Goal: Contribute content: Contribute content

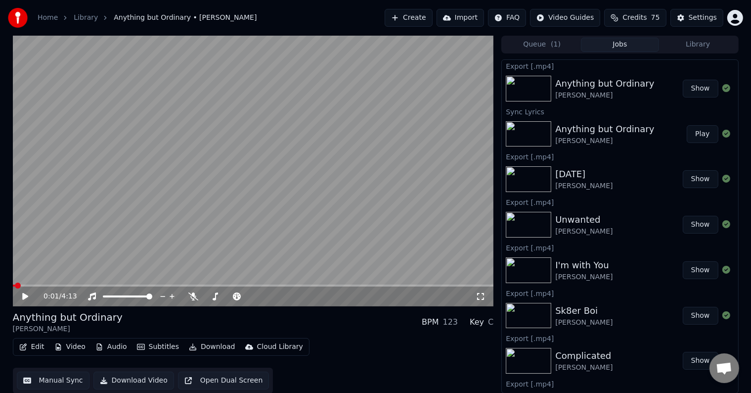
scroll to position [485, 0]
click at [681, 43] on button "Library" at bounding box center [698, 45] width 78 height 14
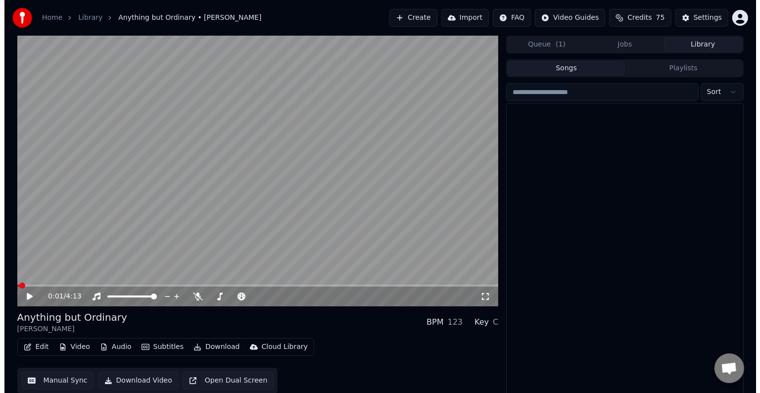
scroll to position [14152, 0]
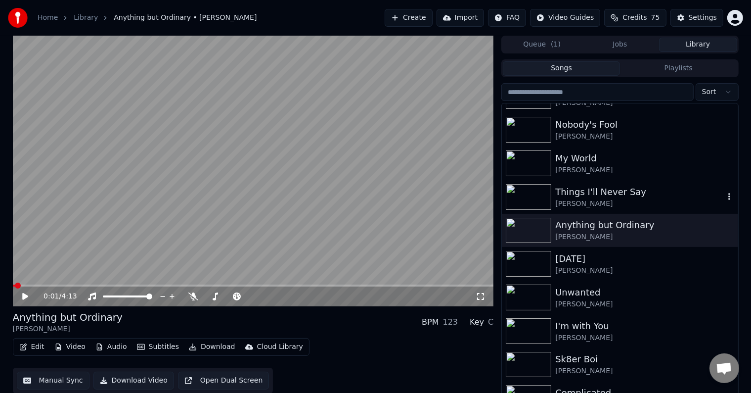
click at [664, 193] on div "Things I'll Never Say" at bounding box center [640, 192] width 169 height 14
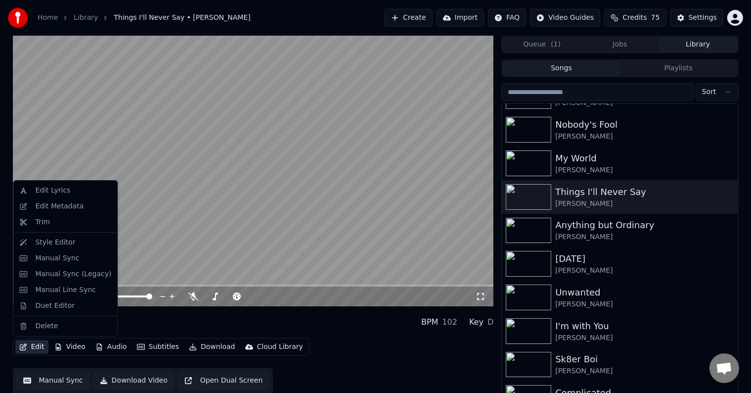
click at [35, 347] on button "Edit" at bounding box center [31, 347] width 33 height 14
click at [57, 275] on div "Manual Sync (Legacy)" at bounding box center [73, 274] width 76 height 10
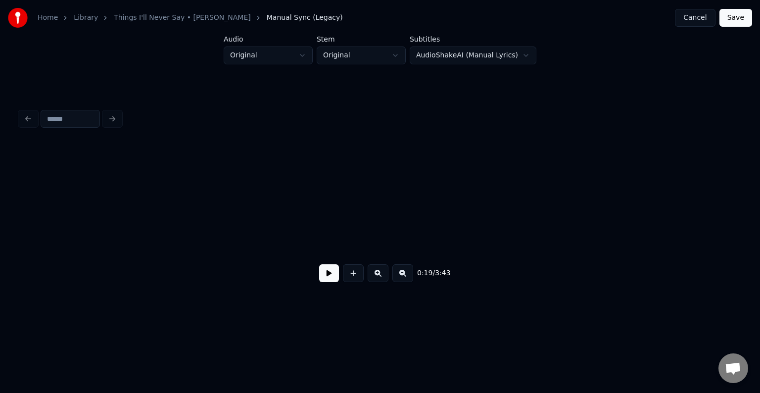
scroll to position [0, 1484]
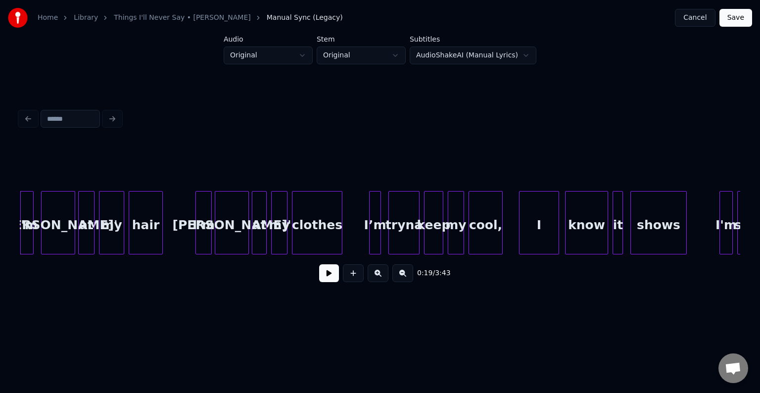
click at [329, 277] on button at bounding box center [329, 273] width 20 height 18
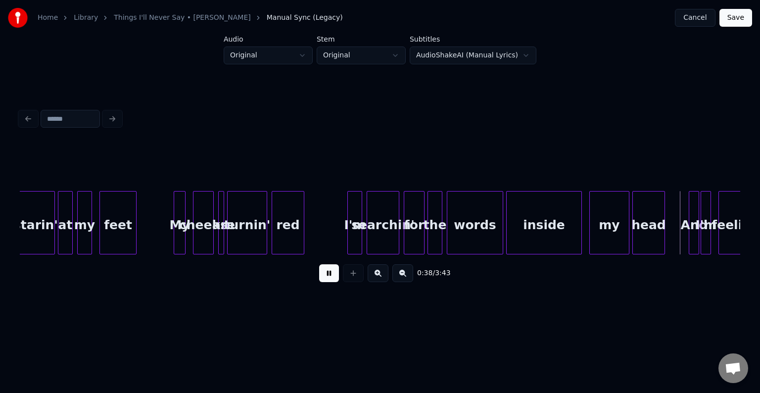
click at [330, 271] on button at bounding box center [329, 273] width 20 height 18
click at [327, 279] on button at bounding box center [329, 273] width 20 height 18
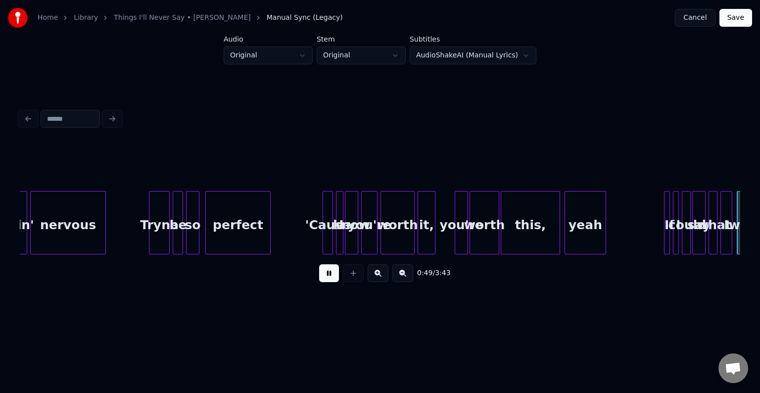
scroll to position [0, 3646]
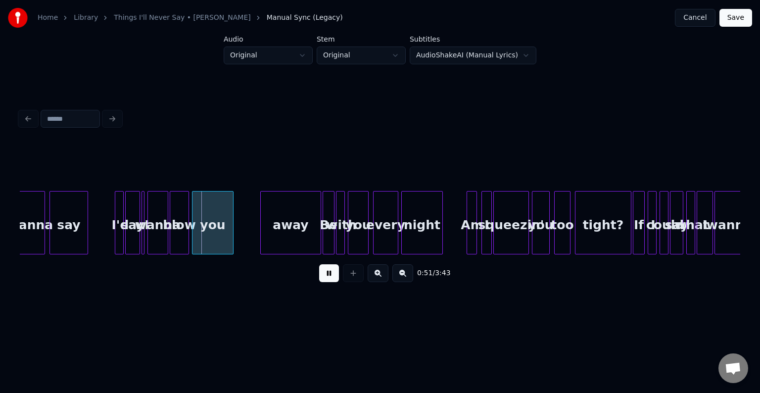
click at [314, 269] on div "0:51 / 3:43" at bounding box center [380, 273] width 704 height 22
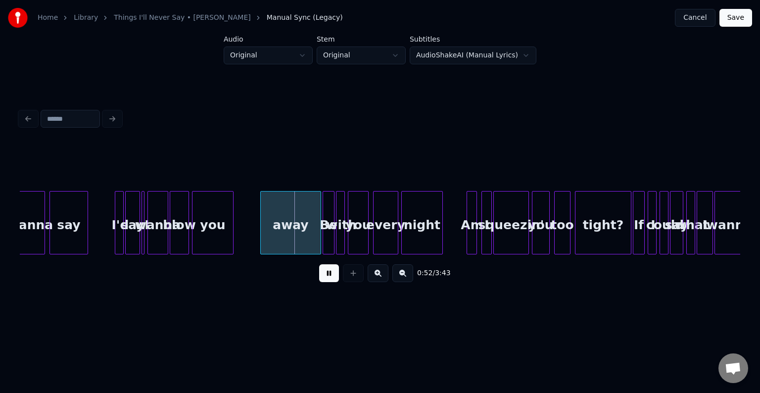
click at [332, 279] on button at bounding box center [329, 273] width 20 height 18
click at [142, 243] on div at bounding box center [142, 222] width 3 height 62
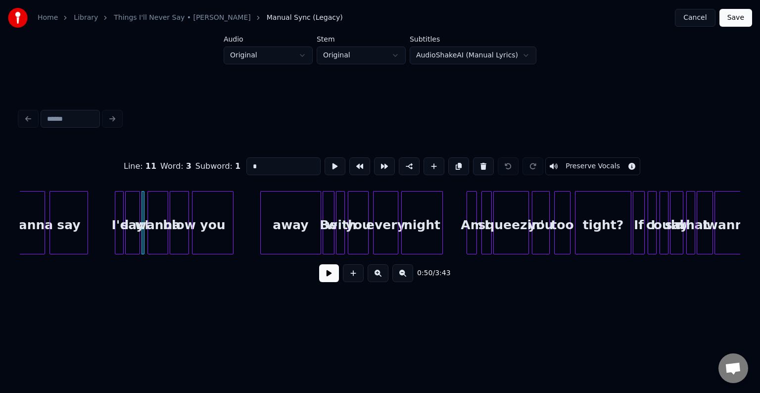
click at [336, 277] on button at bounding box center [329, 273] width 20 height 18
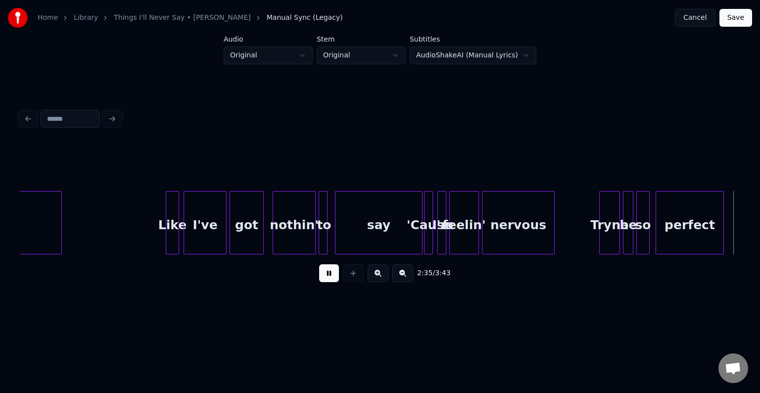
scroll to position [0, 11577]
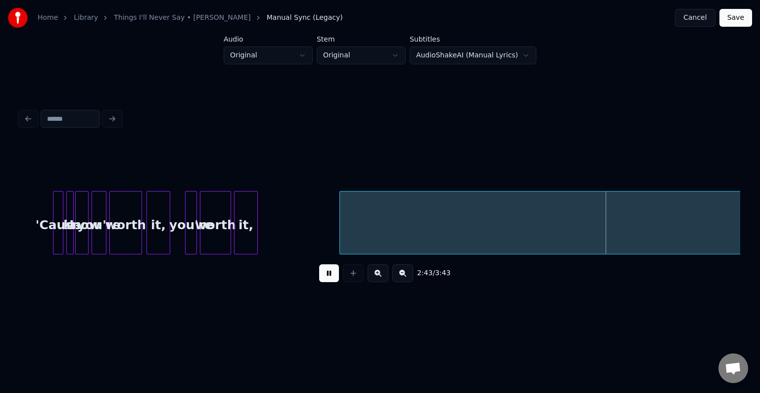
click at [327, 277] on button at bounding box center [329, 273] width 20 height 18
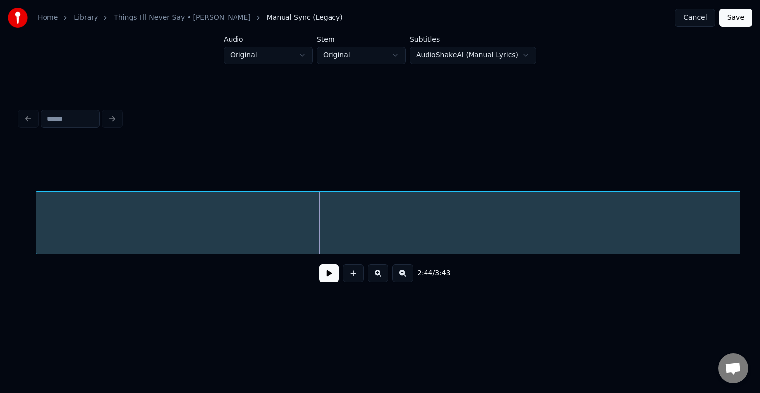
scroll to position [0, 11871]
click at [334, 267] on div "2:44 / 3:43" at bounding box center [380, 273] width 704 height 22
click at [328, 282] on button at bounding box center [329, 273] width 20 height 18
click at [330, 273] on button at bounding box center [329, 273] width 20 height 18
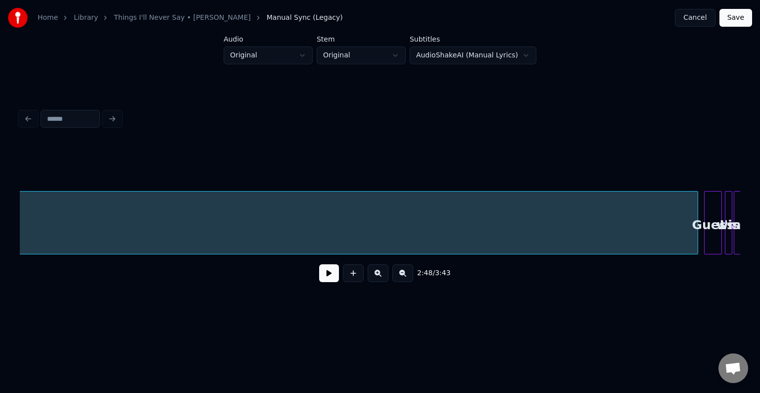
scroll to position [0, 12674]
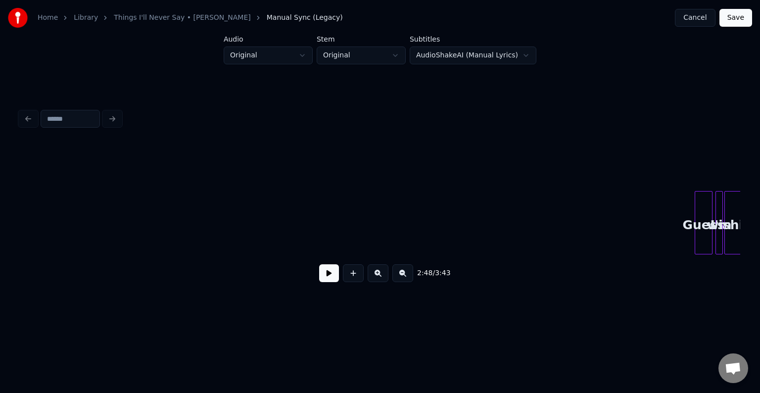
click at [0, 204] on div "Home Library Things I'll Never Say • [PERSON_NAME] Manual Sync (Legacy) Cancel …" at bounding box center [380, 158] width 760 height 316
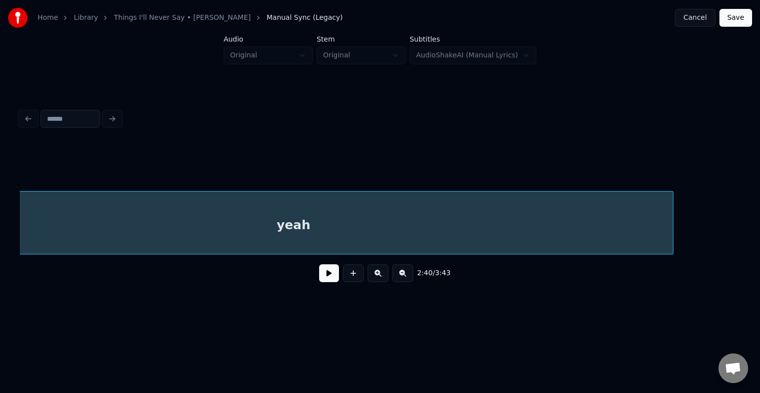
scroll to position [0, 12086]
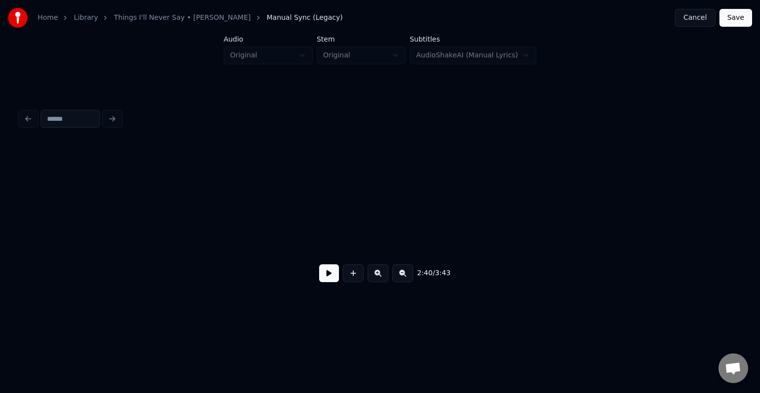
click at [0, 169] on div "Home Library Things I'll Never Say • [PERSON_NAME] Manual Sync (Legacy) Cancel …" at bounding box center [380, 158] width 760 height 316
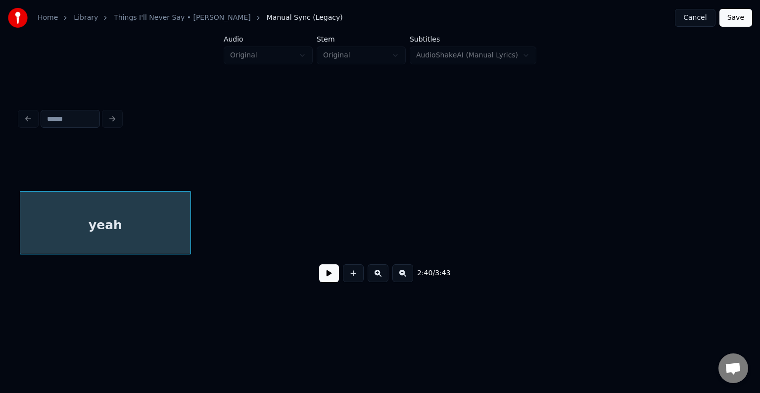
click at [26, 259] on div "2:40 / 3:43" at bounding box center [380, 273] width 720 height 38
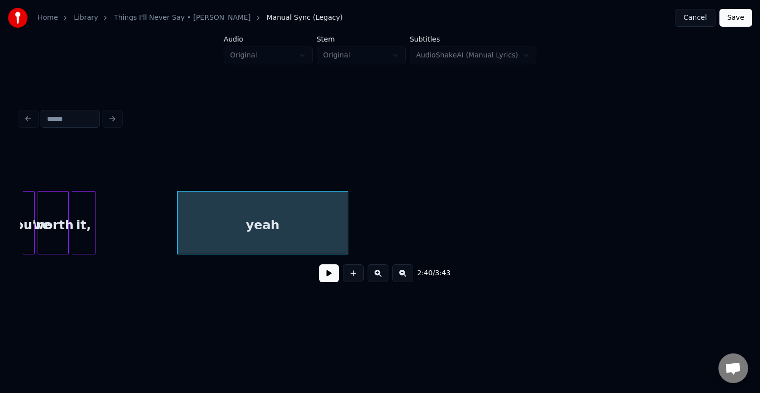
scroll to position [0, 11738]
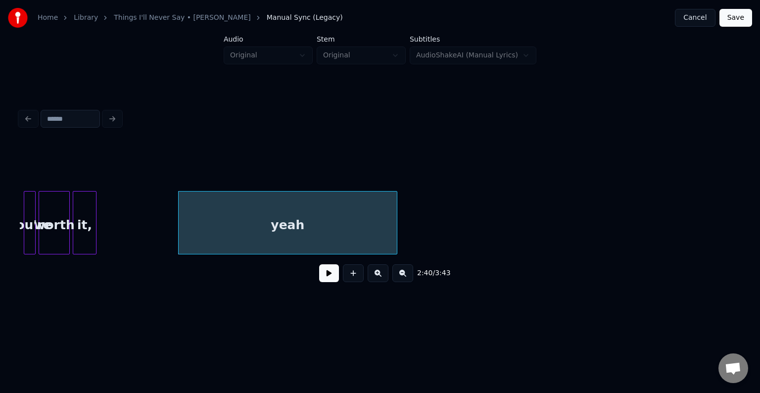
click at [395, 233] on div at bounding box center [395, 222] width 3 height 62
click at [326, 273] on button at bounding box center [329, 273] width 20 height 18
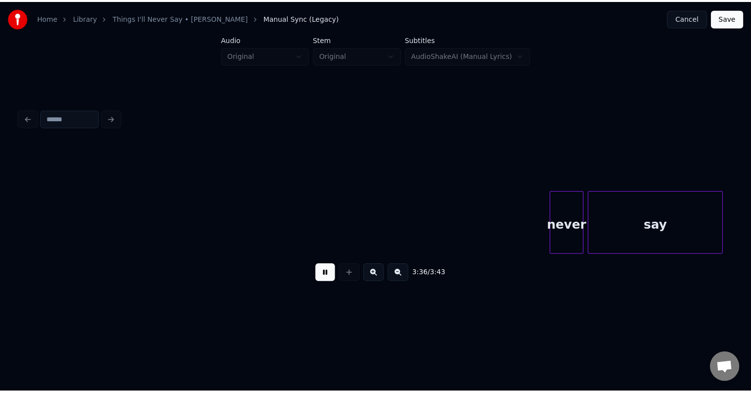
scroll to position [0, 15887]
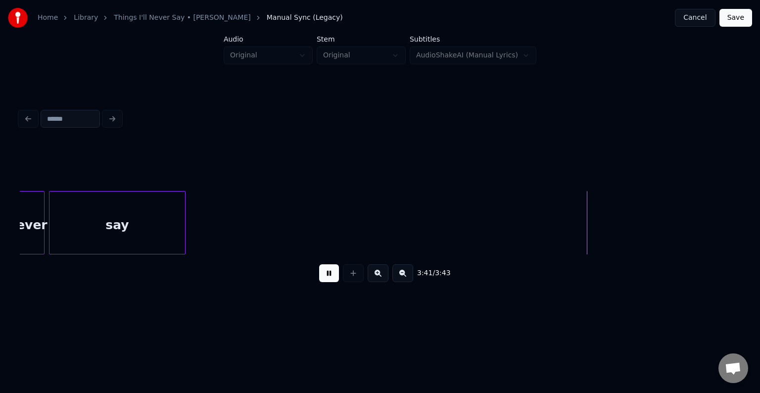
click at [740, 20] on button "Save" at bounding box center [735, 18] width 33 height 18
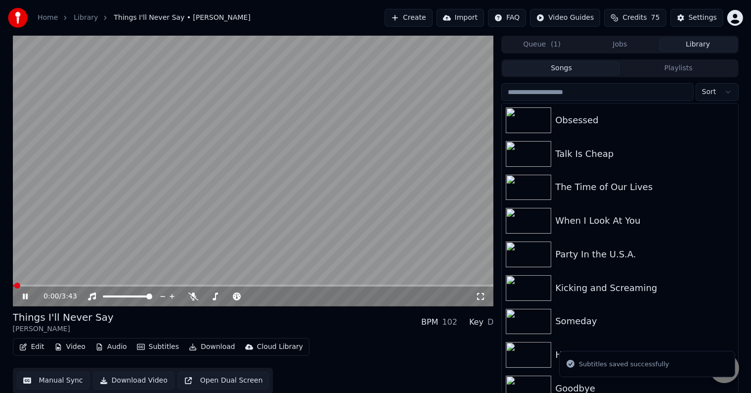
click at [26, 297] on icon at bounding box center [25, 296] width 5 height 6
click at [215, 346] on button "Download" at bounding box center [212, 347] width 54 height 14
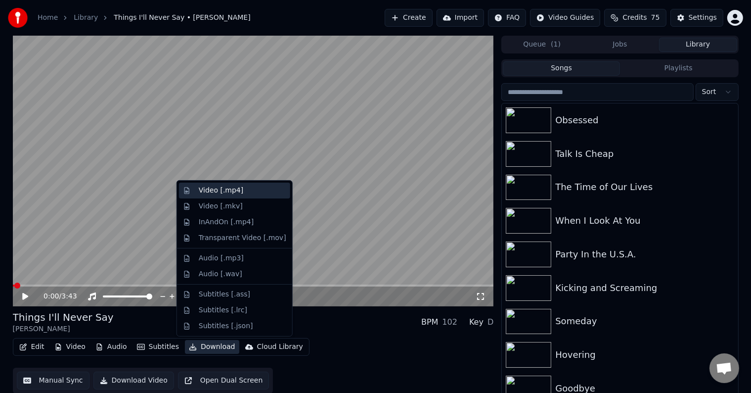
click at [205, 190] on div "Video [.mp4]" at bounding box center [221, 191] width 45 height 10
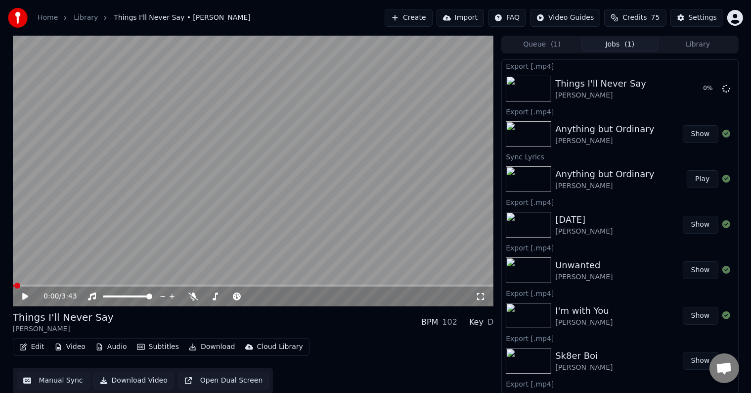
click at [692, 38] on button "Library" at bounding box center [698, 45] width 78 height 14
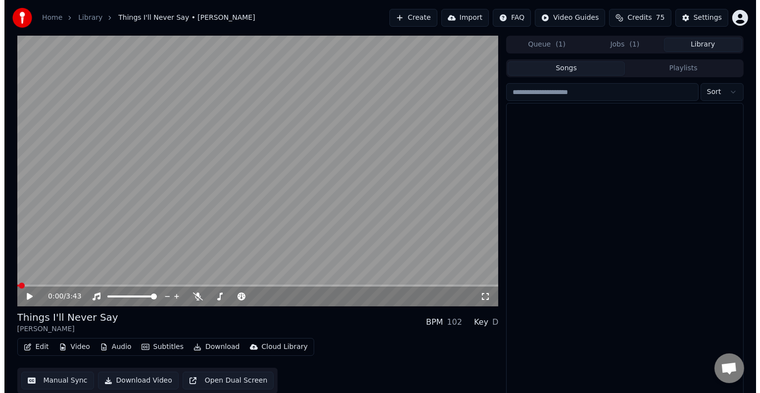
scroll to position [13989, 0]
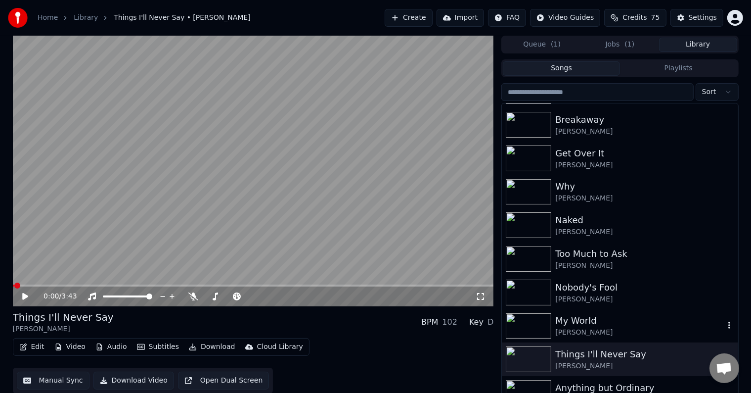
click at [613, 315] on div "My World" at bounding box center [640, 321] width 169 height 14
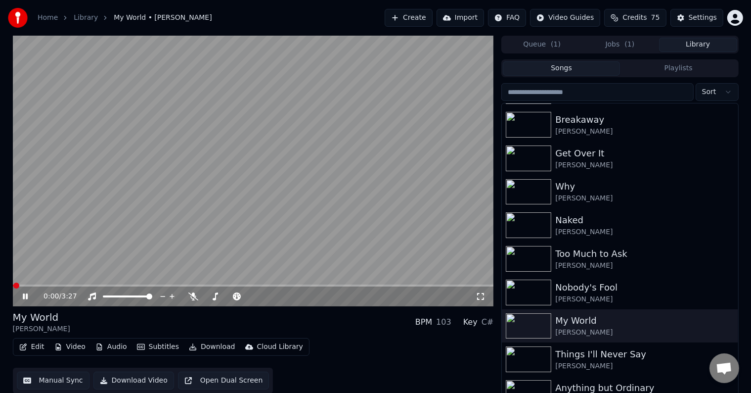
click at [25, 297] on icon at bounding box center [32, 296] width 23 height 8
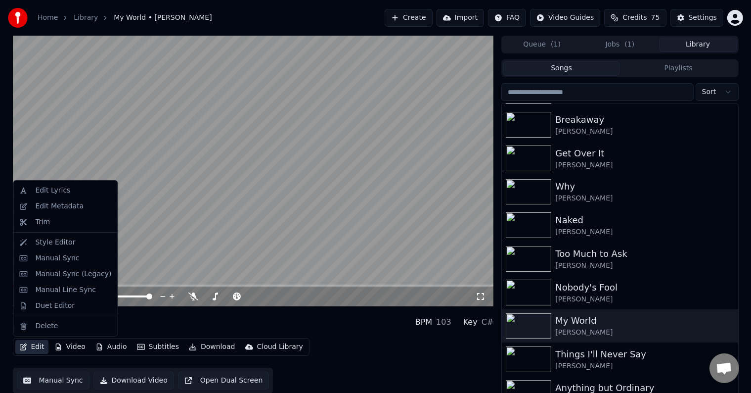
click at [38, 350] on button "Edit" at bounding box center [31, 347] width 33 height 14
click at [48, 273] on div "Manual Sync (Legacy)" at bounding box center [73, 274] width 76 height 10
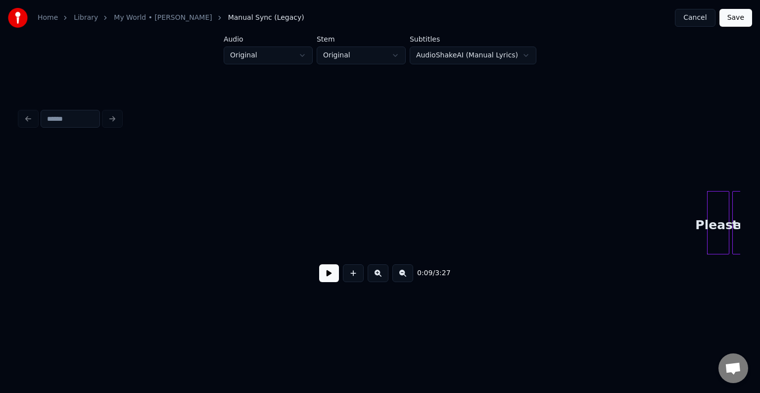
click at [325, 272] on button at bounding box center [329, 273] width 20 height 18
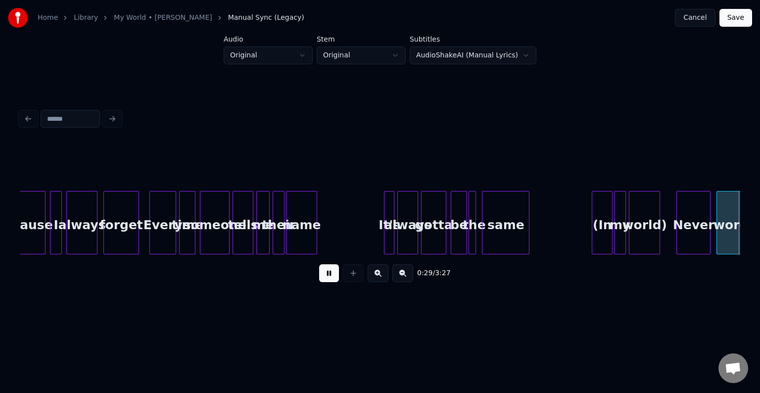
scroll to position [0, 2162]
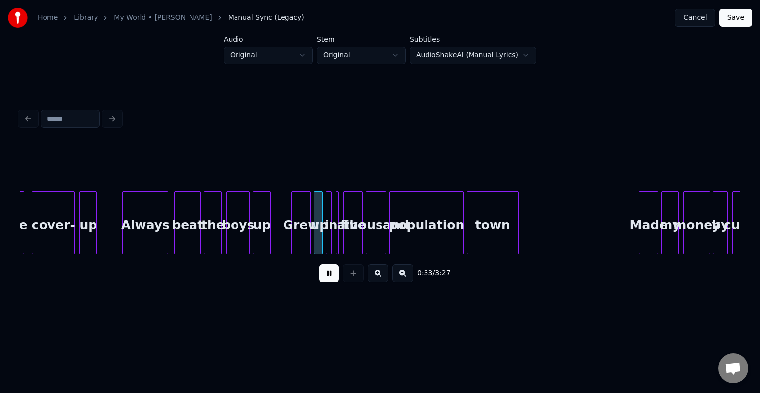
click at [326, 272] on button at bounding box center [329, 273] width 20 height 18
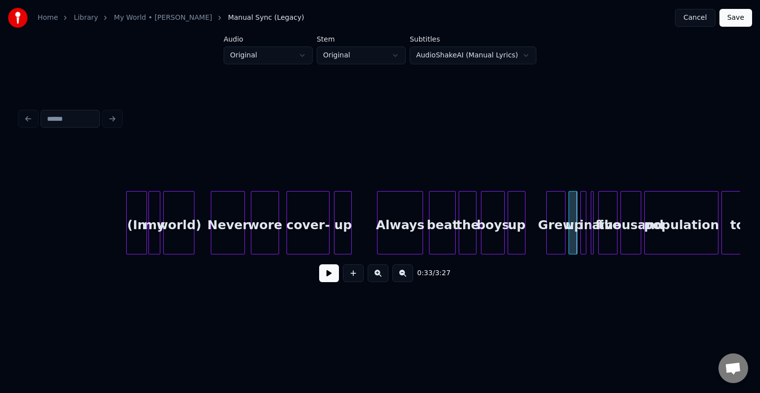
scroll to position [0, 1885]
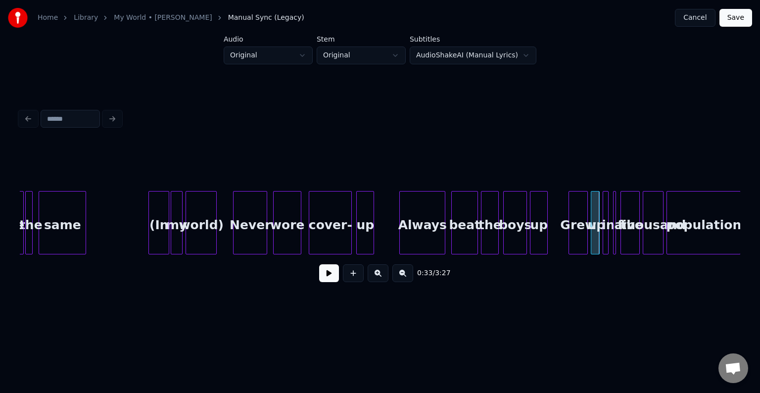
click at [202, 234] on div "world)" at bounding box center [201, 224] width 30 height 67
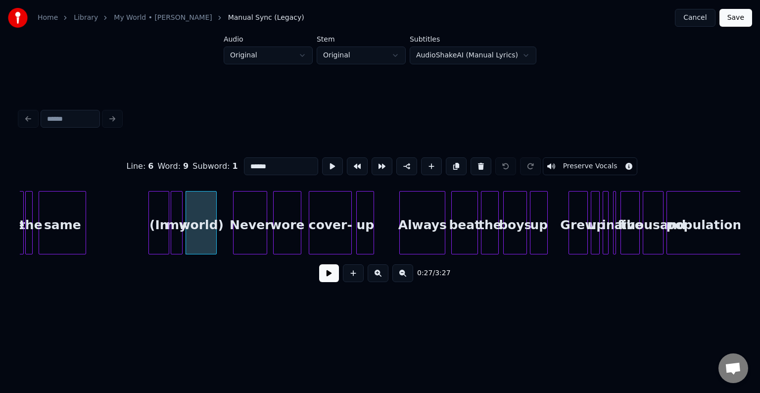
click at [594, 161] on button "Preserve Vocals" at bounding box center [590, 166] width 95 height 18
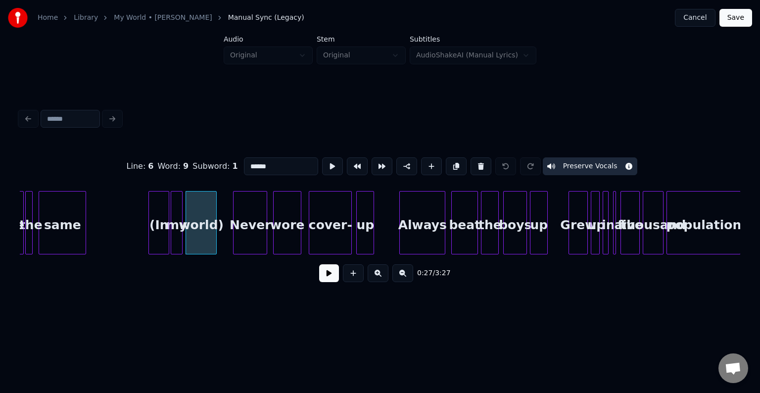
click at [171, 242] on div at bounding box center [172, 222] width 3 height 62
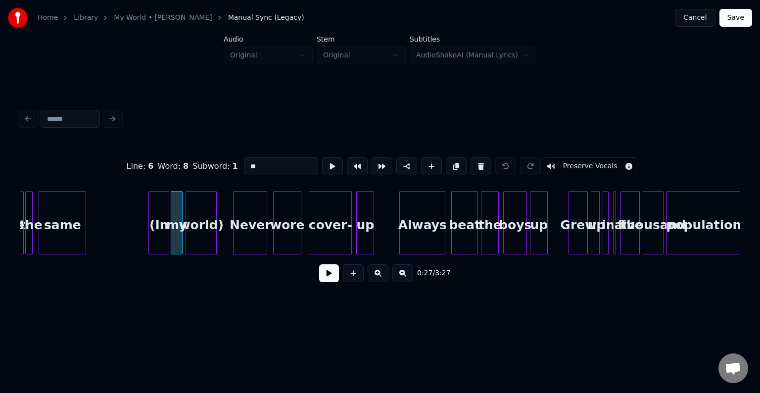
click at [577, 158] on button "Preserve Vocals" at bounding box center [590, 166] width 95 height 18
click at [150, 226] on div at bounding box center [150, 222] width 3 height 62
type input "***"
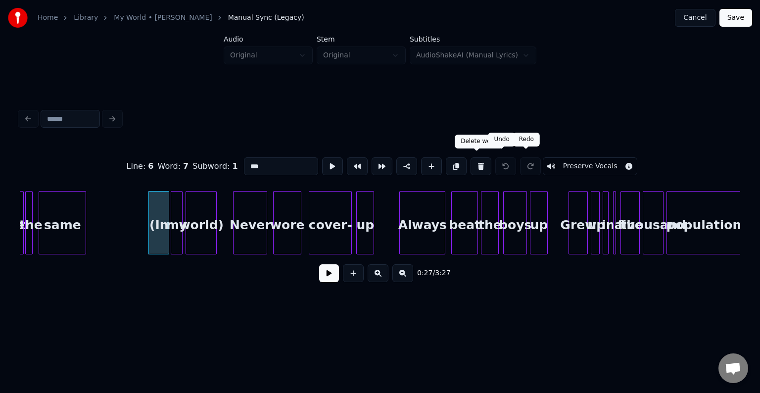
click at [546, 161] on button "Preserve Vocals" at bounding box center [590, 166] width 95 height 18
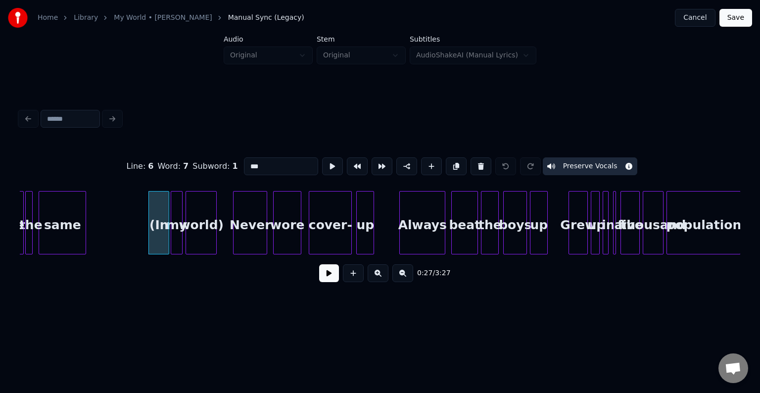
click at [320, 280] on button at bounding box center [329, 273] width 20 height 18
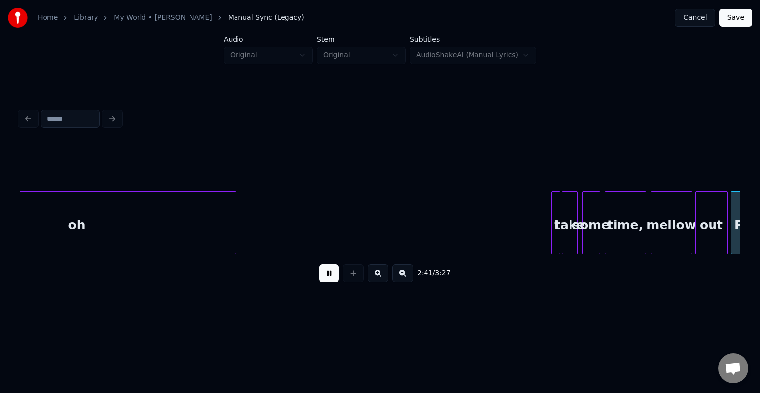
scroll to position [0, 11975]
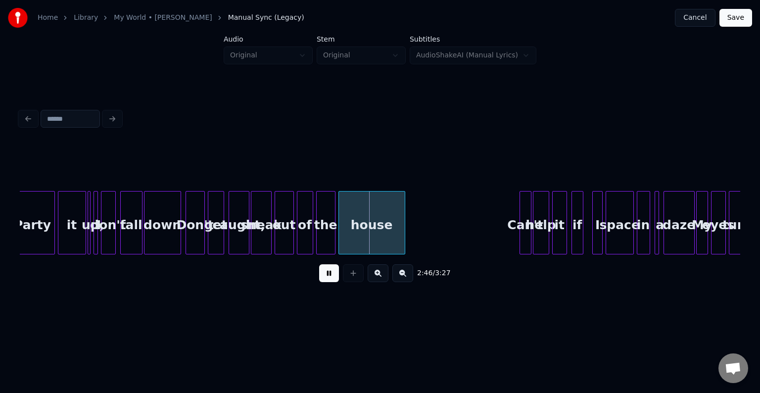
click at [320, 280] on button at bounding box center [329, 273] width 20 height 18
click at [67, 212] on div "it" at bounding box center [71, 224] width 27 height 67
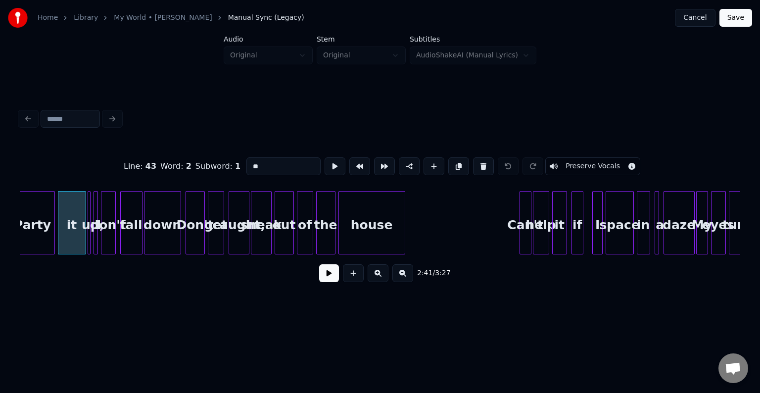
click at [330, 282] on button at bounding box center [329, 273] width 20 height 18
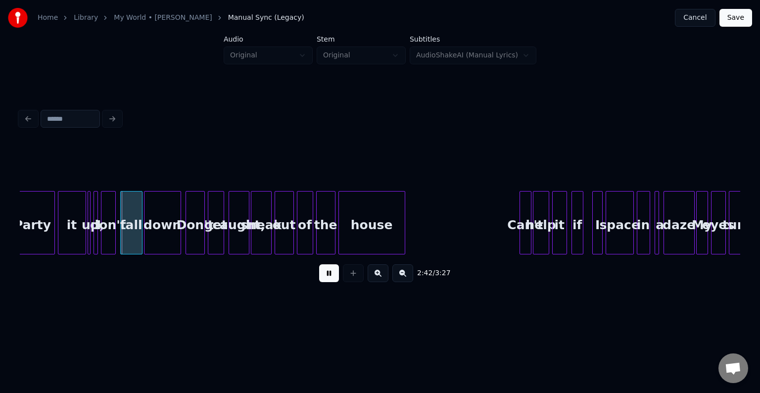
click at [330, 279] on button at bounding box center [329, 273] width 20 height 18
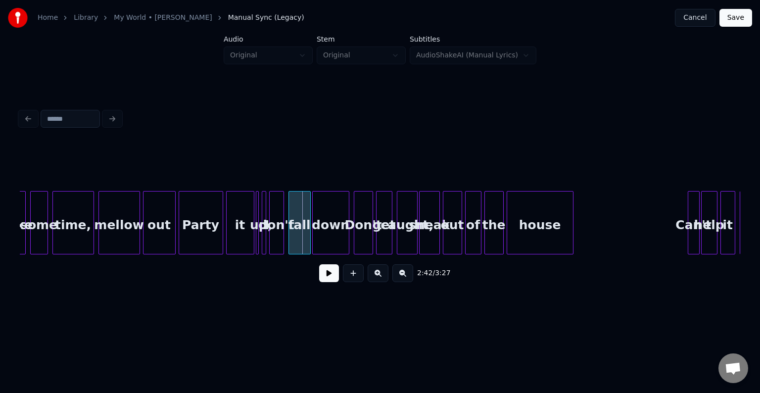
scroll to position [0, 11797]
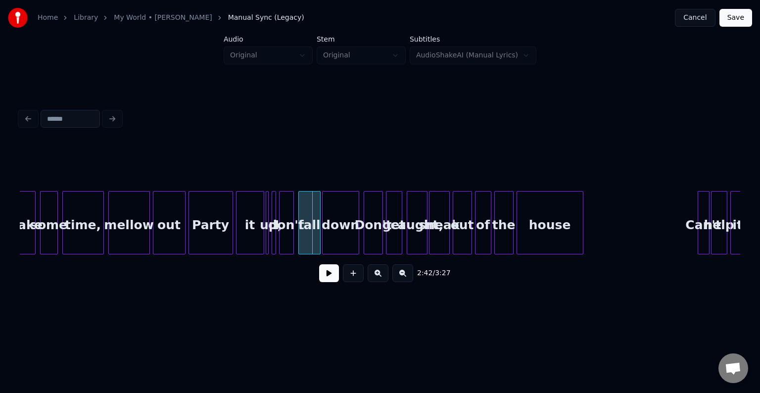
click at [200, 233] on div "Party" at bounding box center [211, 224] width 44 height 67
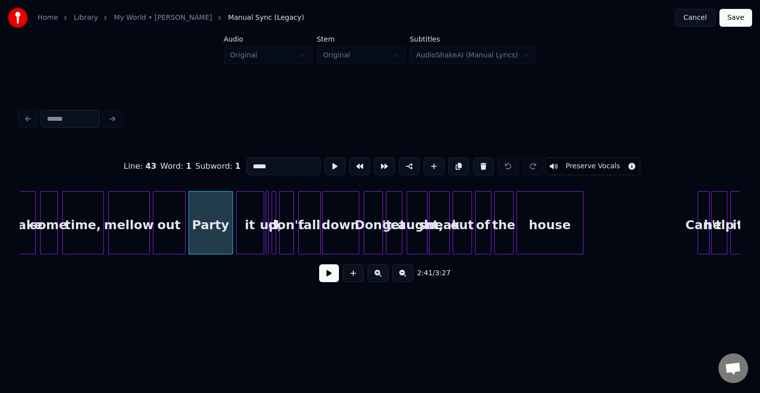
click at [330, 280] on button at bounding box center [329, 273] width 20 height 18
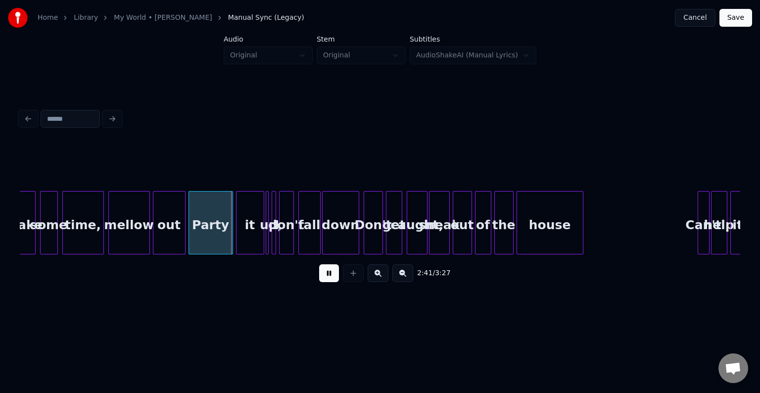
click at [330, 280] on button at bounding box center [329, 273] width 20 height 18
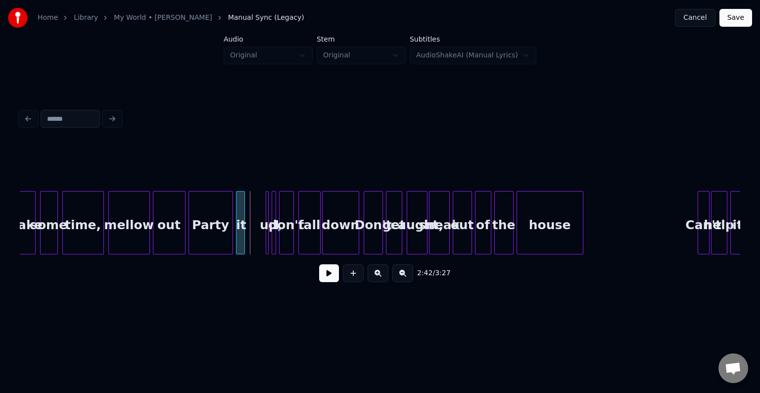
click at [242, 240] on div at bounding box center [242, 222] width 3 height 62
click at [271, 241] on div at bounding box center [272, 222] width 3 height 62
click at [259, 243] on div at bounding box center [259, 222] width 3 height 62
click at [256, 245] on div "up," at bounding box center [256, 224] width 16 height 67
click at [274, 239] on div at bounding box center [275, 222] width 3 height 62
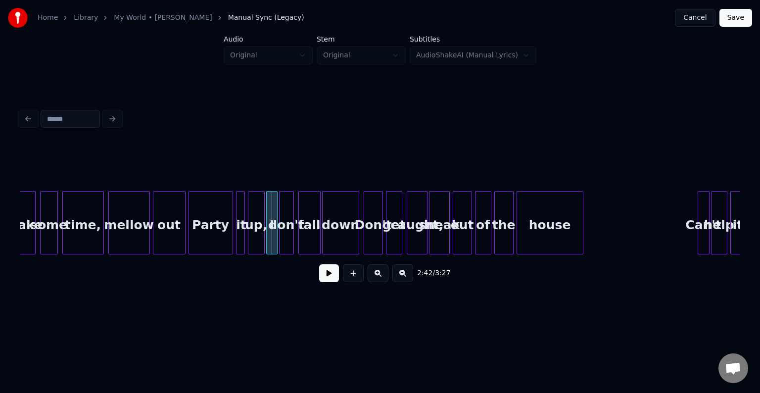
click at [267, 240] on div at bounding box center [268, 222] width 3 height 62
click at [227, 241] on div "Party" at bounding box center [211, 224] width 44 height 67
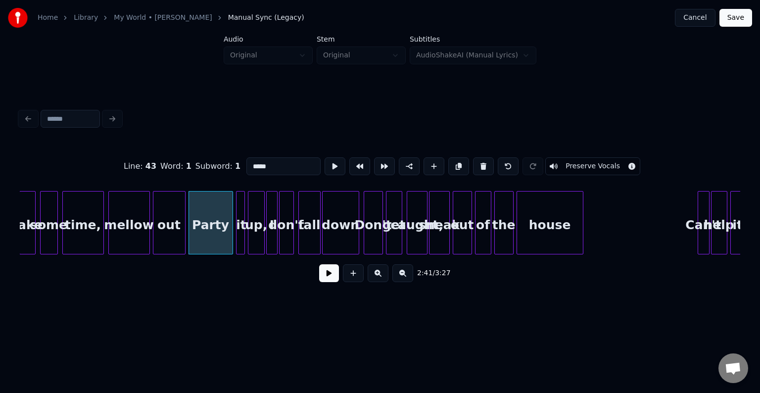
click at [331, 278] on button at bounding box center [329, 273] width 20 height 18
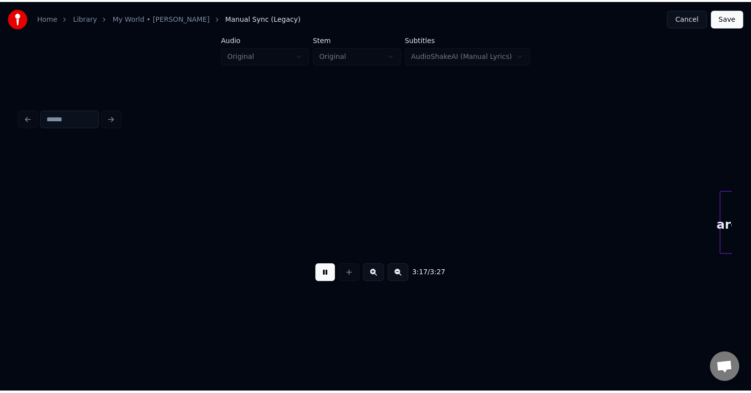
scroll to position [0, 14673]
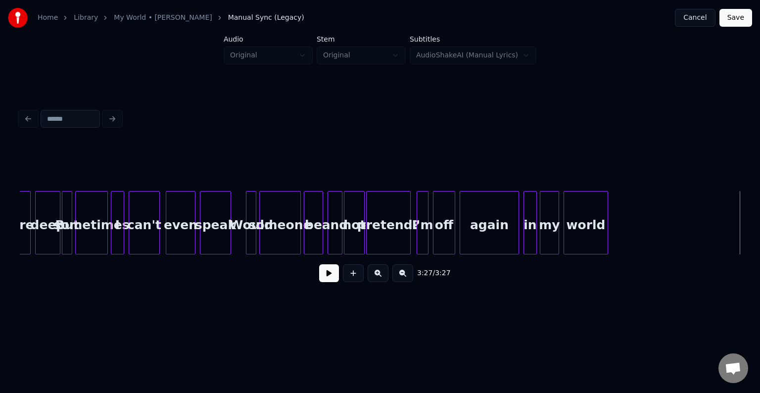
click at [738, 12] on button "Save" at bounding box center [735, 18] width 33 height 18
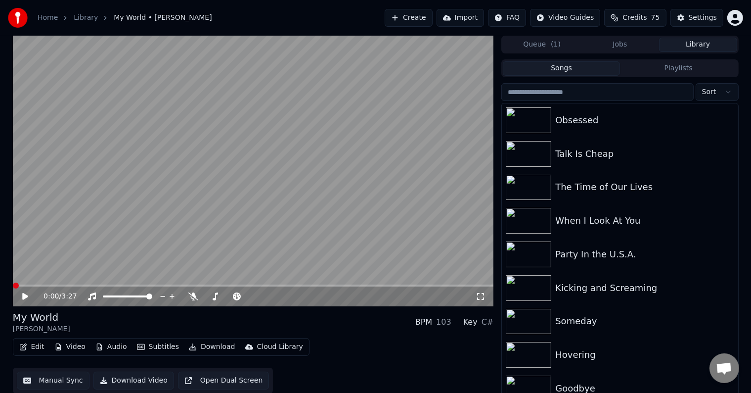
click at [23, 294] on icon at bounding box center [25, 296] width 6 height 7
click at [23, 294] on icon at bounding box center [25, 296] width 5 height 6
click at [23, 294] on icon at bounding box center [25, 296] width 6 height 7
click at [23, 301] on div "0:01 / 3:27" at bounding box center [253, 296] width 473 height 10
click at [23, 299] on icon at bounding box center [25, 296] width 5 height 6
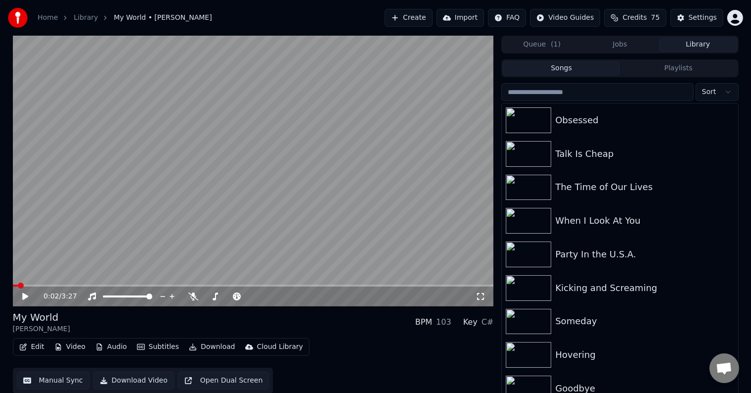
click at [681, 69] on button "Playlists" at bounding box center [678, 68] width 117 height 14
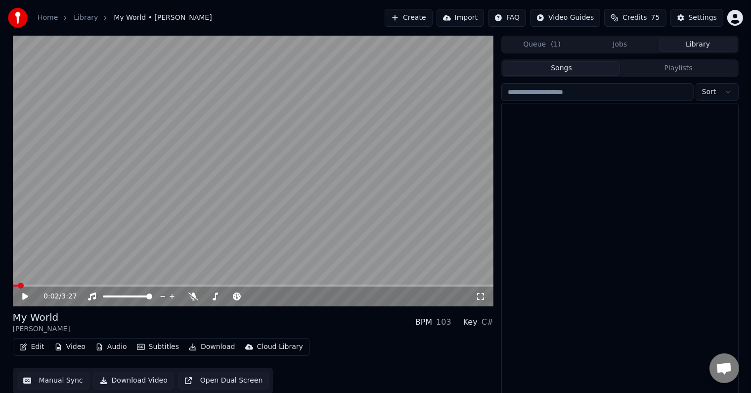
click at [557, 65] on button "Songs" at bounding box center [561, 68] width 117 height 14
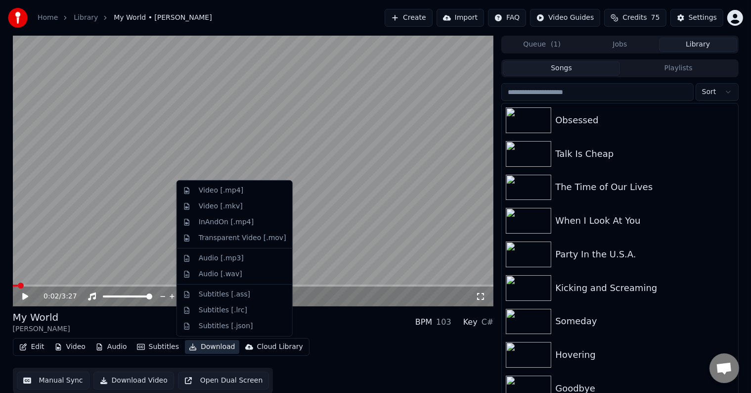
click at [201, 347] on button "Download" at bounding box center [212, 347] width 54 height 14
click at [234, 196] on div "Video [.mp4]" at bounding box center [234, 191] width 111 height 16
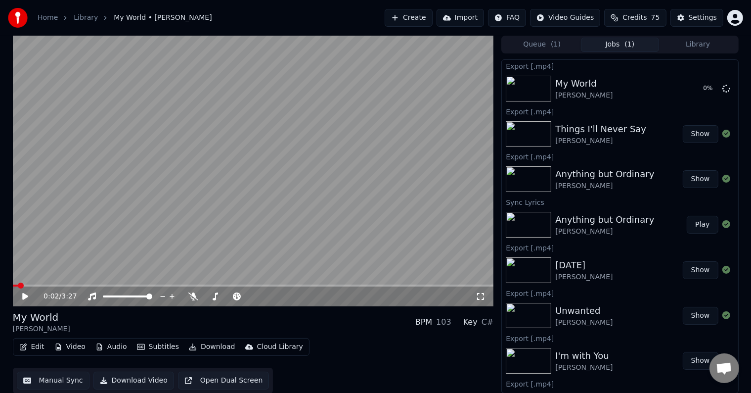
click at [706, 42] on button "Library" at bounding box center [698, 45] width 78 height 14
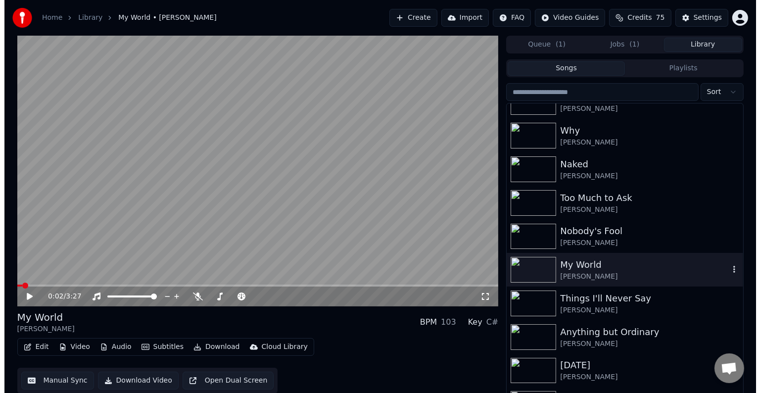
scroll to position [13986, 0]
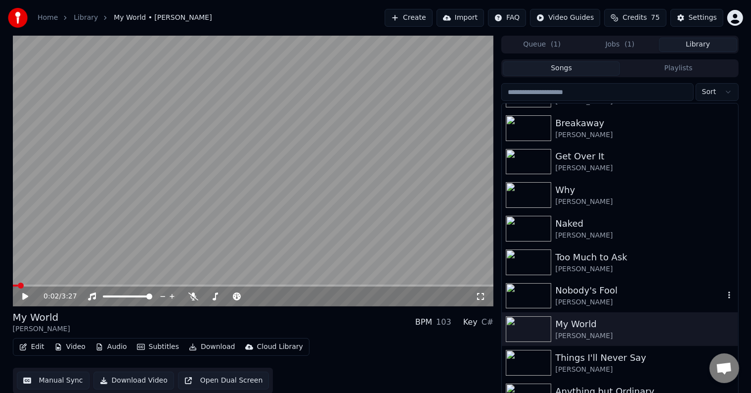
click at [627, 293] on div "Nobody's Fool" at bounding box center [640, 290] width 169 height 14
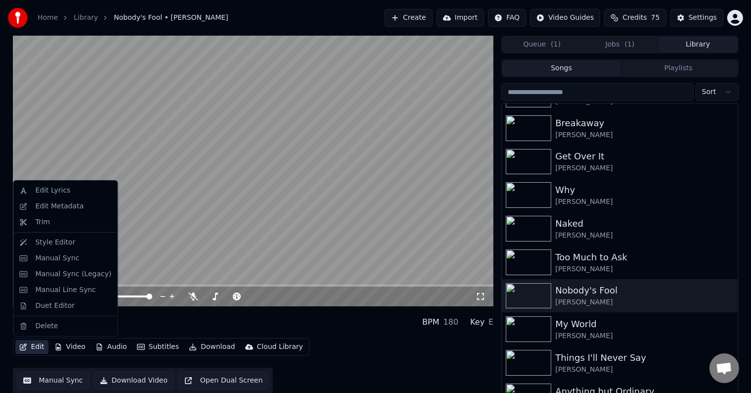
click at [21, 348] on icon "button" at bounding box center [23, 346] width 8 height 7
click at [69, 280] on div "Manual Sync (Legacy)" at bounding box center [65, 274] width 100 height 16
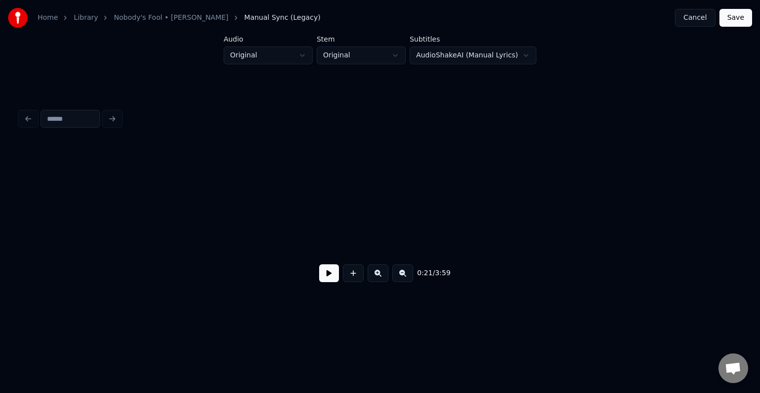
scroll to position [0, 1592]
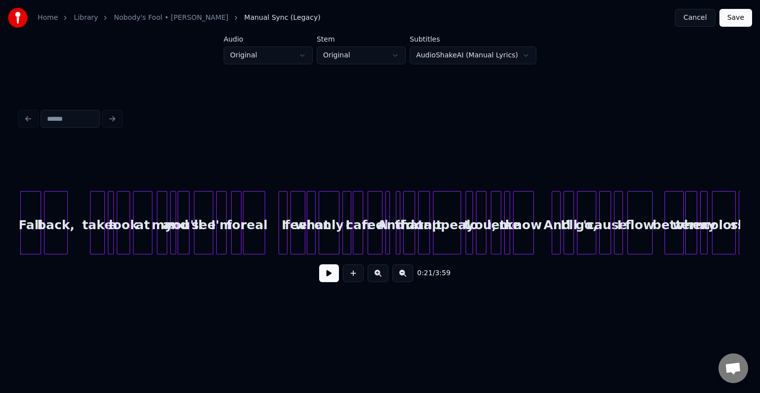
click at [326, 277] on button at bounding box center [329, 273] width 20 height 18
click at [326, 282] on button at bounding box center [329, 273] width 20 height 18
click at [369, 223] on div at bounding box center [369, 222] width 3 height 62
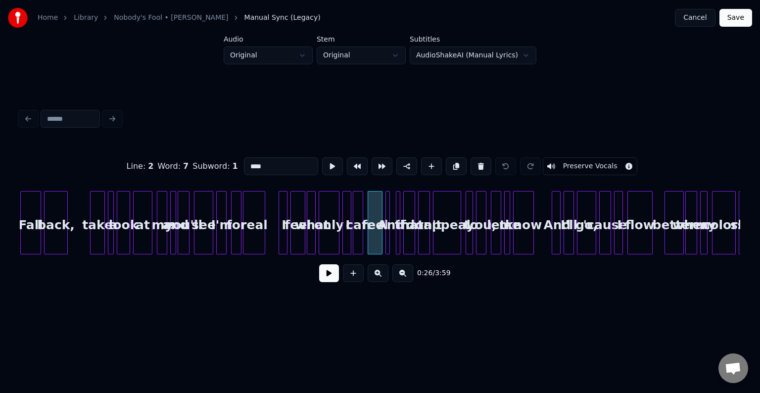
click at [326, 272] on button at bounding box center [329, 273] width 20 height 18
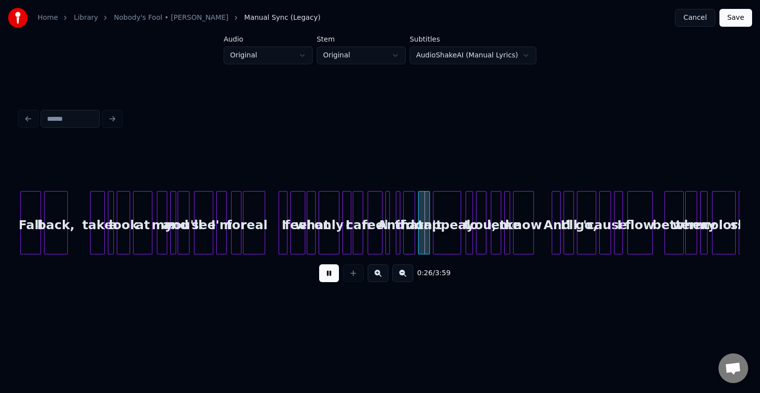
click at [331, 280] on button at bounding box center [329, 273] width 20 height 18
click at [400, 245] on div "if" at bounding box center [401, 224] width 10 height 67
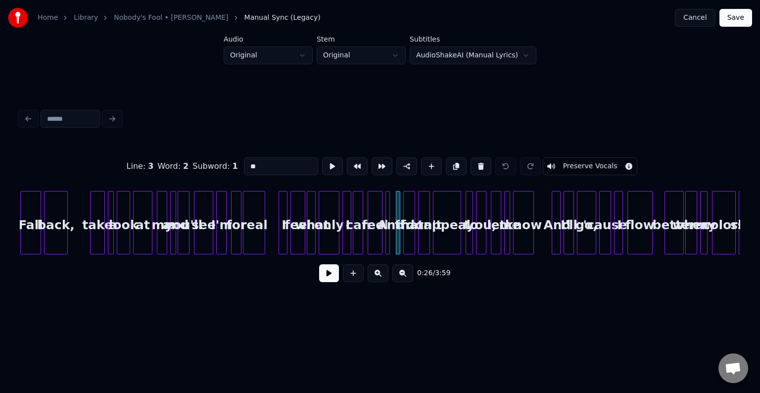
click at [412, 241] on div at bounding box center [413, 222] width 3 height 62
click at [402, 241] on div "if" at bounding box center [401, 224] width 10 height 67
type input "**"
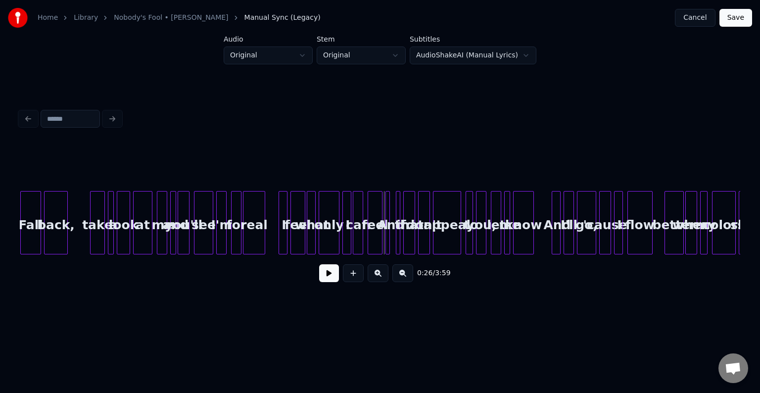
click at [389, 243] on div "And" at bounding box center [391, 224] width 10 height 67
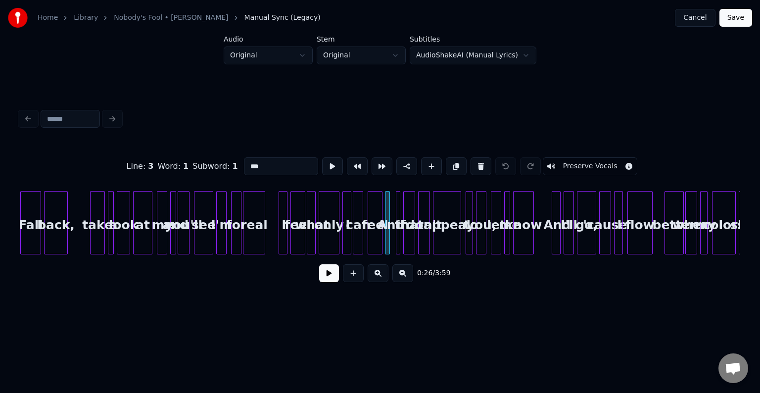
click at [334, 273] on button at bounding box center [329, 273] width 20 height 18
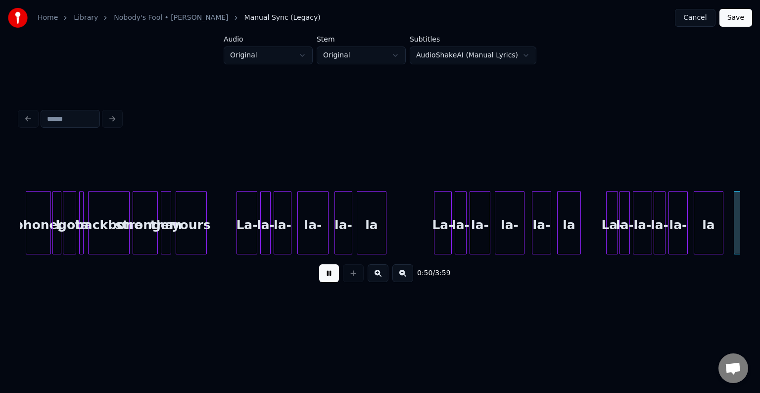
scroll to position [0, 3755]
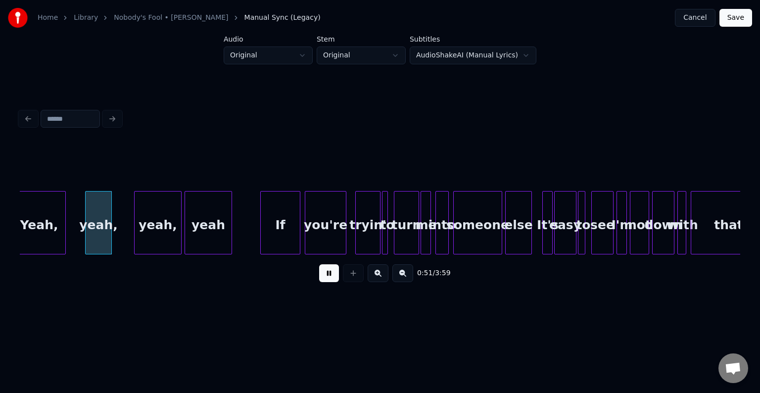
click at [336, 272] on button at bounding box center [329, 273] width 20 height 18
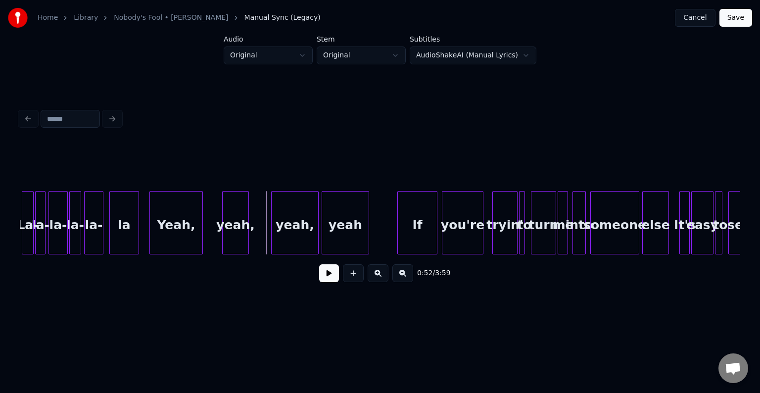
scroll to position [0, 3616]
click at [171, 224] on div at bounding box center [172, 222] width 3 height 62
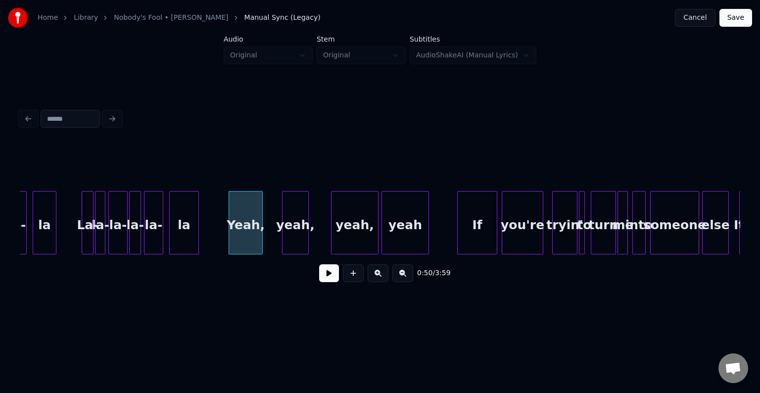
scroll to position [0, 3557]
click at [213, 219] on div "la" at bounding box center [207, 224] width 29 height 67
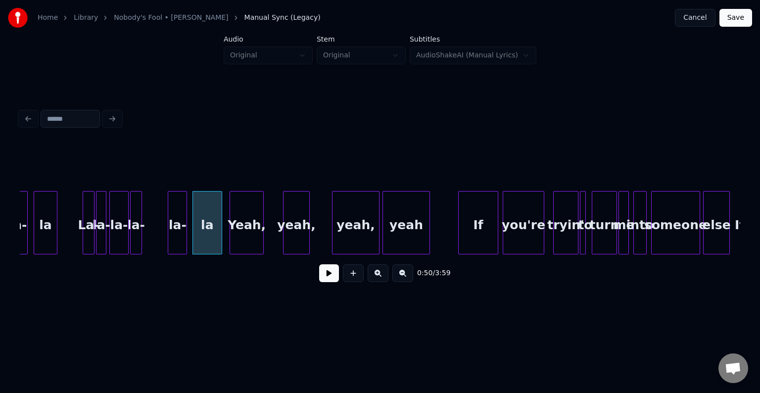
click at [181, 232] on div "la-" at bounding box center [177, 224] width 18 height 67
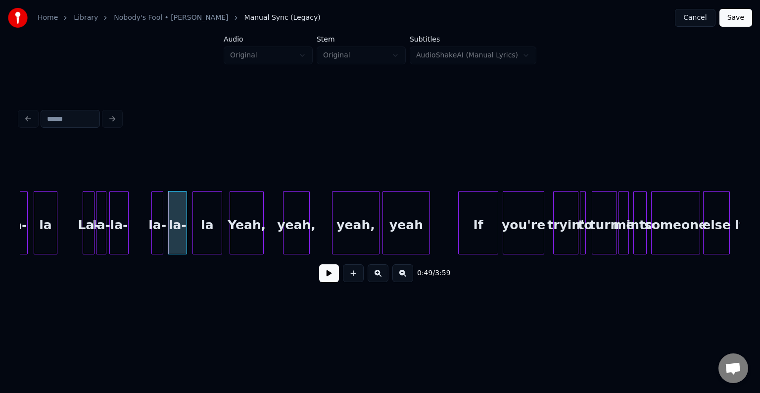
click at [157, 228] on div "la-" at bounding box center [157, 224] width 11 height 67
click at [126, 231] on div "la-" at bounding box center [121, 224] width 18 height 67
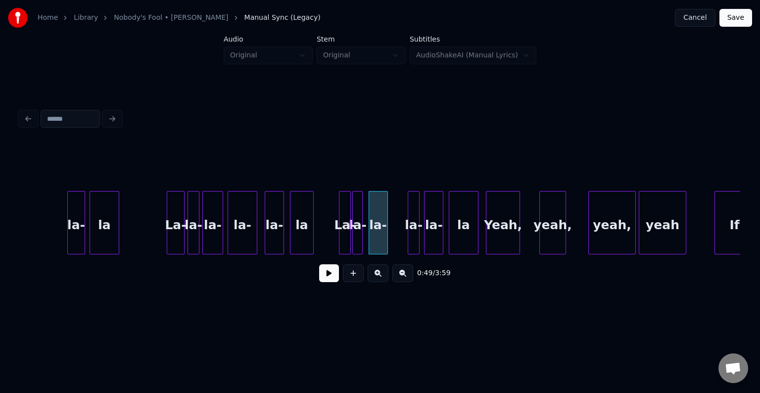
scroll to position [0, 3280]
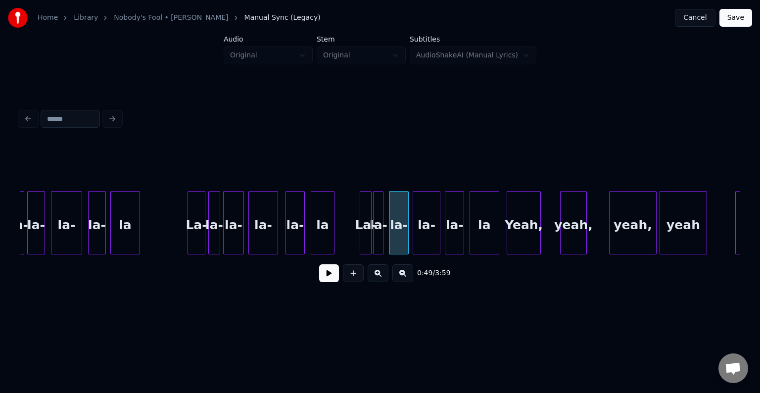
click at [414, 235] on div at bounding box center [414, 222] width 3 height 62
click at [331, 268] on button at bounding box center [329, 273] width 20 height 18
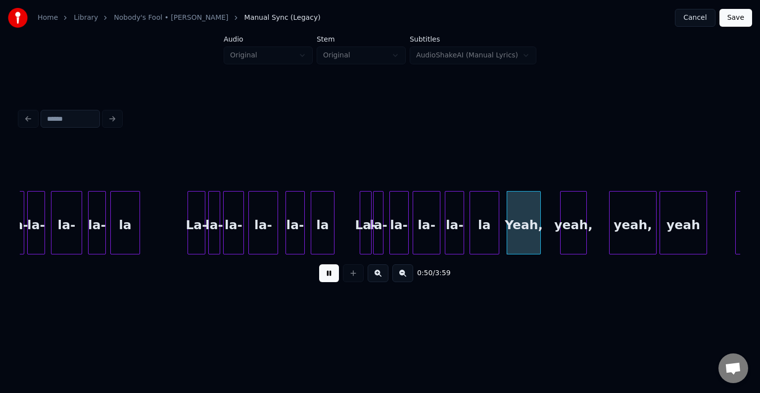
click at [331, 277] on button at bounding box center [329, 273] width 20 height 18
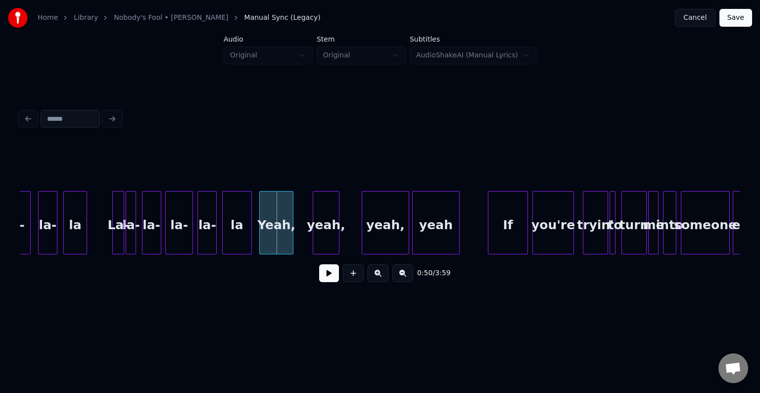
scroll to position [0, 3537]
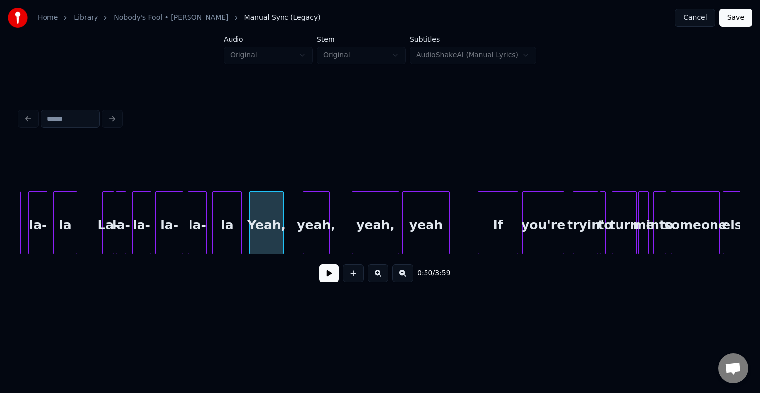
click at [330, 277] on button at bounding box center [329, 273] width 20 height 18
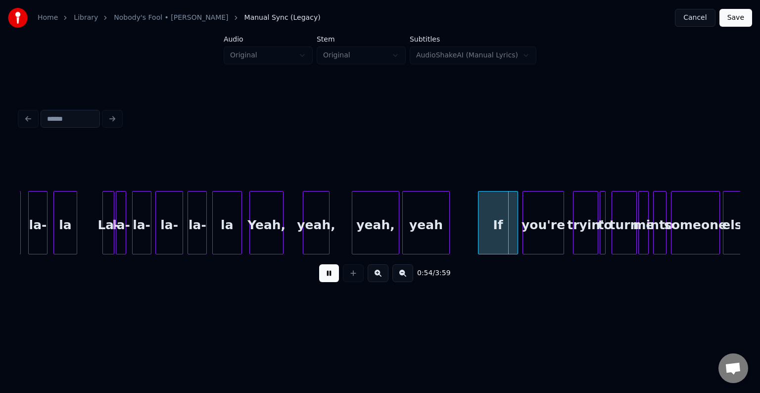
click at [330, 276] on button at bounding box center [329, 273] width 20 height 18
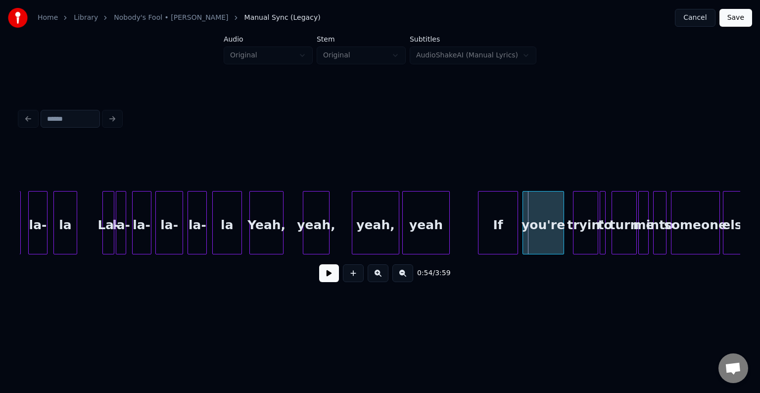
click at [426, 210] on div "yeah" at bounding box center [426, 224] width 47 height 67
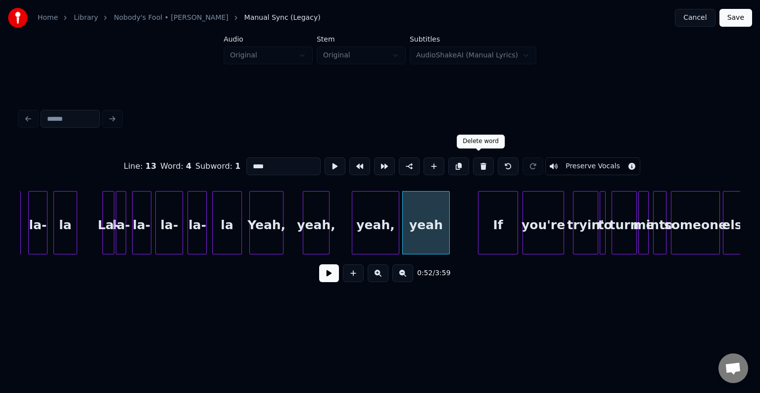
click at [474, 165] on button at bounding box center [483, 166] width 21 height 18
type input "*****"
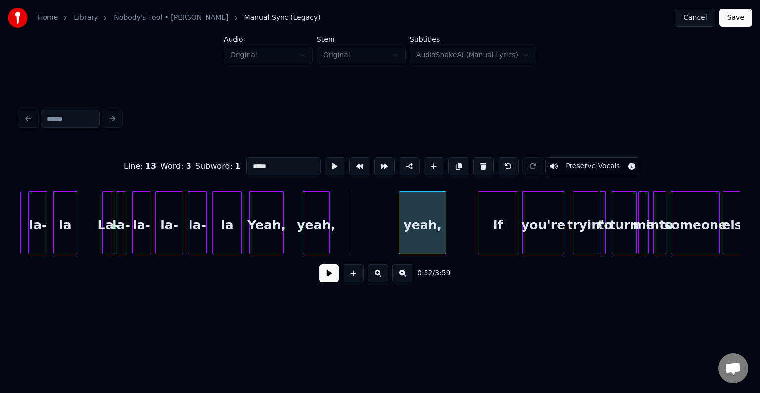
click at [416, 222] on div "yeah," at bounding box center [422, 224] width 47 height 67
click at [369, 226] on div "yeah," at bounding box center [364, 224] width 26 height 67
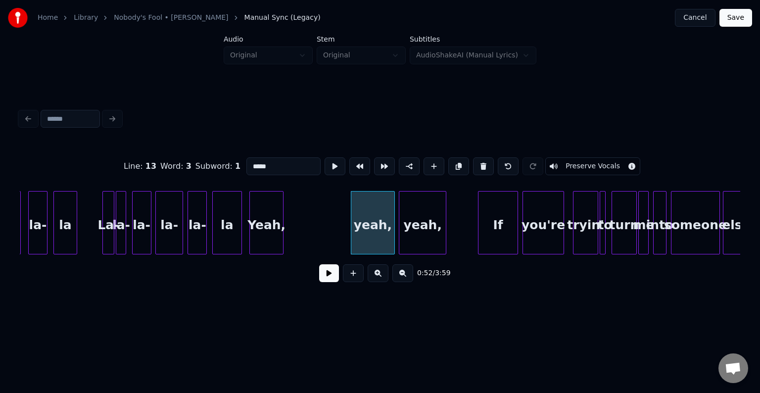
click at [393, 230] on div at bounding box center [392, 222] width 3 height 62
click at [321, 235] on div "Yeah," at bounding box center [315, 224] width 33 height 67
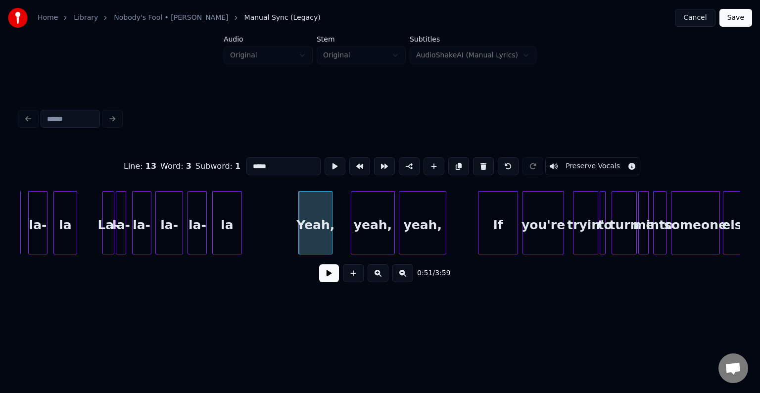
click at [334, 279] on button at bounding box center [329, 273] width 20 height 18
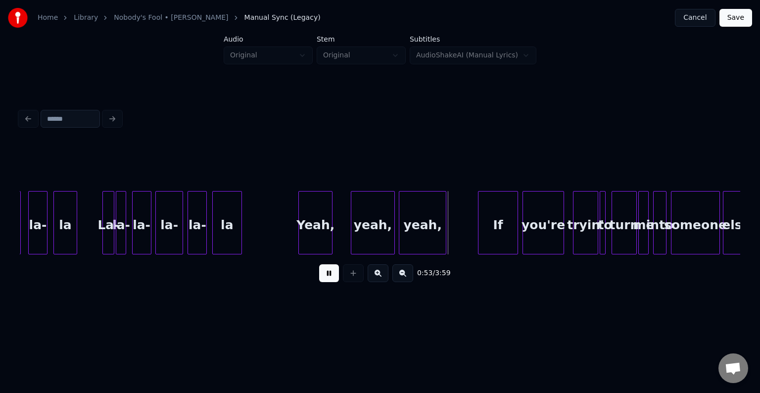
click at [334, 279] on button at bounding box center [329, 273] width 20 height 18
click at [267, 231] on div "la" at bounding box center [265, 224] width 29 height 67
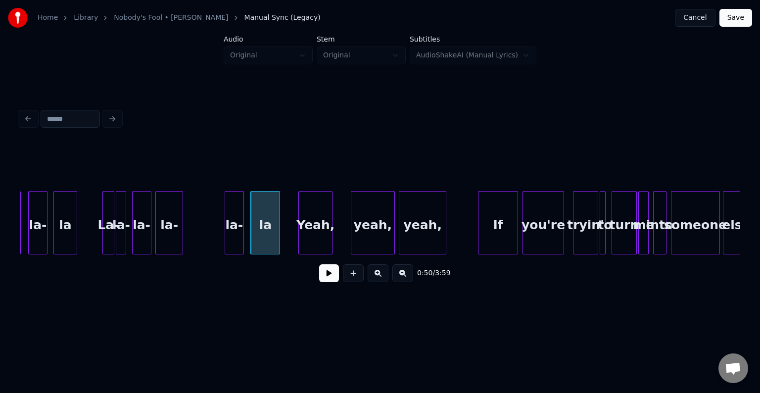
click at [234, 236] on div "la-" at bounding box center [234, 224] width 18 height 67
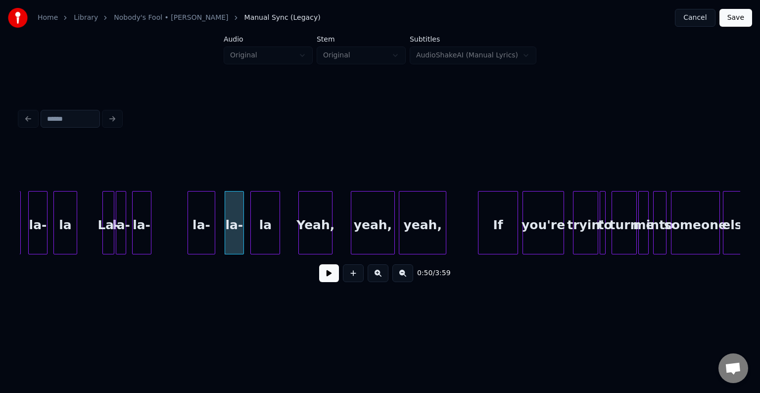
click at [205, 233] on div "la-" at bounding box center [201, 224] width 27 height 67
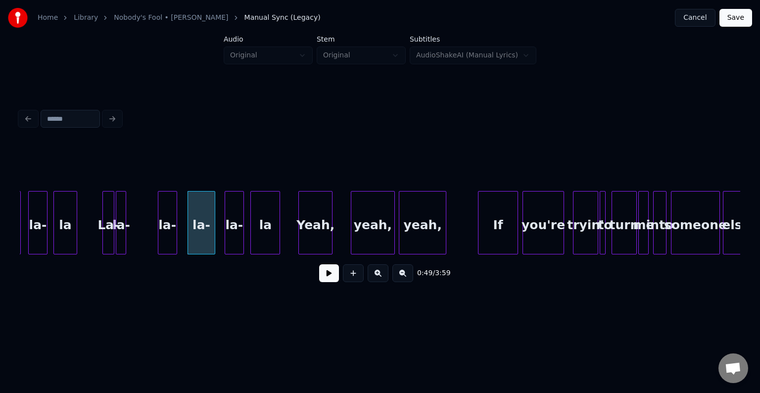
click at [166, 232] on div "la-" at bounding box center [167, 224] width 18 height 67
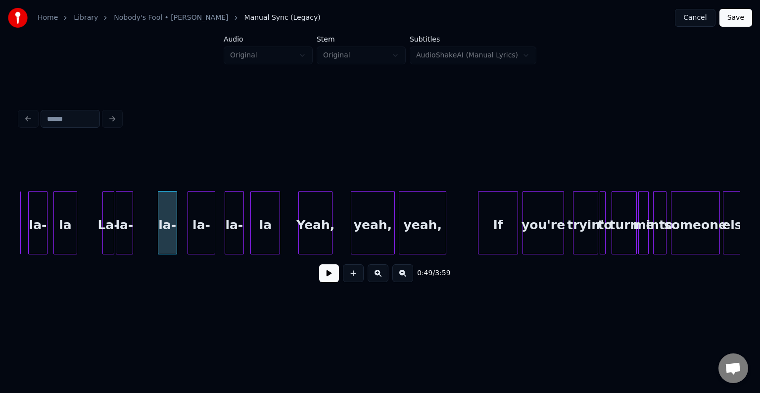
click at [131, 236] on div at bounding box center [131, 222] width 3 height 62
click at [142, 234] on div "la-" at bounding box center [143, 224] width 16 height 67
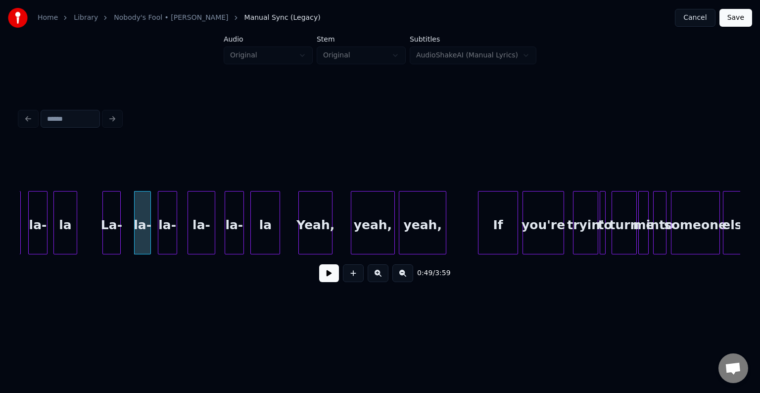
click at [118, 239] on div at bounding box center [118, 222] width 3 height 62
click at [119, 238] on div "La-" at bounding box center [118, 224] width 17 height 67
click at [320, 276] on button at bounding box center [329, 273] width 20 height 18
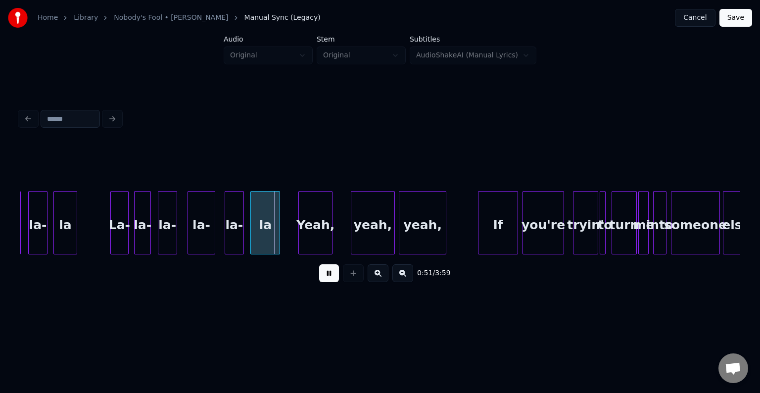
click at [116, 233] on div "La-" at bounding box center [119, 224] width 17 height 67
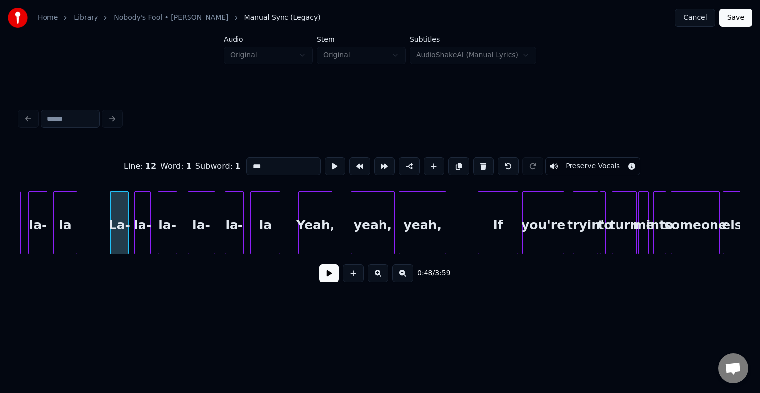
click at [150, 236] on div at bounding box center [148, 222] width 3 height 62
type input "***"
click at [326, 273] on button at bounding box center [329, 273] width 20 height 18
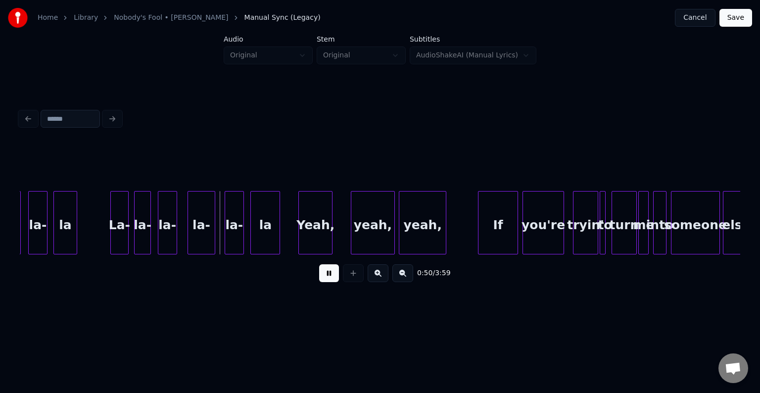
click at [326, 273] on button at bounding box center [329, 273] width 20 height 18
click at [177, 229] on div "la-" at bounding box center [171, 224] width 18 height 67
click at [151, 233] on div "la-" at bounding box center [150, 224] width 16 height 67
click at [130, 236] on div "La-" at bounding box center [129, 224] width 17 height 67
click at [332, 279] on button at bounding box center [329, 273] width 20 height 18
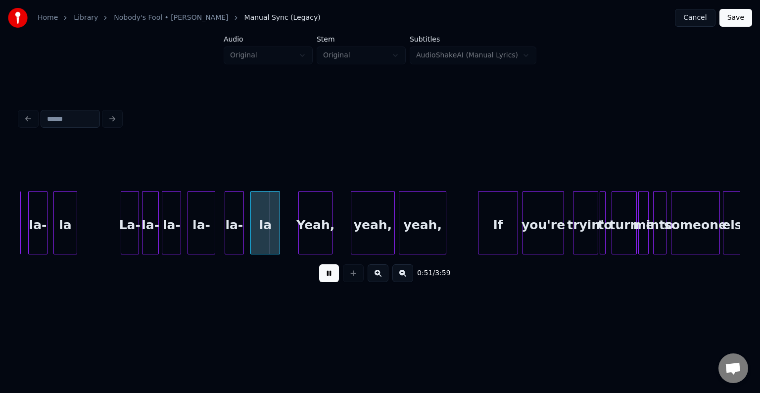
click at [332, 279] on button at bounding box center [329, 273] width 20 height 18
click at [216, 238] on div "la-" at bounding box center [207, 224] width 27 height 67
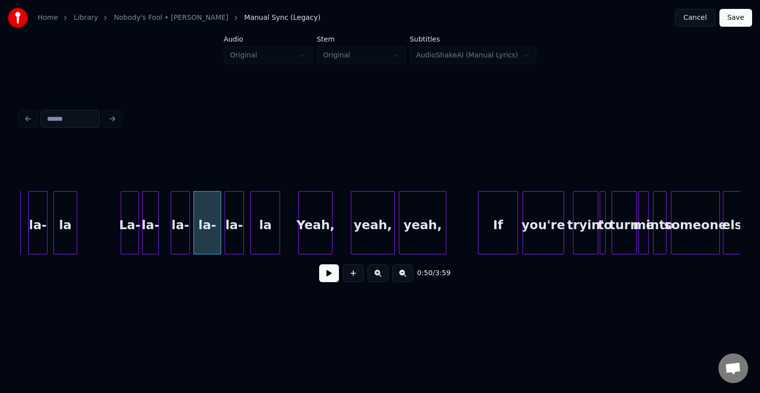
click at [180, 237] on div "la-" at bounding box center [180, 224] width 18 height 67
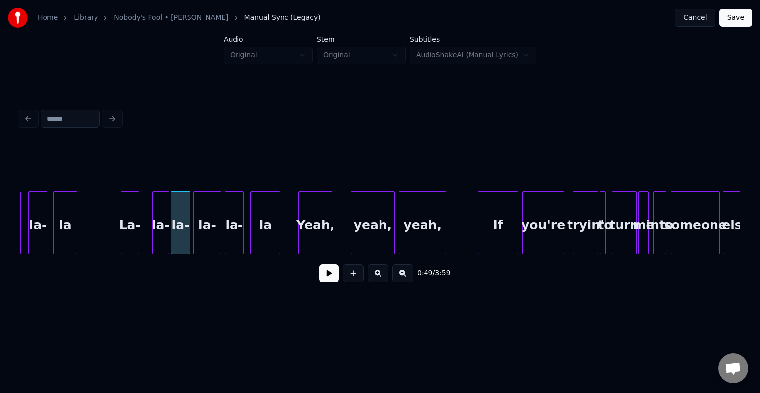
click at [158, 238] on div "la-" at bounding box center [161, 224] width 16 height 67
click at [140, 235] on div "La-" at bounding box center [140, 224] width 17 height 67
click at [327, 275] on button at bounding box center [329, 273] width 20 height 18
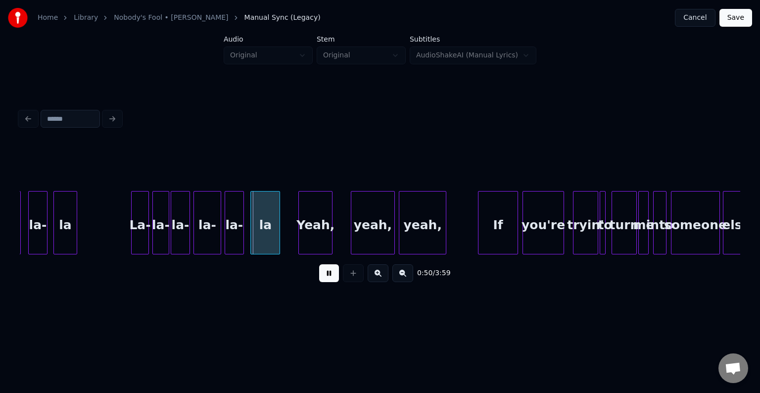
click at [134, 216] on div "La-" at bounding box center [140, 224] width 17 height 67
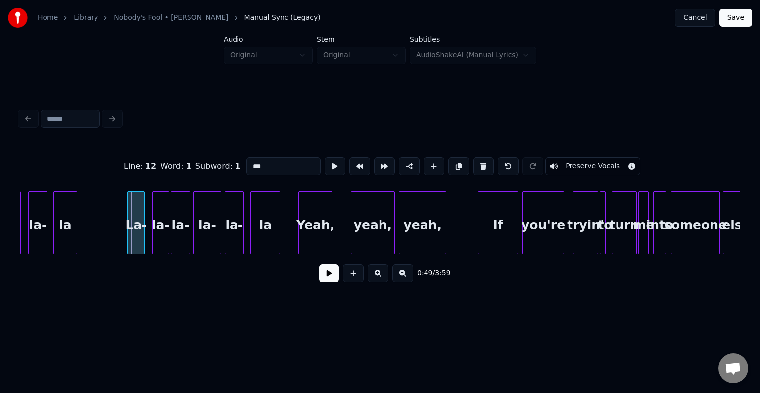
click at [135, 226] on div "La-" at bounding box center [136, 224] width 17 height 67
click at [334, 281] on button at bounding box center [329, 273] width 20 height 18
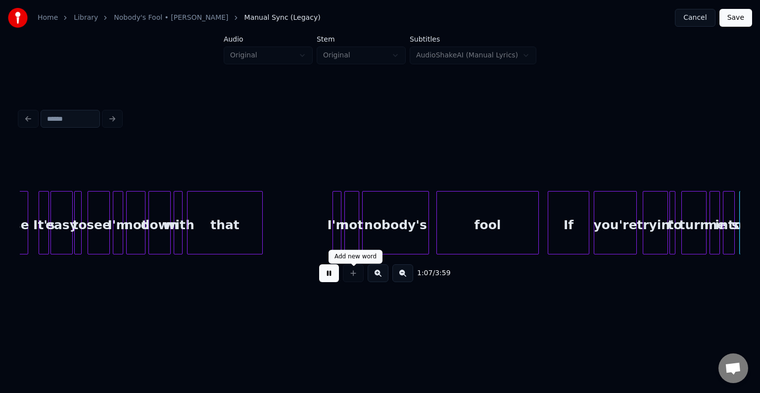
scroll to position [0, 4979]
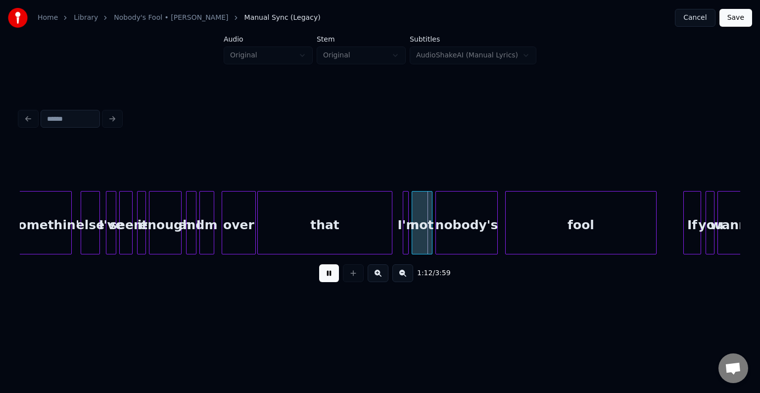
click at [323, 279] on button at bounding box center [329, 273] width 20 height 18
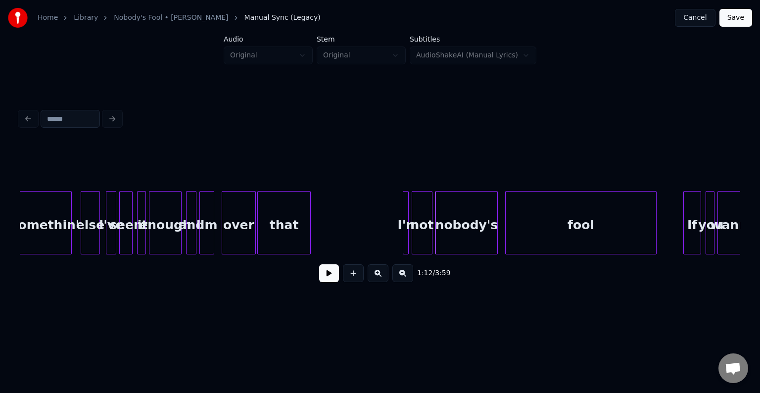
click at [309, 251] on div "somethin' else I've seen it enough and I'm over that I'm not nobody's fool If y…" at bounding box center [380, 222] width 720 height 63
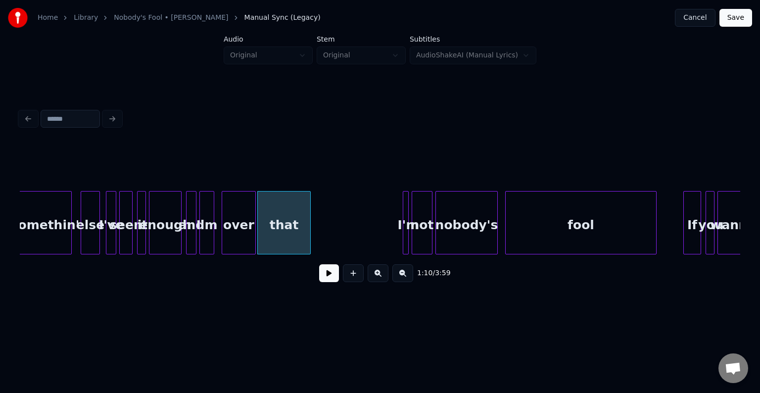
click at [326, 281] on button at bounding box center [329, 273] width 20 height 18
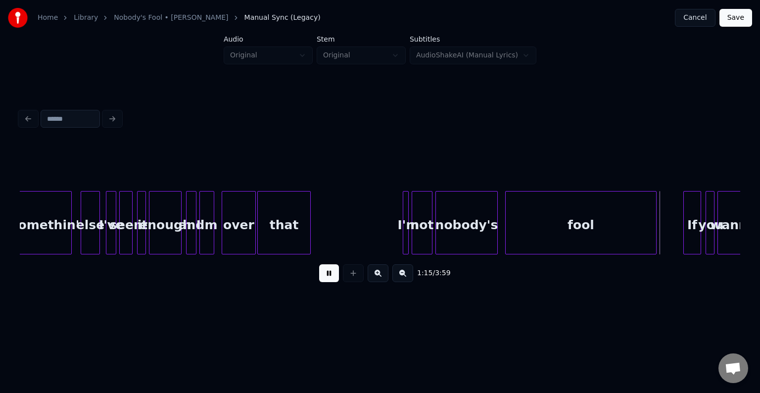
click at [326, 282] on button at bounding box center [329, 273] width 20 height 18
click at [617, 234] on div at bounding box center [616, 222] width 3 height 62
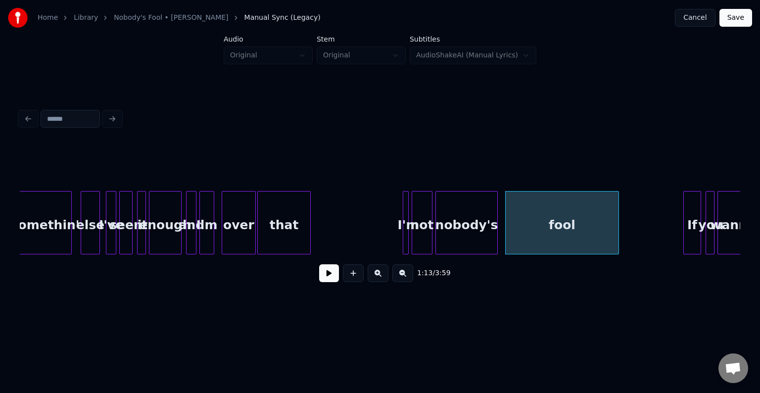
click at [317, 277] on div "1:13 / 3:59" at bounding box center [380, 273] width 704 height 22
click at [326, 271] on button at bounding box center [329, 273] width 20 height 18
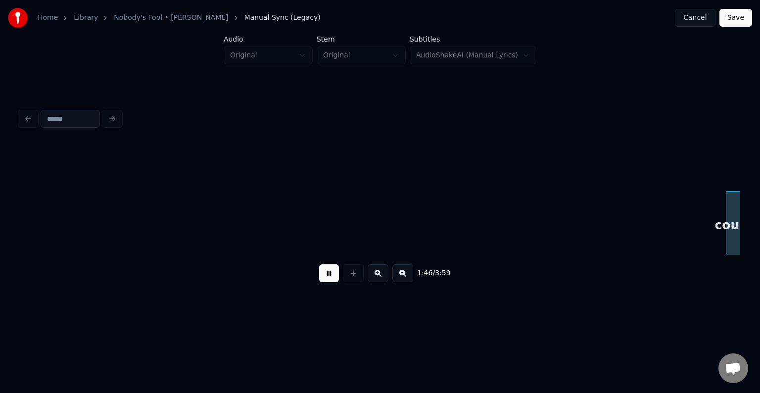
scroll to position [0, 7863]
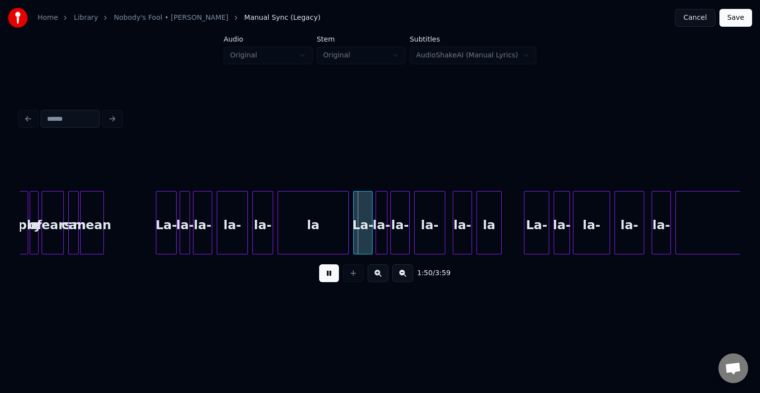
click at [326, 271] on button at bounding box center [329, 273] width 20 height 18
click at [318, 227] on div "la" at bounding box center [313, 224] width 70 height 67
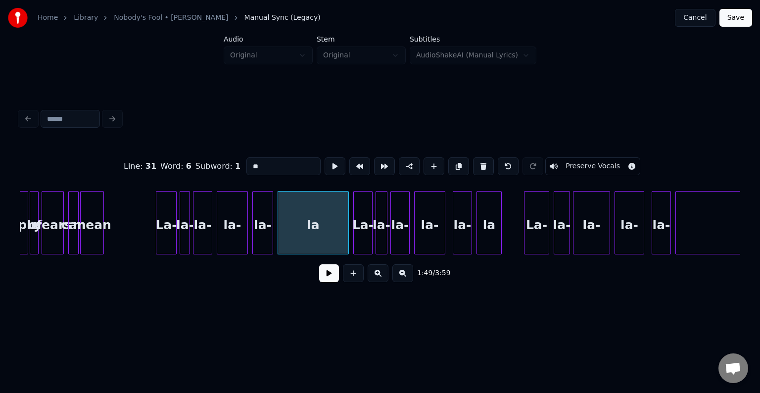
click at [329, 280] on button at bounding box center [329, 273] width 20 height 18
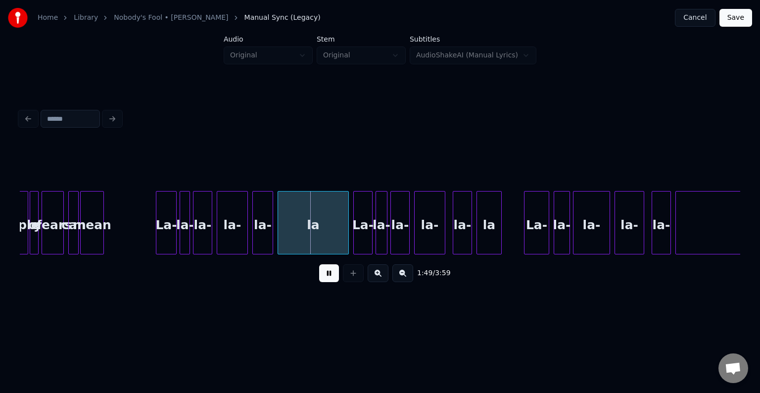
click at [329, 280] on button at bounding box center [329, 273] width 20 height 18
click at [318, 241] on div at bounding box center [317, 222] width 3 height 62
click at [328, 277] on button at bounding box center [329, 273] width 20 height 18
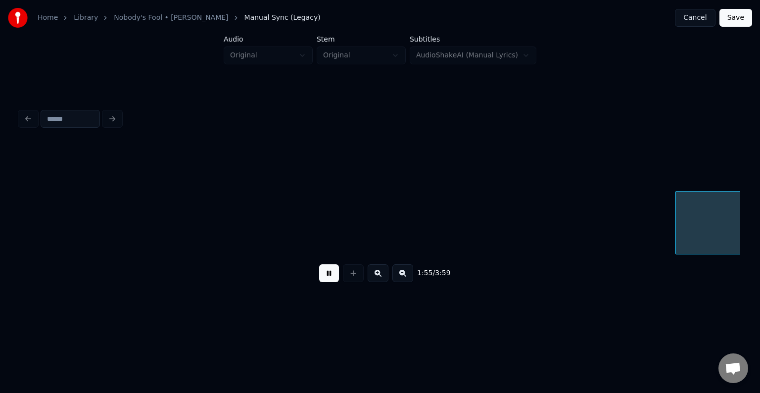
scroll to position [0, 8583]
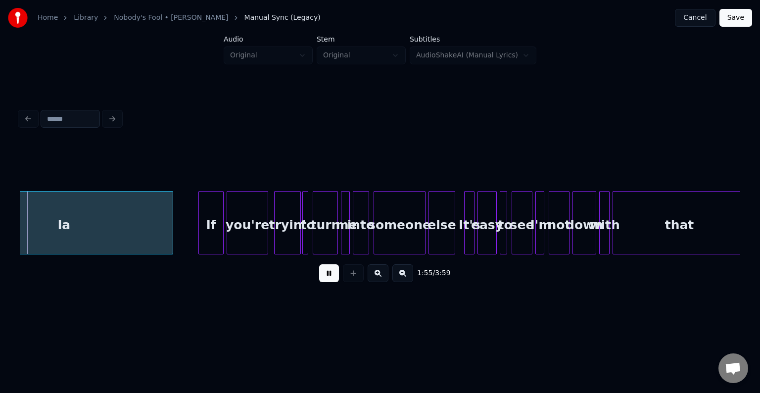
click at [328, 277] on button at bounding box center [329, 273] width 20 height 18
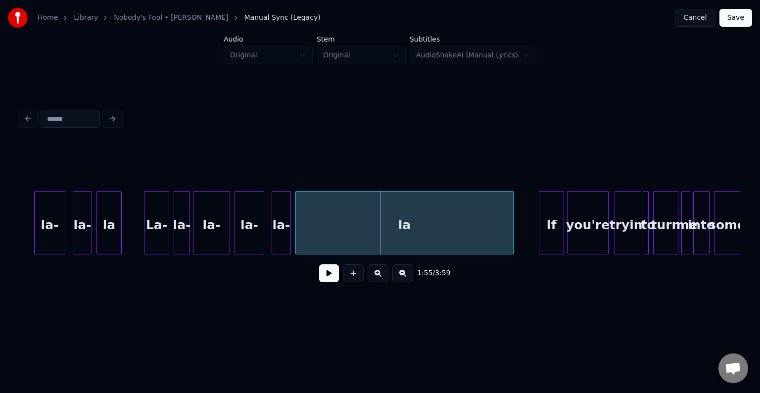
scroll to position [0, 8227]
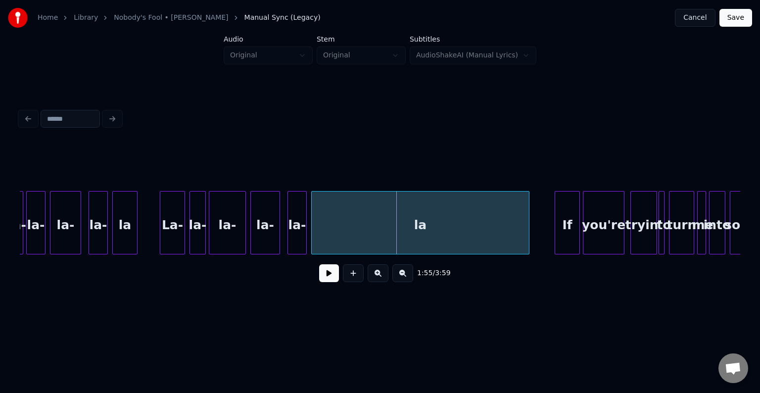
click at [146, 222] on div "la If you're tryin' to turn me into someone la- la- la- la- [GEOGRAPHIC_DATA]-" at bounding box center [690, 222] width 17795 height 63
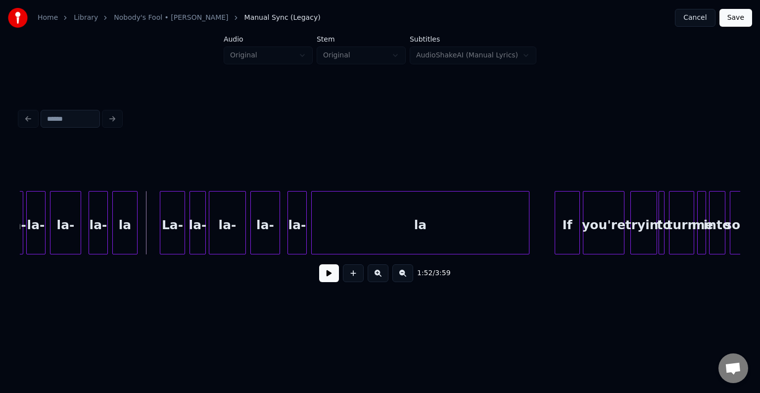
click at [325, 273] on button at bounding box center [329, 273] width 20 height 18
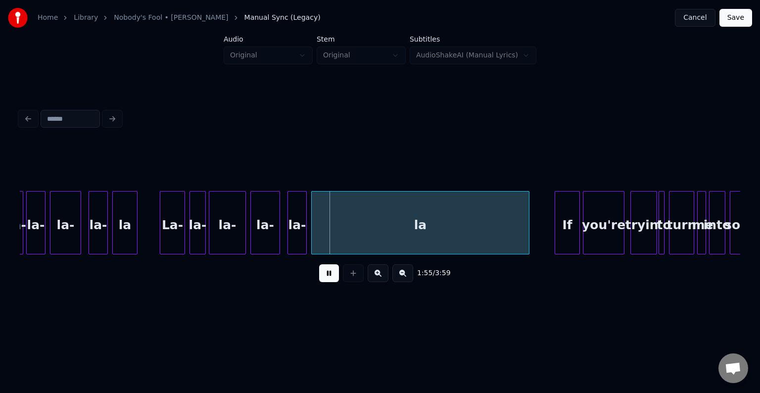
click at [335, 277] on button at bounding box center [329, 273] width 20 height 18
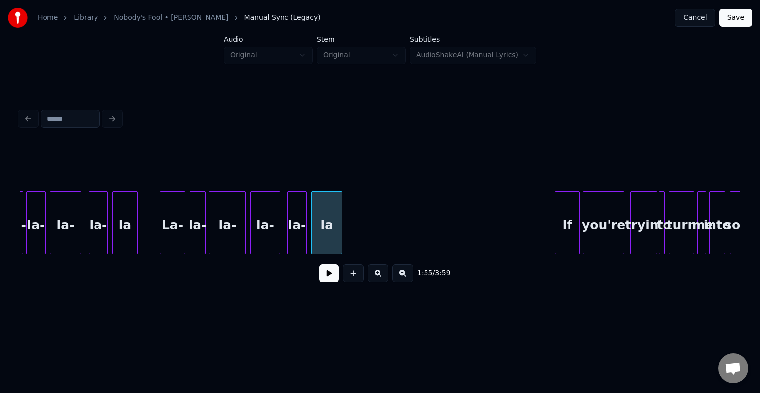
click at [340, 229] on div at bounding box center [340, 222] width 3 height 62
click at [138, 225] on div "la If you're tryin' to turn me into someone la- la- la- la- [GEOGRAPHIC_DATA]-" at bounding box center [690, 222] width 17795 height 63
click at [325, 280] on button at bounding box center [329, 273] width 20 height 18
click at [174, 237] on div "La-" at bounding box center [172, 224] width 24 height 67
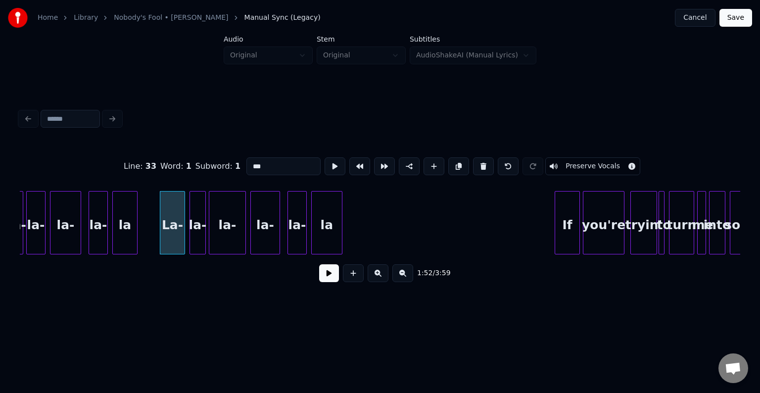
click at [195, 235] on div "la-" at bounding box center [197, 224] width 15 height 67
type input "***"
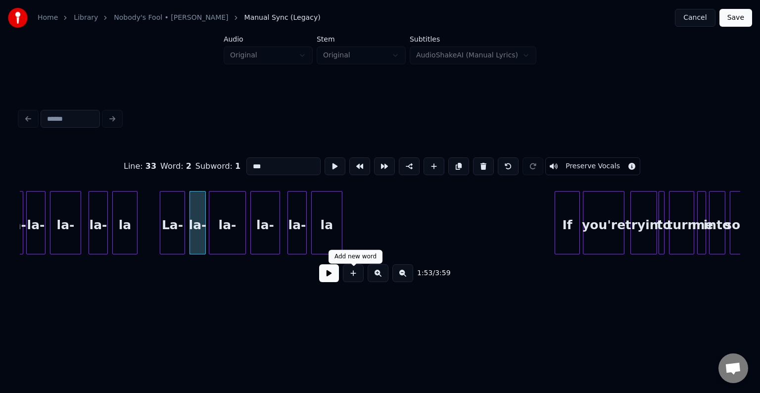
click at [333, 282] on button at bounding box center [329, 273] width 20 height 18
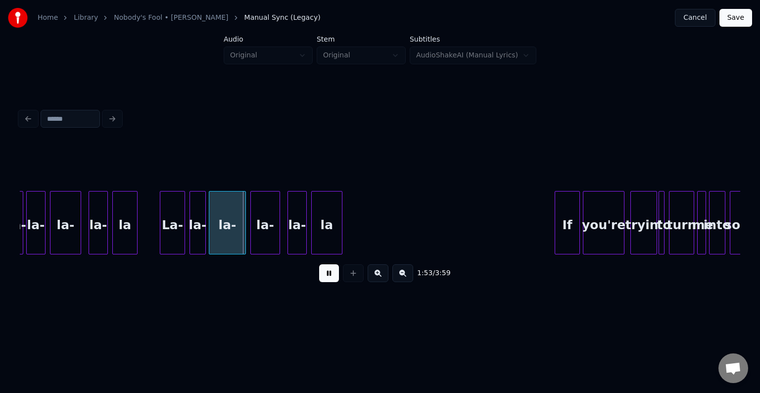
click at [333, 282] on button at bounding box center [329, 273] width 20 height 18
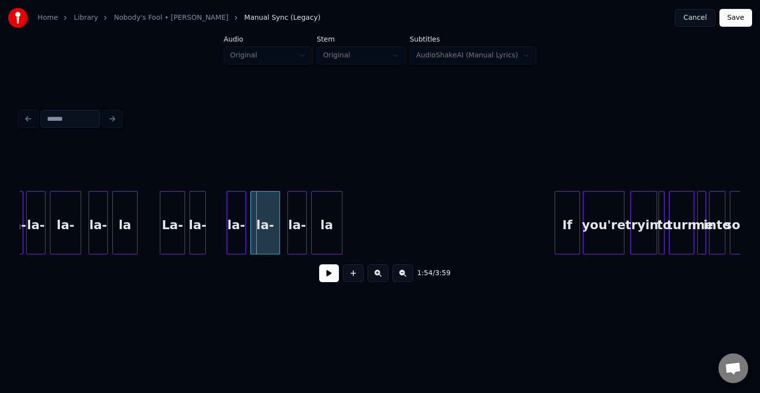
click at [227, 244] on div at bounding box center [228, 222] width 3 height 62
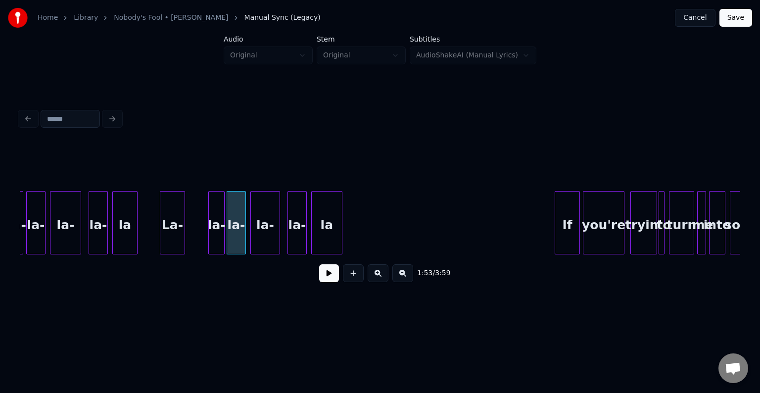
click at [218, 239] on div "la-" at bounding box center [216, 224] width 15 height 67
click at [213, 241] on div "la-" at bounding box center [216, 224] width 15 height 67
click at [196, 241] on div "La-" at bounding box center [195, 224] width 24 height 67
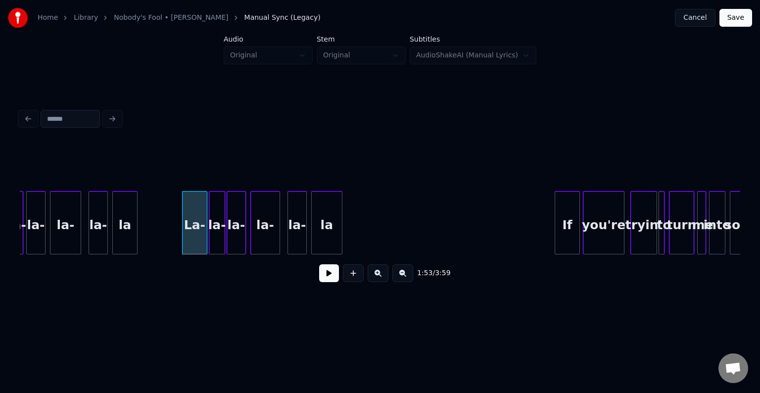
click at [194, 241] on div "La-" at bounding box center [195, 224] width 24 height 67
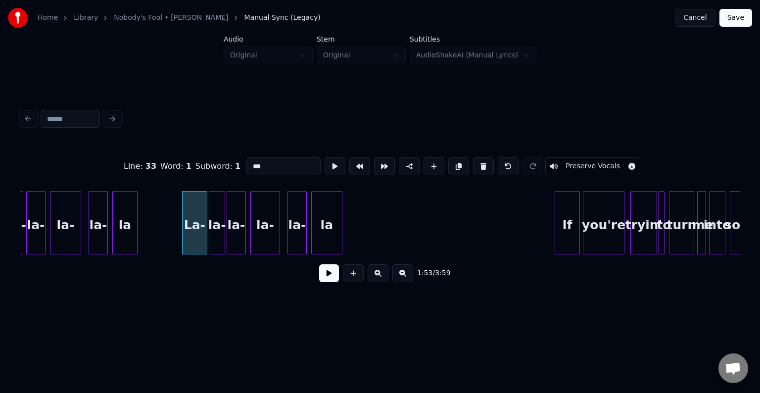
click at [326, 279] on button at bounding box center [329, 273] width 20 height 18
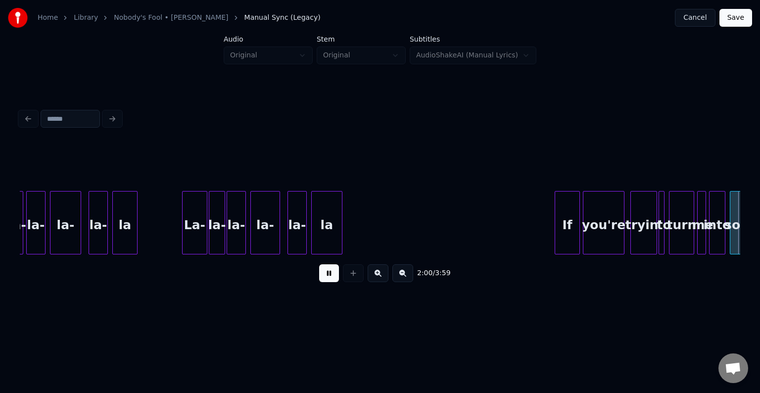
scroll to position [0, 8948]
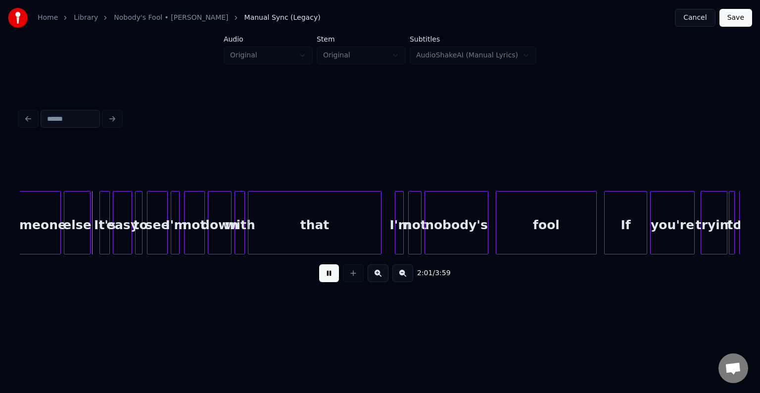
click at [332, 271] on button at bounding box center [329, 273] width 20 height 18
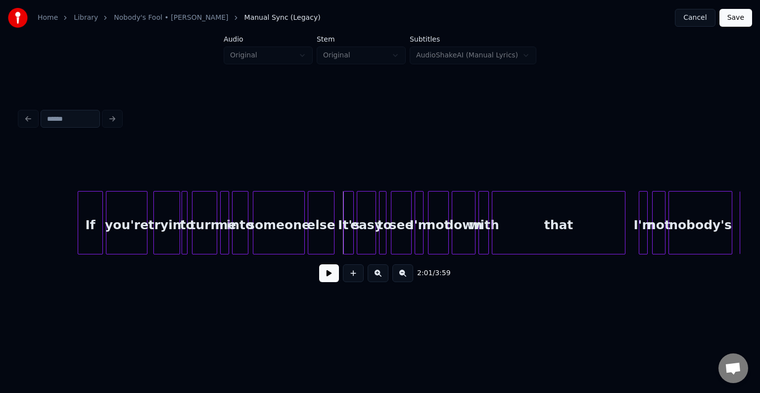
scroll to position [0, 8691]
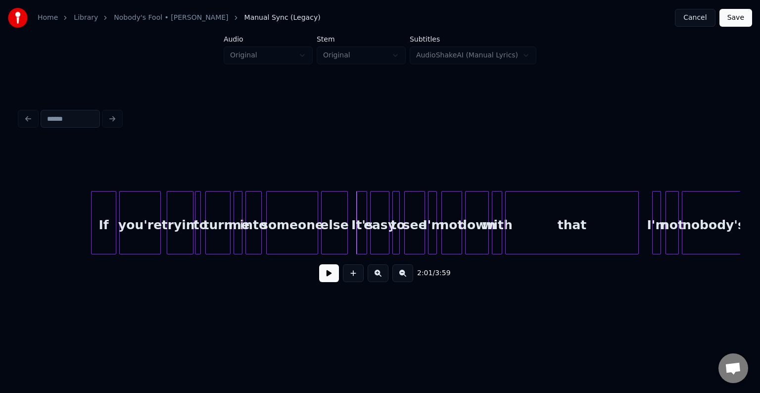
click at [101, 225] on div "If" at bounding box center [104, 224] width 24 height 67
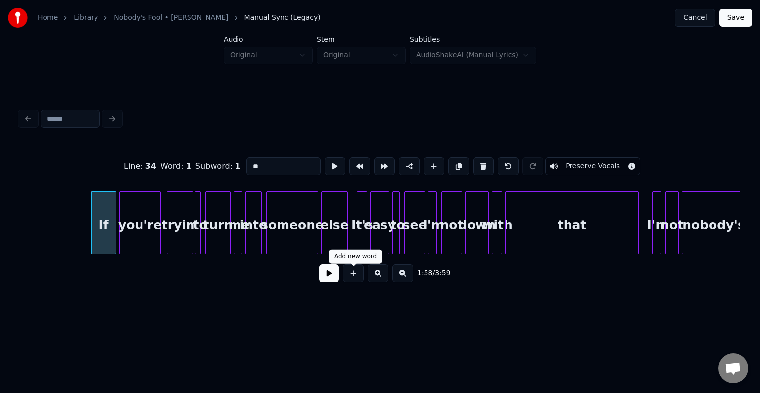
click at [330, 282] on button at bounding box center [329, 273] width 20 height 18
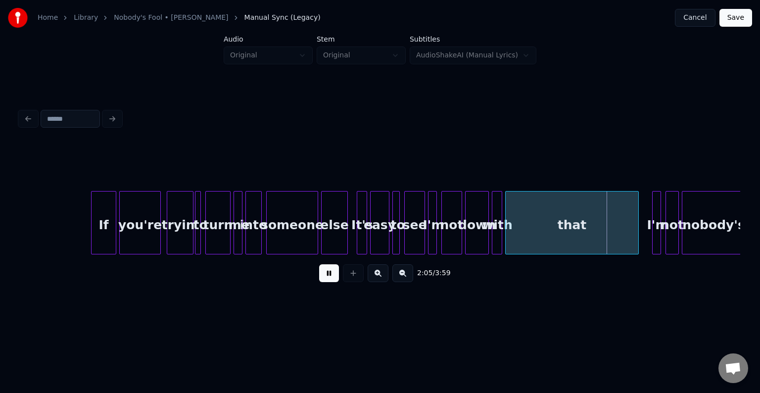
click at [335, 275] on button at bounding box center [329, 273] width 20 height 18
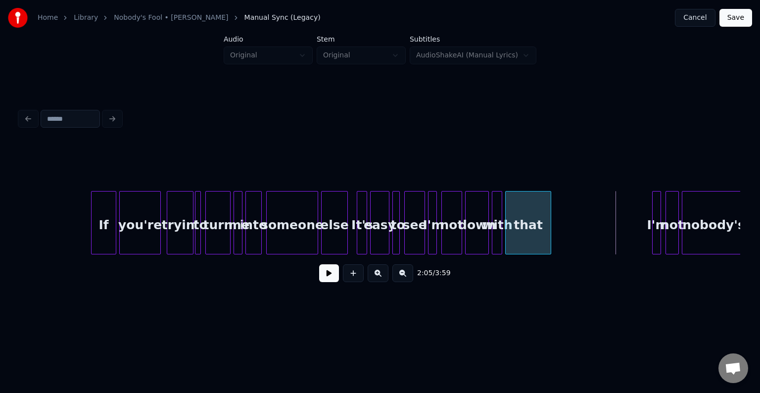
click at [550, 231] on div at bounding box center [549, 222] width 3 height 62
click at [323, 277] on button at bounding box center [329, 273] width 20 height 18
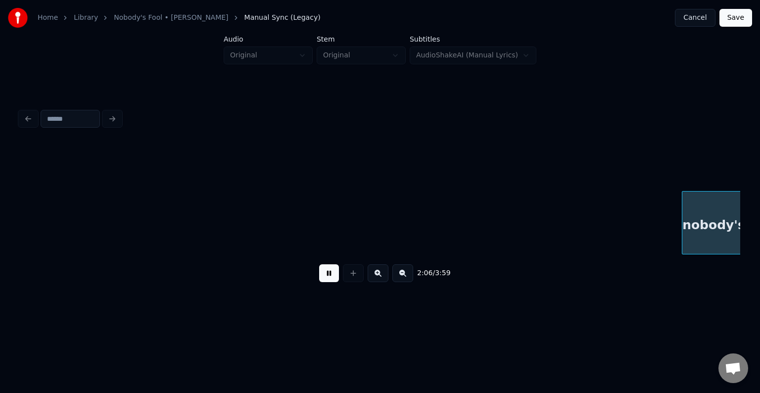
scroll to position [0, 9411]
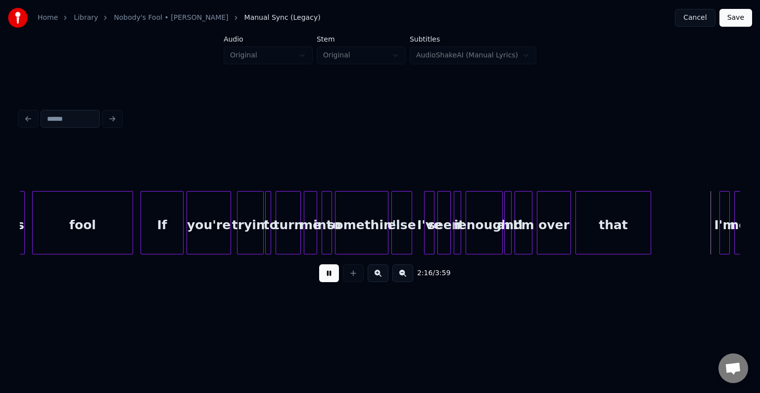
click at [340, 279] on div "2:16 / 3:59" at bounding box center [380, 273] width 704 height 22
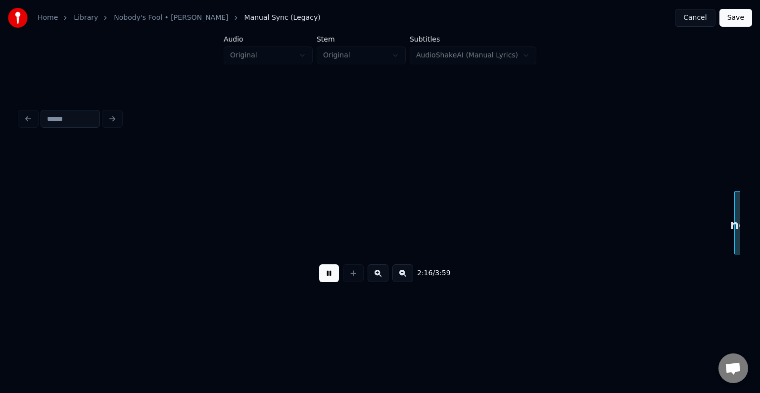
scroll to position [0, 10133]
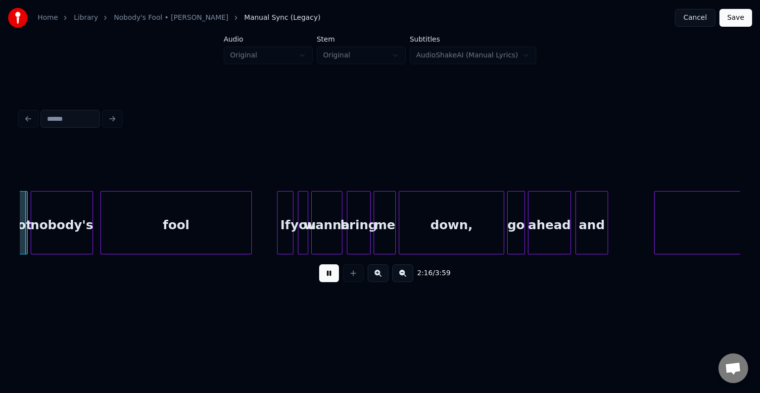
click at [324, 279] on button at bounding box center [329, 273] width 20 height 18
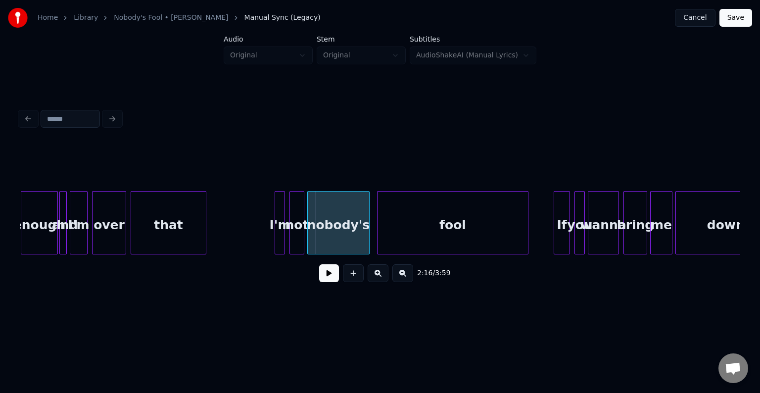
scroll to position [0, 9856]
click at [186, 233] on div at bounding box center [185, 222] width 3 height 62
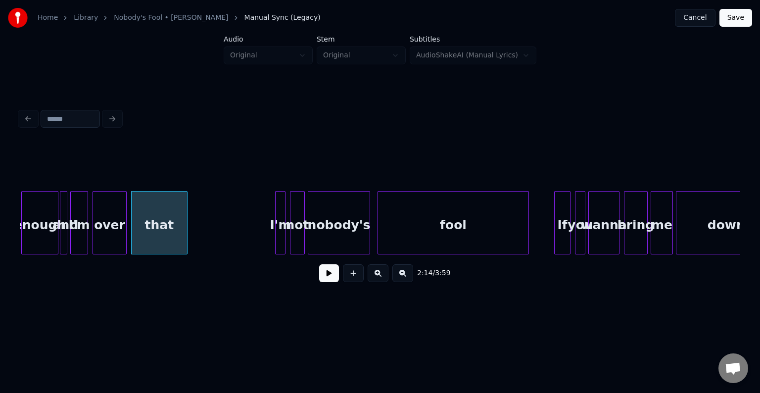
click at [323, 282] on button at bounding box center [329, 273] width 20 height 18
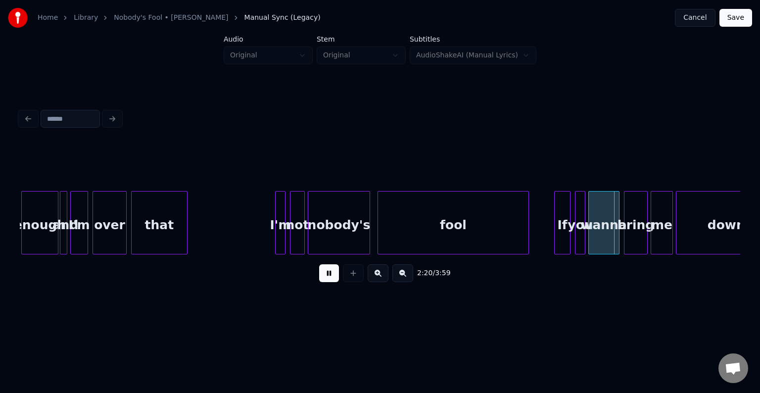
click at [323, 282] on button at bounding box center [329, 273] width 20 height 18
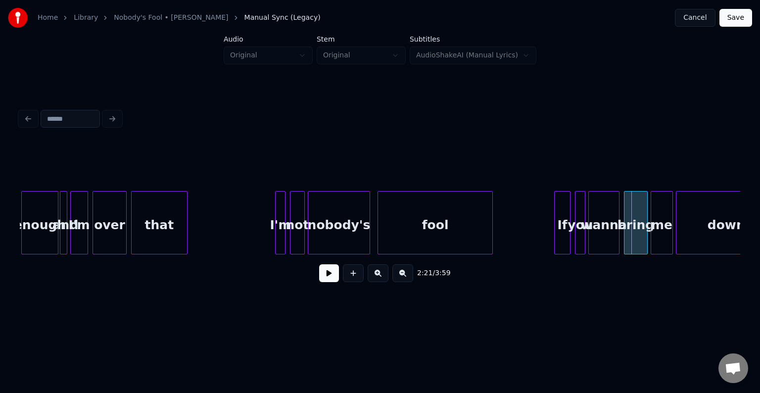
click at [490, 233] on div at bounding box center [490, 222] width 3 height 62
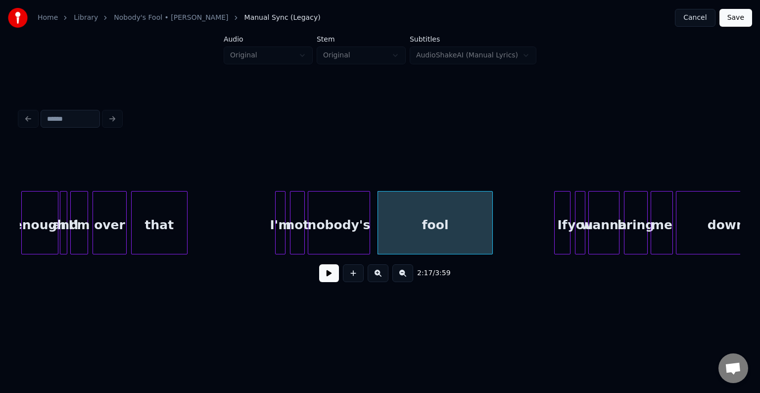
click at [326, 282] on button at bounding box center [329, 273] width 20 height 18
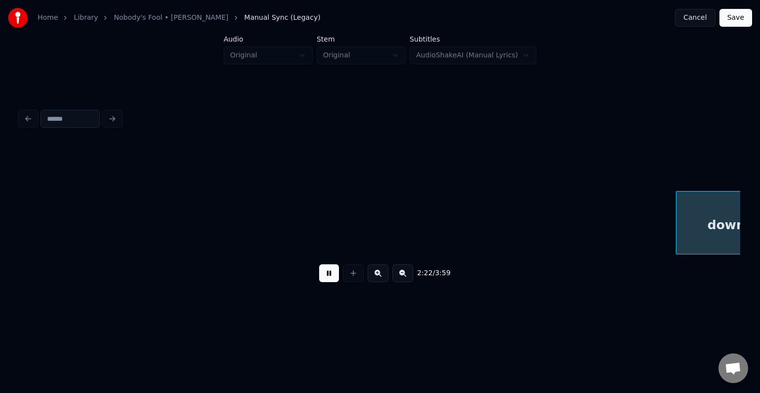
scroll to position [0, 10576]
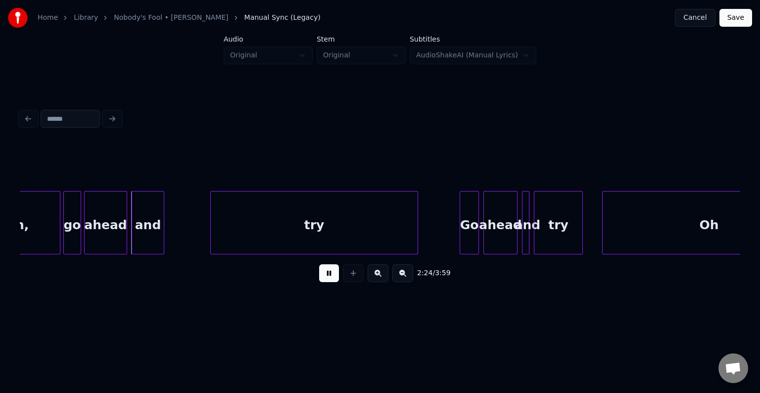
click at [326, 282] on button at bounding box center [329, 273] width 20 height 18
click at [12, 250] on div "Home Library Nobody's Fool • [PERSON_NAME] Manual Sync (Legacy) Cancel Save Aud…" at bounding box center [380, 158] width 760 height 316
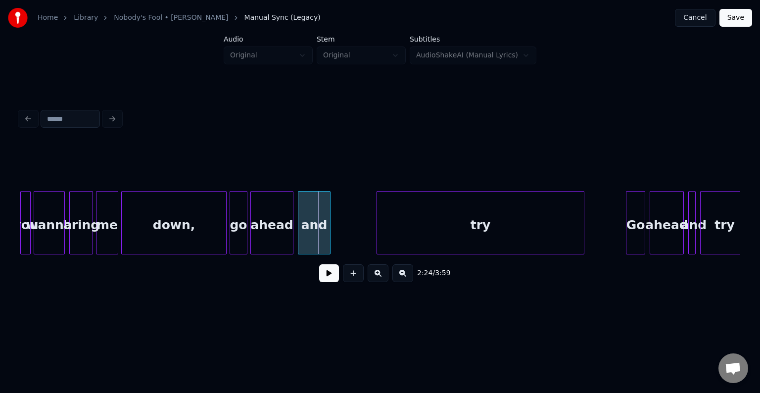
scroll to position [0, 10398]
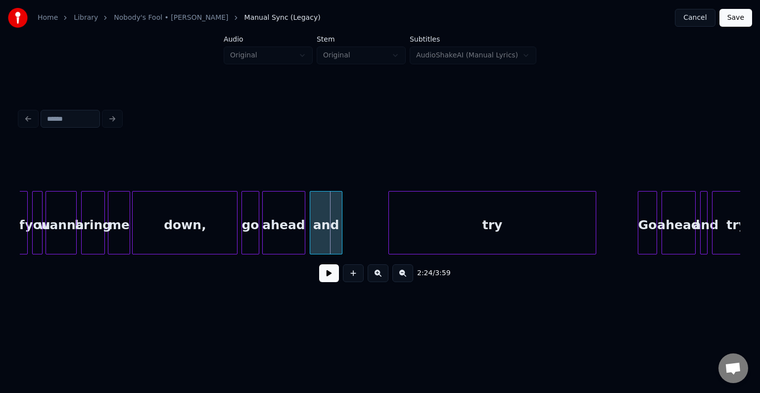
click at [237, 227] on div "down," at bounding box center [184, 222] width 105 height 63
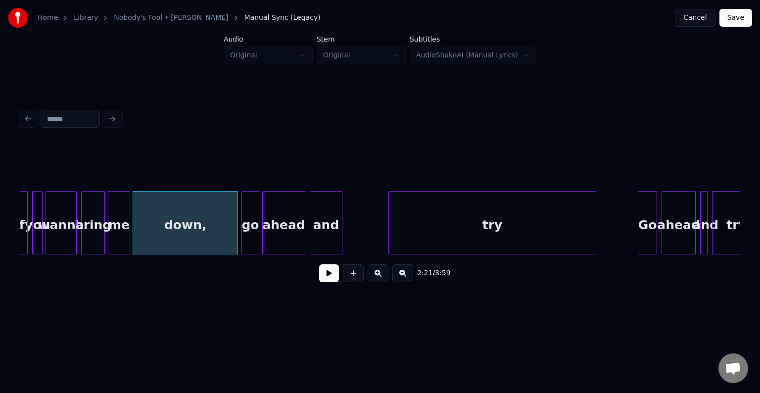
click at [224, 228] on div "down," at bounding box center [185, 224] width 104 height 67
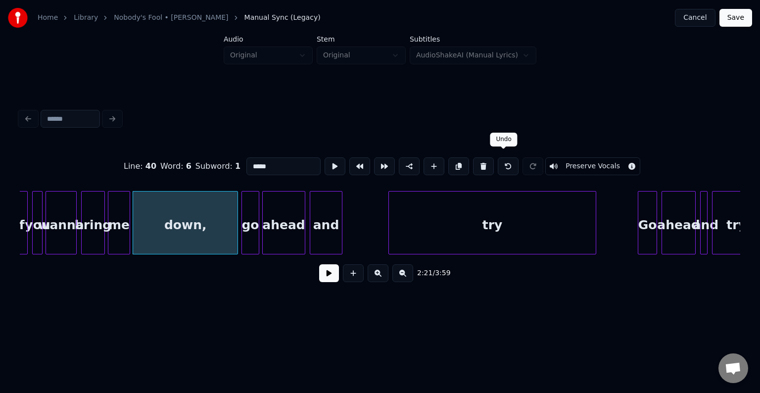
click at [509, 157] on button at bounding box center [508, 166] width 21 height 18
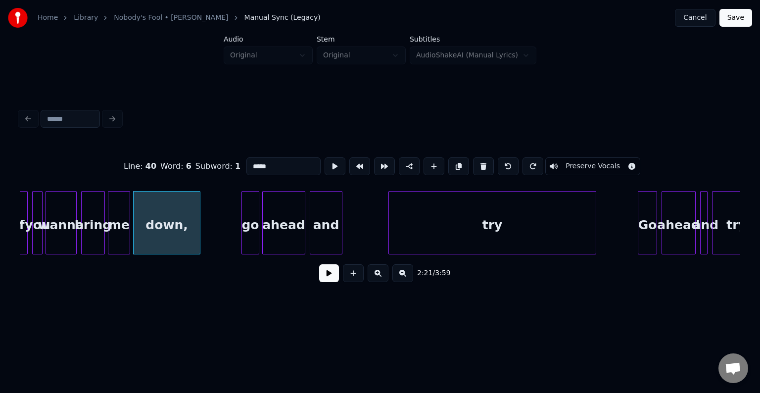
click at [198, 221] on div at bounding box center [198, 222] width 3 height 62
click at [325, 277] on button at bounding box center [329, 273] width 20 height 18
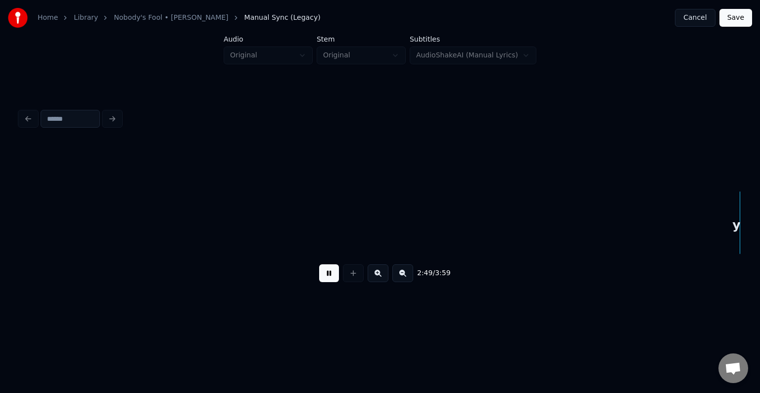
scroll to position [0, 12561]
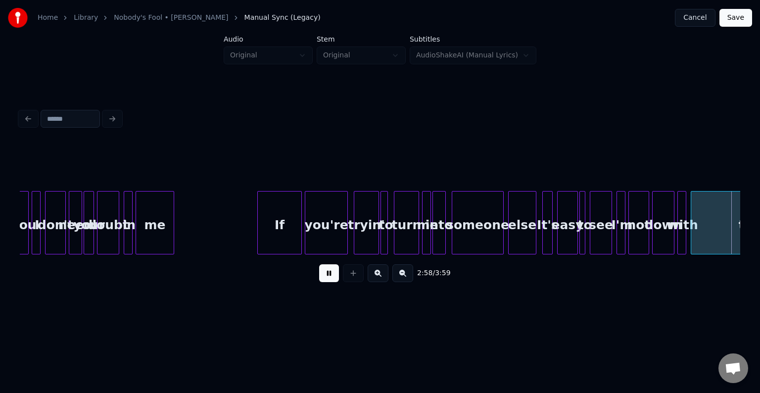
click at [325, 277] on button at bounding box center [329, 273] width 20 height 18
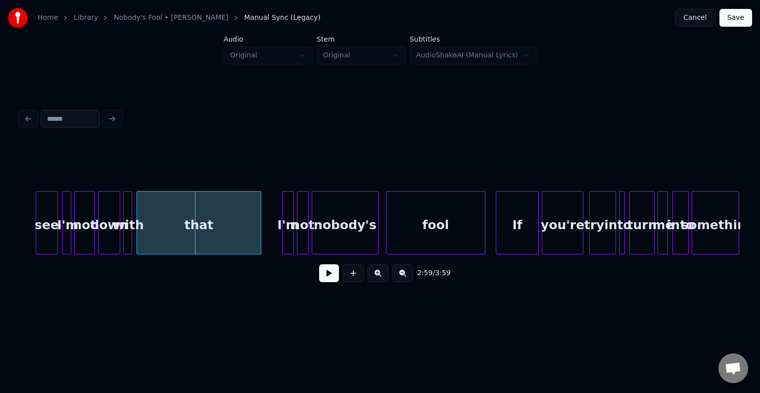
scroll to position [0, 13104]
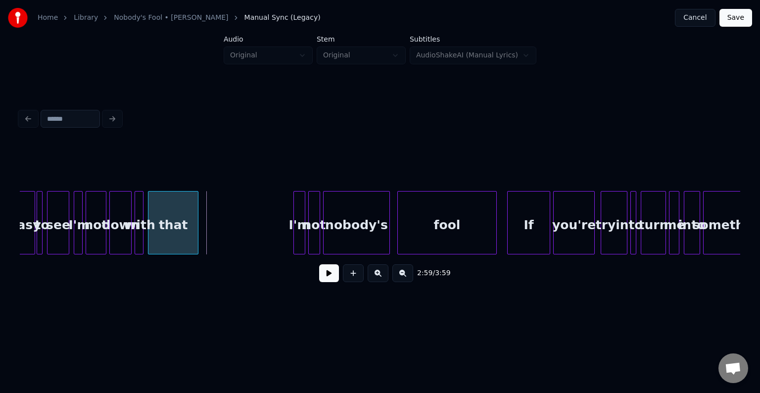
click at [197, 230] on div at bounding box center [196, 222] width 3 height 62
click at [334, 279] on button at bounding box center [329, 273] width 20 height 18
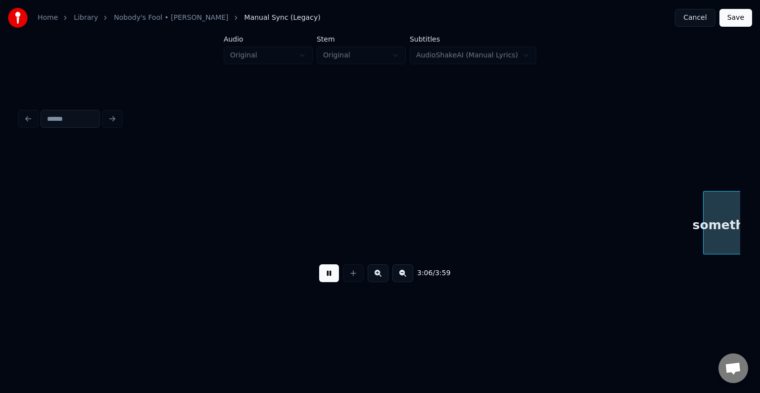
scroll to position [0, 13824]
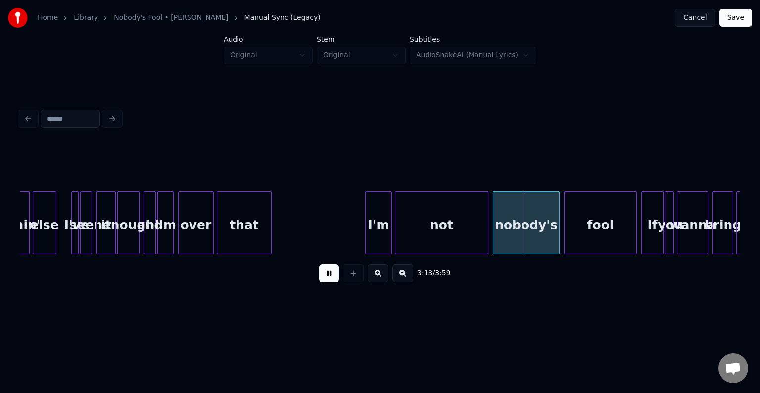
click at [334, 279] on button at bounding box center [329, 273] width 20 height 18
click at [406, 239] on div at bounding box center [406, 222] width 3 height 62
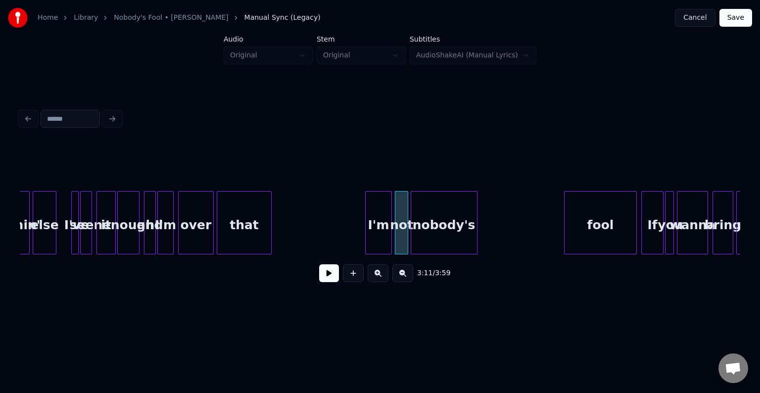
click at [442, 230] on div "nobody's" at bounding box center [444, 224] width 66 height 67
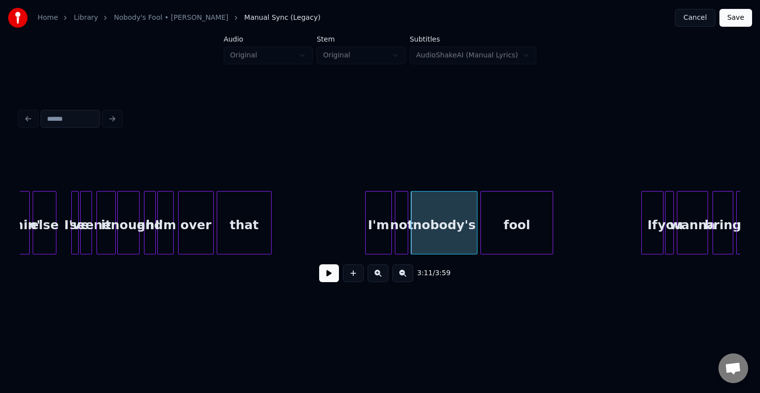
click at [490, 233] on div "fool" at bounding box center [517, 224] width 72 height 67
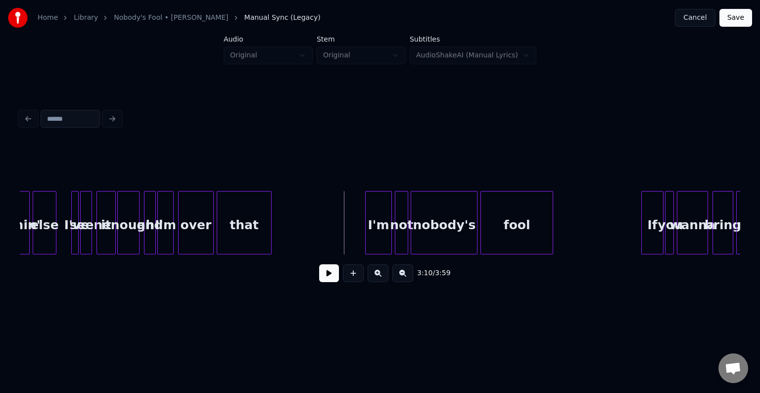
drag, startPoint x: 318, startPoint y: 273, endPoint x: 320, endPoint y: 279, distance: 6.0
click at [319, 277] on div "3:10 / 3:59" at bounding box center [380, 273] width 704 height 22
click at [325, 282] on button at bounding box center [329, 273] width 20 height 18
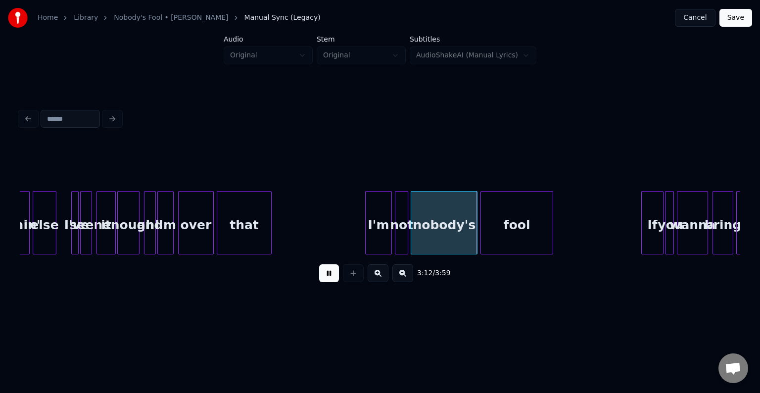
click at [326, 282] on button at bounding box center [329, 273] width 20 height 18
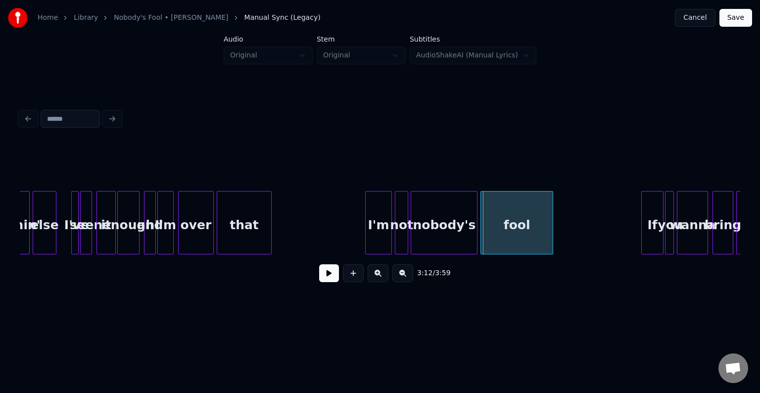
click at [376, 233] on div "I'm" at bounding box center [379, 224] width 26 height 67
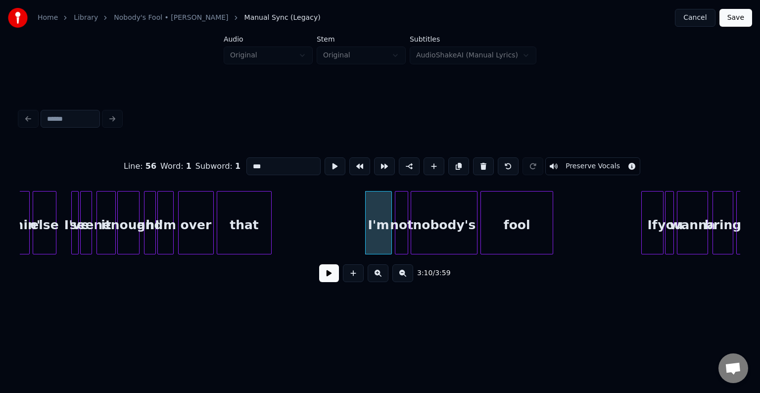
click at [323, 271] on button at bounding box center [329, 273] width 20 height 18
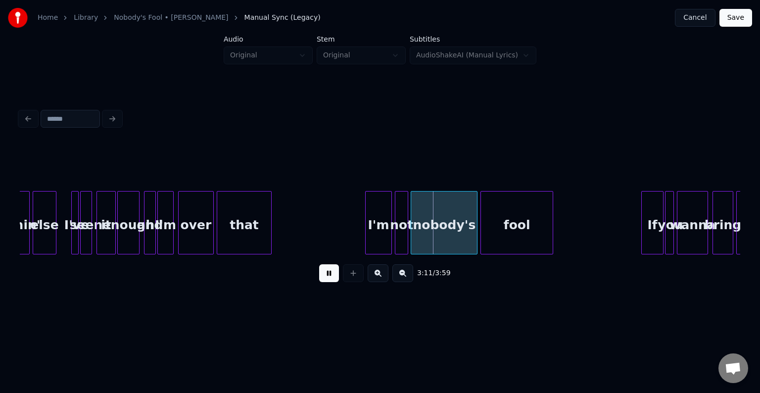
click at [384, 228] on div "I'm" at bounding box center [379, 224] width 26 height 67
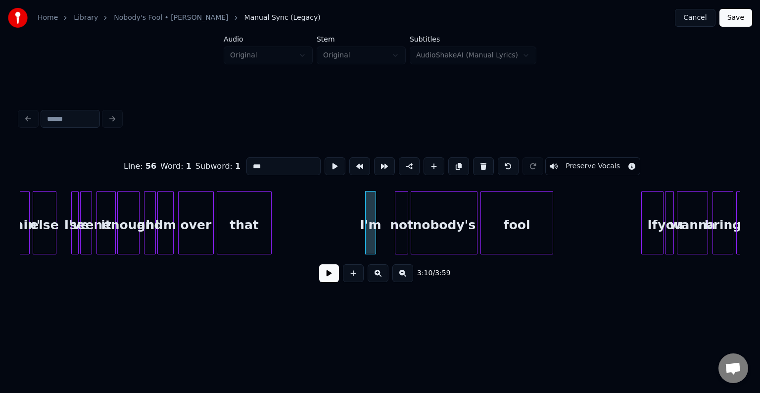
click at [373, 233] on div at bounding box center [373, 222] width 3 height 62
click at [388, 231] on div at bounding box center [389, 222] width 3 height 62
click at [389, 234] on div "not" at bounding box center [390, 224] width 20 height 67
click at [438, 238] on div "nobody's" at bounding box center [436, 224] width 66 height 67
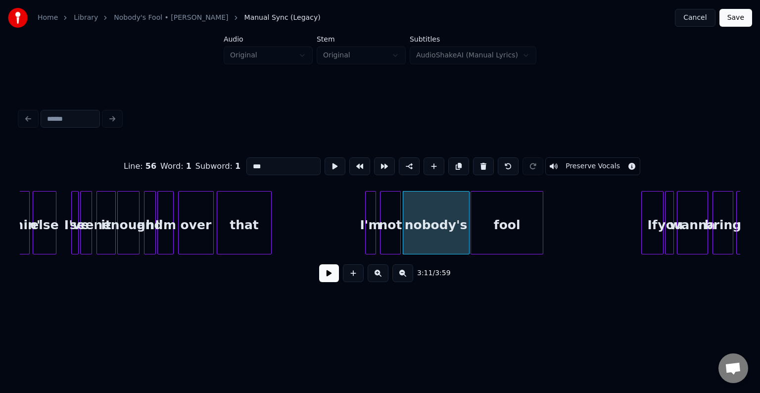
click at [503, 233] on div "fool" at bounding box center [507, 224] width 72 height 67
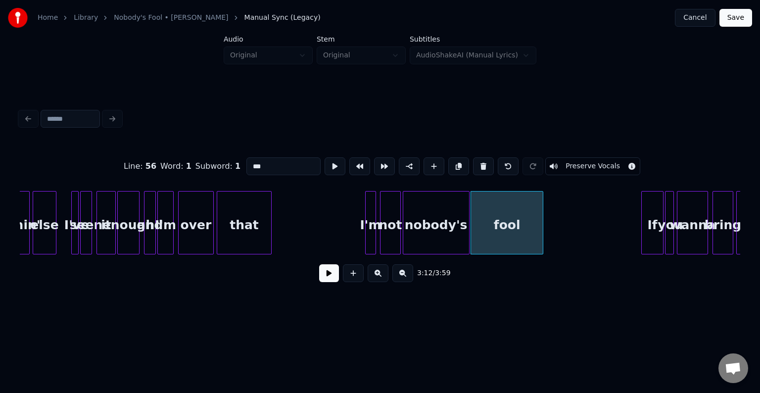
click at [373, 238] on div at bounding box center [373, 222] width 3 height 62
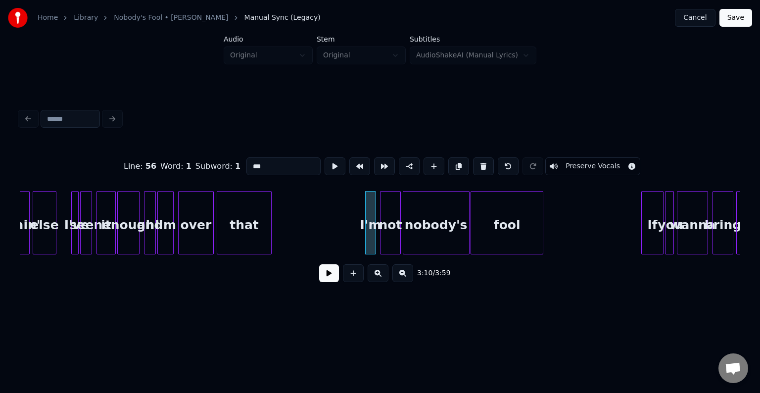
click at [325, 279] on button at bounding box center [329, 273] width 20 height 18
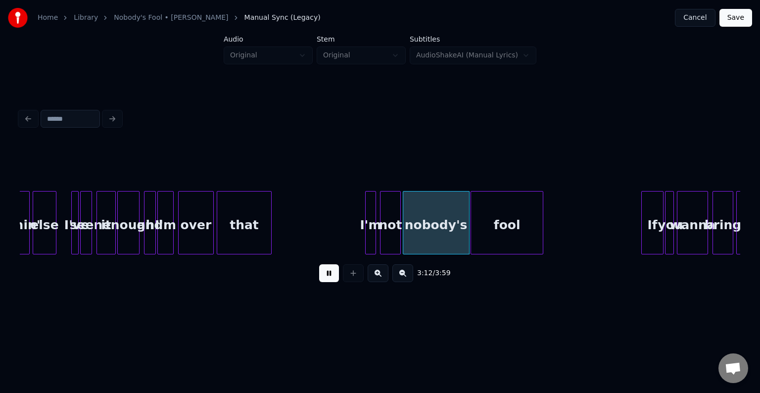
click at [390, 227] on div "not" at bounding box center [390, 224] width 20 height 67
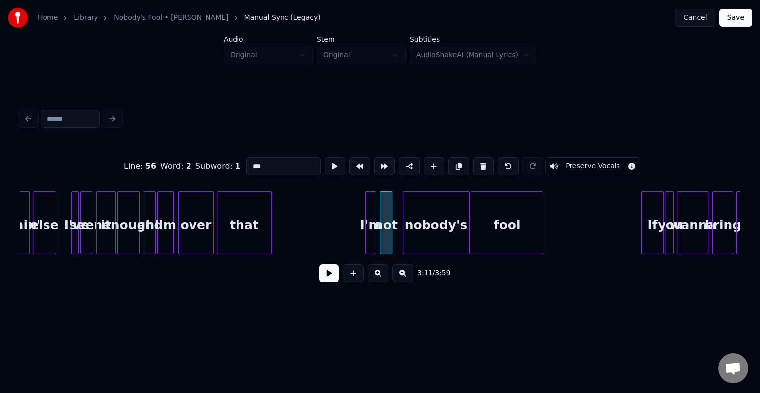
click at [389, 232] on div at bounding box center [390, 222] width 3 height 62
click at [435, 228] on div "nobody's" at bounding box center [429, 224] width 66 height 67
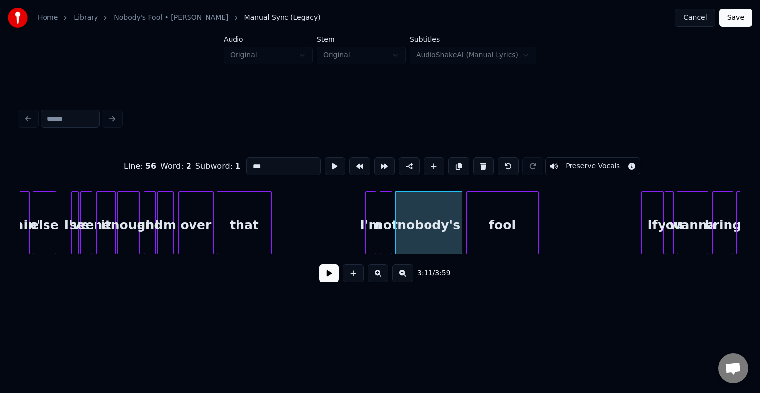
click at [492, 228] on div "fool" at bounding box center [502, 224] width 72 height 67
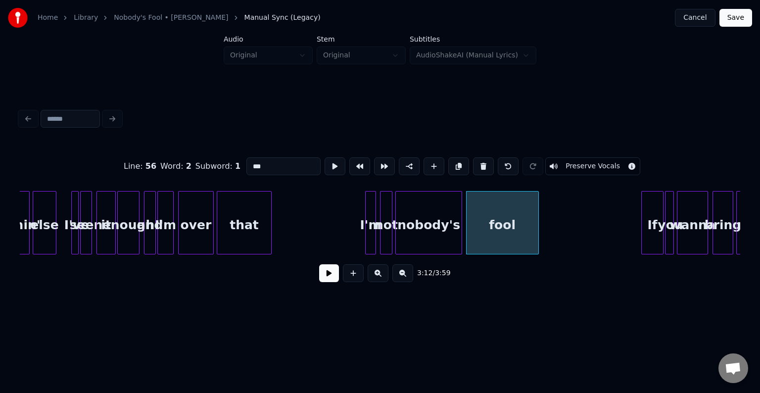
click at [396, 241] on div at bounding box center [397, 222] width 3 height 62
type input "********"
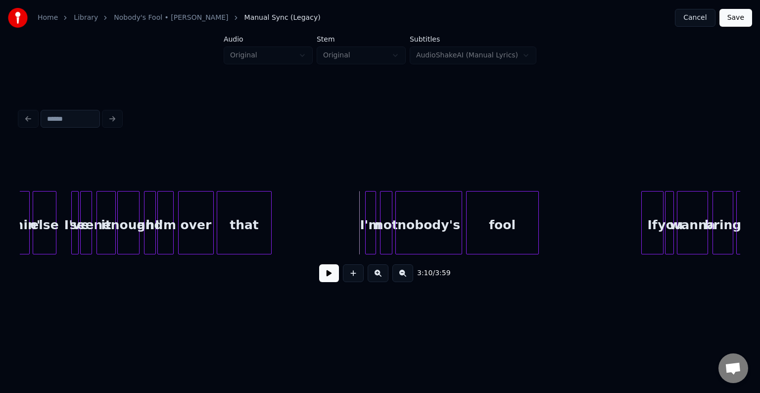
click at [317, 277] on div "3:10 / 3:59" at bounding box center [380, 273] width 704 height 22
click at [327, 277] on button at bounding box center [329, 273] width 20 height 18
click at [326, 278] on button at bounding box center [329, 273] width 20 height 18
click at [534, 232] on div "fool" at bounding box center [502, 224] width 72 height 67
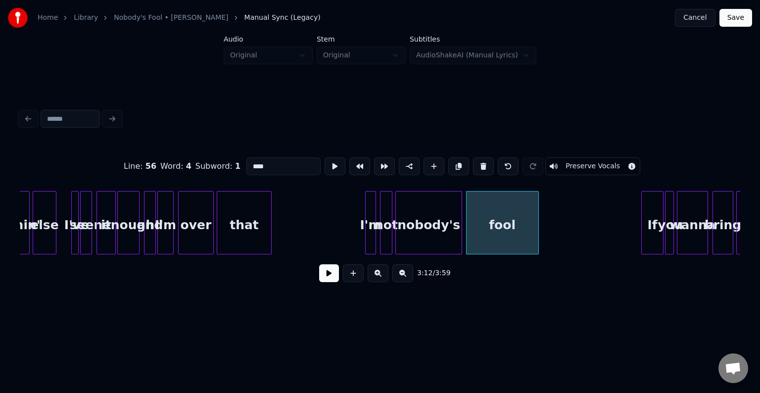
click at [333, 275] on button at bounding box center [329, 273] width 20 height 18
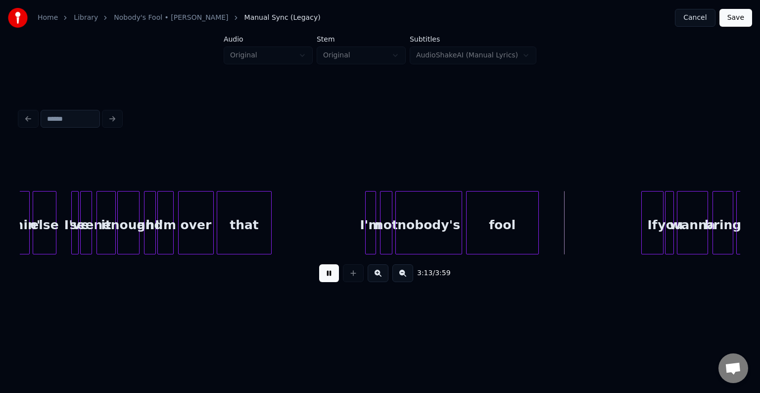
click at [326, 280] on button at bounding box center [329, 273] width 20 height 18
click at [574, 224] on div at bounding box center [575, 222] width 3 height 62
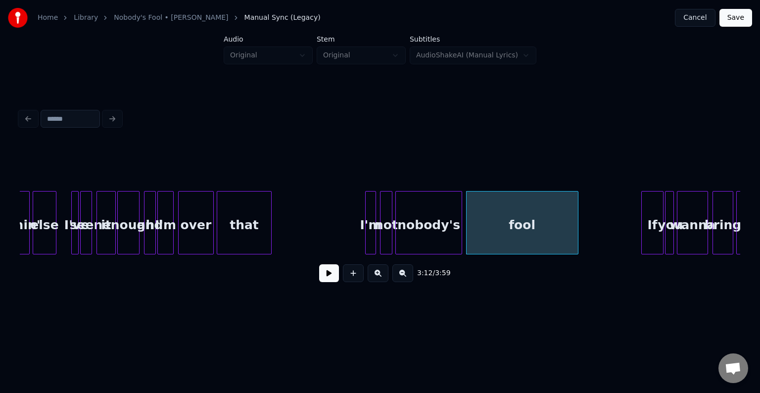
click at [336, 272] on button at bounding box center [329, 273] width 20 height 18
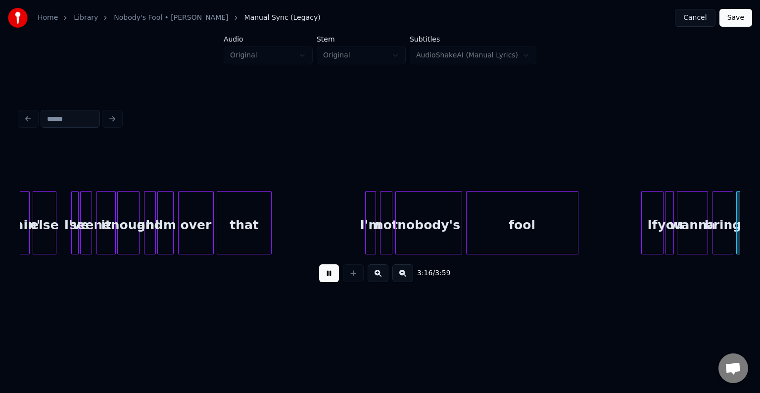
scroll to position [0, 14546]
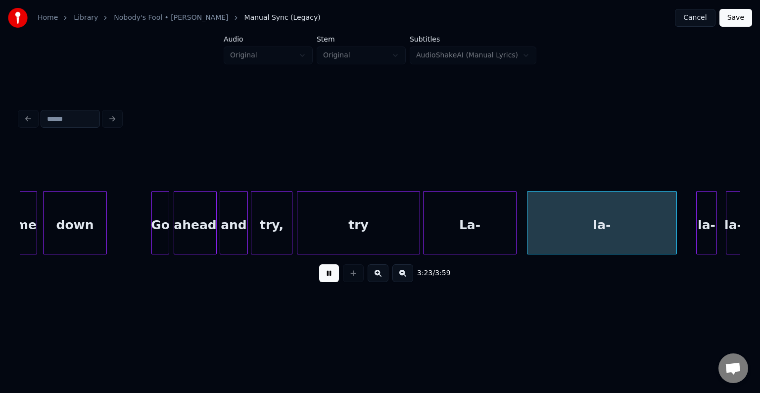
click at [348, 264] on div "3:23 / 3:59" at bounding box center [380, 273] width 720 height 38
click at [327, 282] on button at bounding box center [329, 273] width 20 height 18
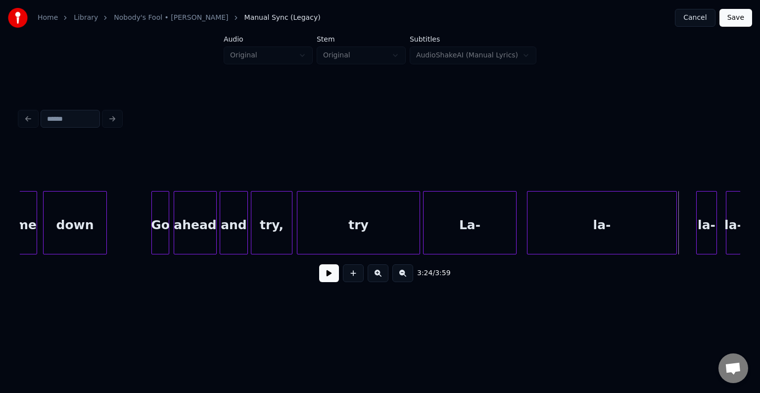
click at [269, 218] on div "try," at bounding box center [271, 224] width 41 height 67
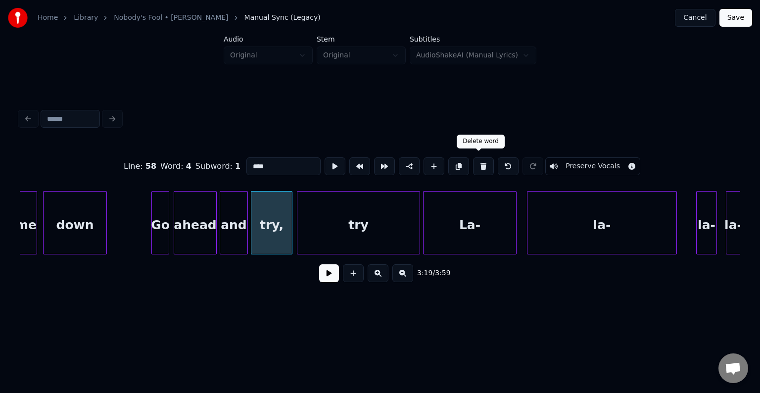
click at [483, 164] on button at bounding box center [483, 166] width 21 height 18
type input "***"
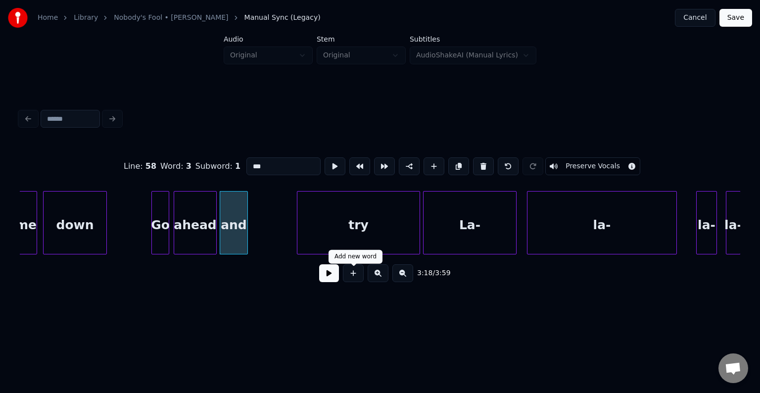
click at [328, 282] on button at bounding box center [329, 273] width 20 height 18
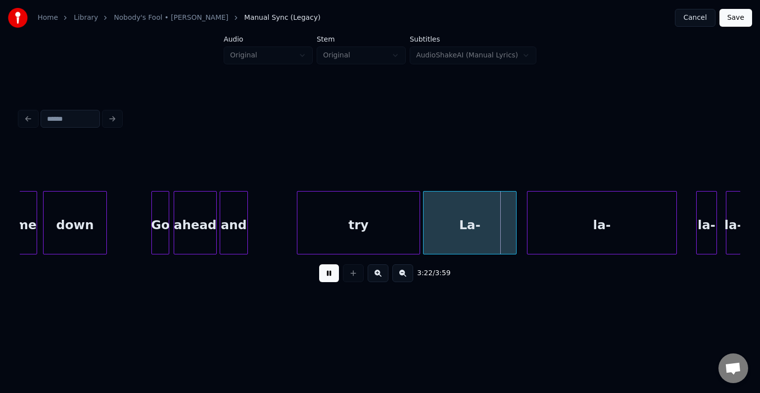
drag, startPoint x: 320, startPoint y: 273, endPoint x: 465, endPoint y: 258, distance: 145.2
click at [321, 273] on button at bounding box center [329, 273] width 20 height 18
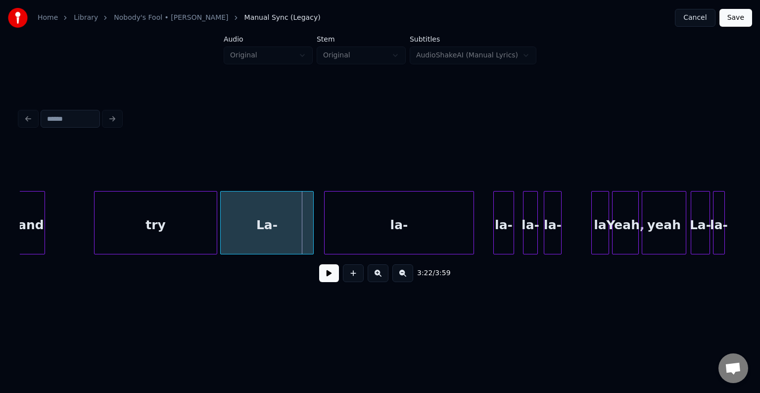
scroll to position [0, 14803]
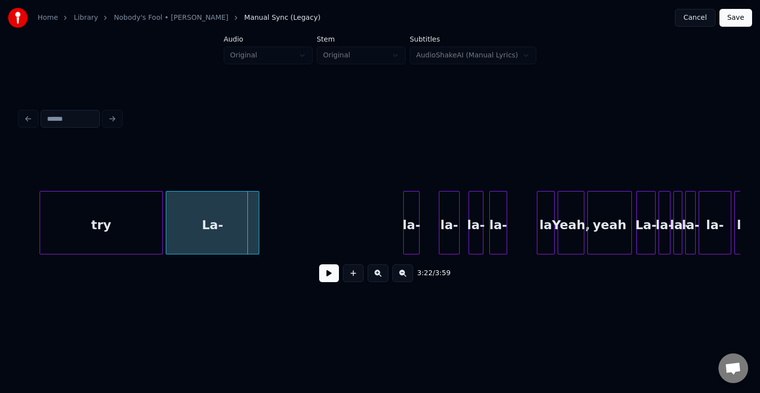
click at [406, 235] on div at bounding box center [405, 222] width 3 height 62
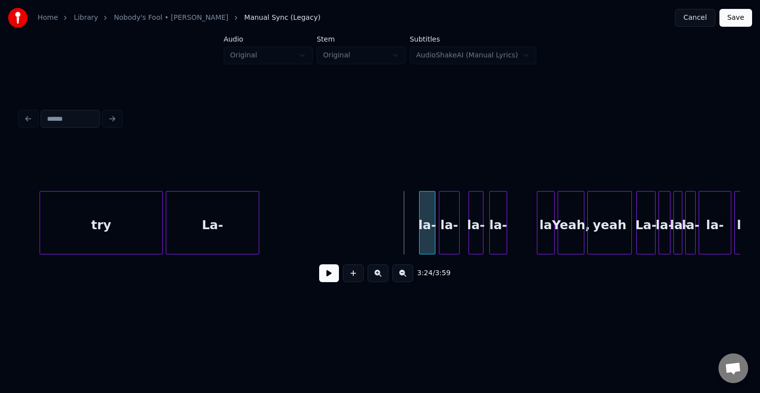
click at [427, 232] on div "la-" at bounding box center [426, 224] width 15 height 67
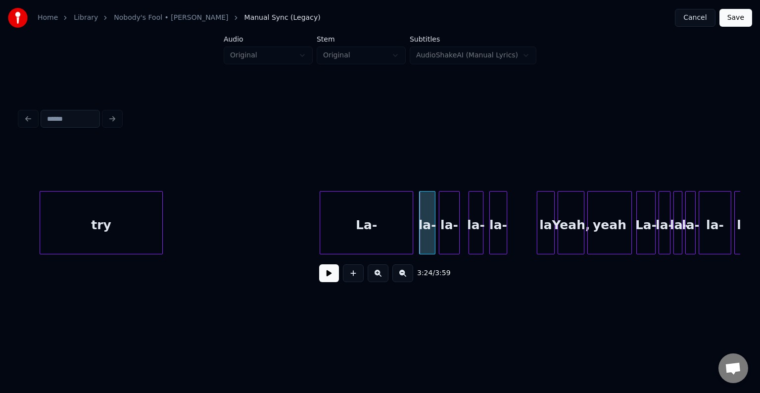
click at [392, 232] on div "La-" at bounding box center [366, 224] width 93 height 67
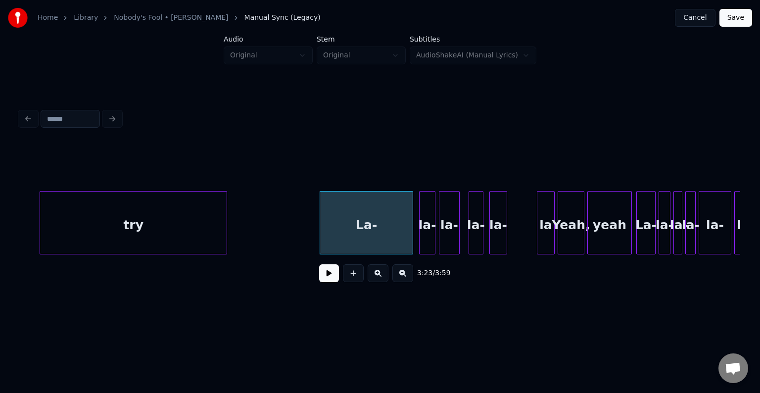
click at [225, 232] on div at bounding box center [225, 222] width 3 height 62
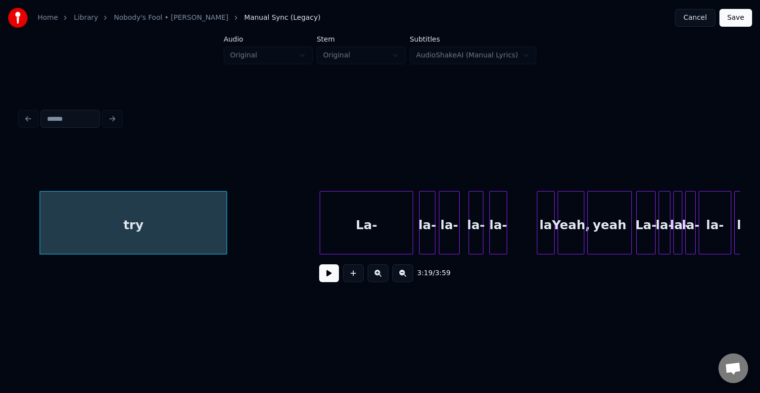
click at [330, 274] on button at bounding box center [329, 273] width 20 height 18
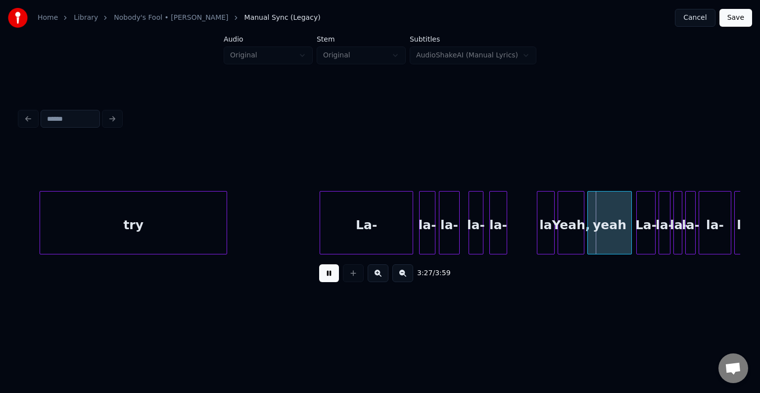
click at [330, 274] on button at bounding box center [329, 273] width 20 height 18
drag, startPoint x: 616, startPoint y: 258, endPoint x: 622, endPoint y: 259, distance: 6.0
click at [622, 259] on div "3:27 / 3:59" at bounding box center [380, 216] width 720 height 150
click at [619, 245] on div "yeah" at bounding box center [610, 224] width 44 height 67
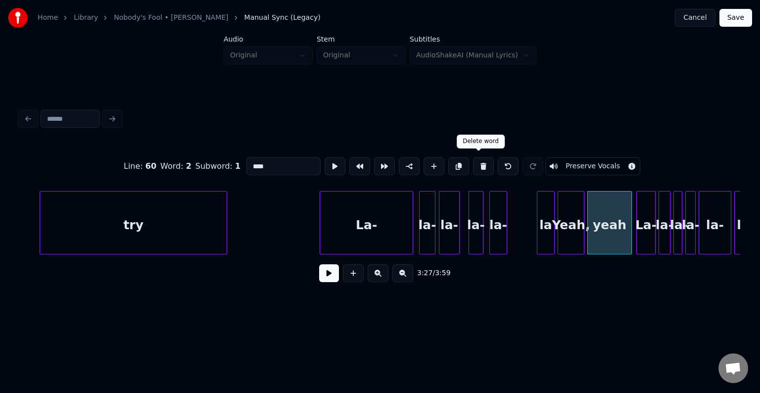
click at [478, 162] on button at bounding box center [483, 166] width 21 height 18
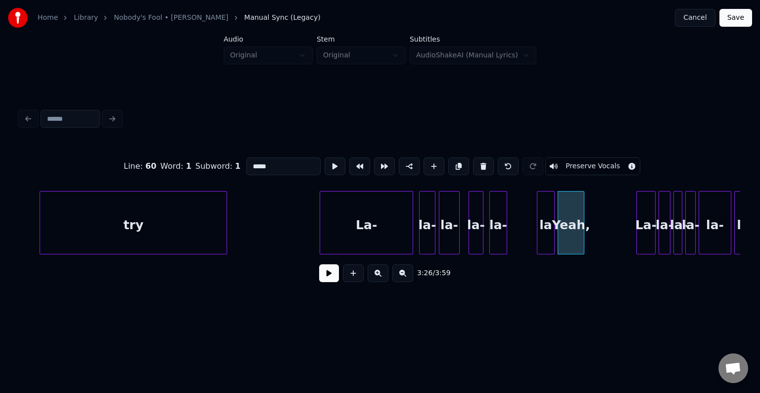
click at [478, 162] on button at bounding box center [483, 166] width 21 height 18
type input "**"
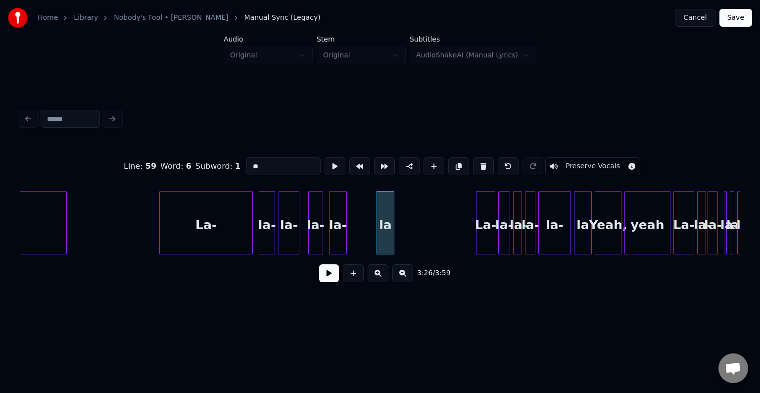
scroll to position [0, 15013]
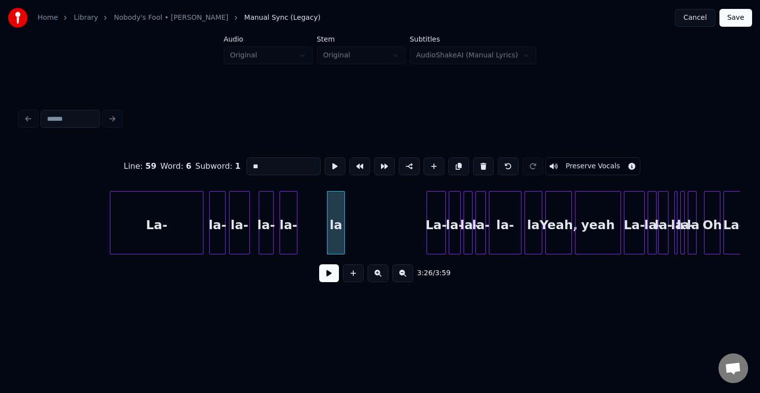
click at [323, 275] on button at bounding box center [329, 273] width 20 height 18
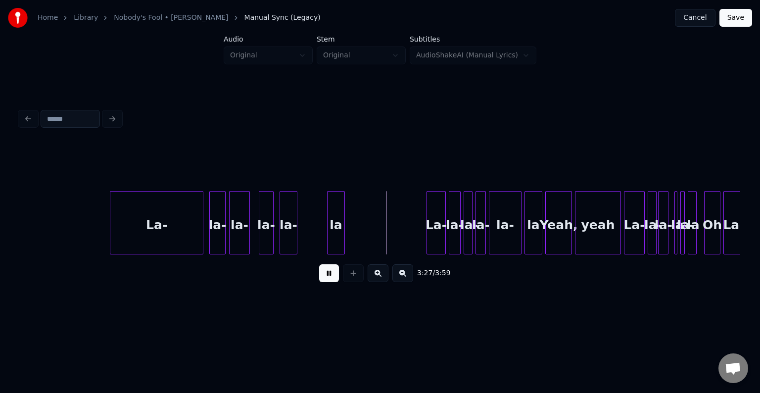
click at [330, 282] on button at bounding box center [329, 273] width 20 height 18
click at [323, 278] on button at bounding box center [329, 273] width 20 height 18
click at [371, 236] on div "la" at bounding box center [368, 224] width 17 height 67
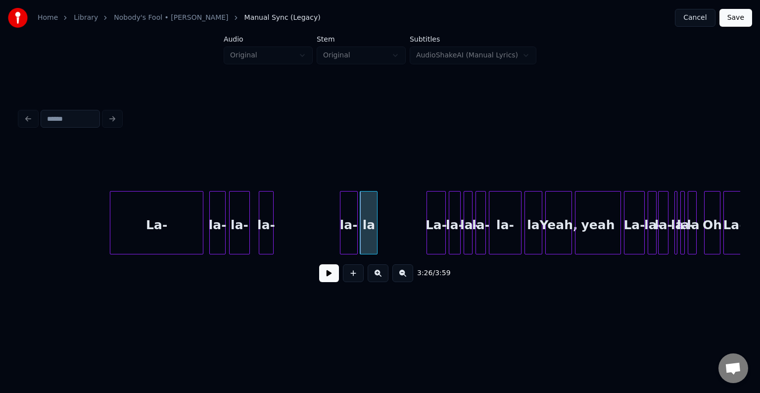
click at [351, 239] on div "la-" at bounding box center [348, 224] width 17 height 67
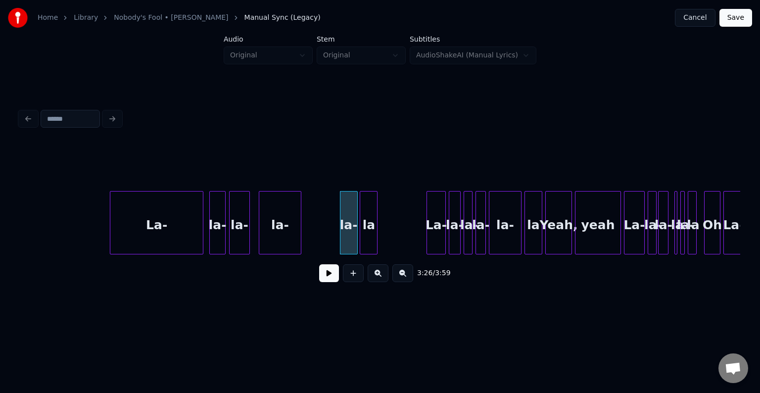
click at [298, 236] on div at bounding box center [299, 222] width 3 height 62
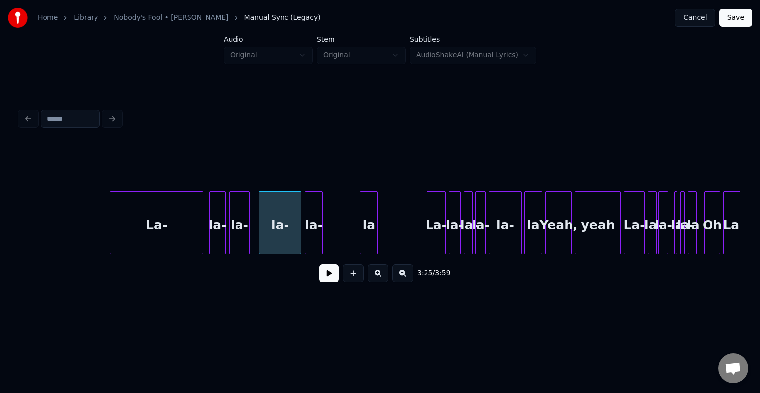
click at [316, 236] on div "la-" at bounding box center [313, 224] width 17 height 67
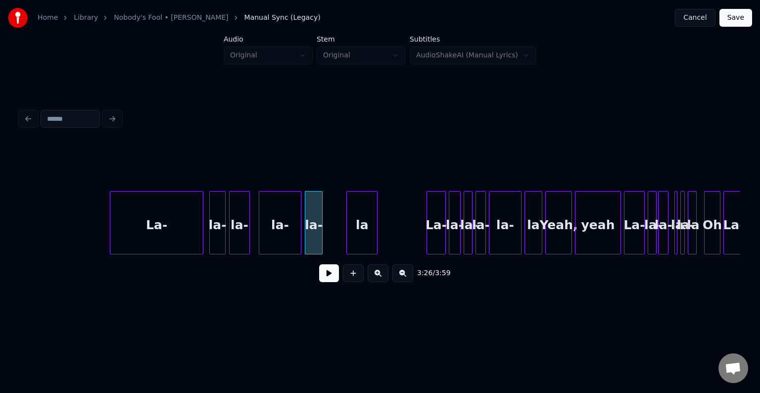
click at [347, 233] on div at bounding box center [348, 222] width 3 height 62
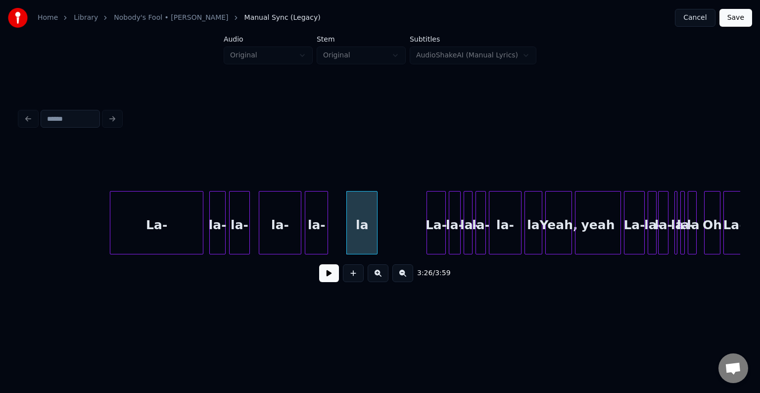
click at [325, 232] on div at bounding box center [326, 222] width 3 height 62
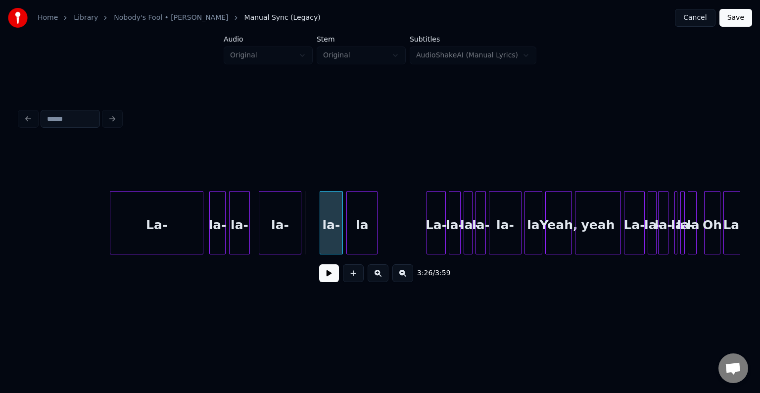
click at [332, 235] on div "la-" at bounding box center [331, 224] width 22 height 67
click at [299, 231] on div "la-" at bounding box center [297, 224] width 42 height 67
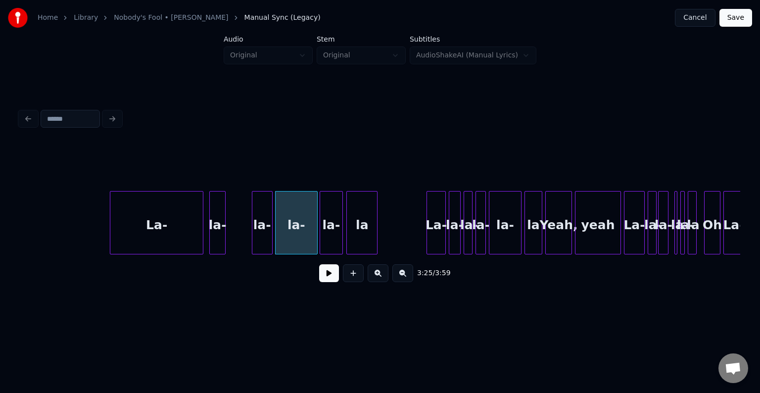
click at [258, 230] on div "la-" at bounding box center [262, 224] width 20 height 67
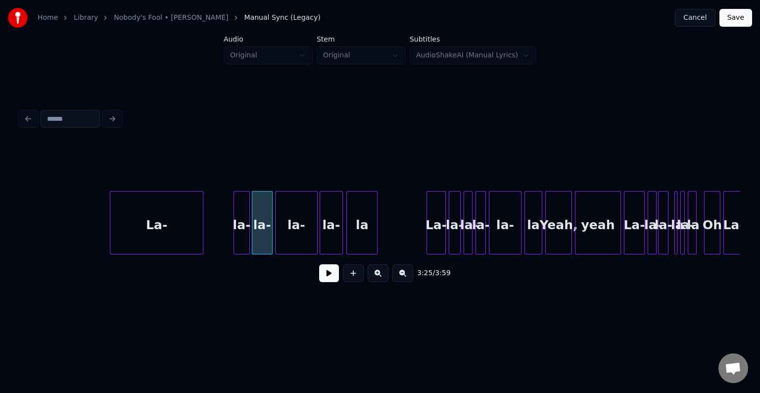
click at [244, 232] on div "la-" at bounding box center [241, 224] width 15 height 67
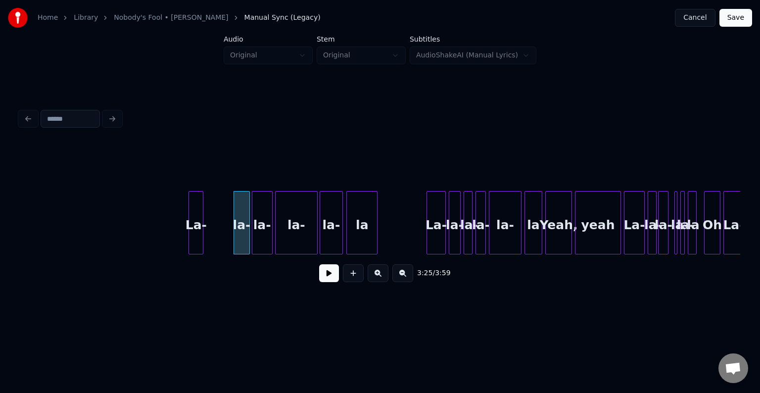
click at [189, 237] on div at bounding box center [190, 222] width 3 height 62
click at [223, 235] on div "La-" at bounding box center [222, 224] width 14 height 67
click at [328, 278] on button at bounding box center [329, 273] width 20 height 18
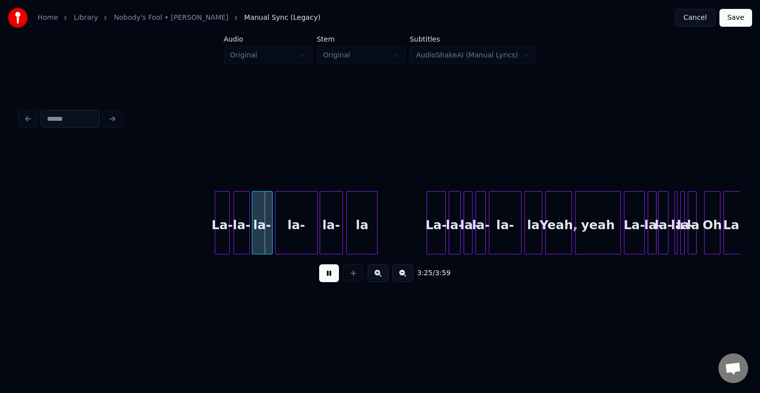
click at [224, 238] on div "La-" at bounding box center [222, 224] width 14 height 67
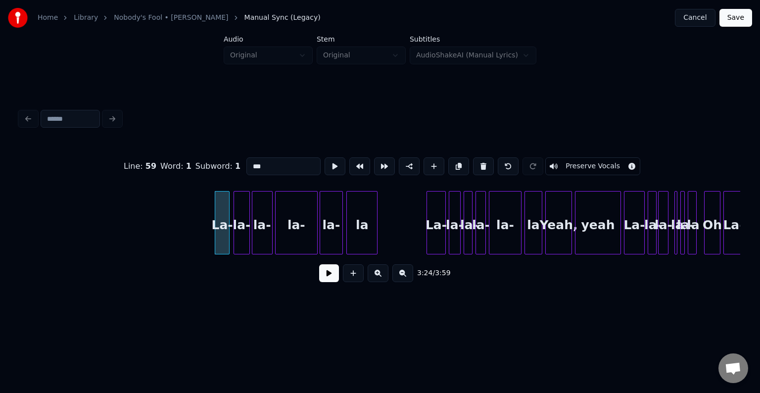
click at [240, 234] on div "la-" at bounding box center [241, 224] width 15 height 67
type input "***"
click at [321, 277] on button at bounding box center [329, 273] width 20 height 18
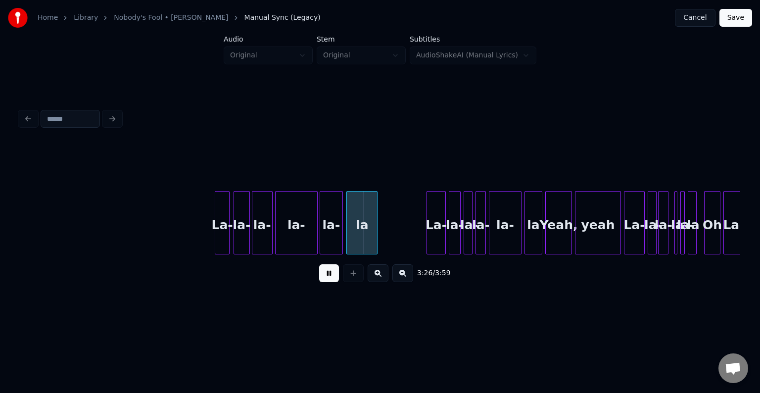
click at [330, 279] on button at bounding box center [329, 273] width 20 height 18
click at [263, 237] on div at bounding box center [263, 222] width 3 height 62
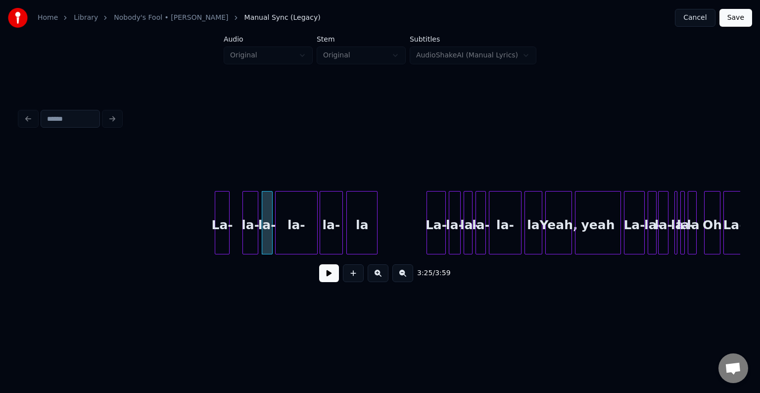
click at [254, 242] on div "la-" at bounding box center [250, 224] width 15 height 67
click at [252, 243] on div at bounding box center [251, 222] width 3 height 62
click at [229, 241] on div at bounding box center [230, 222] width 3 height 62
click at [240, 242] on div "La-" at bounding box center [238, 224] width 16 height 67
click at [325, 282] on button at bounding box center [329, 273] width 20 height 18
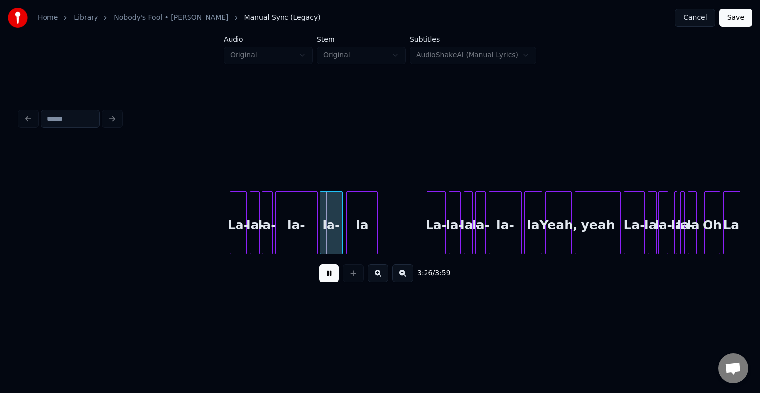
click at [325, 281] on button at bounding box center [329, 273] width 20 height 18
click at [237, 238] on div "La-" at bounding box center [235, 224] width 16 height 67
click at [251, 239] on div "la-" at bounding box center [252, 224] width 10 height 67
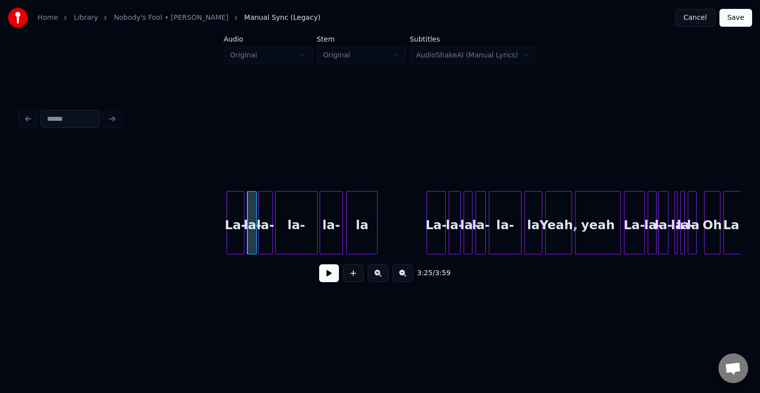
click at [260, 243] on div at bounding box center [260, 222] width 3 height 62
click at [324, 273] on button at bounding box center [329, 273] width 20 height 18
click at [326, 273] on button at bounding box center [329, 273] width 20 height 18
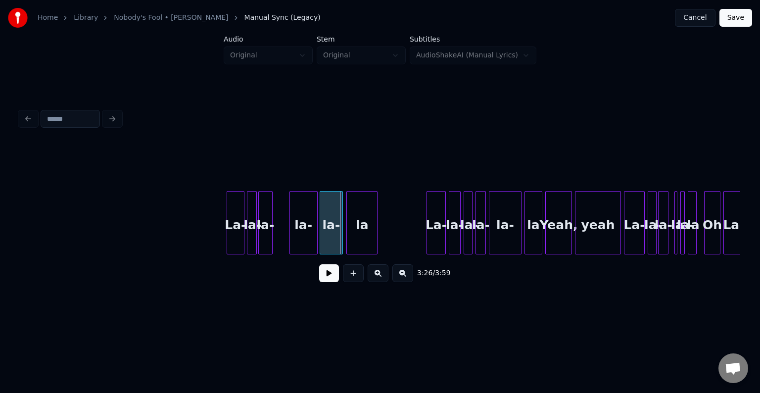
click at [290, 244] on div at bounding box center [291, 222] width 3 height 62
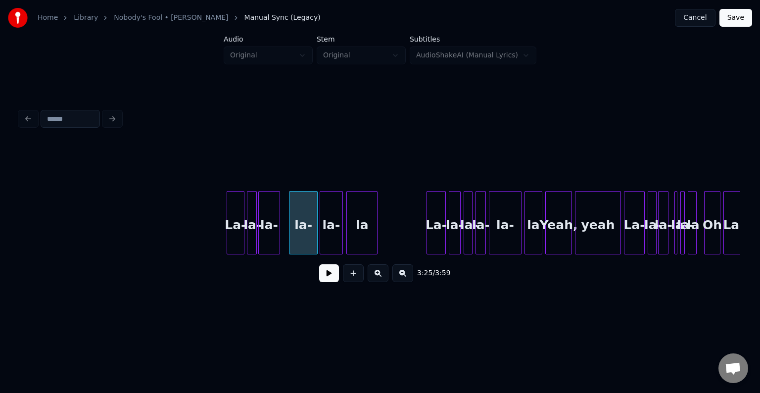
click at [278, 246] on div at bounding box center [278, 222] width 3 height 62
click at [275, 247] on div "la-" at bounding box center [275, 224] width 21 height 67
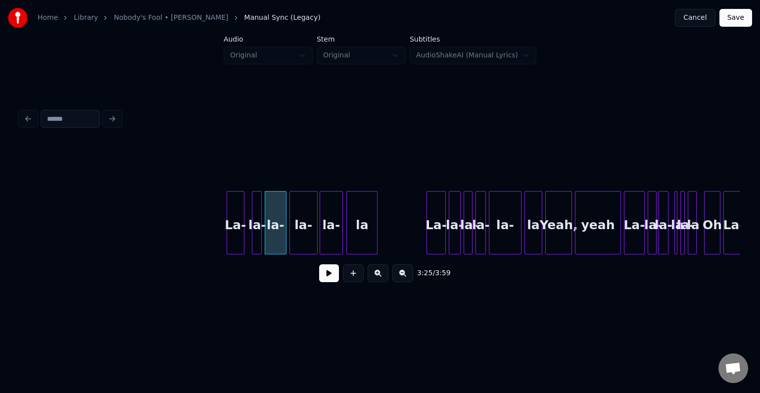
click at [255, 242] on div "la-" at bounding box center [257, 224] width 10 height 67
click at [244, 243] on div "La-" at bounding box center [241, 224] width 16 height 67
click at [324, 272] on button at bounding box center [329, 273] width 20 height 18
click at [332, 271] on button at bounding box center [329, 273] width 20 height 18
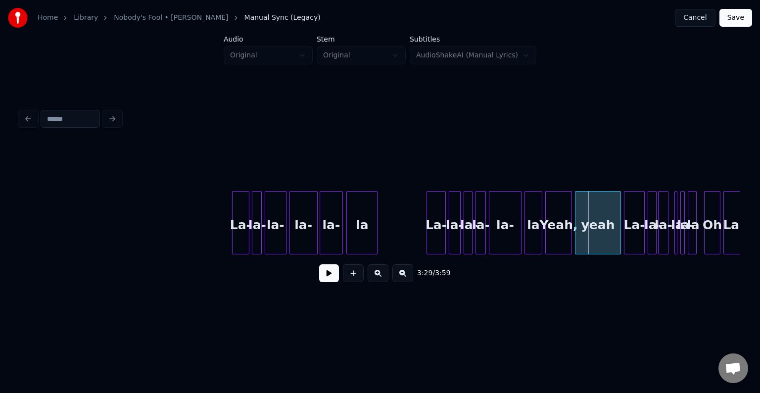
click at [605, 234] on div "yeah" at bounding box center [597, 224] width 45 height 67
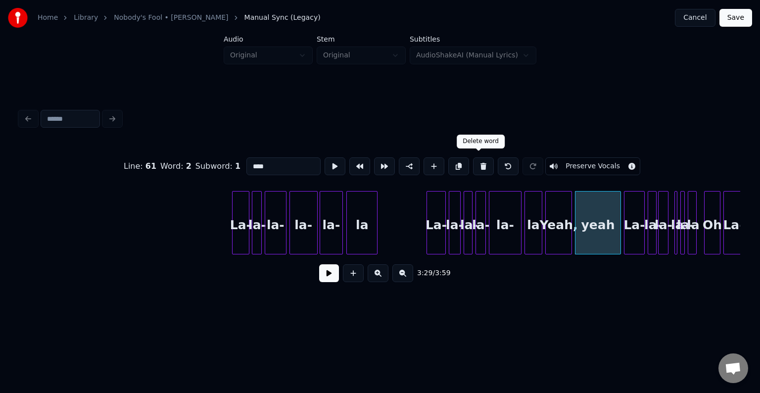
click at [474, 166] on button at bounding box center [483, 166] width 21 height 18
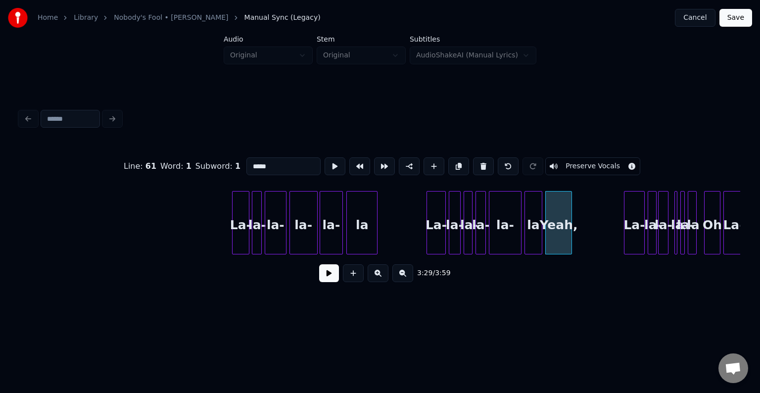
click at [474, 166] on button at bounding box center [483, 166] width 21 height 18
type input "**"
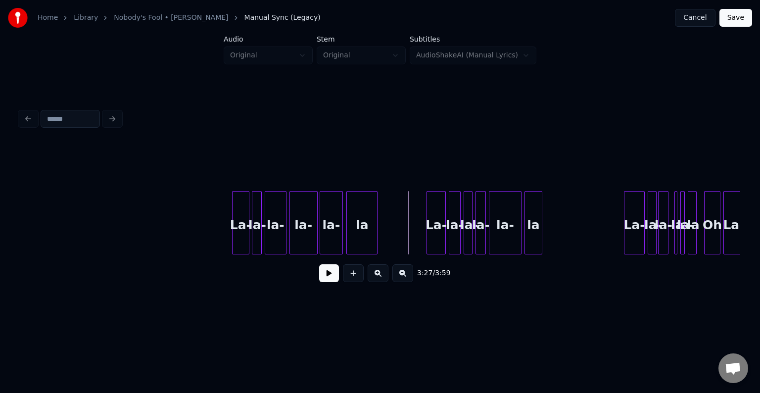
click at [326, 281] on button at bounding box center [329, 273] width 20 height 18
click at [568, 231] on div "la" at bounding box center [568, 224] width 17 height 67
click at [560, 234] on div "la" at bounding box center [569, 222] width 18 height 63
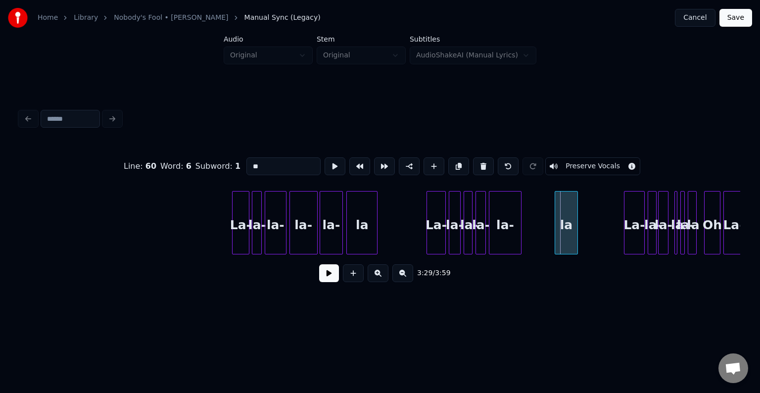
click at [555, 237] on div at bounding box center [556, 222] width 3 height 62
click at [533, 236] on div "la-" at bounding box center [534, 224] width 32 height 67
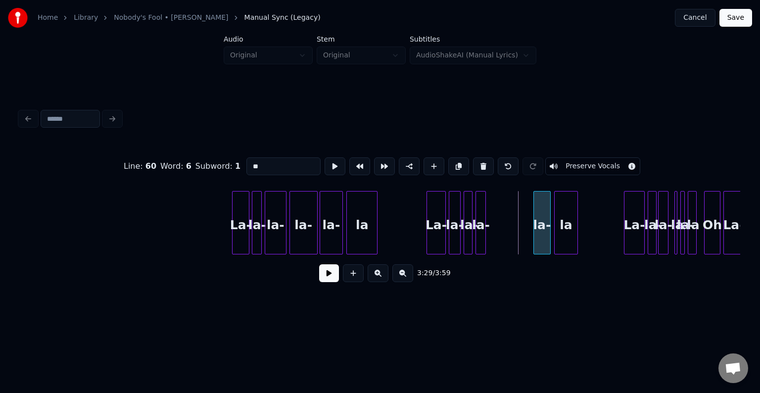
click at [536, 238] on div at bounding box center [535, 222] width 3 height 62
click at [498, 227] on div at bounding box center [497, 222] width 3 height 62
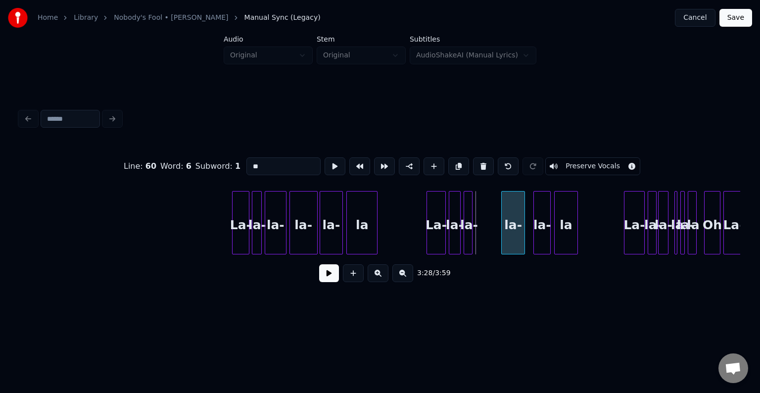
click at [512, 233] on div "la-" at bounding box center [513, 224] width 23 height 67
click at [529, 232] on div at bounding box center [530, 222] width 3 height 62
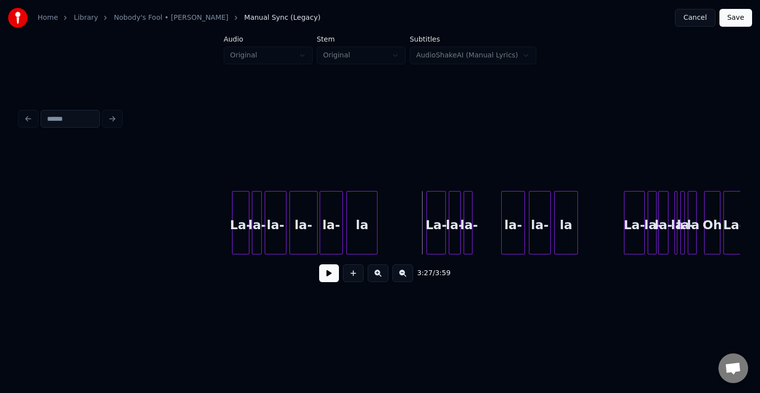
click at [325, 282] on button at bounding box center [329, 273] width 20 height 18
click at [324, 282] on button at bounding box center [329, 273] width 20 height 18
click at [485, 237] on div at bounding box center [485, 222] width 3 height 62
click at [324, 272] on button at bounding box center [329, 273] width 20 height 18
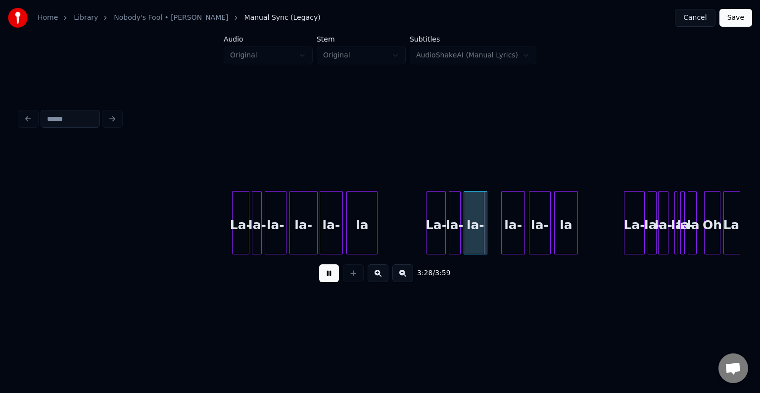
click at [324, 265] on div "3:28 / 3:59" at bounding box center [380, 273] width 720 height 38
drag, startPoint x: 328, startPoint y: 278, endPoint x: 392, endPoint y: 265, distance: 65.1
click at [331, 277] on button at bounding box center [329, 273] width 20 height 18
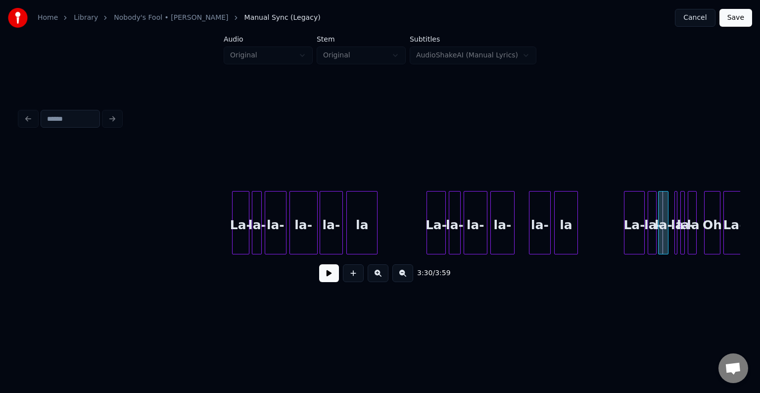
click at [506, 243] on div "la-" at bounding box center [502, 224] width 23 height 67
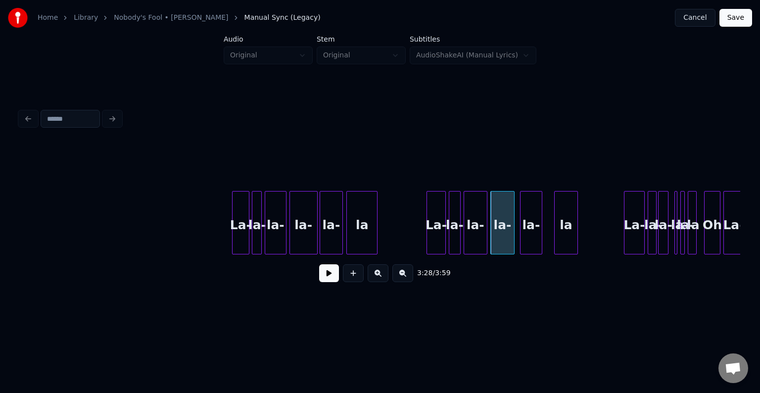
click at [528, 239] on div "la-" at bounding box center [530, 224] width 21 height 67
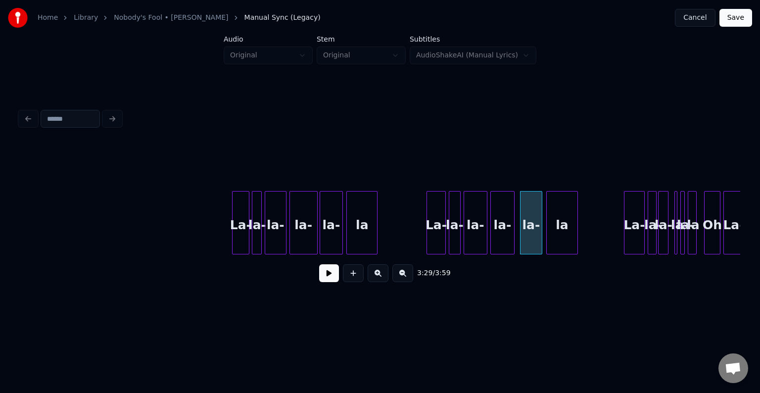
click at [547, 239] on div at bounding box center [548, 222] width 3 height 62
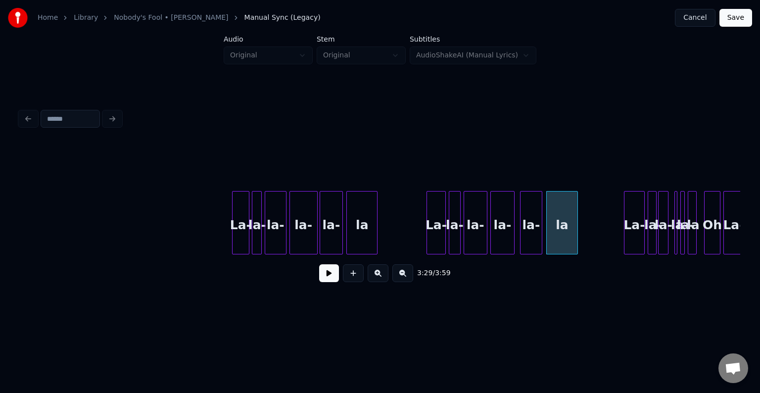
click at [329, 277] on button at bounding box center [329, 273] width 20 height 18
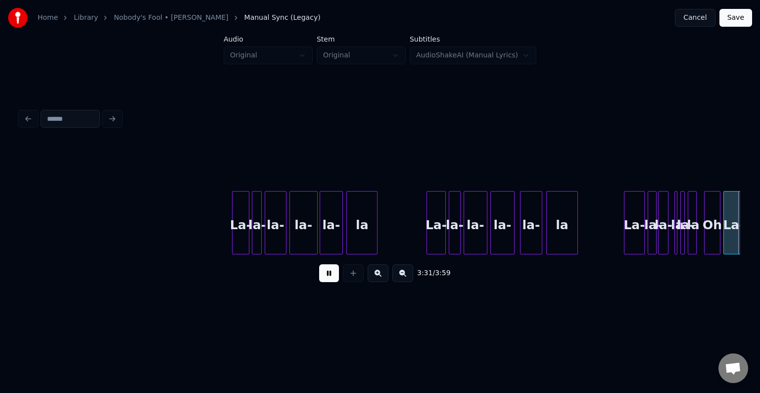
click at [329, 277] on button at bounding box center [329, 273] width 20 height 18
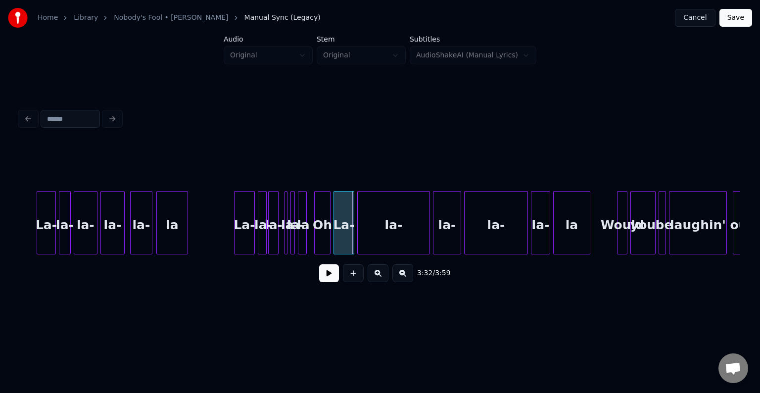
scroll to position [0, 15398]
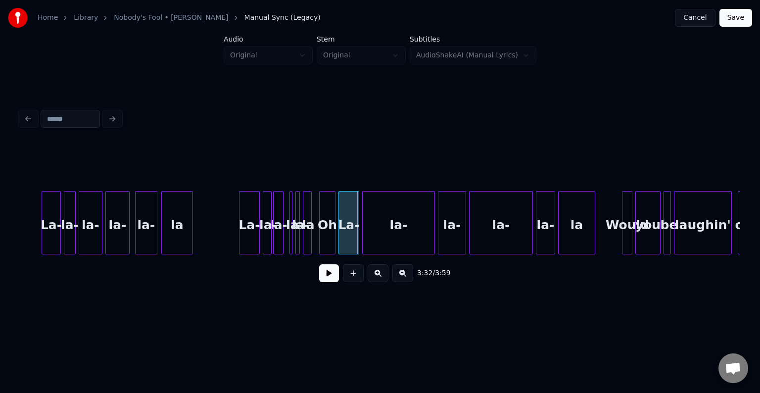
click at [326, 233] on div "Oh" at bounding box center [327, 224] width 15 height 67
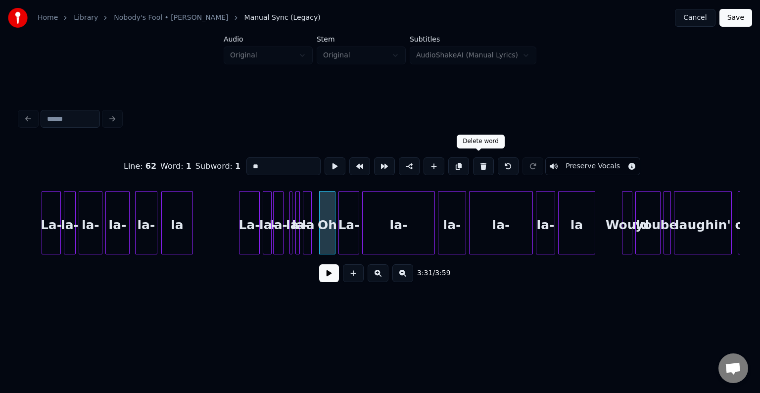
click at [480, 159] on button at bounding box center [483, 166] width 21 height 18
type input "**"
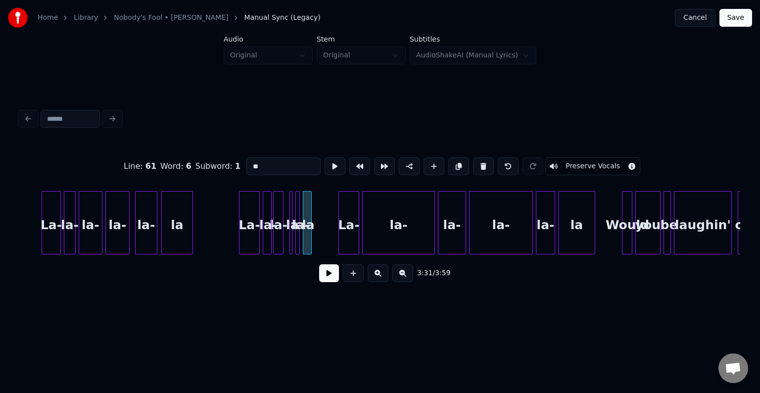
drag, startPoint x: 210, startPoint y: 231, endPoint x: 270, endPoint y: 247, distance: 62.2
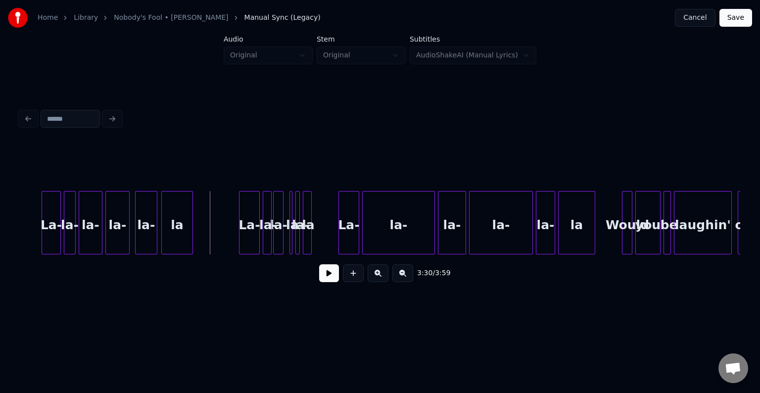
click at [328, 279] on button at bounding box center [329, 273] width 20 height 18
click at [477, 230] on div "la-" at bounding box center [500, 224] width 63 height 67
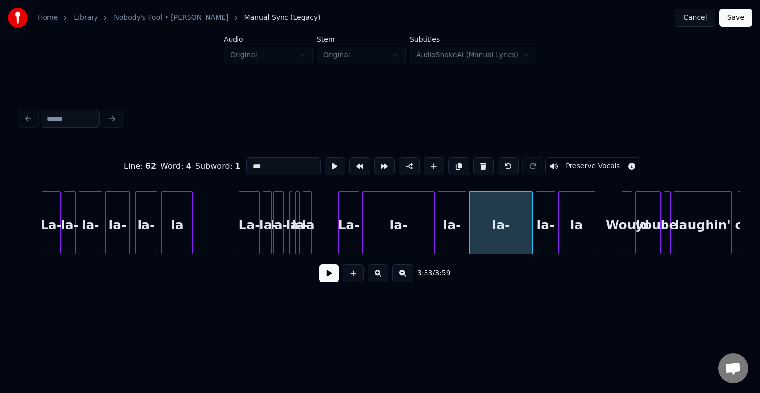
click at [326, 279] on button at bounding box center [329, 273] width 20 height 18
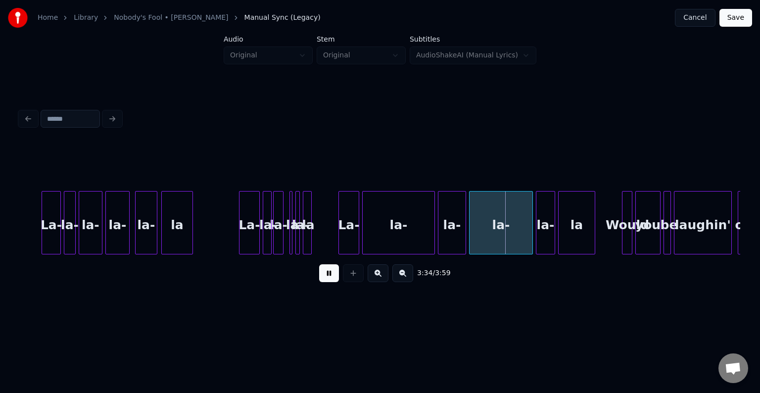
click at [326, 279] on button at bounding box center [329, 273] width 20 height 18
click at [513, 240] on div at bounding box center [514, 222] width 3 height 62
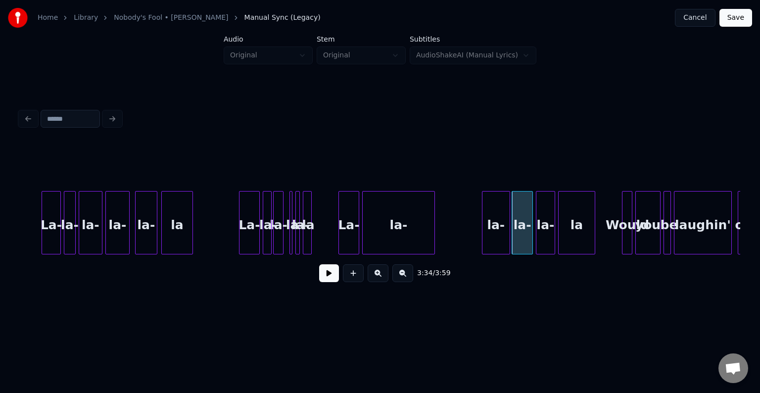
click at [497, 245] on div "la-" at bounding box center [495, 224] width 27 height 67
click at [490, 237] on div at bounding box center [490, 222] width 3 height 62
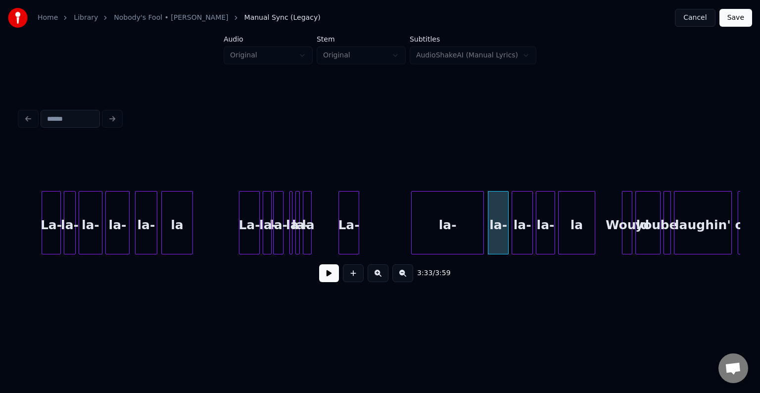
click at [455, 234] on div "la-" at bounding box center [448, 224] width 72 height 67
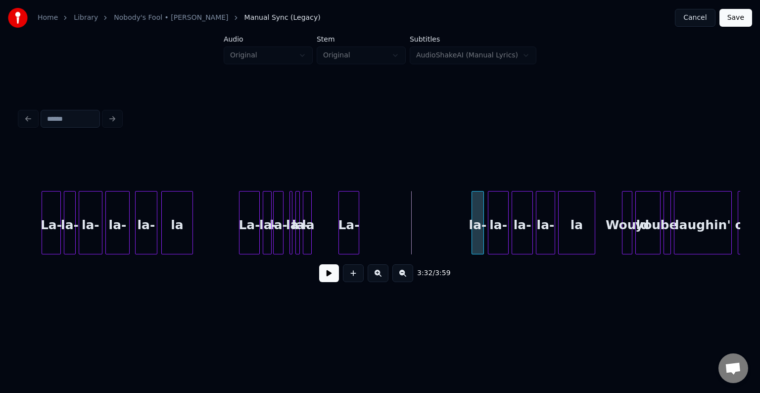
click at [473, 240] on div at bounding box center [473, 222] width 3 height 62
click at [458, 236] on div "La-" at bounding box center [456, 224] width 20 height 67
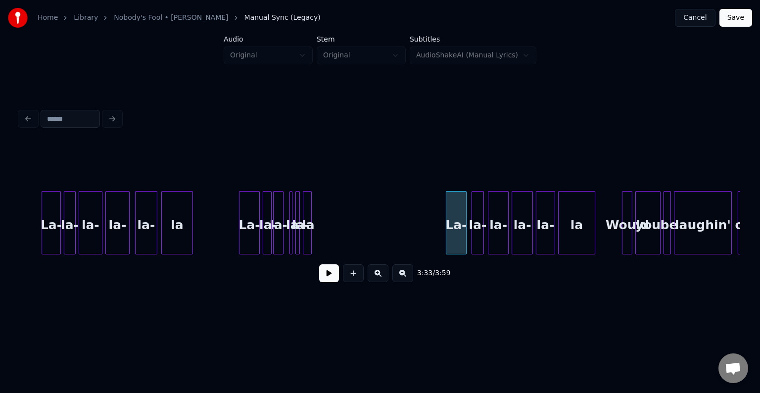
click at [326, 279] on button at bounding box center [329, 273] width 20 height 18
drag, startPoint x: 206, startPoint y: 218, endPoint x: 219, endPoint y: 228, distance: 15.5
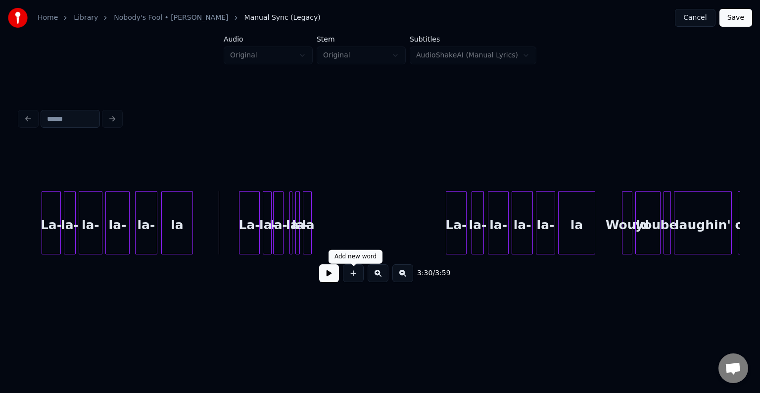
drag, startPoint x: 323, startPoint y: 281, endPoint x: 321, endPoint y: 271, distance: 10.6
click at [323, 280] on button at bounding box center [329, 273] width 20 height 18
click at [337, 282] on button at bounding box center [329, 273] width 20 height 18
click at [328, 284] on div "3:31 / 3:59" at bounding box center [380, 273] width 704 height 22
click at [330, 282] on button at bounding box center [329, 273] width 20 height 18
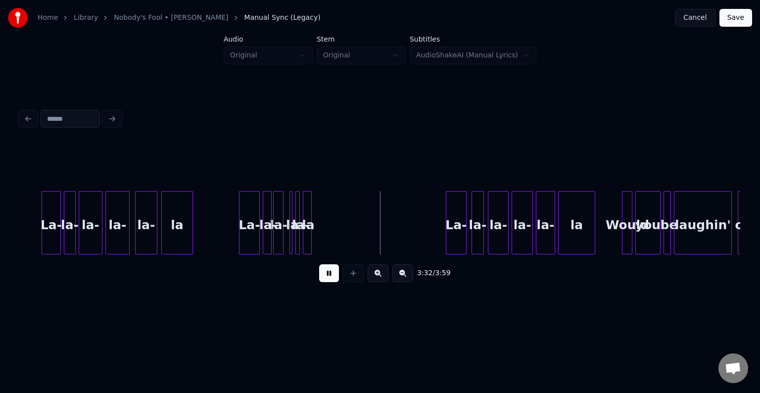
click at [326, 278] on button at bounding box center [329, 273] width 20 height 18
click at [329, 240] on div at bounding box center [327, 222] width 3 height 62
click at [364, 245] on div "la" at bounding box center [366, 224] width 29 height 67
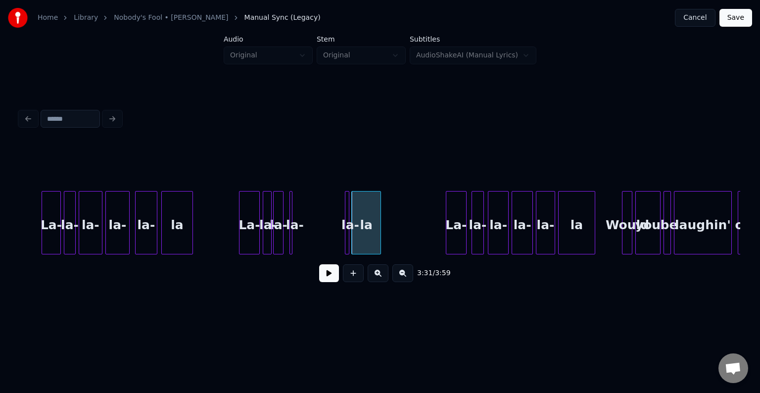
click at [349, 235] on div "la-" at bounding box center [350, 224] width 10 height 67
click at [357, 238] on div at bounding box center [358, 222] width 3 height 62
click at [338, 239] on div "la-" at bounding box center [341, 224] width 14 height 67
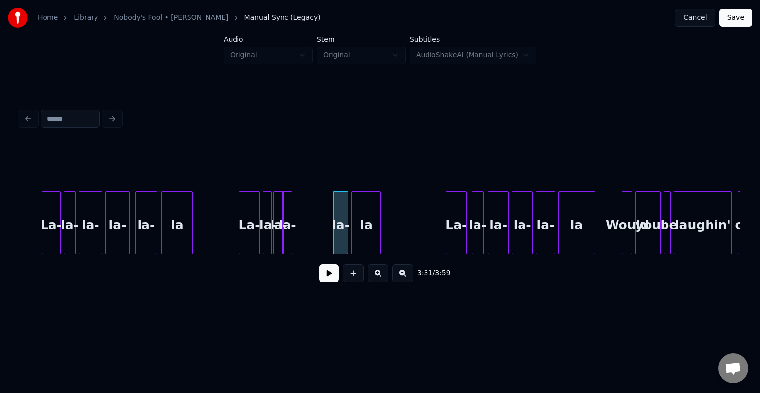
click at [327, 241] on div "la-" at bounding box center [326, 224] width 11 height 67
click at [315, 243] on div at bounding box center [316, 222] width 3 height 62
click at [325, 272] on button at bounding box center [329, 273] width 20 height 18
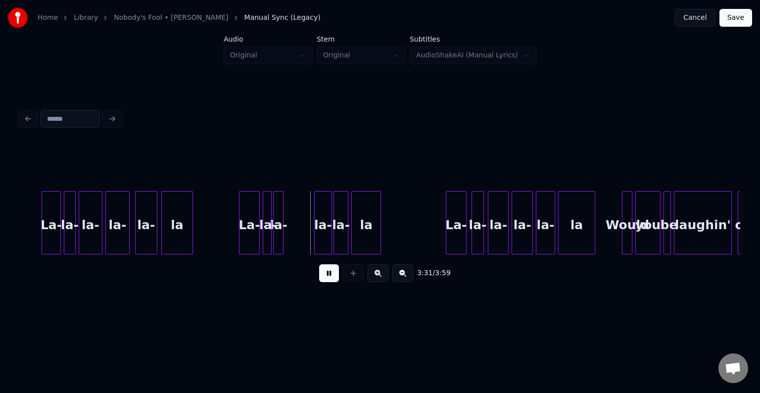
click at [325, 275] on button at bounding box center [329, 273] width 20 height 18
click at [295, 239] on div at bounding box center [296, 222] width 3 height 62
click at [320, 277] on button at bounding box center [329, 273] width 20 height 18
drag, startPoint x: 327, startPoint y: 278, endPoint x: 311, endPoint y: 259, distance: 24.5
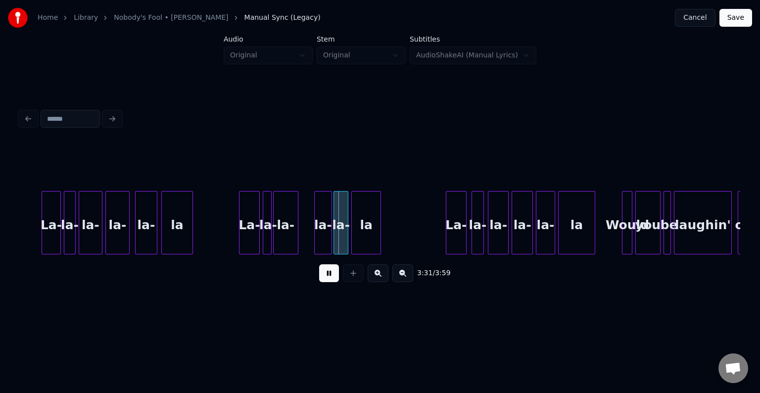
click at [326, 277] on button at bounding box center [329, 273] width 20 height 18
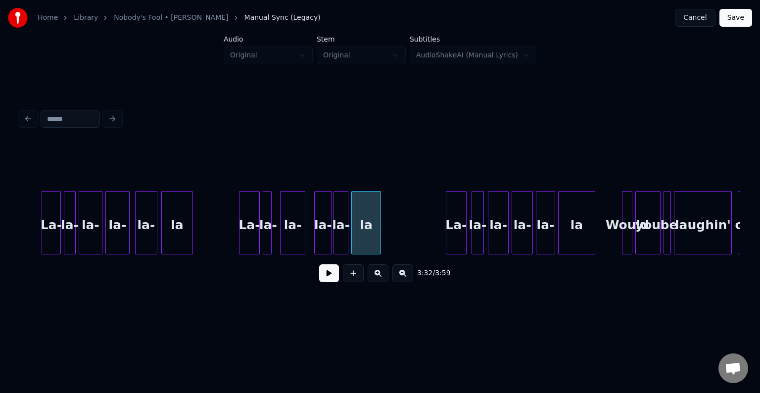
click at [297, 235] on div "la-" at bounding box center [292, 224] width 24 height 67
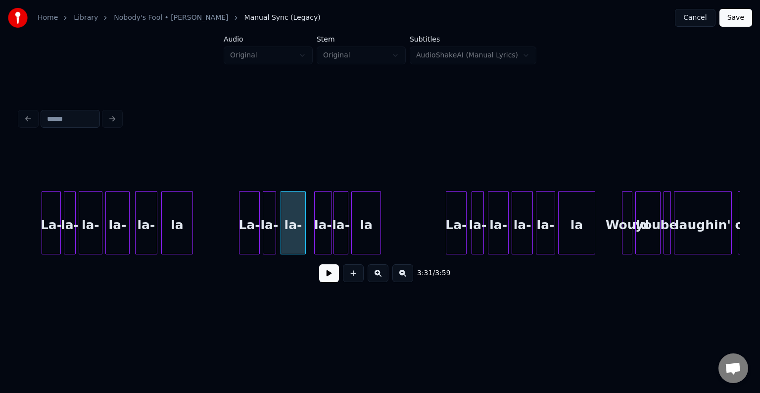
click at [274, 238] on div at bounding box center [274, 222] width 3 height 62
click at [336, 277] on button at bounding box center [329, 273] width 20 height 18
click at [336, 276] on button at bounding box center [329, 273] width 20 height 18
click at [309, 239] on div at bounding box center [310, 222] width 3 height 62
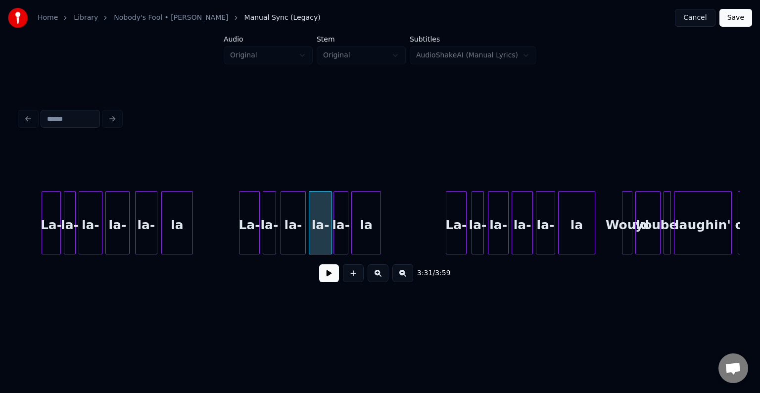
drag, startPoint x: 233, startPoint y: 225, endPoint x: 284, endPoint y: 258, distance: 60.5
click at [327, 273] on button at bounding box center [329, 273] width 20 height 18
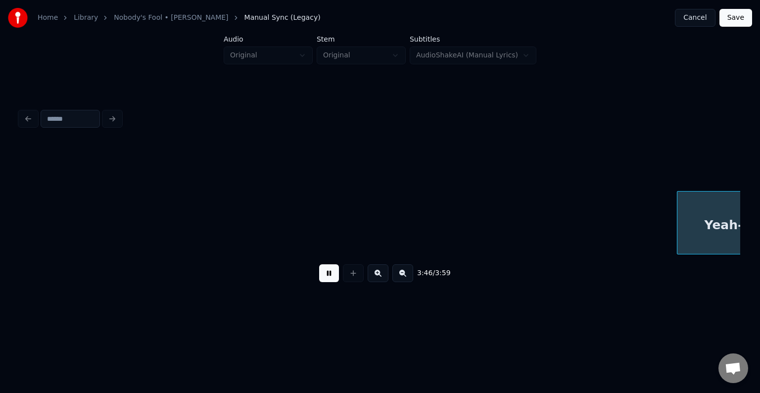
scroll to position [0, 16840]
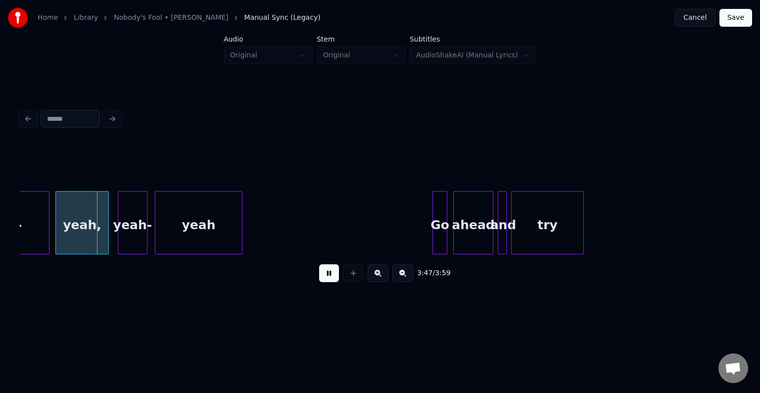
drag, startPoint x: 328, startPoint y: 279, endPoint x: 156, endPoint y: 271, distance: 171.8
click at [327, 278] on button at bounding box center [329, 273] width 20 height 18
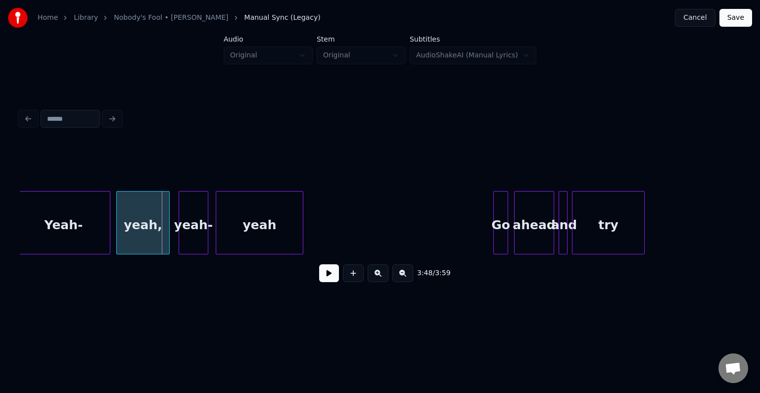
click at [30, 254] on div "Yeah- yeah, yeah- yeah Go ahead and try" at bounding box center [380, 222] width 720 height 63
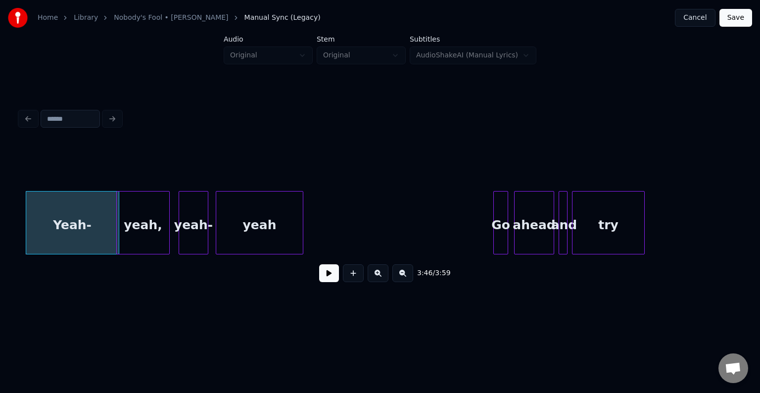
click at [77, 237] on div "Yeah-" at bounding box center [72, 224] width 93 height 67
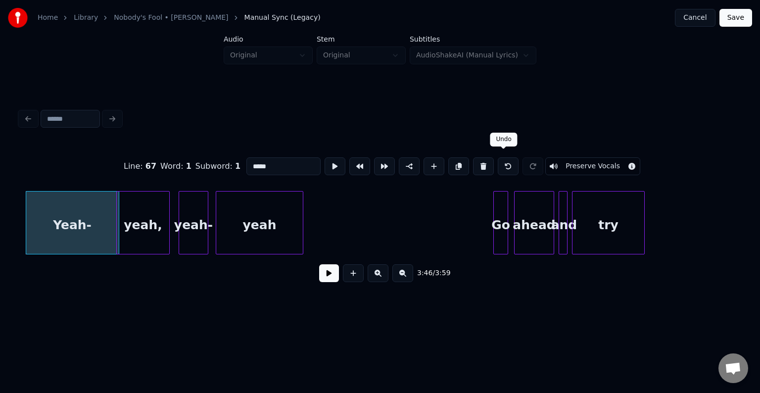
click at [507, 164] on button at bounding box center [508, 166] width 21 height 18
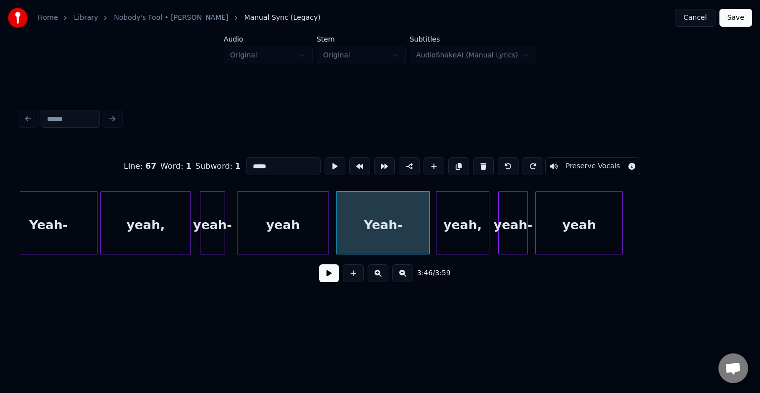
click at [67, 242] on div "Yeah-" at bounding box center [48, 224] width 97 height 67
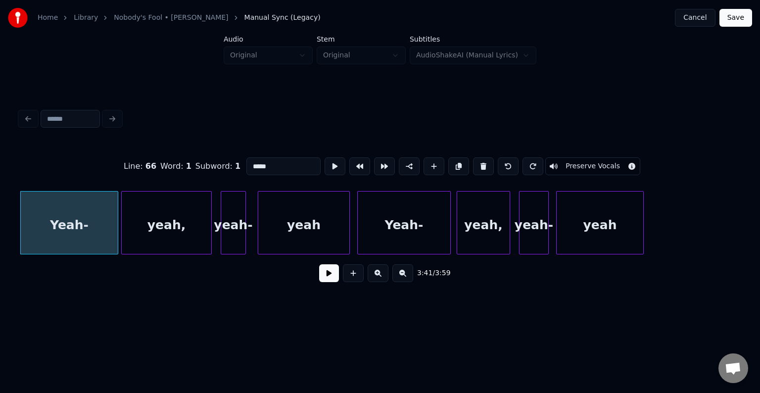
click at [331, 281] on button at bounding box center [329, 273] width 20 height 18
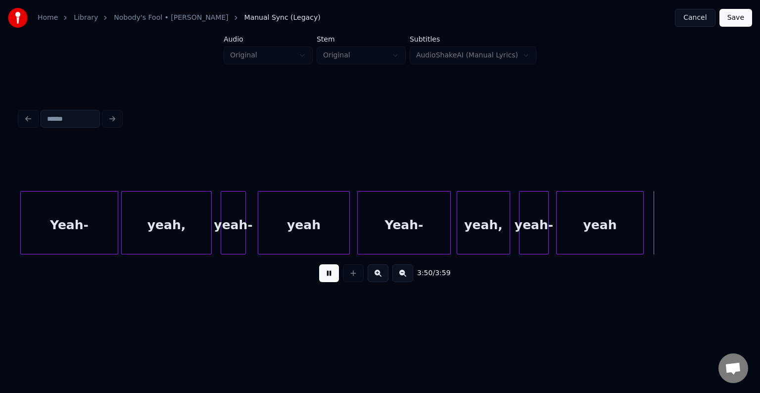
click at [330, 278] on button at bounding box center [329, 273] width 20 height 18
click at [301, 244] on div at bounding box center [301, 222] width 3 height 62
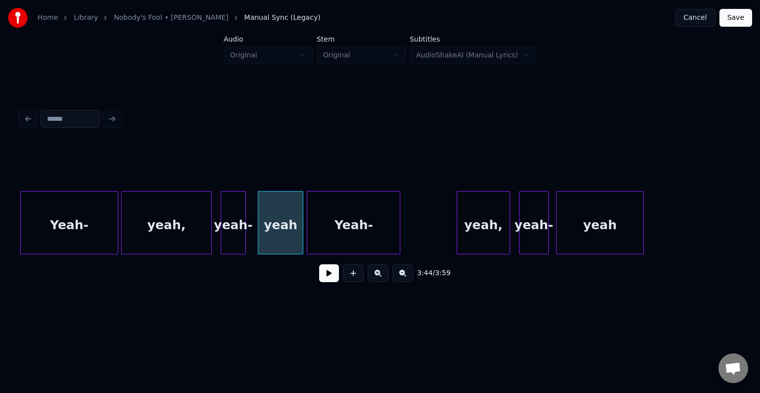
click at [334, 239] on div "Yeah-" at bounding box center [353, 224] width 93 height 67
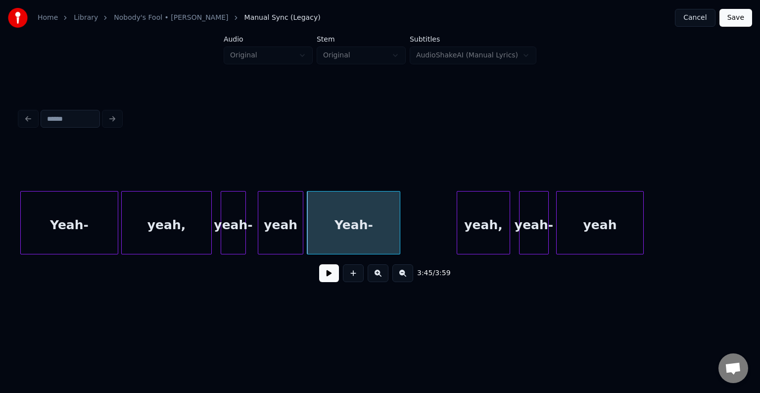
click at [98, 240] on div "Yeah-" at bounding box center [69, 224] width 97 height 67
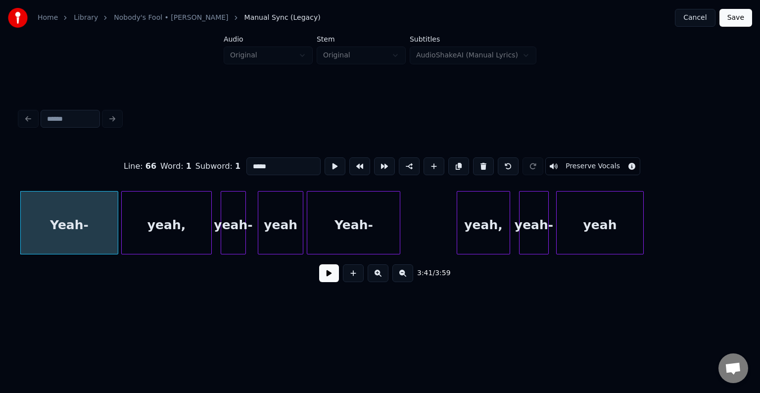
click at [324, 281] on button at bounding box center [329, 273] width 20 height 18
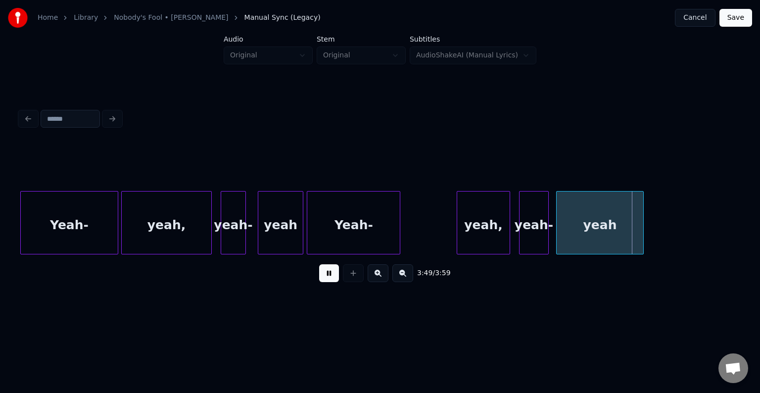
click at [333, 273] on button at bounding box center [329, 273] width 20 height 18
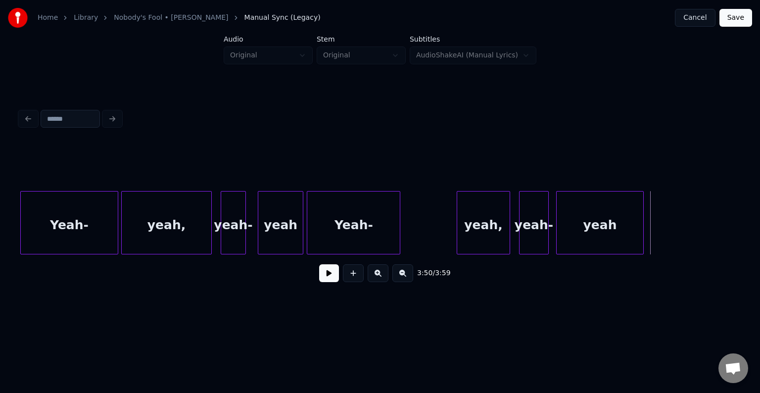
click at [311, 212] on div "Yeah-" at bounding box center [353, 224] width 93 height 67
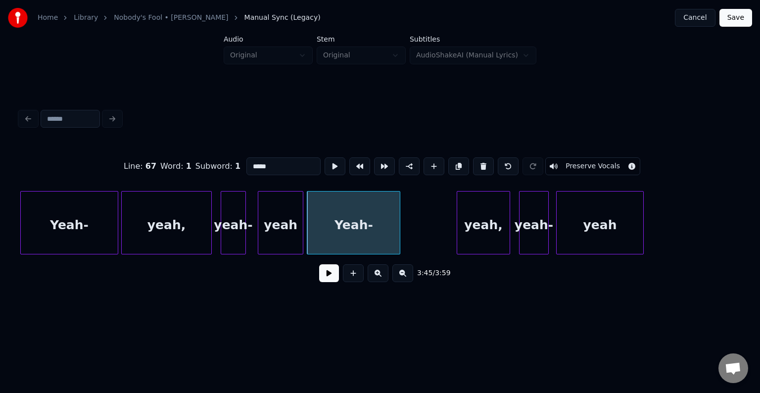
click at [330, 277] on button at bounding box center [329, 273] width 20 height 18
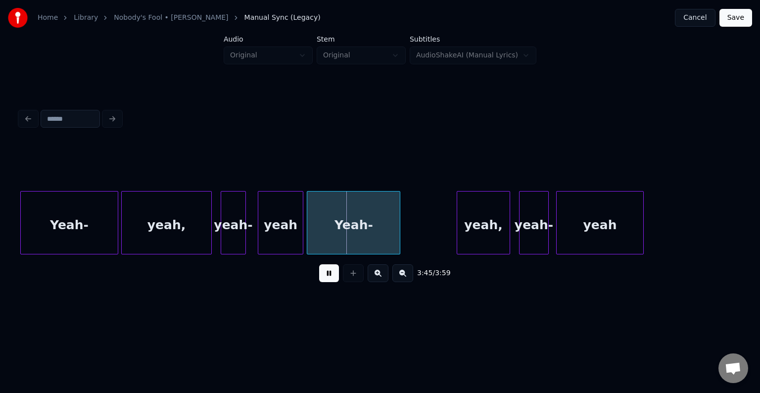
click at [330, 277] on button at bounding box center [329, 273] width 20 height 18
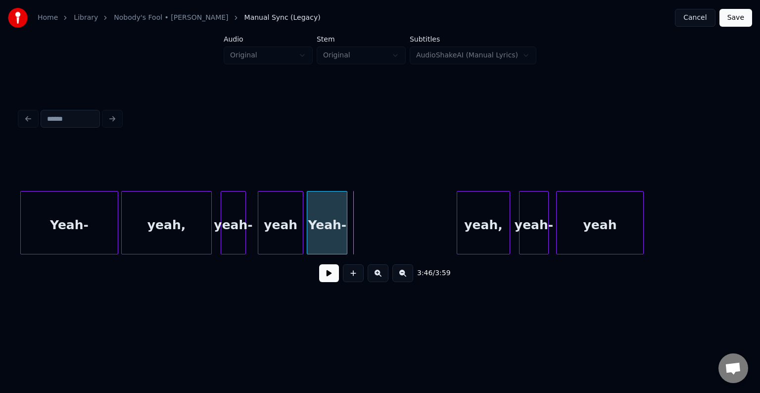
click at [344, 241] on div at bounding box center [345, 222] width 3 height 62
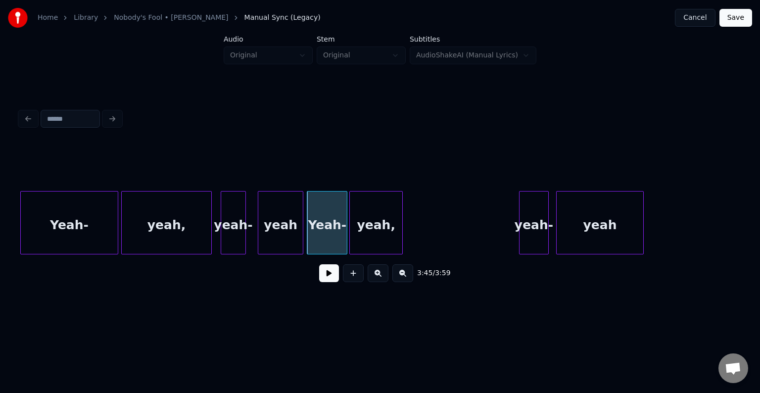
click at [361, 240] on div "yeah," at bounding box center [376, 224] width 52 height 67
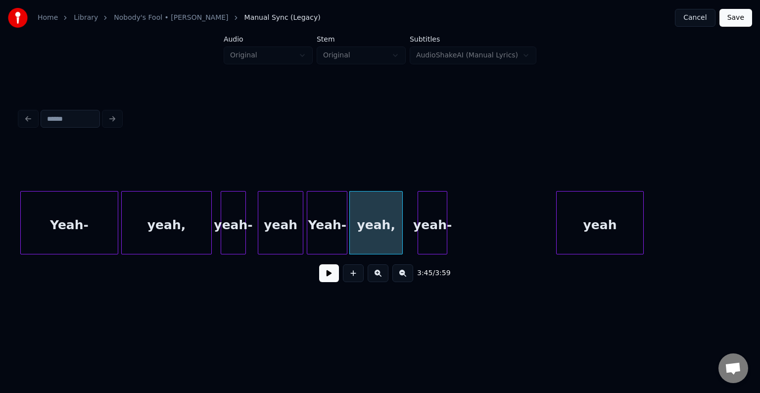
click at [423, 234] on div "yeah-" at bounding box center [432, 224] width 29 height 67
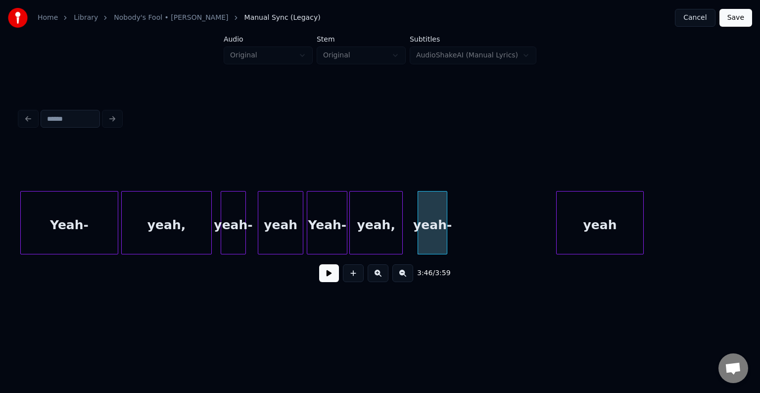
click at [227, 222] on div "yeah-" at bounding box center [233, 224] width 24 height 67
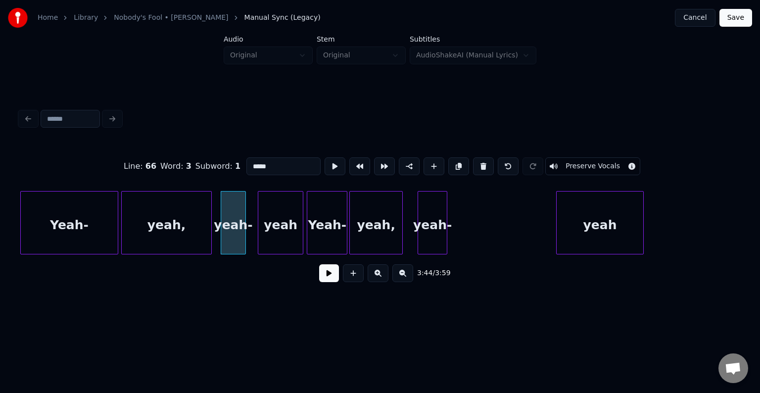
click at [328, 277] on button at bounding box center [329, 273] width 20 height 18
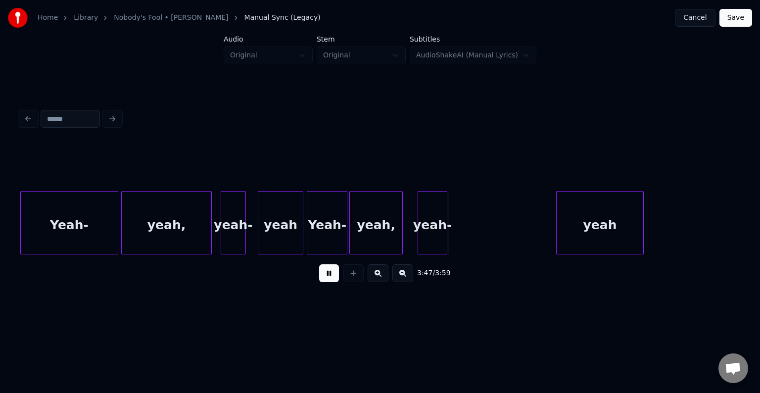
click at [328, 277] on button at bounding box center [329, 273] width 20 height 18
click at [456, 243] on div at bounding box center [456, 222] width 3 height 62
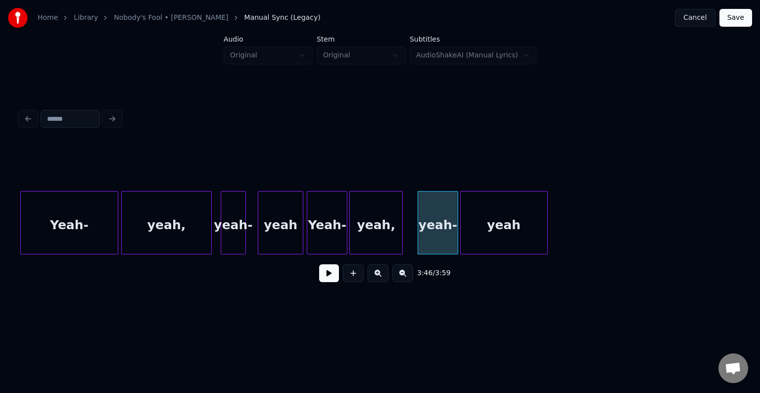
click at [500, 249] on div "yeah" at bounding box center [504, 224] width 87 height 67
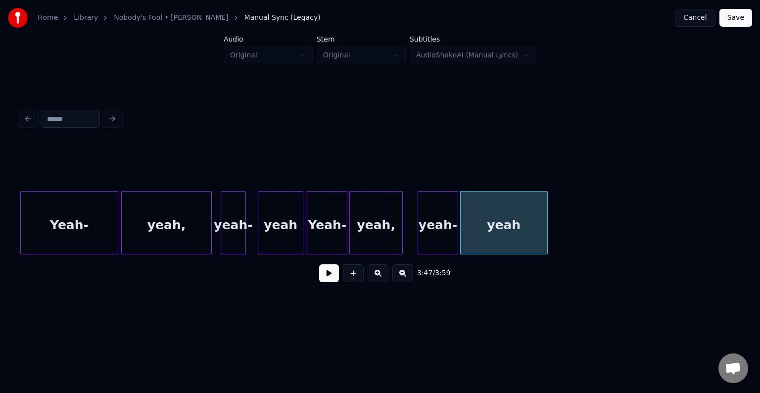
click at [424, 235] on div "yeah-" at bounding box center [438, 224] width 40 height 67
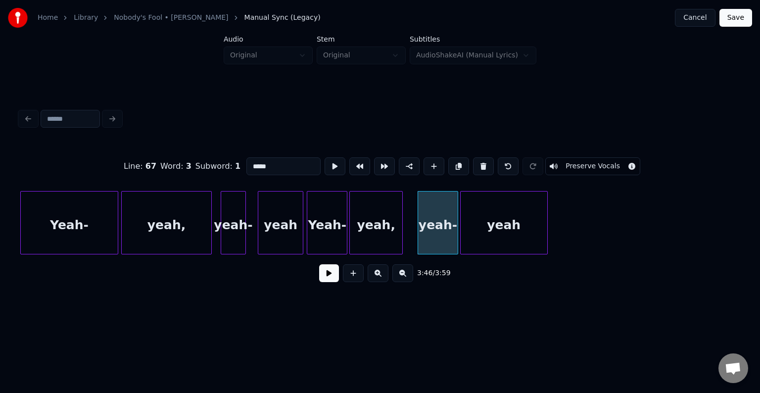
click at [323, 282] on button at bounding box center [329, 273] width 20 height 18
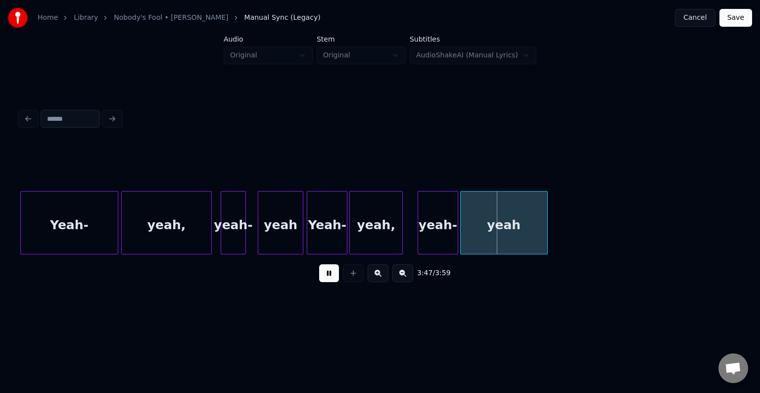
click at [323, 282] on button at bounding box center [329, 273] width 20 height 18
click at [506, 242] on div at bounding box center [506, 222] width 3 height 62
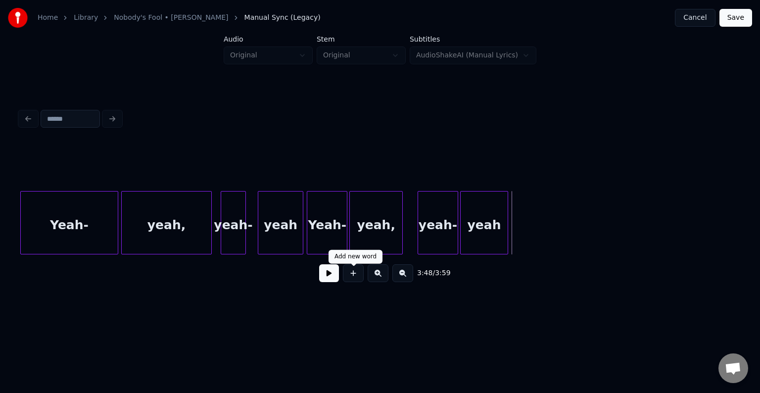
click at [352, 282] on button at bounding box center [353, 273] width 21 height 18
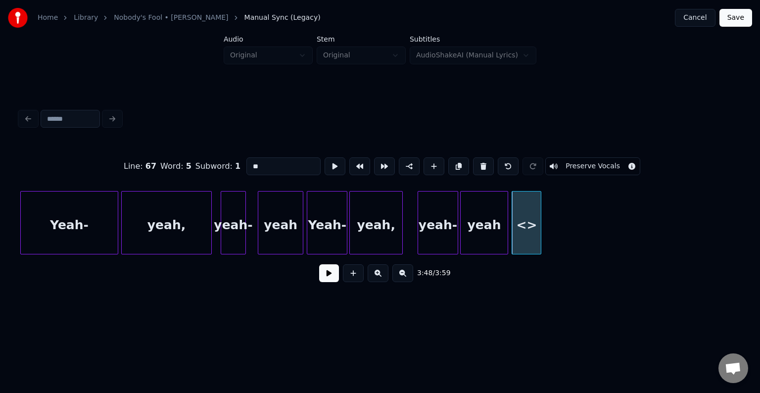
drag, startPoint x: 263, startPoint y: 171, endPoint x: 241, endPoint y: 173, distance: 21.9
click at [241, 173] on div "Line : 67 Word : 5 Subword : 1 ** Preserve Vocals" at bounding box center [380, 165] width 720 height 49
click at [542, 235] on div "yeah-" at bounding box center [527, 222] width 30 height 63
click at [543, 242] on div at bounding box center [543, 222] width 3 height 62
type input "*****"
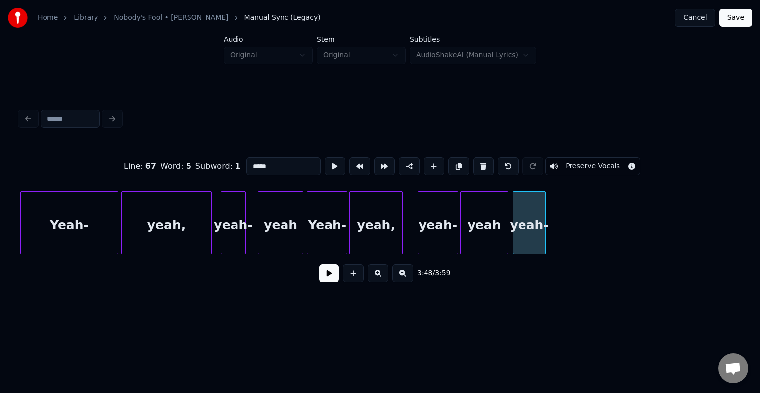
click at [329, 280] on button at bounding box center [329, 273] width 20 height 18
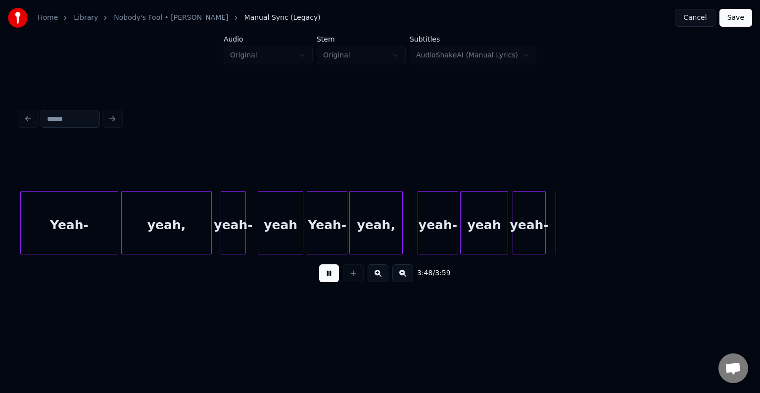
click at [328, 279] on button at bounding box center [329, 273] width 20 height 18
click at [553, 240] on div at bounding box center [553, 222] width 3 height 62
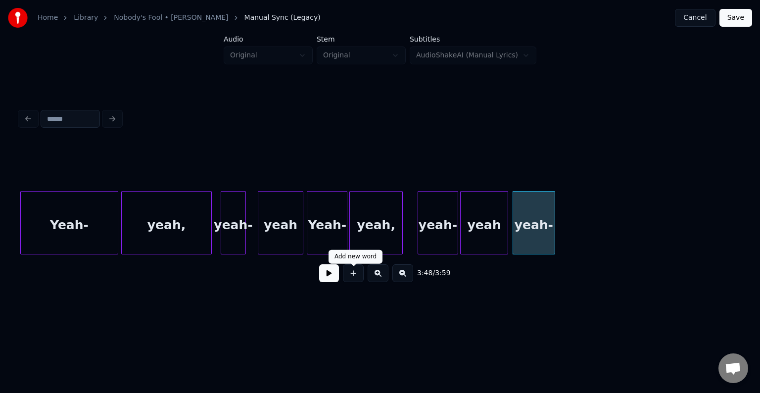
click at [328, 277] on button at bounding box center [329, 273] width 20 height 18
click at [327, 277] on button at bounding box center [329, 273] width 20 height 18
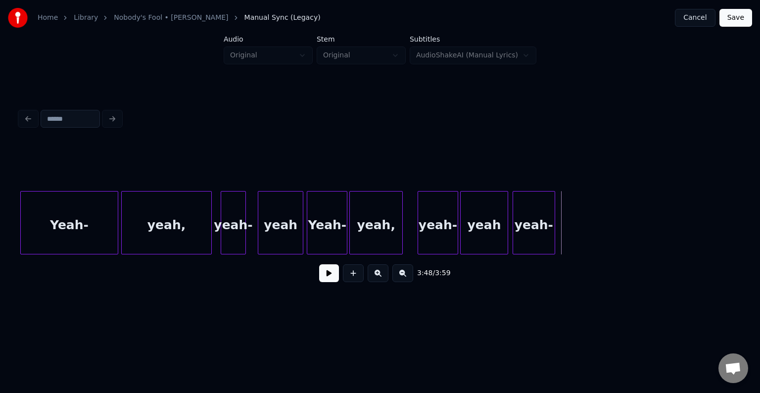
click at [355, 278] on button at bounding box center [353, 273] width 21 height 18
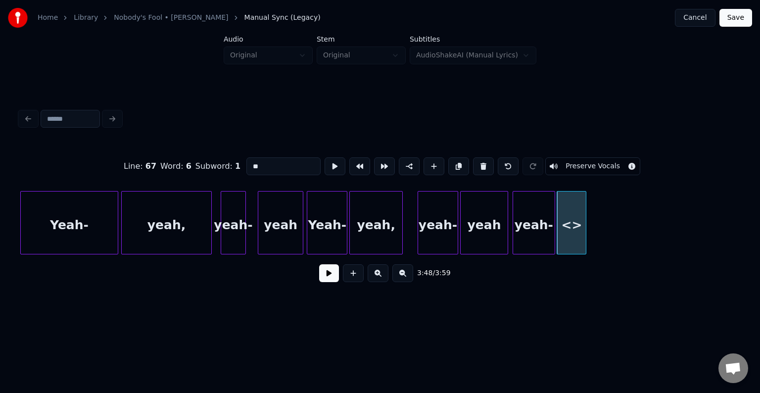
drag, startPoint x: 287, startPoint y: 170, endPoint x: 230, endPoint y: 170, distance: 57.4
click at [230, 170] on div "Line : 67 Word : 6 Subword : 1 ** Preserve Vocals" at bounding box center [380, 165] width 720 height 49
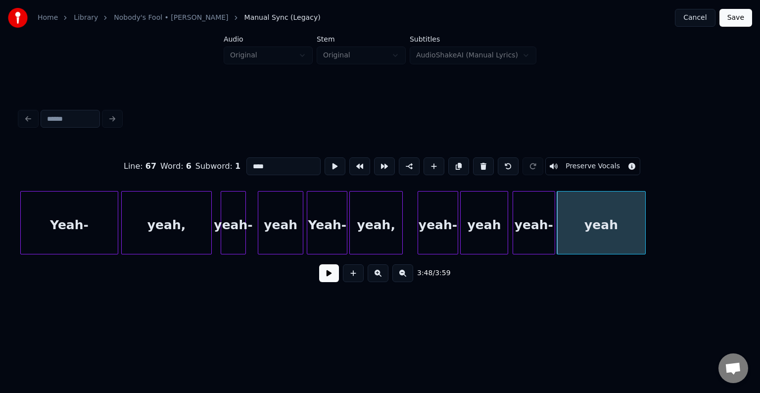
click at [645, 236] on div at bounding box center [643, 222] width 3 height 62
type input "****"
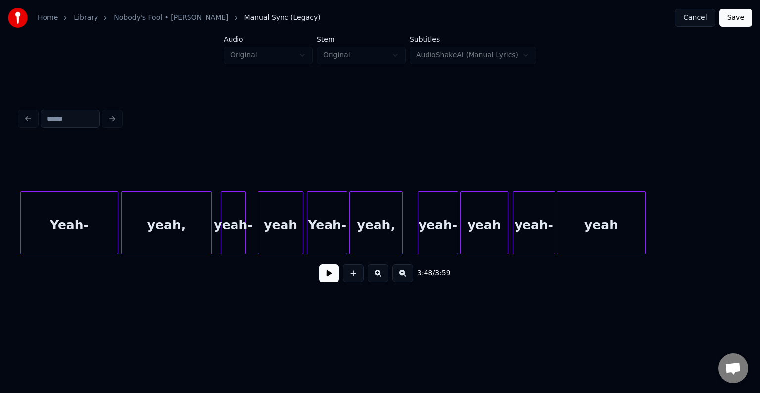
click at [475, 243] on div "yeah" at bounding box center [484, 224] width 47 height 67
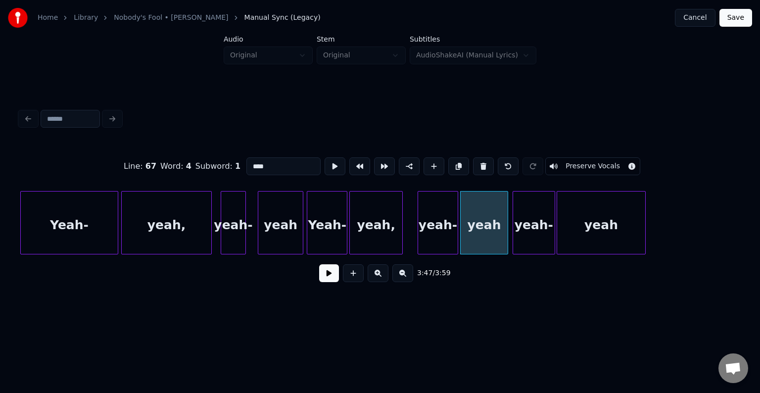
click at [340, 275] on div "3:47 / 3:59" at bounding box center [380, 273] width 704 height 22
click at [324, 277] on button at bounding box center [329, 273] width 20 height 18
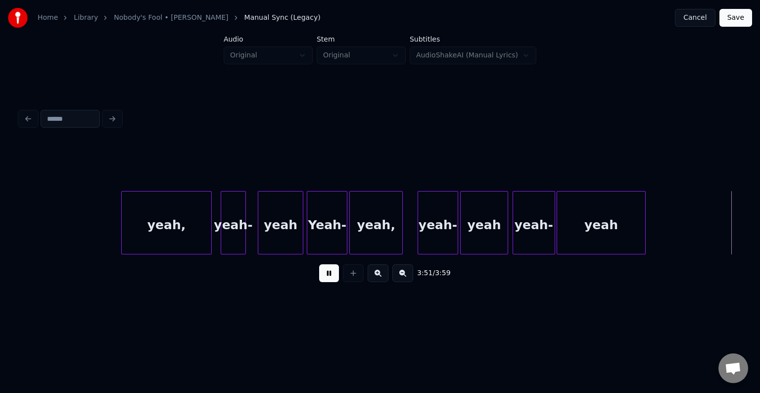
scroll to position [0, 17075]
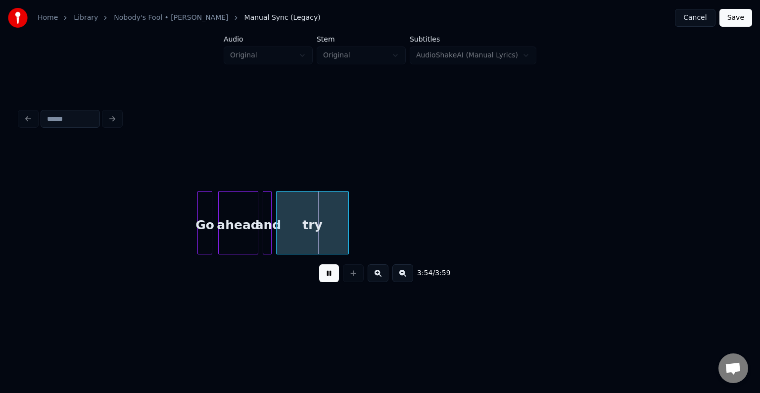
click at [329, 279] on button at bounding box center [329, 273] width 20 height 18
click at [320, 226] on div "try" at bounding box center [313, 224] width 72 height 67
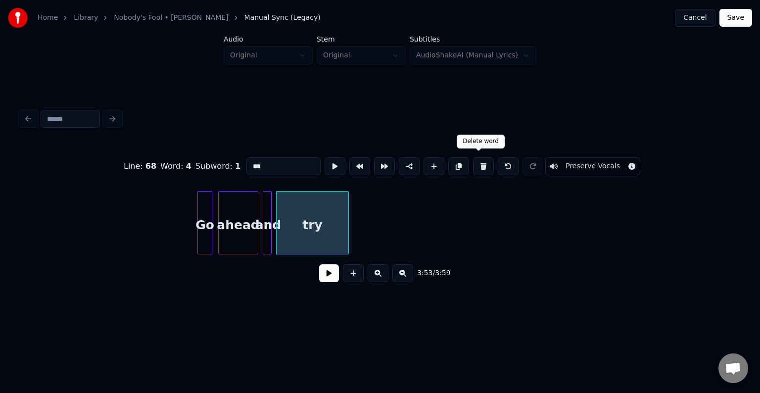
click at [485, 160] on button at bounding box center [483, 166] width 21 height 18
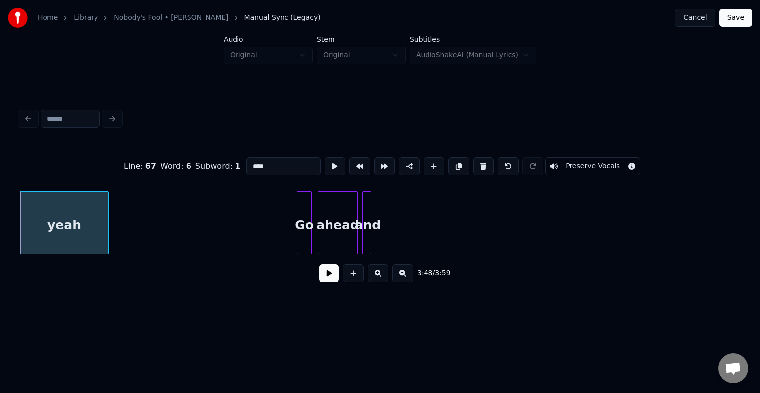
click at [485, 160] on button at bounding box center [483, 166] width 21 height 18
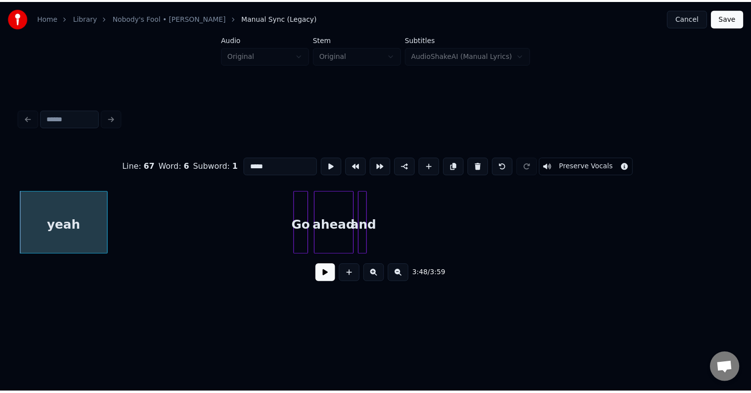
scroll to position [0, 16931]
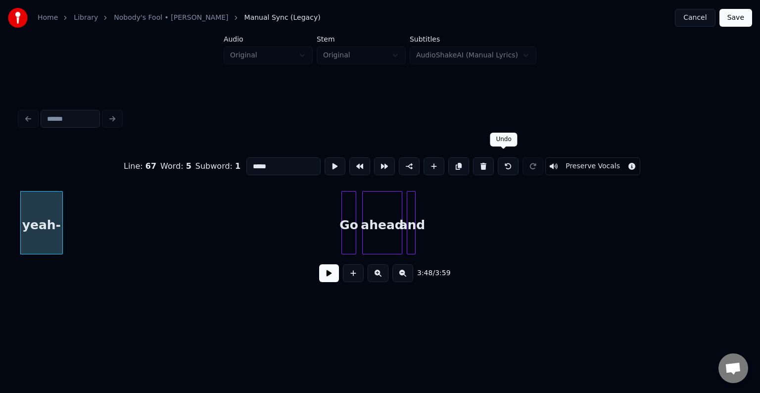
click at [507, 166] on button at bounding box center [508, 166] width 21 height 18
click at [414, 226] on div at bounding box center [413, 222] width 3 height 62
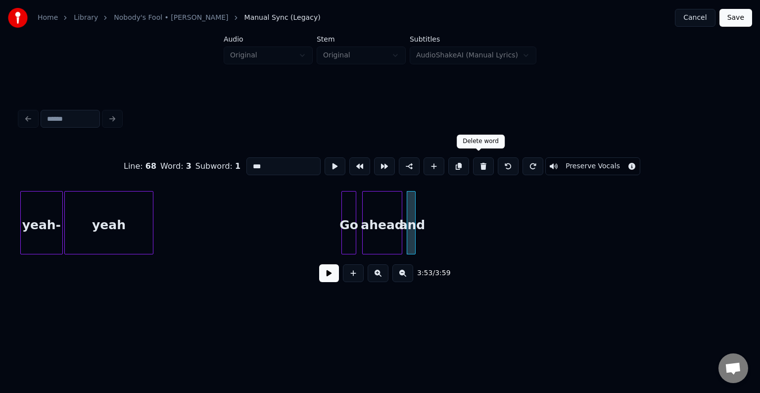
click at [481, 166] on button at bounding box center [483, 166] width 21 height 18
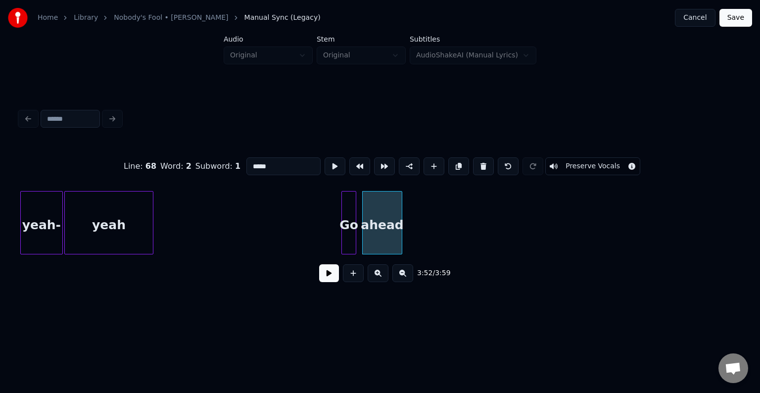
click at [481, 165] on button at bounding box center [483, 166] width 21 height 18
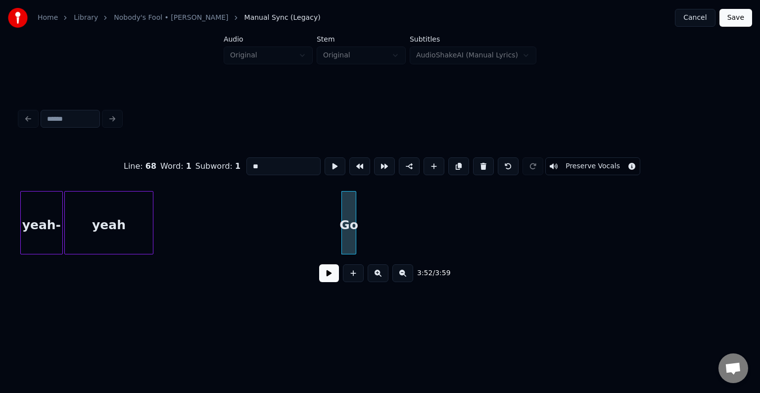
click at [481, 165] on button at bounding box center [483, 166] width 21 height 18
type input "****"
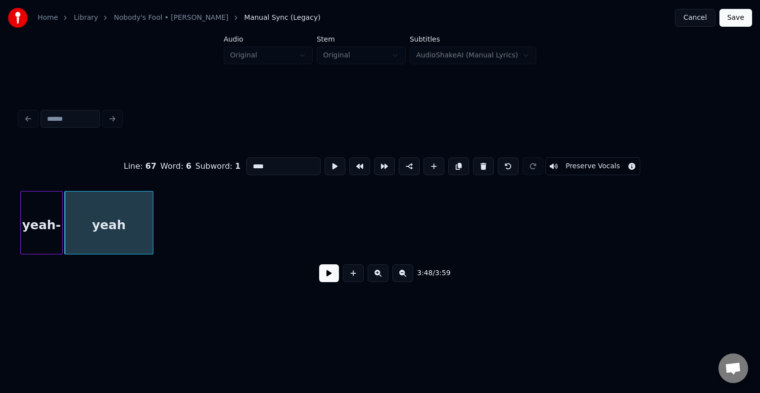
click at [740, 17] on button "Save" at bounding box center [735, 18] width 33 height 18
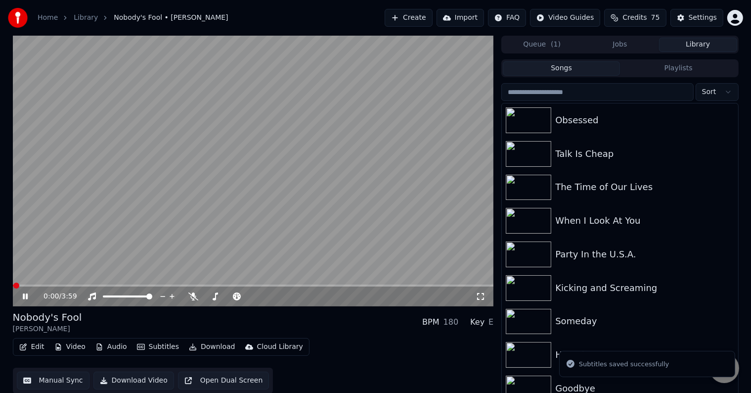
click at [198, 345] on button "Download" at bounding box center [212, 347] width 54 height 14
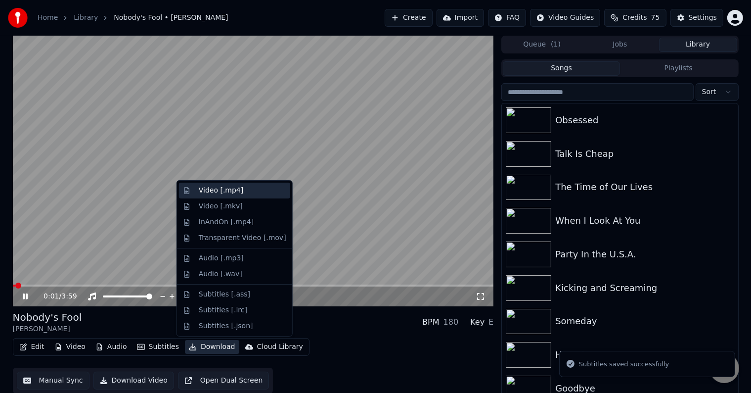
click at [225, 190] on div "Video [.mp4]" at bounding box center [221, 191] width 45 height 10
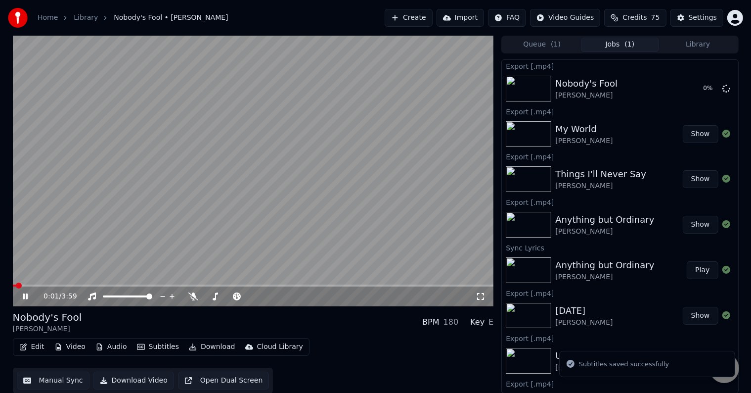
click at [696, 49] on button "Library" at bounding box center [698, 45] width 78 height 14
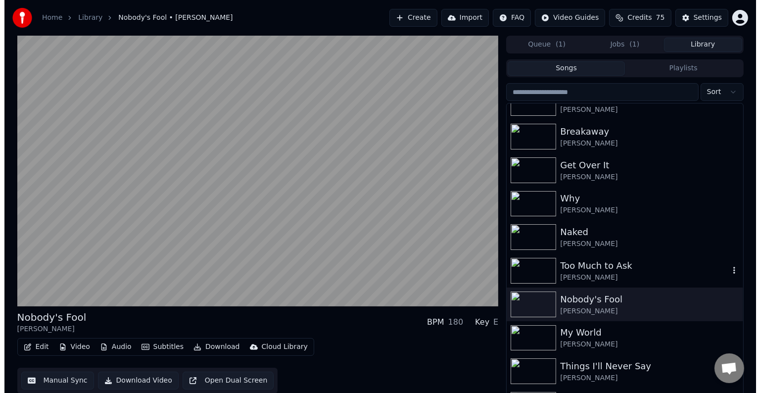
scroll to position [13979, 0]
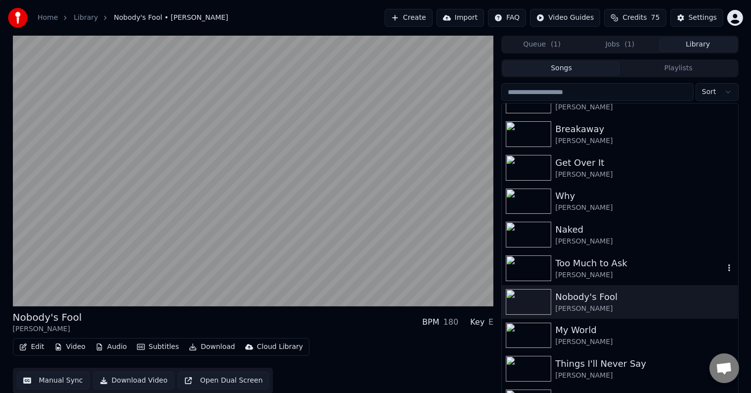
click at [665, 252] on div "Too Much to Ask [PERSON_NAME]" at bounding box center [620, 268] width 236 height 34
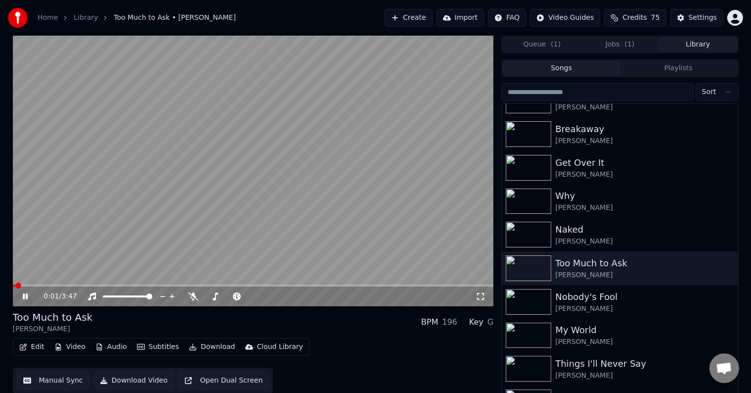
click at [26, 293] on icon at bounding box center [32, 296] width 23 height 8
click at [634, 13] on span "Credits" at bounding box center [635, 18] width 24 height 10
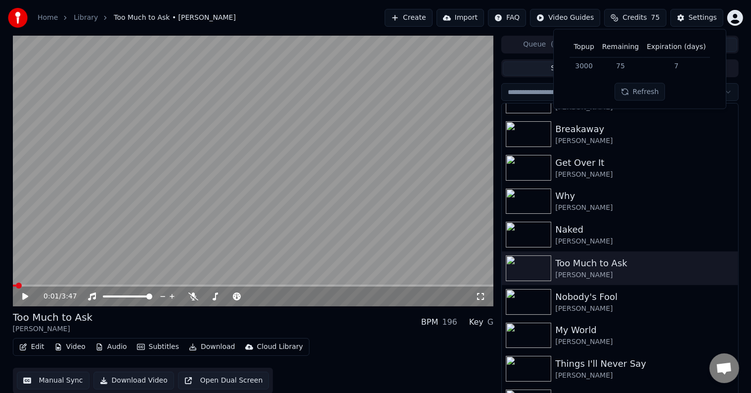
click at [374, 340] on div "Edit Video Audio Subtitles Download Cloud Library Manual Sync Download Video Op…" at bounding box center [253, 365] width 481 height 55
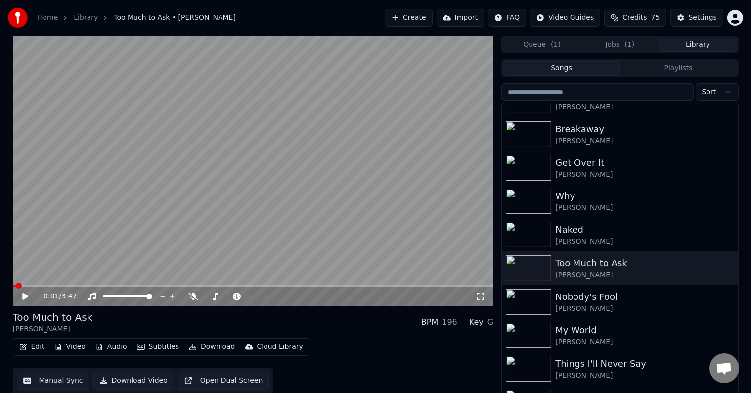
click at [27, 292] on div "0:01 / 3:47" at bounding box center [253, 296] width 473 height 10
click at [26, 295] on icon at bounding box center [25, 296] width 6 height 7
click at [30, 350] on button "Edit" at bounding box center [31, 347] width 33 height 14
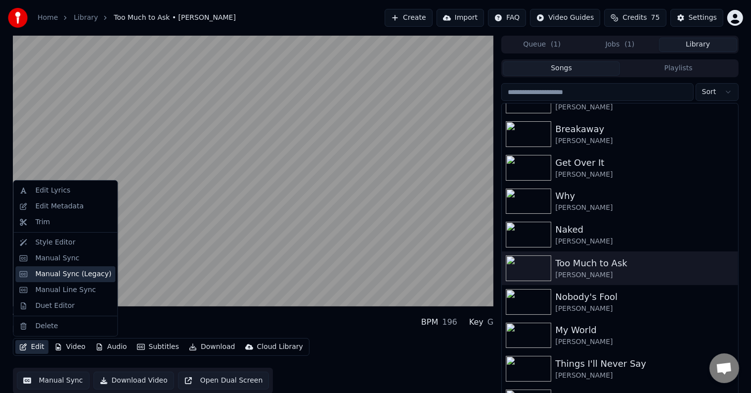
click at [77, 271] on div "Manual Sync (Legacy)" at bounding box center [73, 274] width 76 height 10
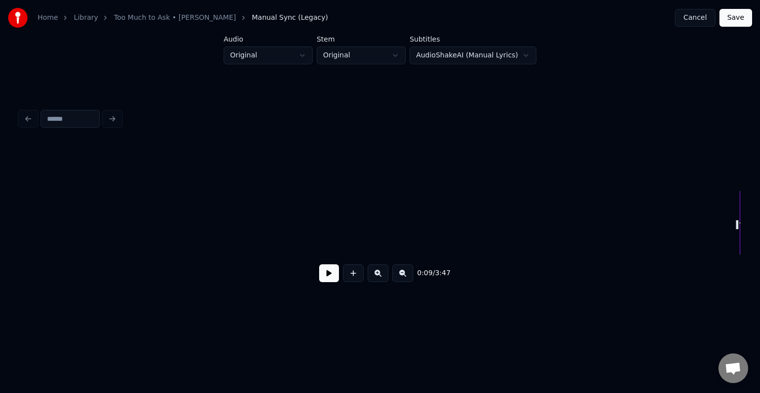
click at [322, 272] on button at bounding box center [329, 273] width 20 height 18
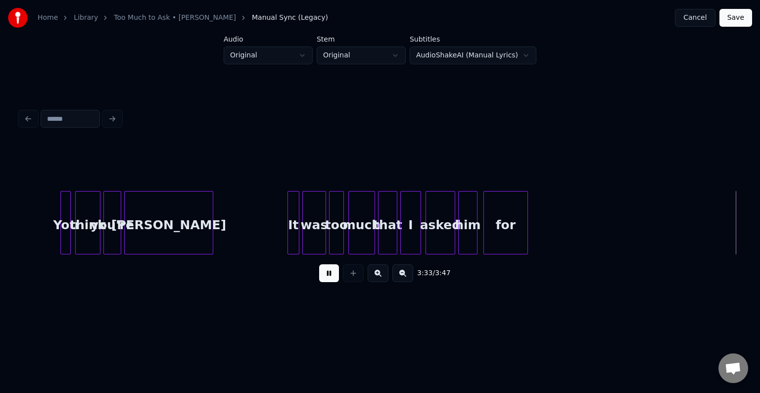
scroll to position [0, 15862]
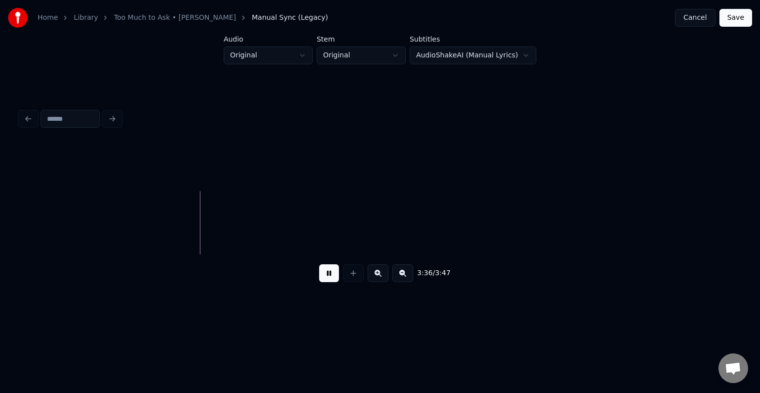
click at [328, 281] on button at bounding box center [329, 273] width 20 height 18
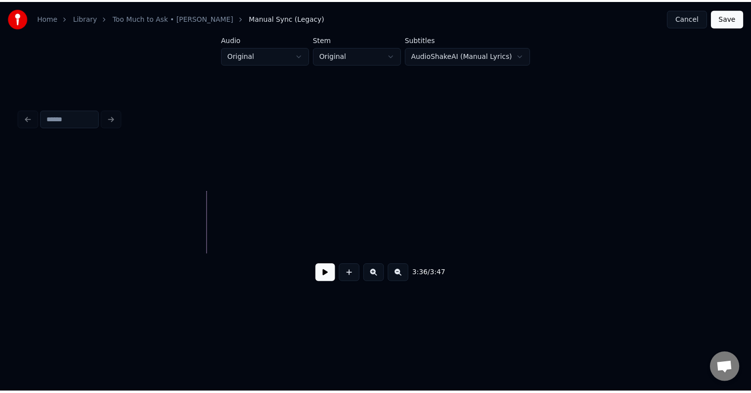
scroll to position [0, 16160]
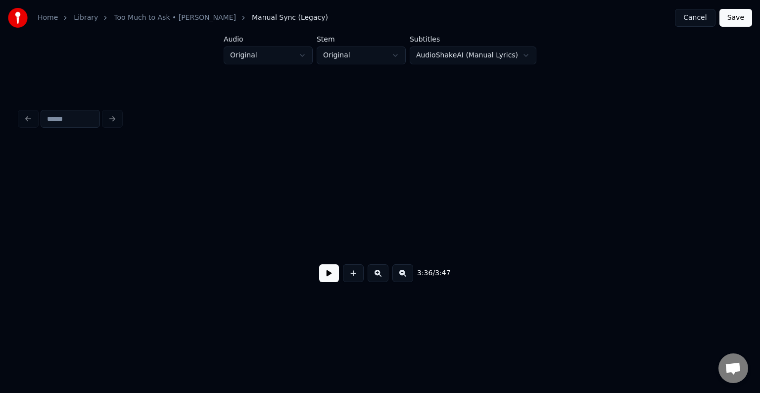
click at [748, 13] on button "Save" at bounding box center [735, 18] width 33 height 18
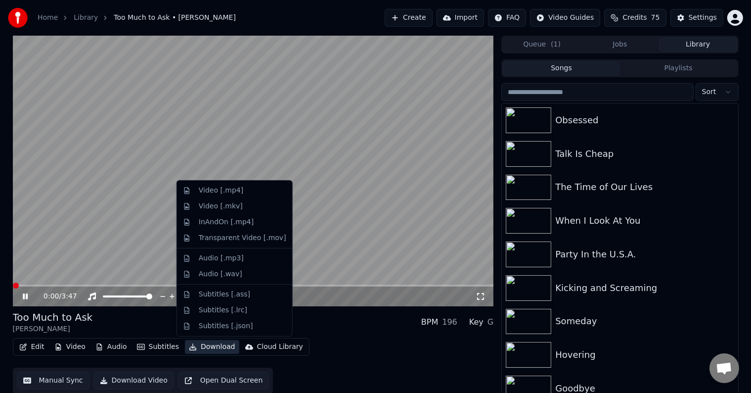
click at [207, 348] on button "Download" at bounding box center [212, 347] width 54 height 14
click at [190, 189] on div "Video [.mp4]" at bounding box center [234, 191] width 111 height 16
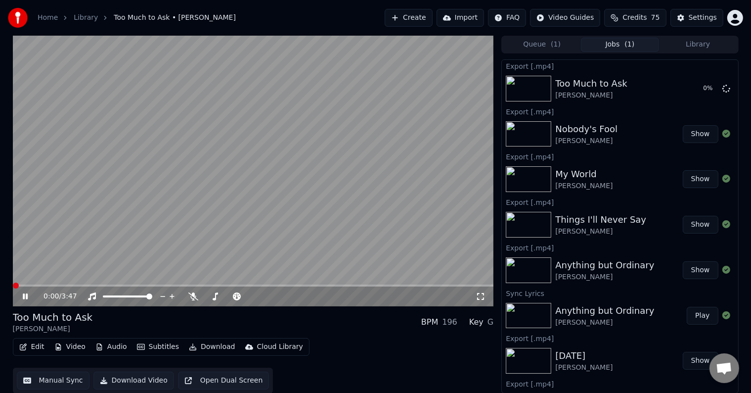
click at [26, 293] on icon at bounding box center [32, 296] width 23 height 8
click at [683, 39] on button "Library" at bounding box center [698, 45] width 78 height 14
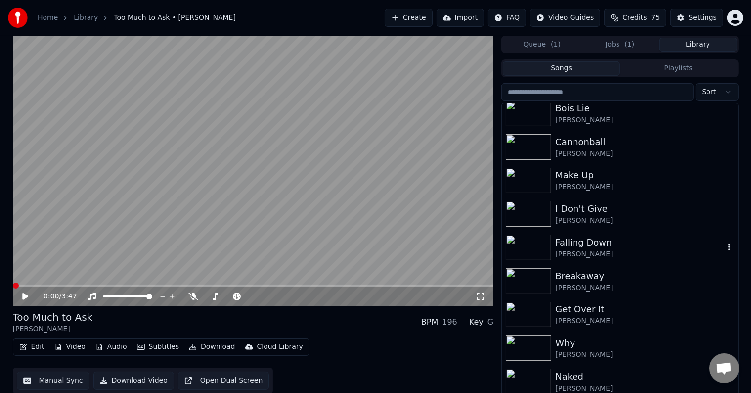
scroll to position [13882, 0]
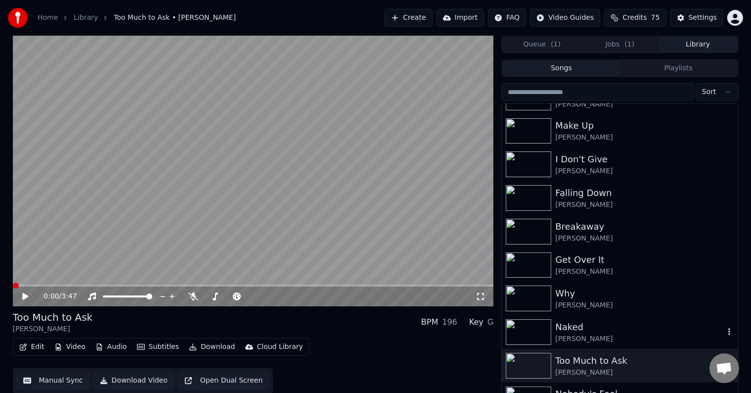
click at [626, 323] on div "Naked" at bounding box center [640, 327] width 169 height 14
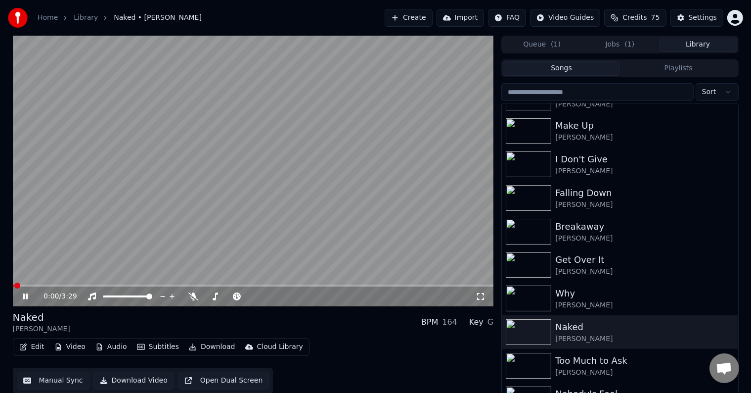
click at [27, 297] on icon at bounding box center [25, 296] width 5 height 6
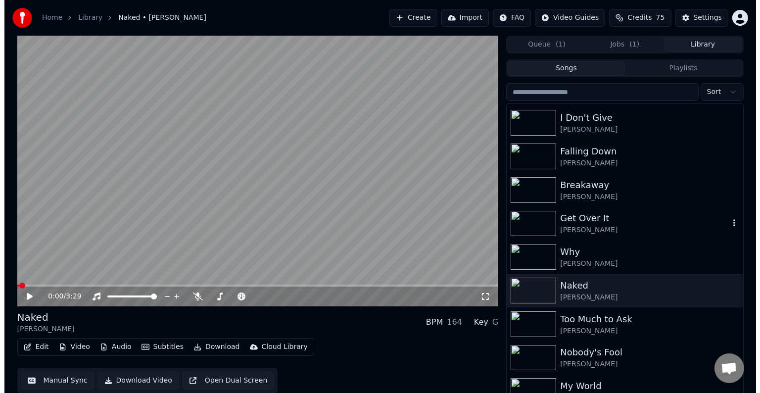
scroll to position [13931, 0]
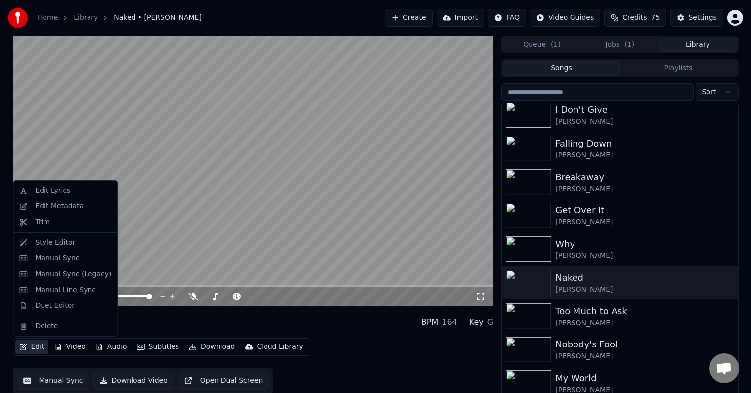
click at [34, 347] on button "Edit" at bounding box center [31, 347] width 33 height 14
click at [30, 274] on div "Manual Sync (Legacy)" at bounding box center [65, 274] width 100 height 16
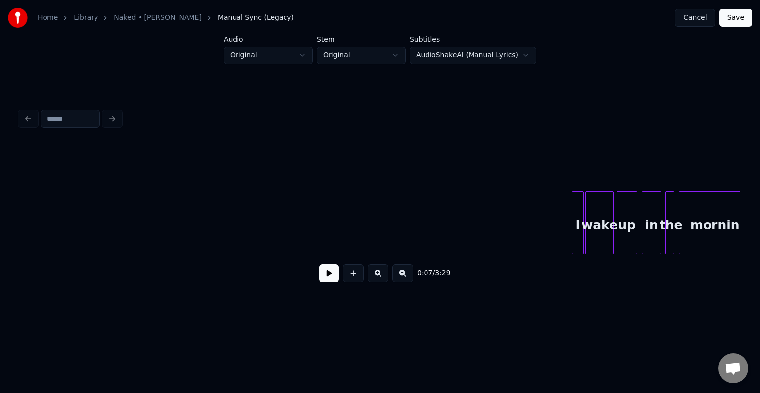
click at [332, 271] on button at bounding box center [329, 273] width 20 height 18
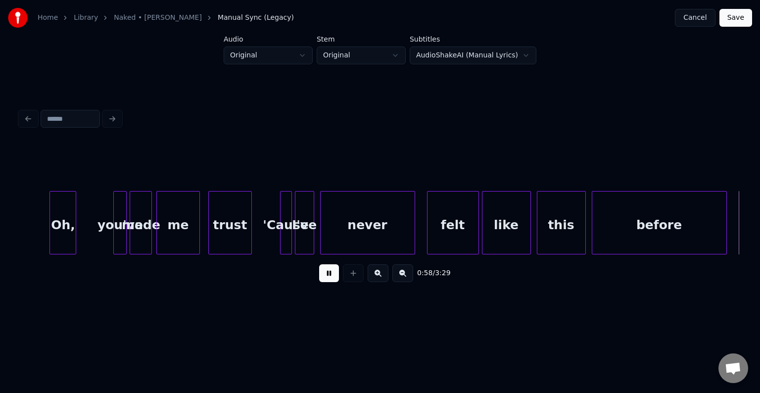
scroll to position [0, 4325]
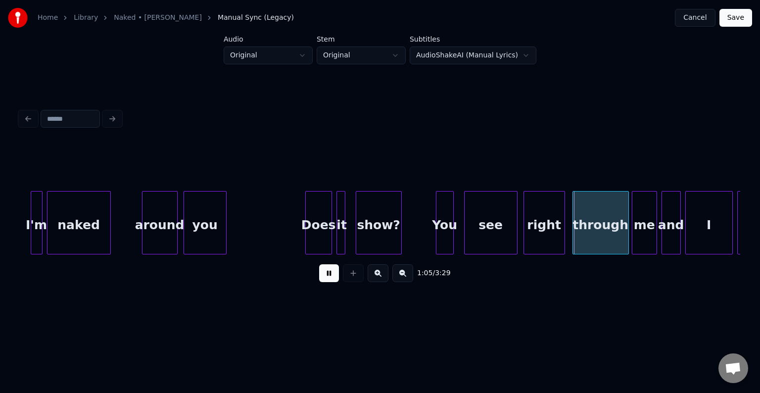
click at [331, 274] on button at bounding box center [329, 273] width 20 height 18
click at [461, 234] on div at bounding box center [460, 222] width 3 height 62
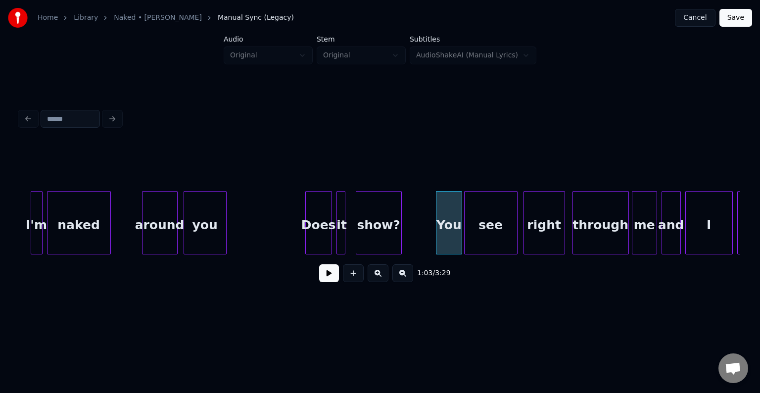
click at [447, 238] on div "You" at bounding box center [449, 224] width 26 height 67
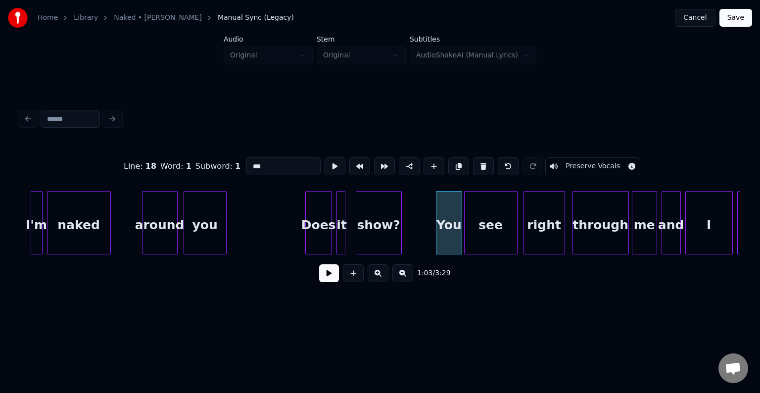
click at [329, 277] on button at bounding box center [329, 273] width 20 height 18
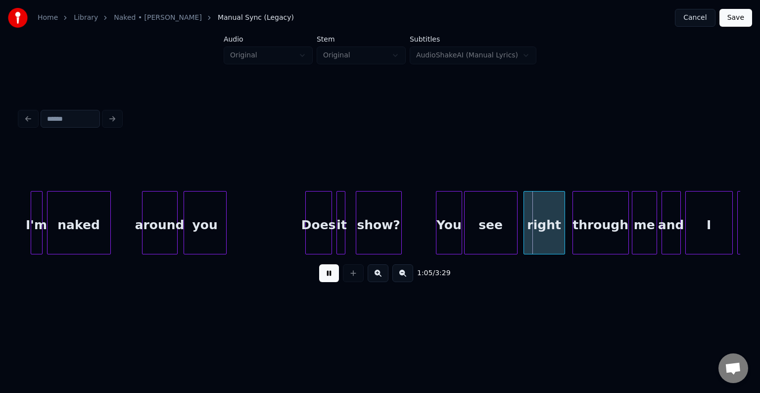
click at [450, 217] on div "You" at bounding box center [449, 224] width 26 height 67
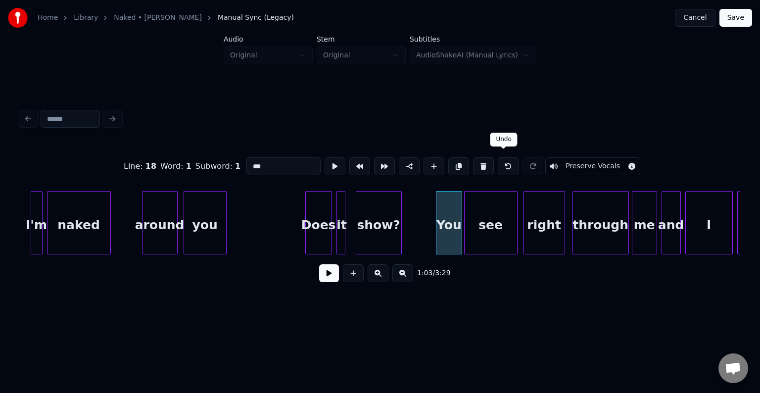
click at [498, 162] on button at bounding box center [508, 166] width 21 height 18
click at [498, 162] on div at bounding box center [508, 166] width 25 height 22
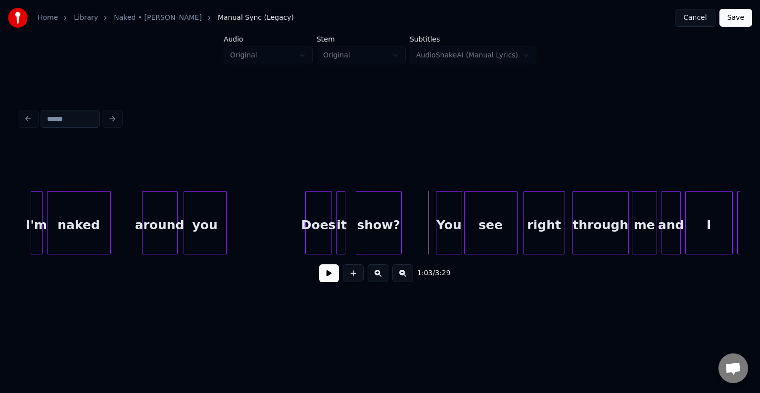
click at [443, 212] on div "You" at bounding box center [449, 224] width 26 height 67
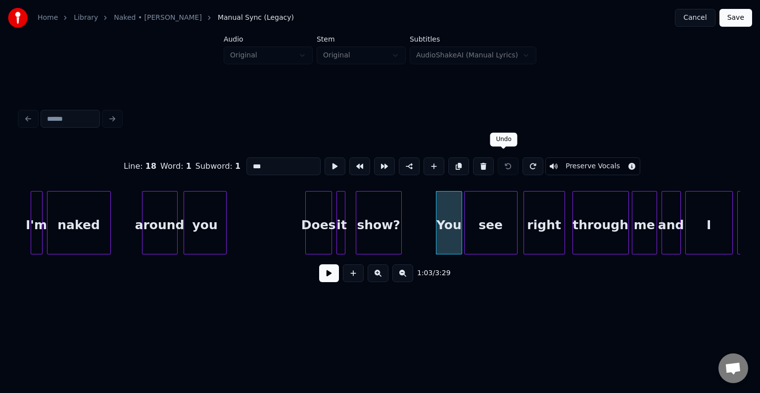
click at [503, 165] on div at bounding box center [508, 166] width 25 height 22
click at [524, 167] on button at bounding box center [532, 166] width 21 height 18
click at [508, 168] on button at bounding box center [508, 166] width 21 height 18
click at [328, 280] on button at bounding box center [329, 273] width 20 height 18
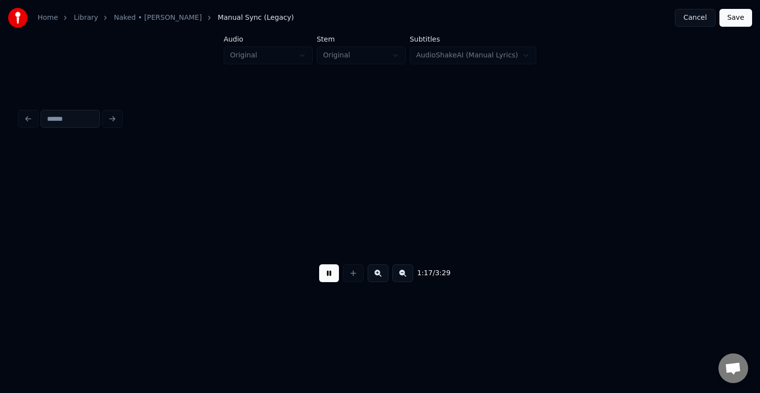
scroll to position [0, 5766]
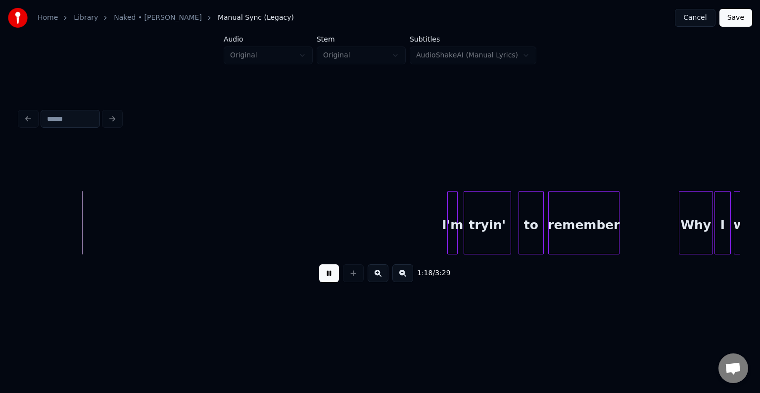
click at [330, 279] on button at bounding box center [329, 273] width 20 height 18
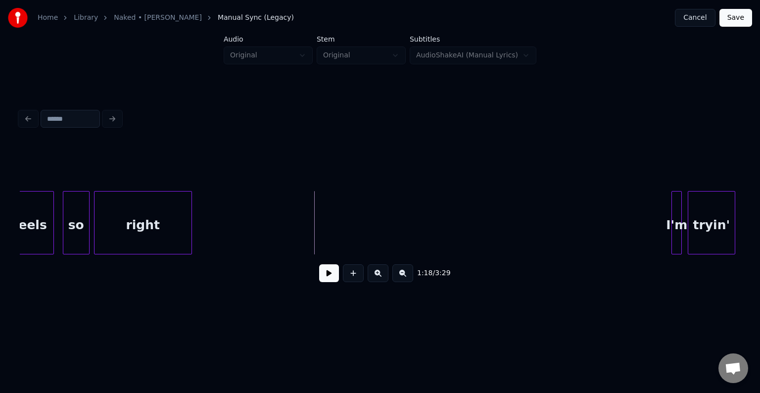
scroll to position [0, 5529]
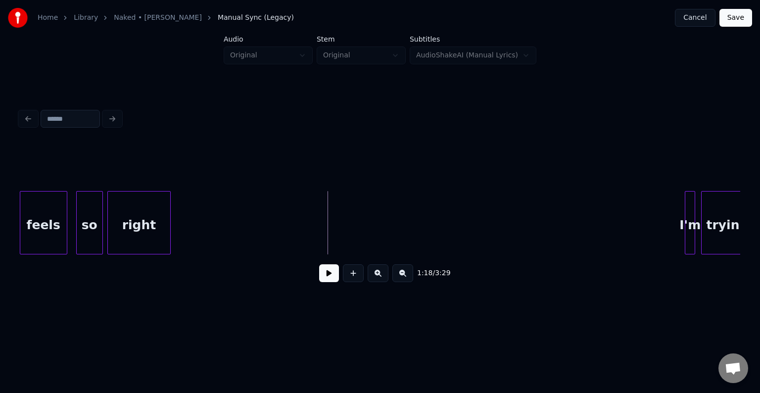
click at [168, 226] on div at bounding box center [168, 222] width 3 height 62
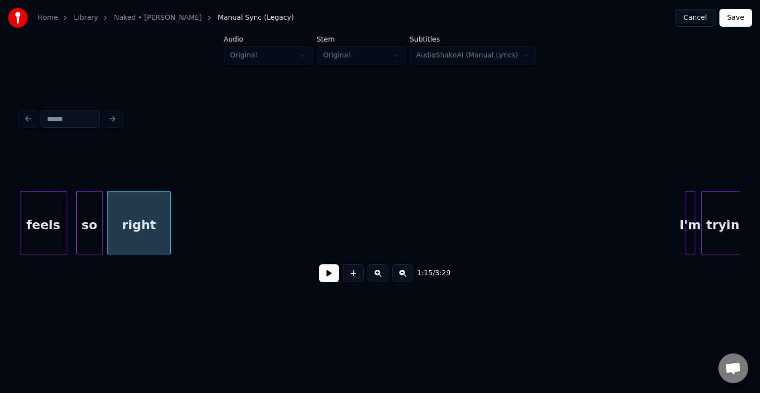
click at [330, 273] on button at bounding box center [329, 273] width 20 height 18
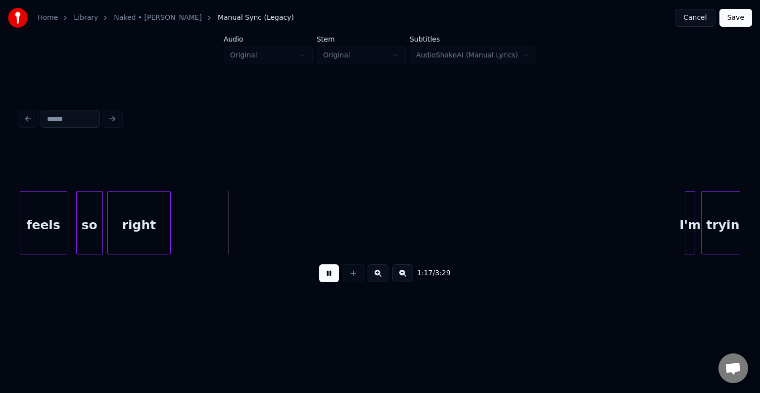
click at [330, 273] on button at bounding box center [329, 273] width 20 height 18
click at [158, 214] on div "right" at bounding box center [139, 224] width 62 height 67
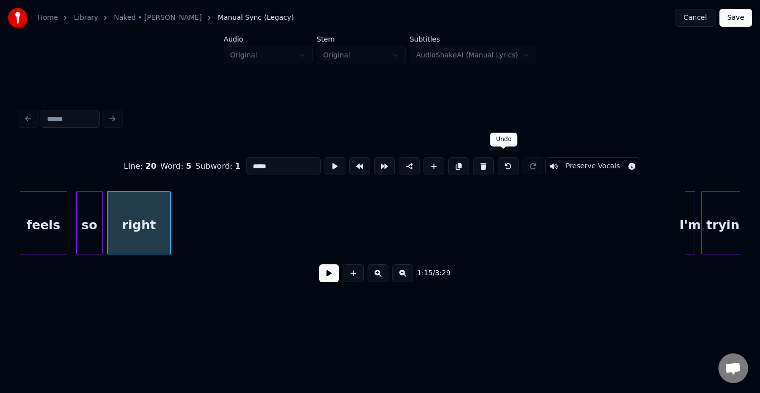
click at [502, 157] on button at bounding box center [508, 166] width 21 height 18
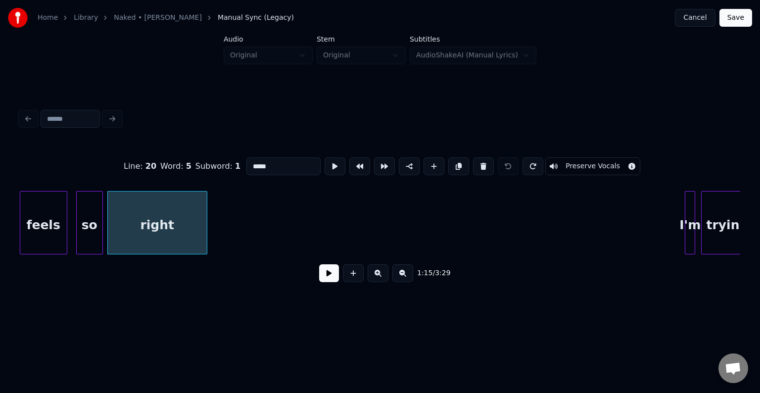
click at [204, 232] on div at bounding box center [205, 222] width 3 height 62
click at [330, 279] on button at bounding box center [329, 273] width 20 height 18
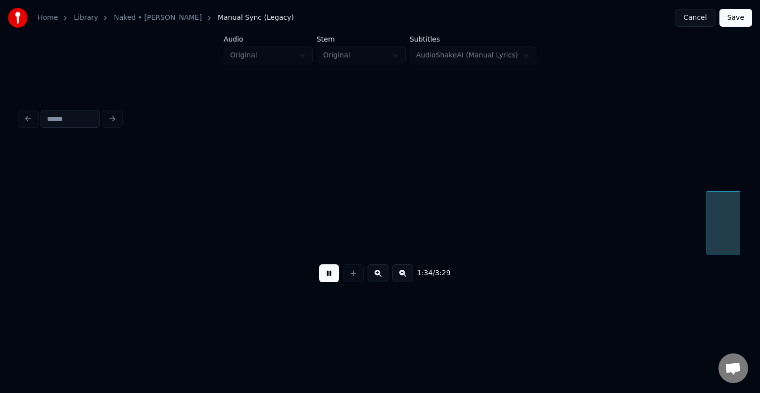
scroll to position [0, 6970]
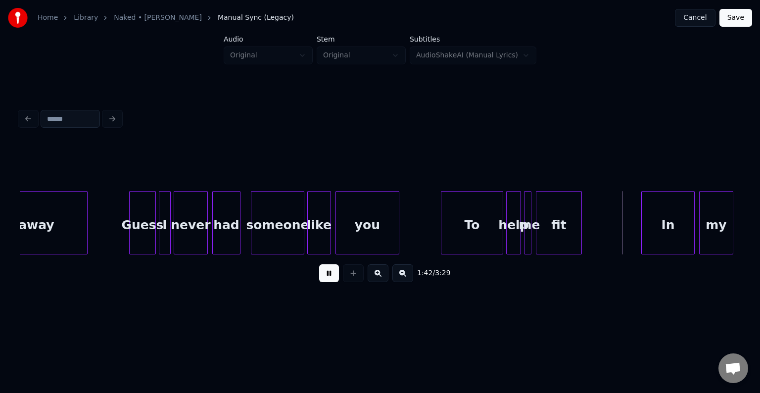
click at [330, 279] on button at bounding box center [329, 273] width 20 height 18
click at [490, 222] on div at bounding box center [490, 222] width 3 height 62
click at [325, 279] on button at bounding box center [329, 273] width 20 height 18
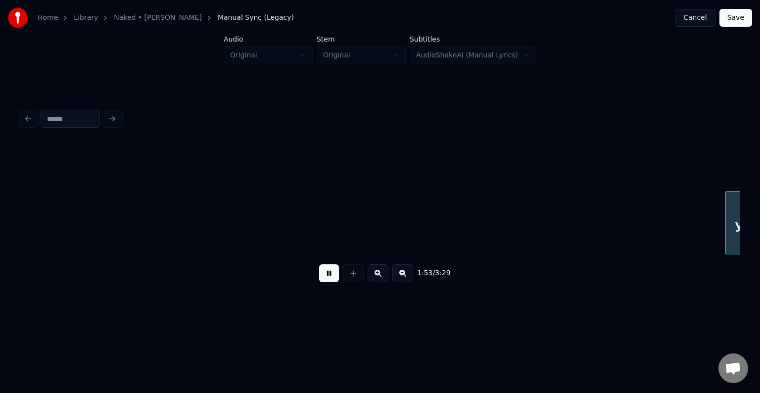
scroll to position [0, 8412]
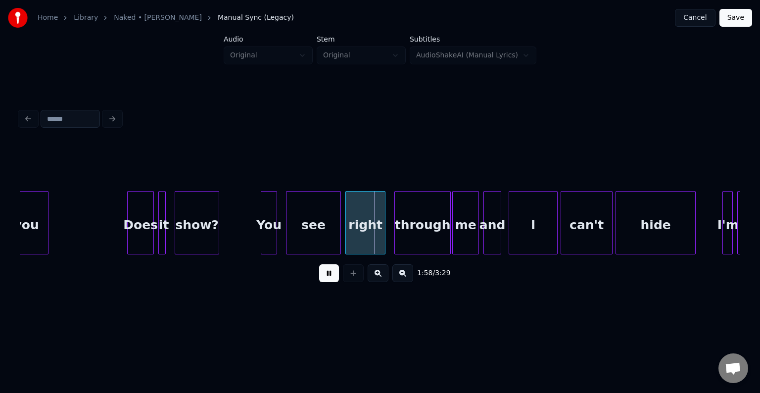
click at [325, 279] on button at bounding box center [329, 273] width 20 height 18
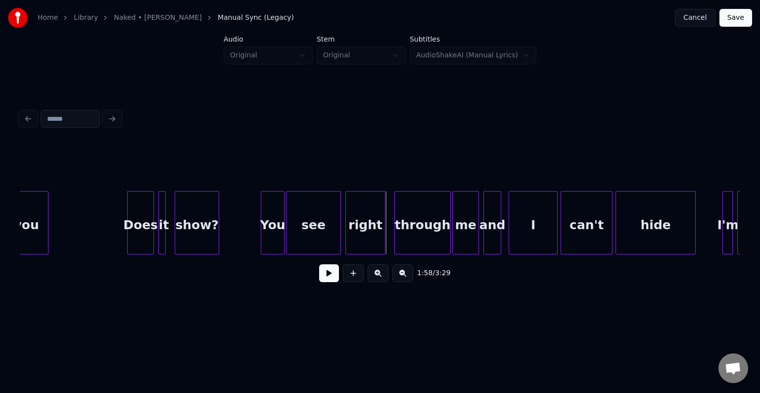
click at [282, 235] on div at bounding box center [282, 222] width 3 height 62
click at [332, 277] on button at bounding box center [329, 273] width 20 height 18
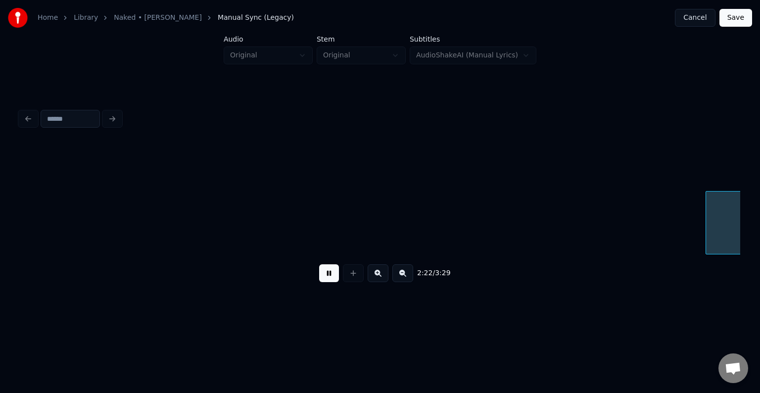
scroll to position [0, 10574]
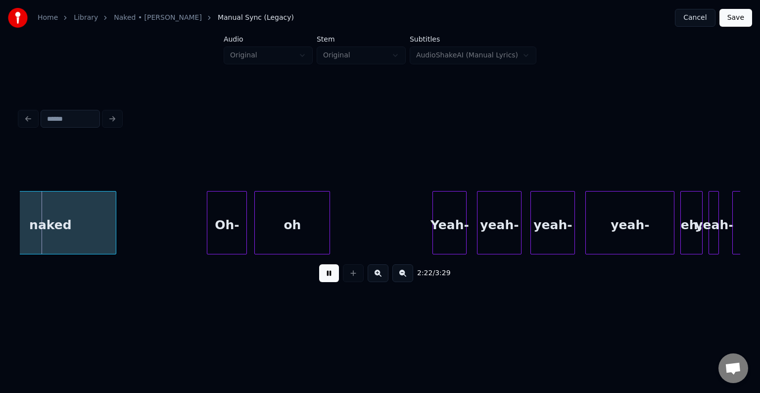
click at [332, 277] on button at bounding box center [329, 273] width 20 height 18
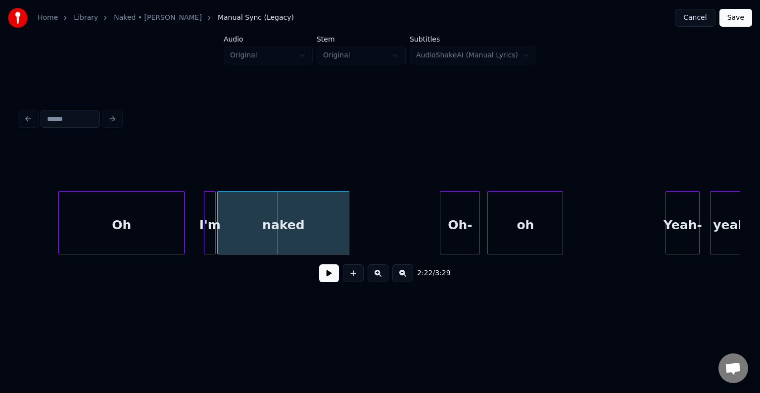
scroll to position [0, 10337]
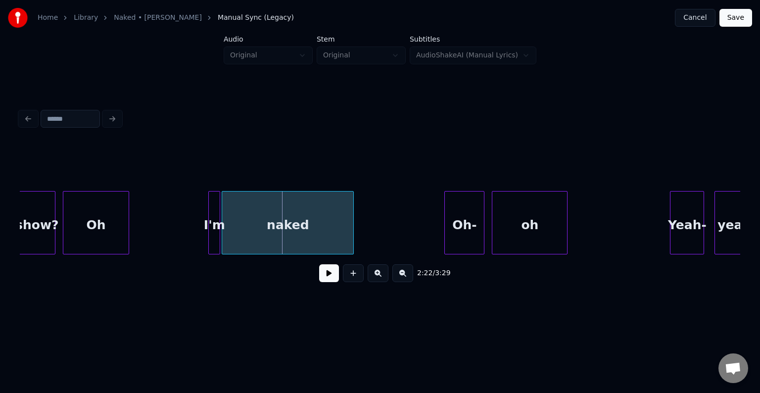
click at [127, 247] on div at bounding box center [127, 222] width 3 height 62
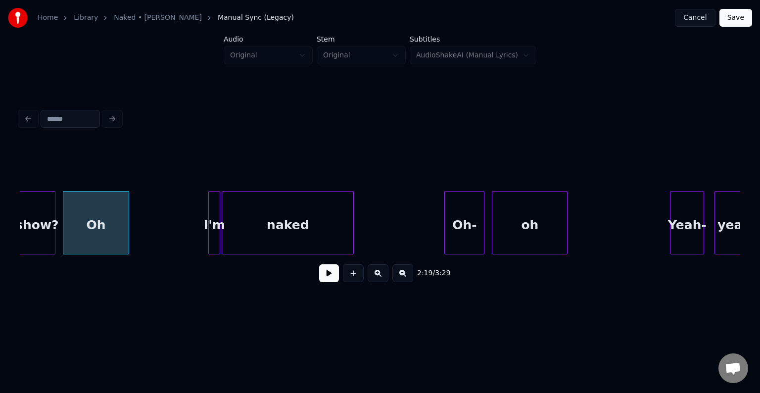
click at [338, 282] on button at bounding box center [329, 273] width 20 height 18
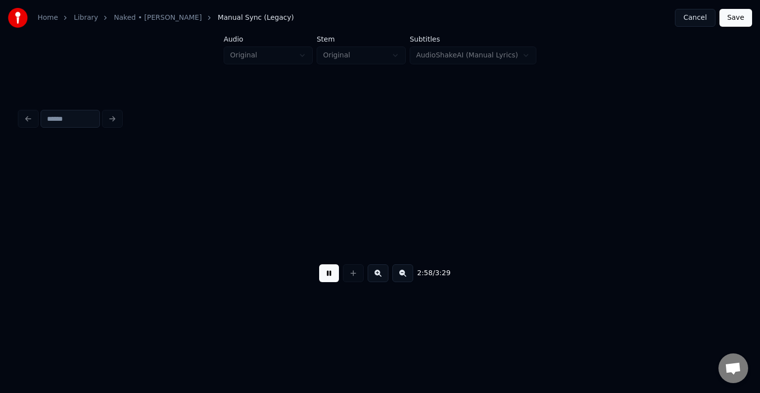
scroll to position [0, 13221]
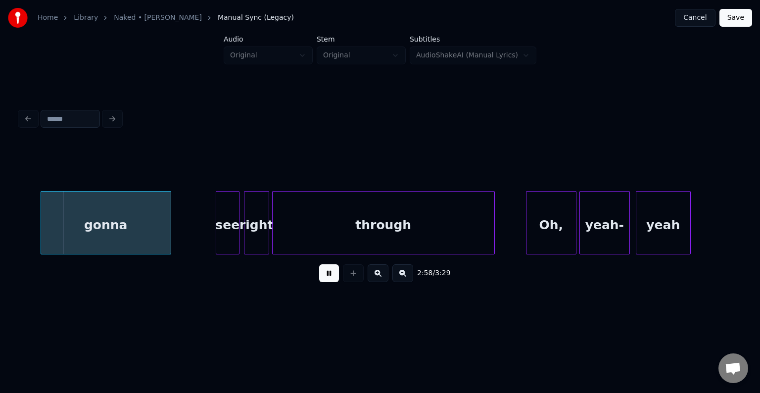
click at [338, 282] on button at bounding box center [329, 273] width 20 height 18
click at [332, 281] on button at bounding box center [329, 273] width 20 height 18
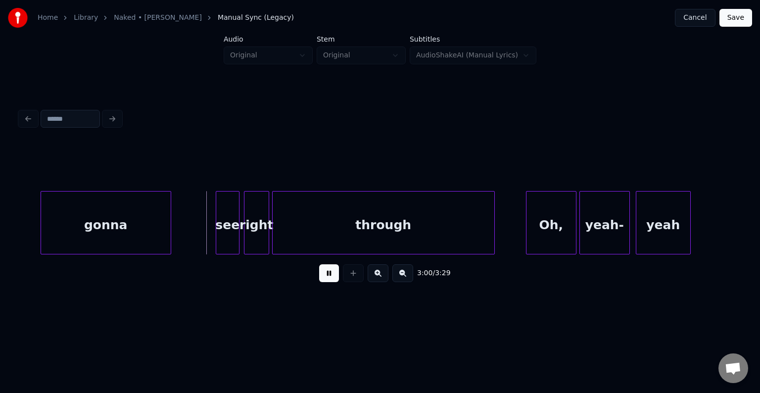
click at [332, 281] on button at bounding box center [329, 273] width 20 height 18
click at [111, 224] on div "gonna" at bounding box center [149, 224] width 130 height 67
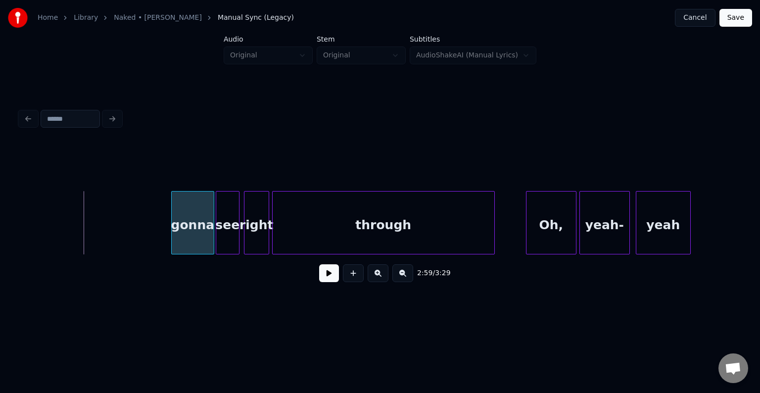
click at [172, 230] on div at bounding box center [173, 222] width 3 height 62
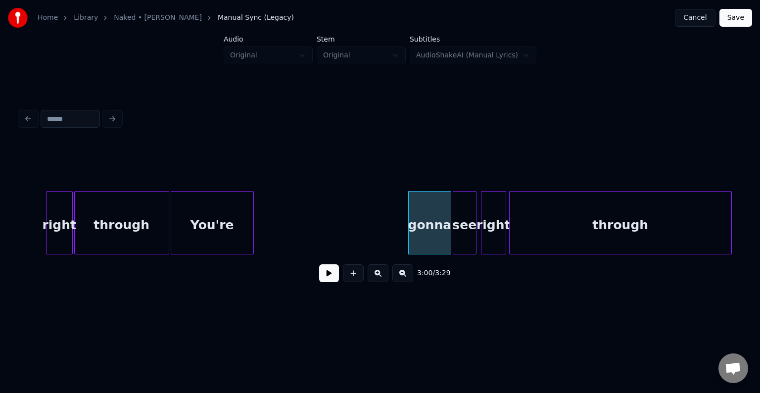
scroll to position [0, 12984]
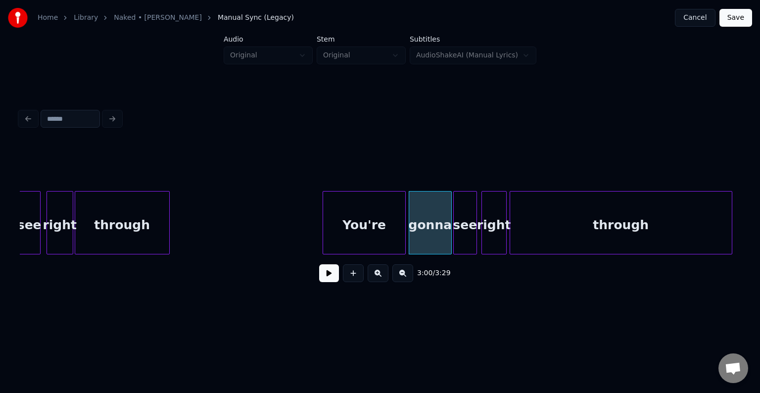
click at [355, 222] on div "You're" at bounding box center [364, 224] width 82 height 67
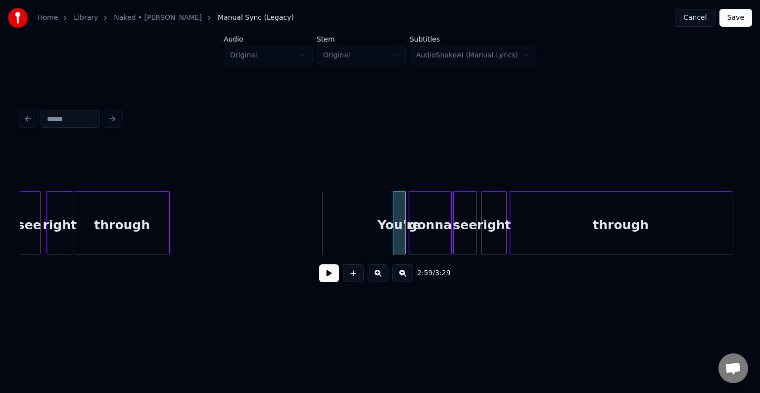
click at [394, 234] on div at bounding box center [394, 222] width 3 height 62
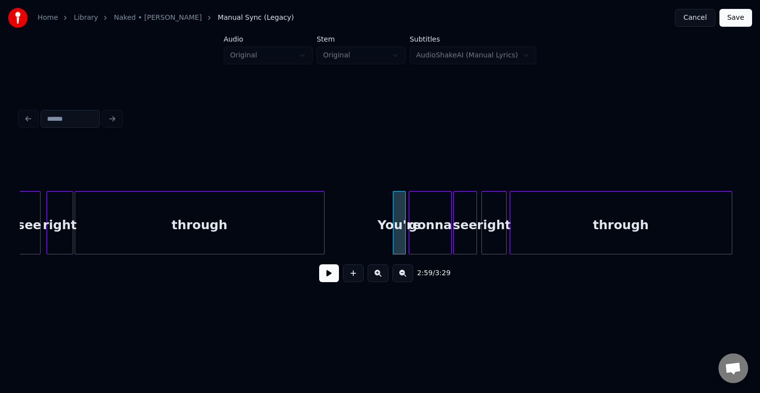
click at [321, 224] on div at bounding box center [322, 222] width 3 height 62
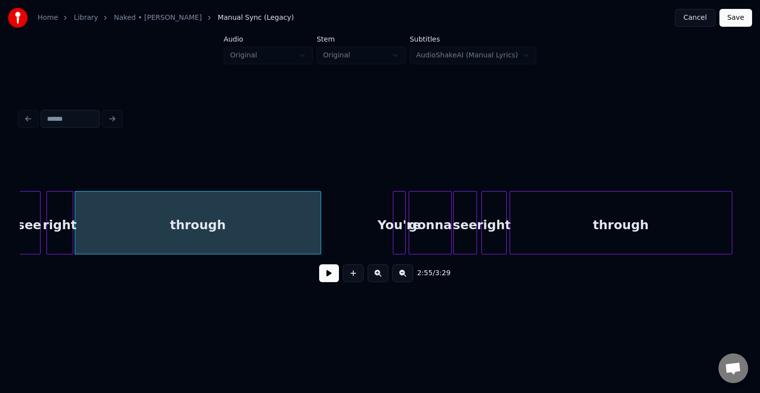
click at [328, 278] on button at bounding box center [329, 273] width 20 height 18
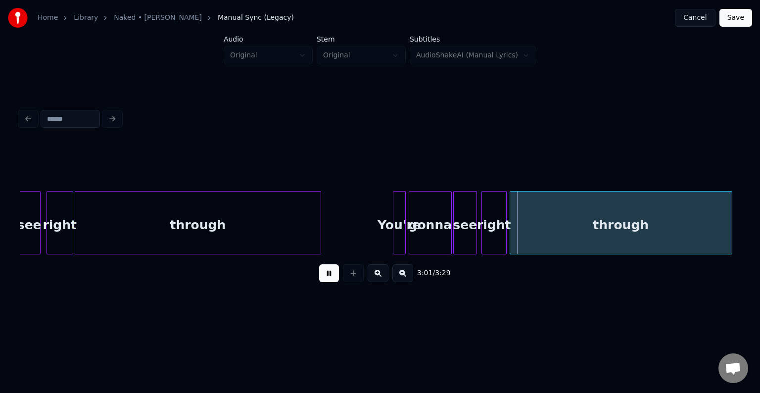
click at [439, 225] on div "gonna" at bounding box center [430, 224] width 42 height 67
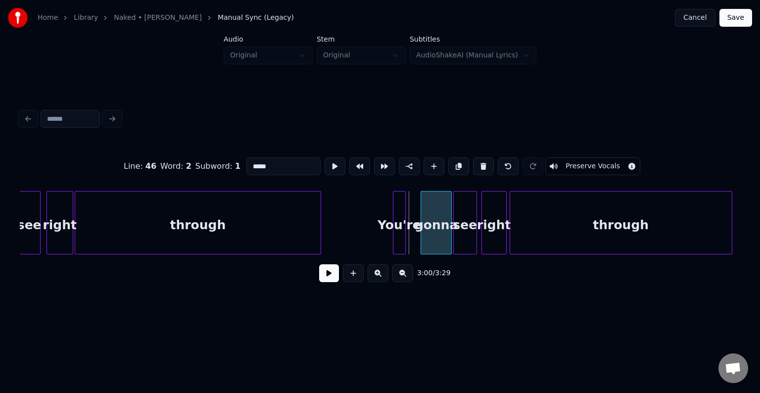
click at [423, 238] on div at bounding box center [422, 222] width 3 height 62
click at [412, 234] on div "You're" at bounding box center [412, 224] width 12 height 67
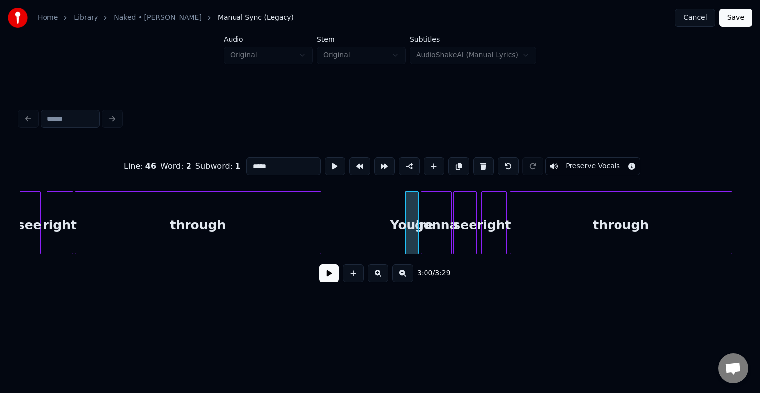
click at [325, 279] on button at bounding box center [329, 273] width 20 height 18
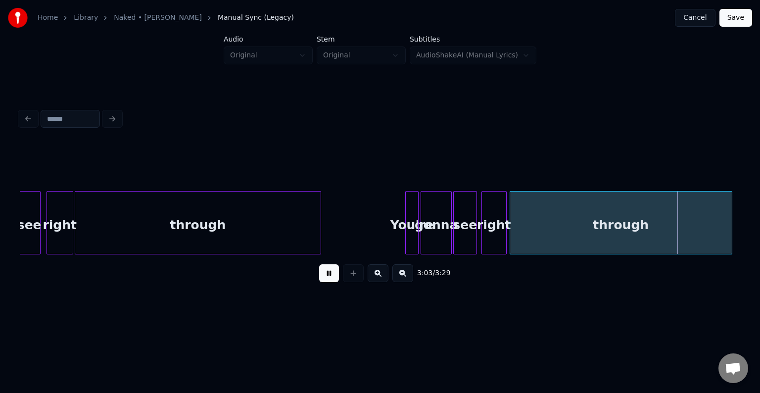
click at [316, 237] on div "through" at bounding box center [197, 224] width 245 height 67
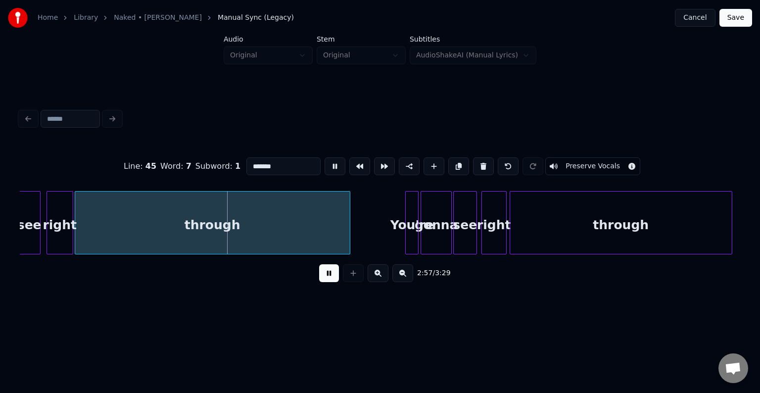
click at [349, 239] on div at bounding box center [348, 222] width 3 height 62
click at [439, 228] on div "gonna" at bounding box center [436, 224] width 30 height 67
type input "*****"
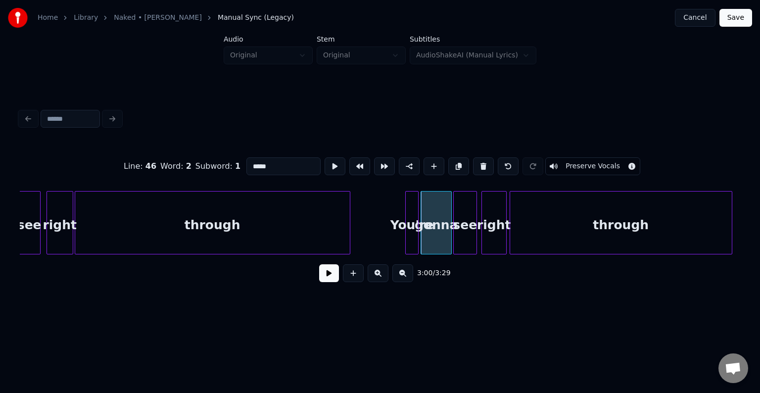
click at [319, 284] on div "3:00 / 3:29" at bounding box center [380, 273] width 704 height 22
click at [324, 279] on button at bounding box center [329, 273] width 20 height 18
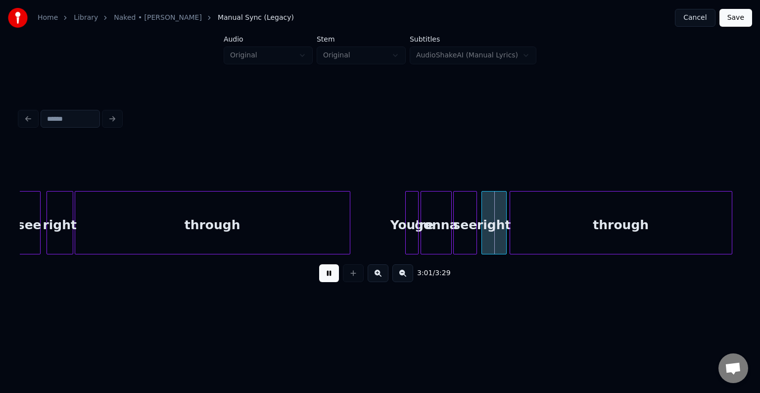
click at [410, 240] on div "You're" at bounding box center [412, 224] width 12 height 67
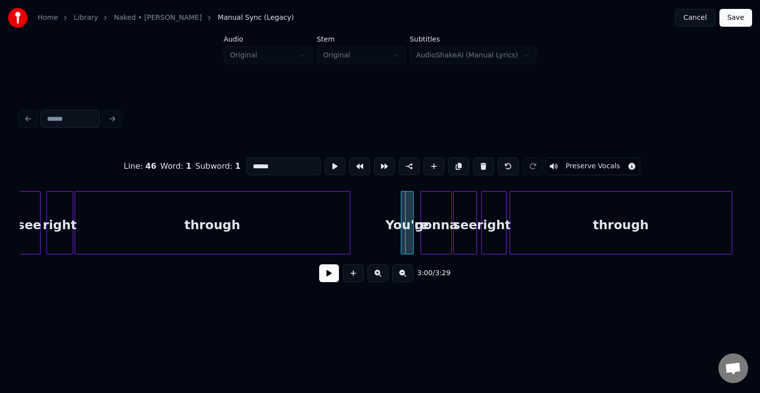
click at [405, 242] on div "You're" at bounding box center [407, 224] width 12 height 67
click at [416, 243] on div at bounding box center [416, 222] width 3 height 62
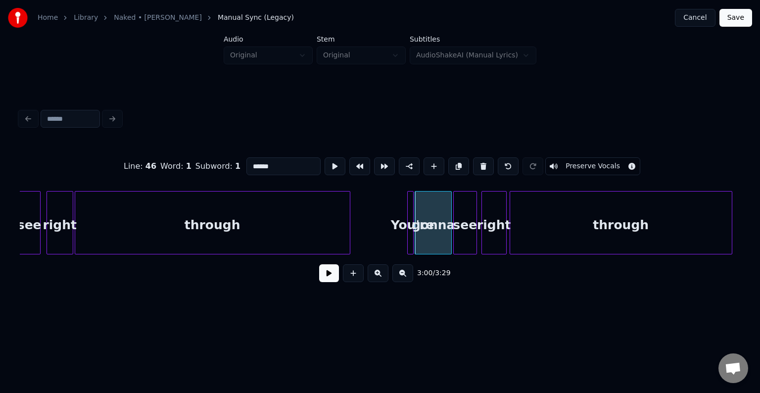
click at [409, 245] on div at bounding box center [409, 222] width 3 height 62
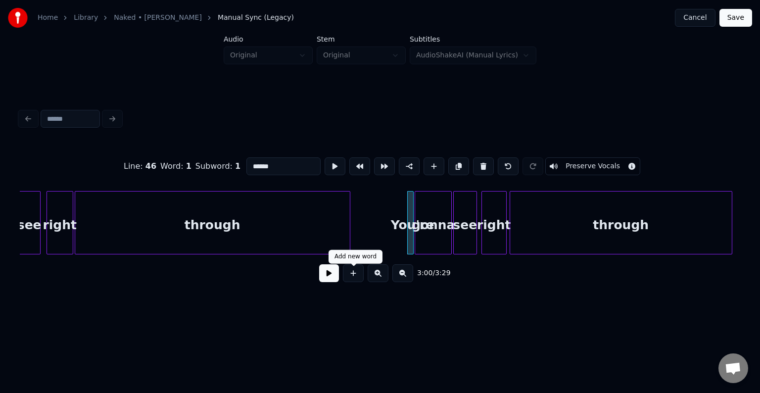
click at [333, 276] on button at bounding box center [329, 273] width 20 height 18
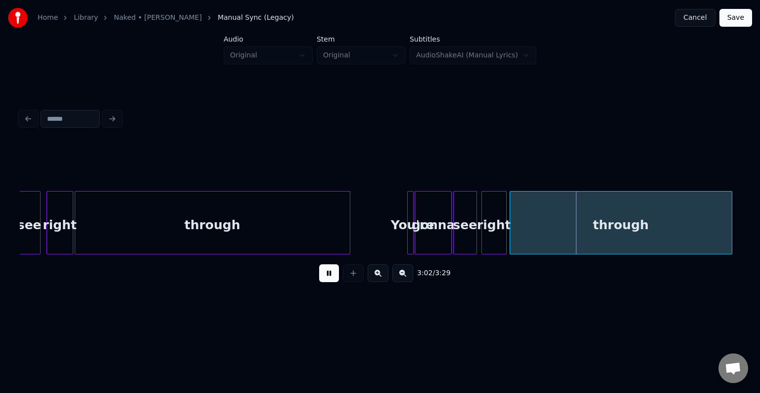
click at [410, 239] on div at bounding box center [411, 222] width 3 height 62
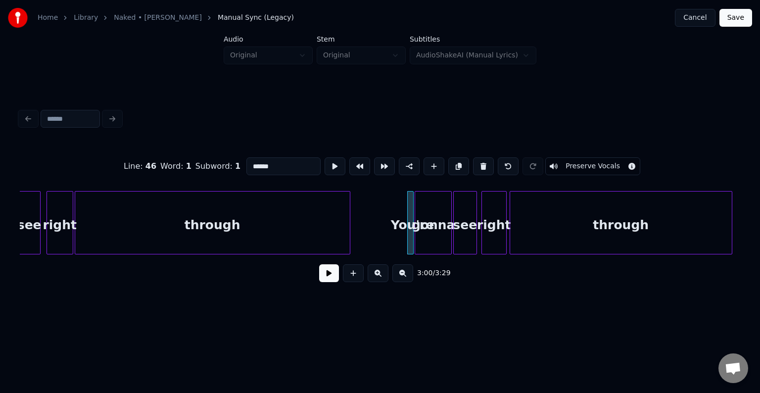
click at [326, 278] on button at bounding box center [329, 273] width 20 height 18
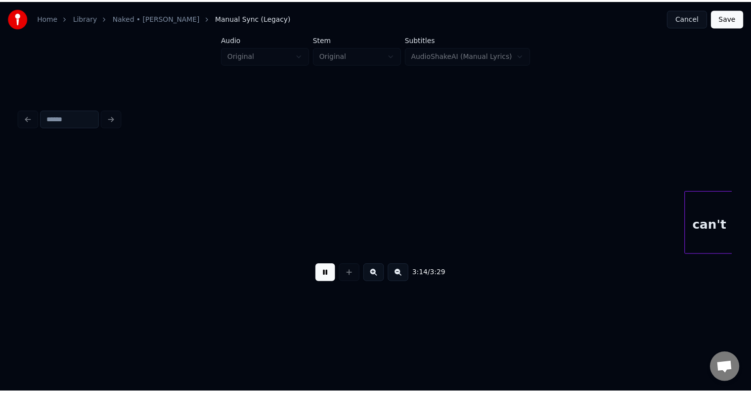
scroll to position [0, 14425]
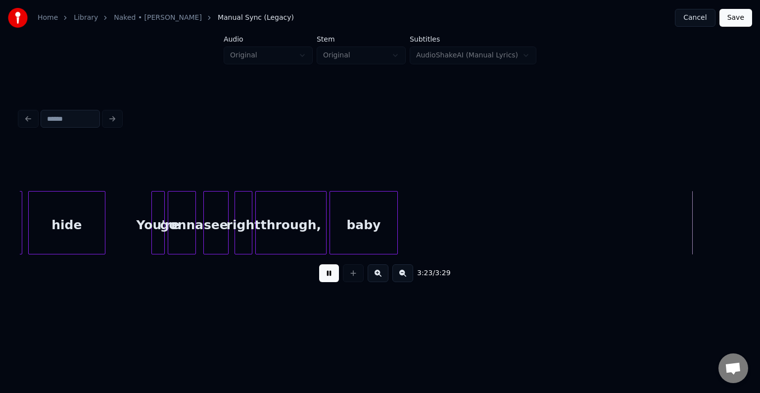
click at [737, 15] on button "Save" at bounding box center [735, 18] width 33 height 18
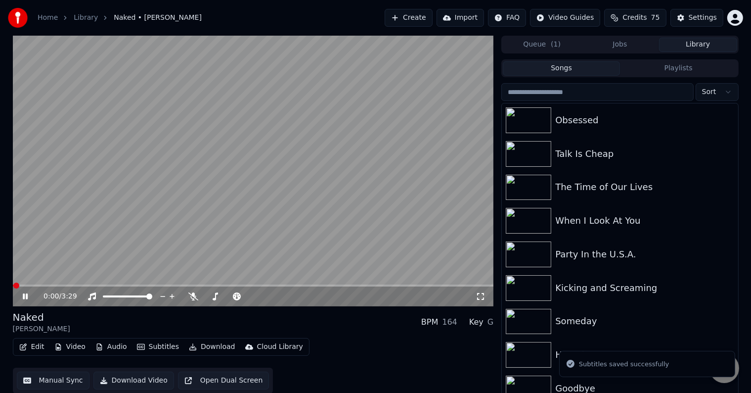
click at [214, 343] on button "Download" at bounding box center [212, 347] width 54 height 14
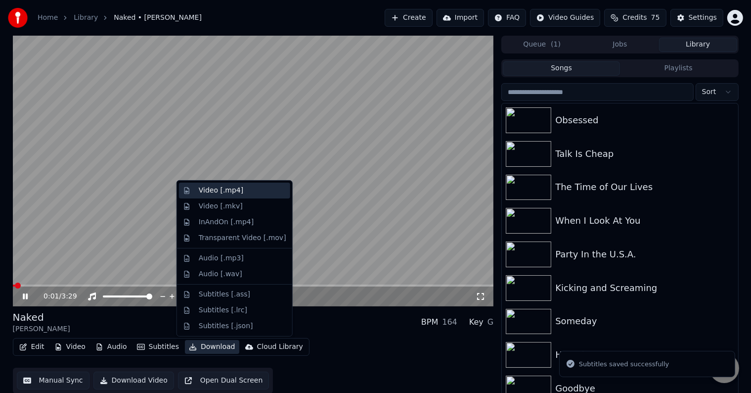
click at [200, 190] on div "Video [.mp4]" at bounding box center [221, 191] width 45 height 10
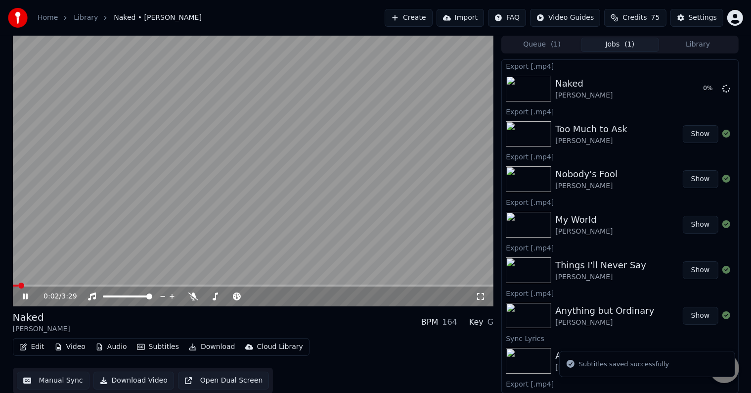
click at [714, 52] on div "Queue ( 1 ) Jobs ( 1 ) Library" at bounding box center [620, 45] width 237 height 18
click at [713, 42] on button "Library" at bounding box center [698, 45] width 78 height 14
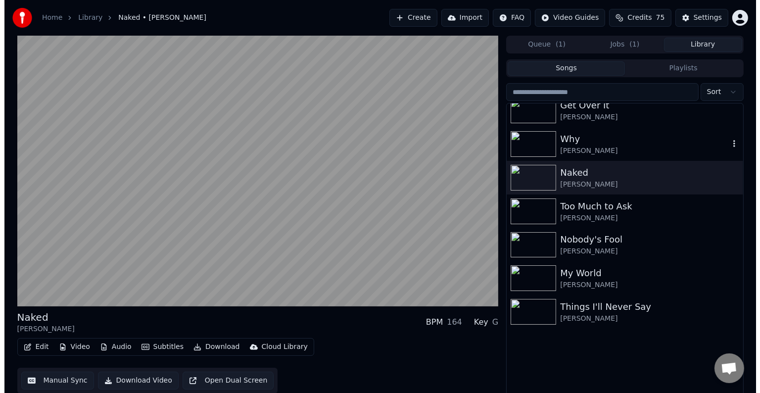
scroll to position [13936, 0]
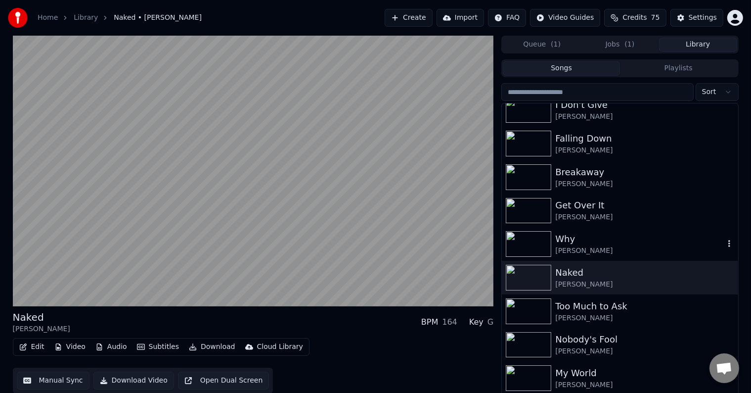
click at [577, 237] on div "Why" at bounding box center [640, 239] width 169 height 14
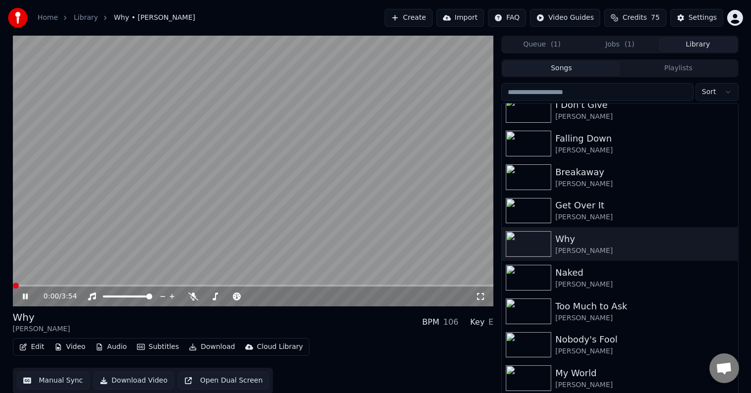
click at [27, 295] on icon at bounding box center [25, 296] width 5 height 6
click at [37, 346] on button "Edit" at bounding box center [31, 347] width 33 height 14
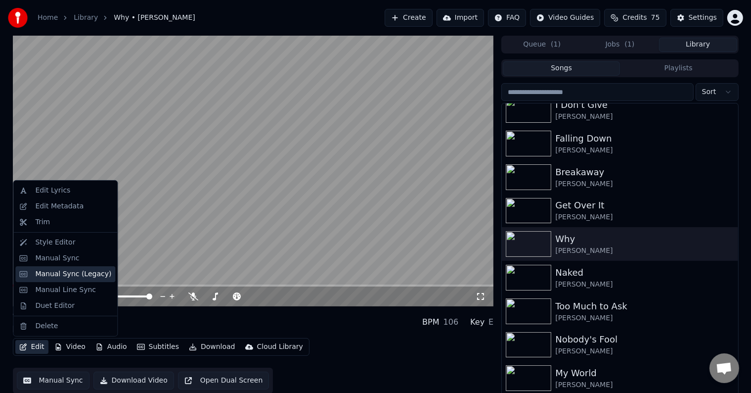
click at [37, 275] on div "Manual Sync (Legacy)" at bounding box center [73, 274] width 76 height 10
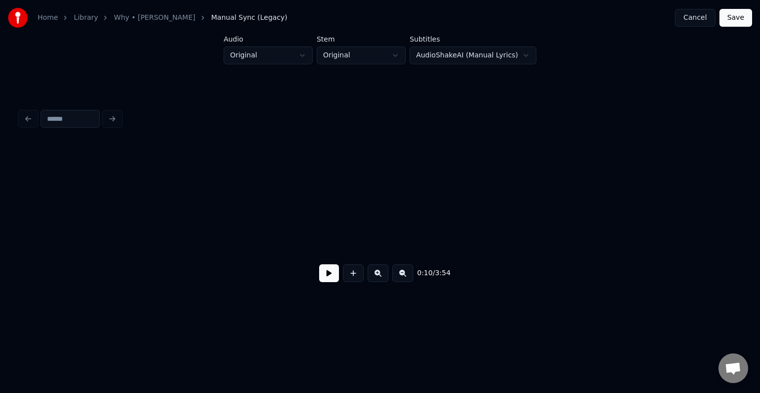
scroll to position [0, 796]
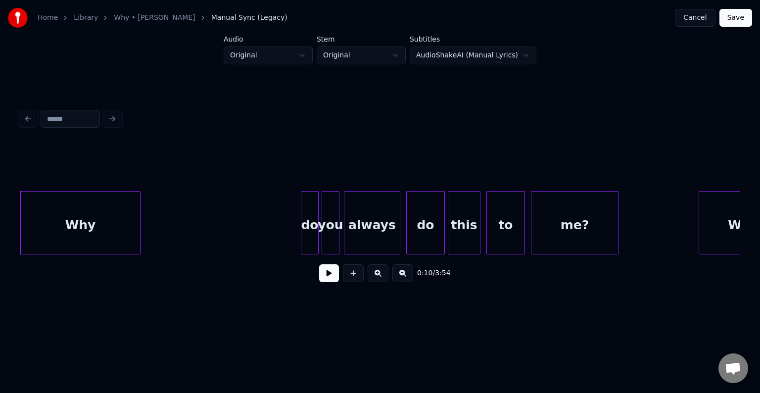
click at [321, 276] on button at bounding box center [329, 273] width 20 height 18
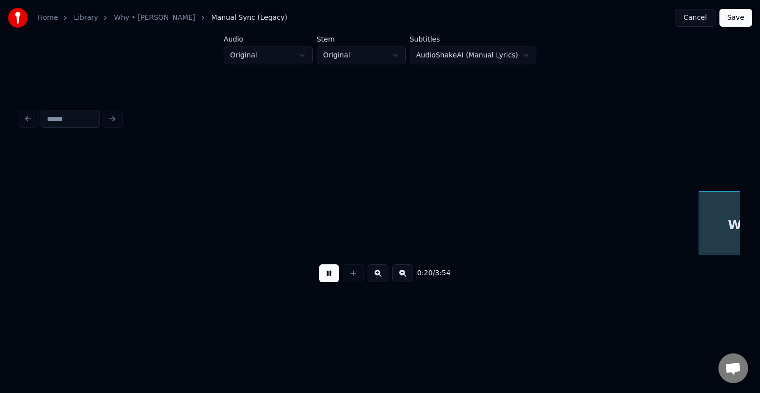
scroll to position [0, 1517]
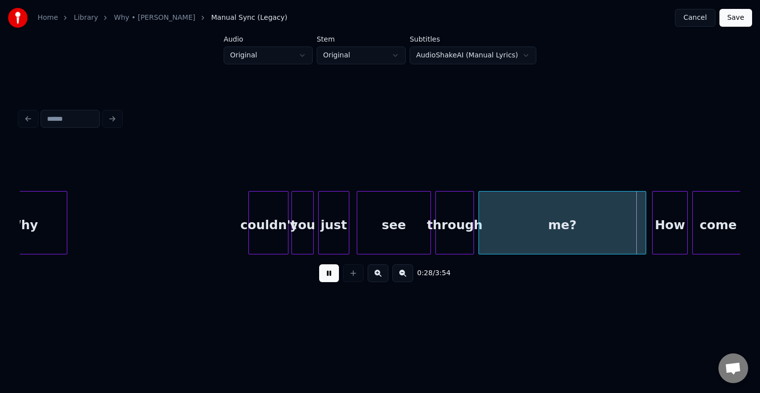
click at [323, 278] on button at bounding box center [329, 273] width 20 height 18
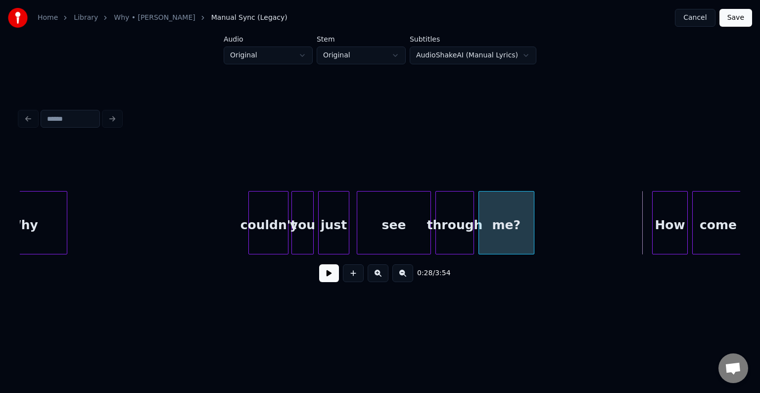
click at [532, 225] on div at bounding box center [532, 222] width 3 height 62
click at [323, 280] on button at bounding box center [329, 273] width 20 height 18
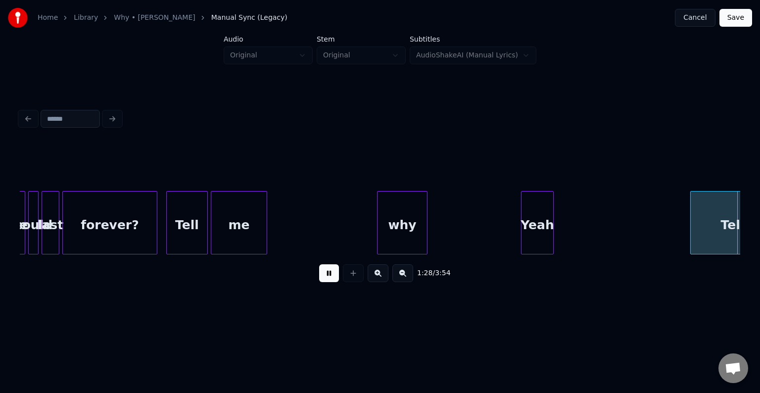
scroll to position [0, 6564]
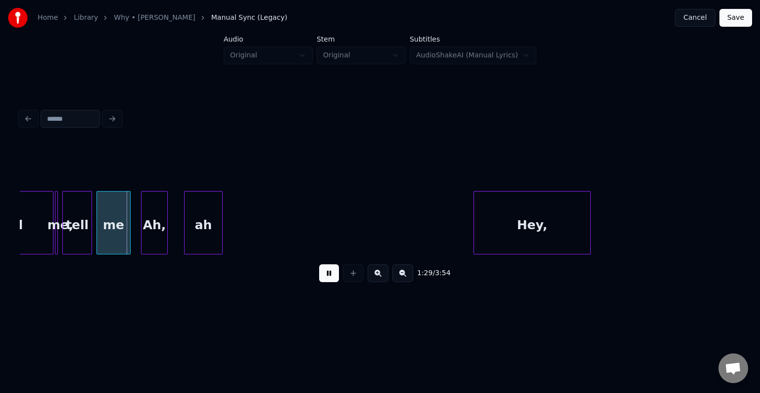
drag, startPoint x: 323, startPoint y: 280, endPoint x: 307, endPoint y: 276, distance: 16.0
click at [322, 280] on button at bounding box center [329, 273] width 20 height 18
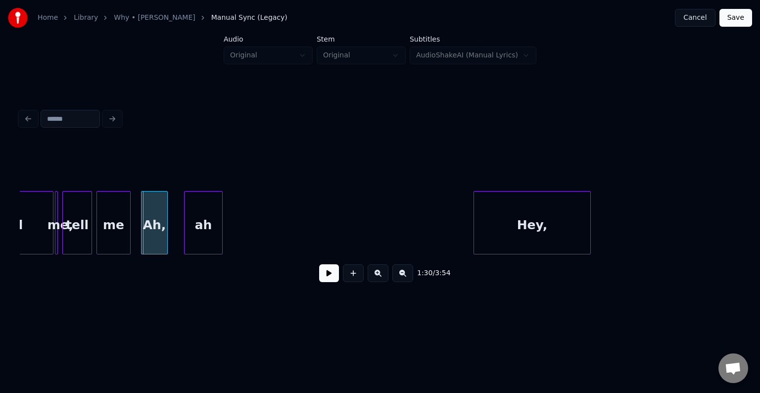
click at [205, 222] on div "ah" at bounding box center [204, 224] width 38 height 67
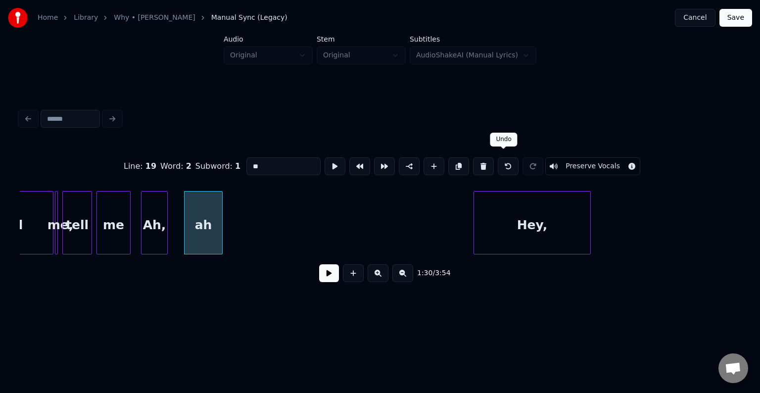
click at [483, 166] on button at bounding box center [483, 166] width 21 height 18
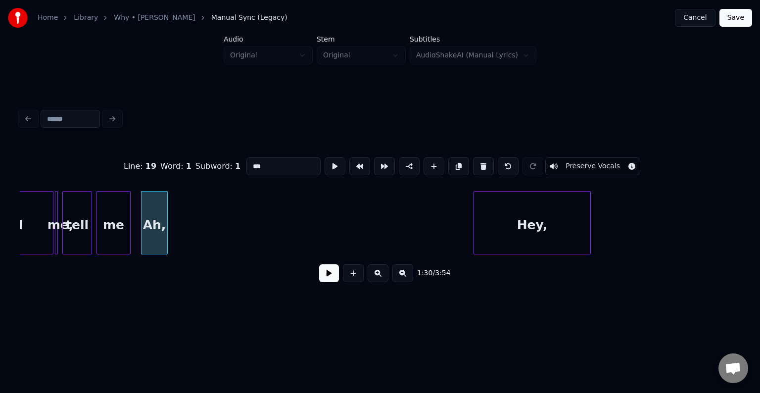
click at [483, 166] on button at bounding box center [483, 166] width 21 height 18
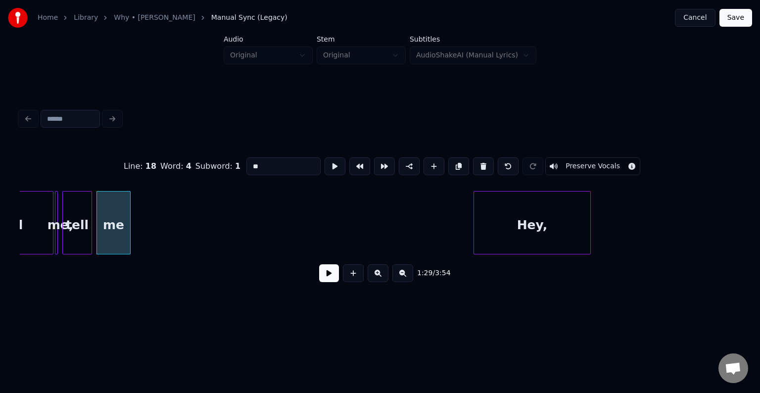
click at [483, 166] on button at bounding box center [483, 166] width 21 height 18
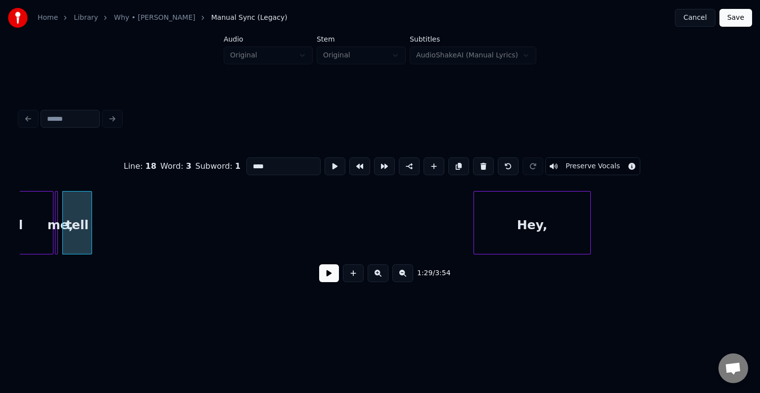
click at [483, 166] on button at bounding box center [483, 166] width 21 height 18
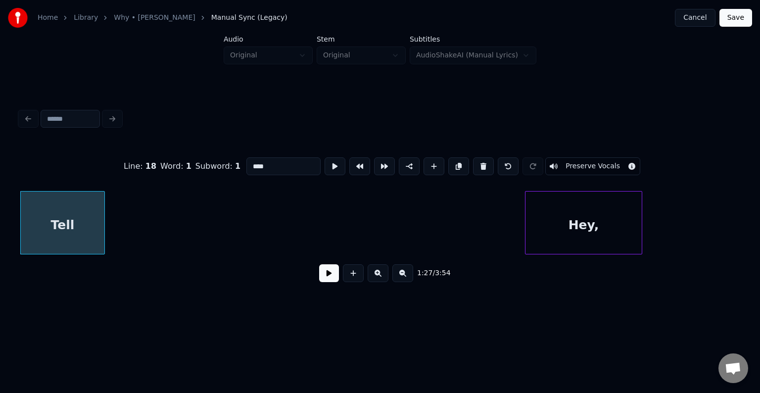
click at [483, 166] on button at bounding box center [483, 166] width 21 height 18
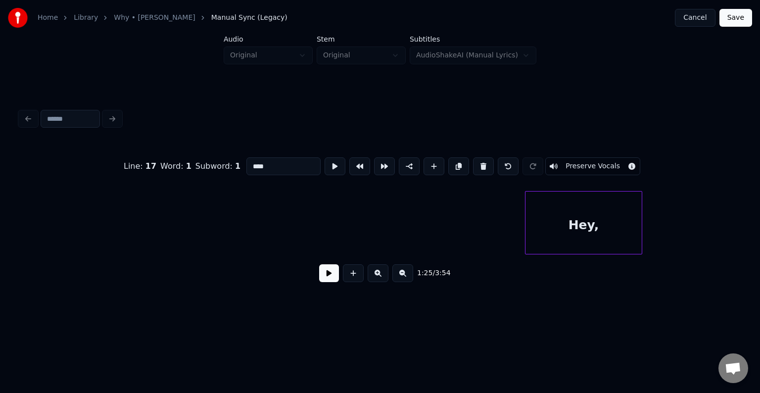
type input "****"
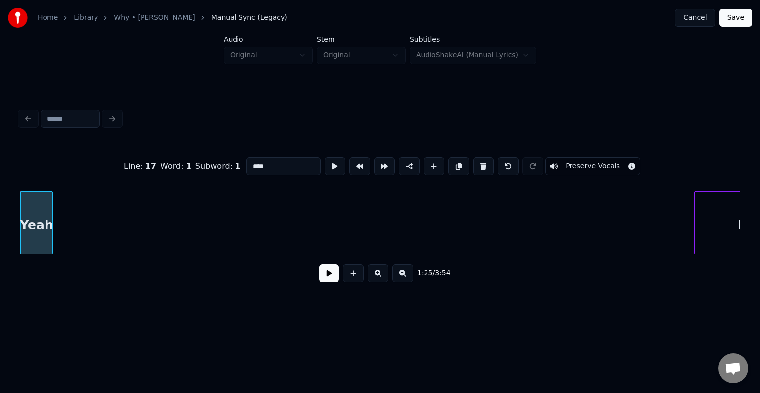
click at [318, 274] on div "1:25 / 3:54" at bounding box center [380, 273] width 704 height 22
click at [330, 271] on button at bounding box center [329, 273] width 20 height 18
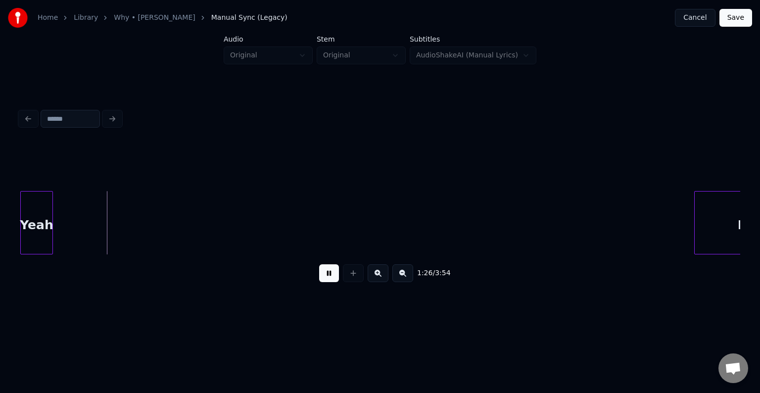
click at [330, 271] on button at bounding box center [329, 273] width 20 height 18
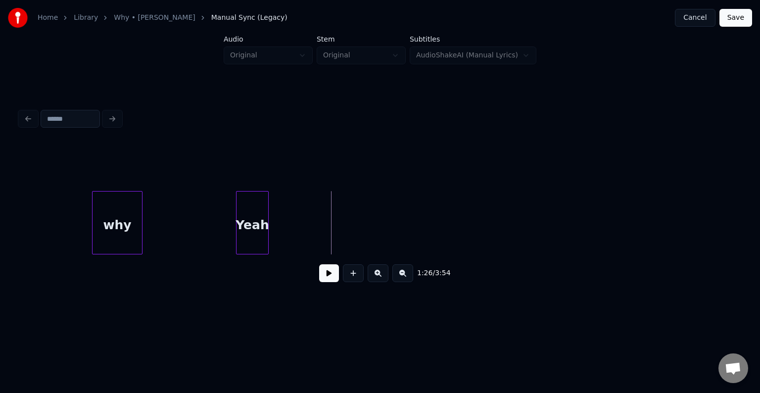
scroll to position [0, 6106]
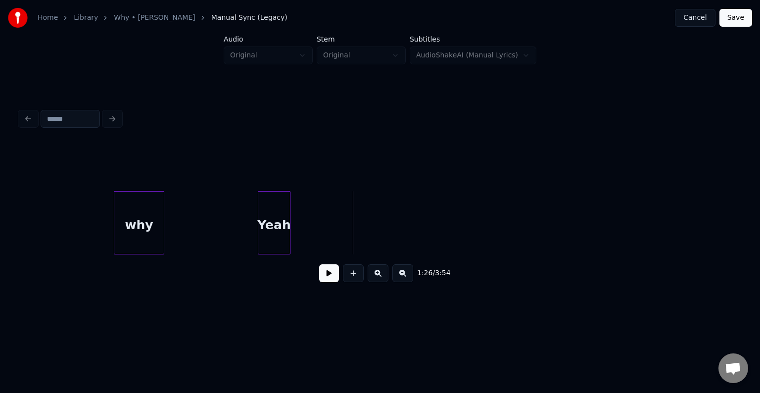
drag, startPoint x: 104, startPoint y: 229, endPoint x: 340, endPoint y: 298, distance: 245.9
click at [331, 277] on button at bounding box center [329, 273] width 20 height 18
click at [287, 230] on div at bounding box center [288, 222] width 3 height 62
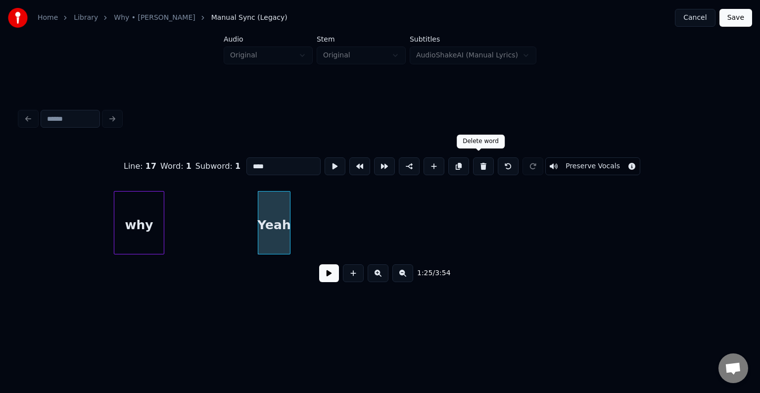
click at [477, 160] on button at bounding box center [483, 166] width 21 height 18
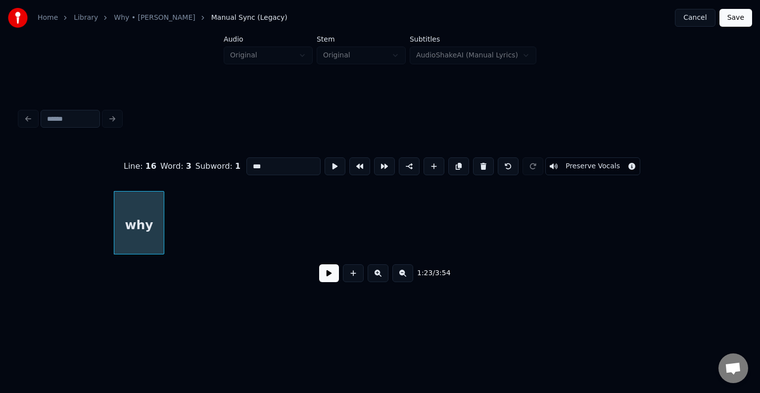
click at [740, 258] on div "Line : 16 Word : 3 Subword : 1 *** Preserve Vocals 1:23 / 3:54" at bounding box center [380, 198] width 728 height 196
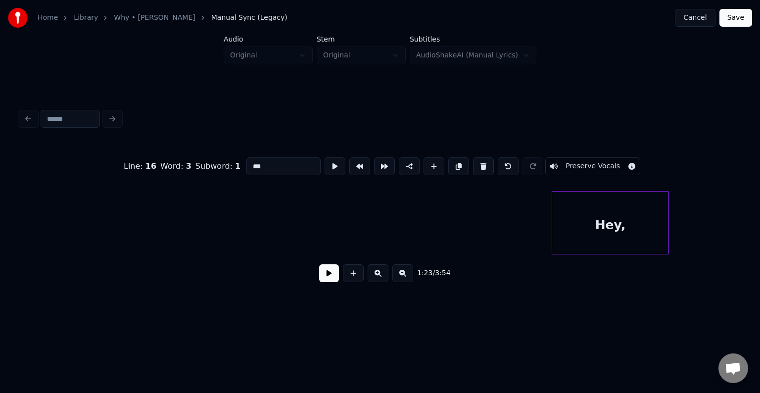
scroll to position [0, 6502]
click at [552, 234] on div "Hey," at bounding box center [594, 224] width 116 height 67
type input "****"
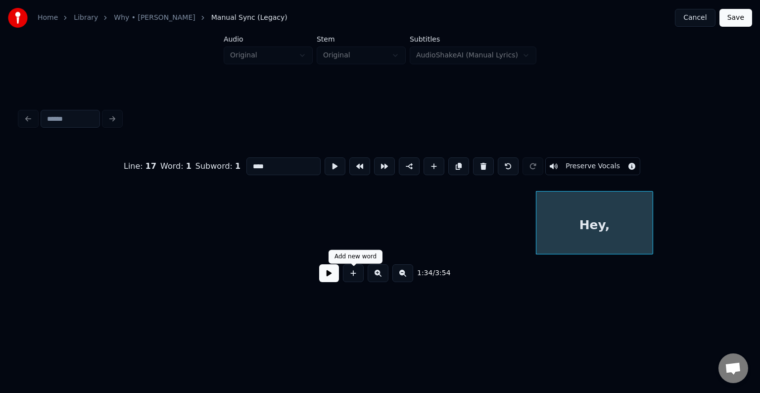
click at [321, 279] on button at bounding box center [329, 273] width 20 height 18
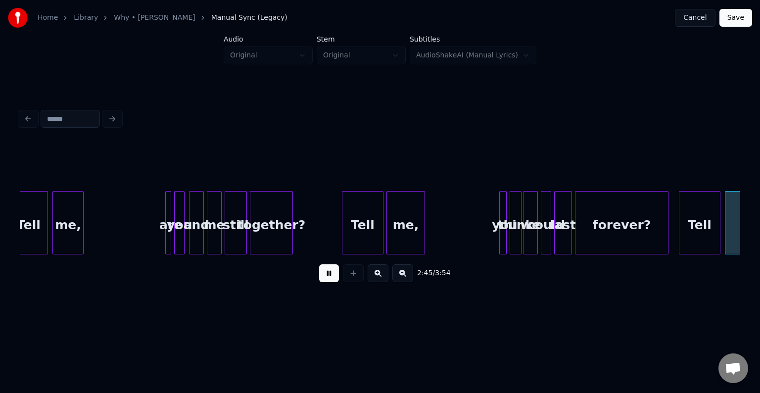
scroll to position [0, 12270]
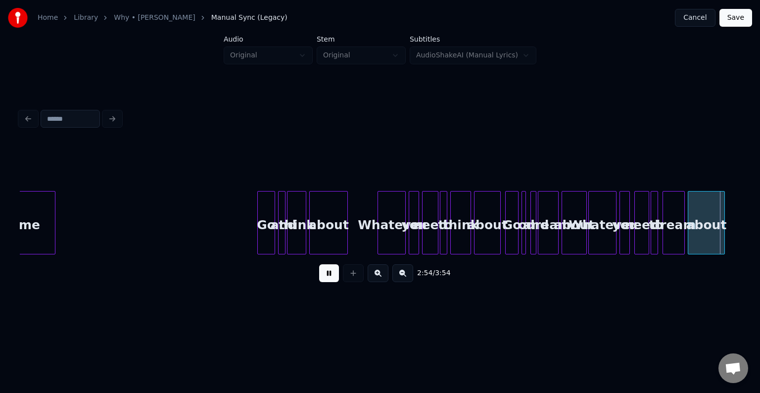
click at [321, 279] on button at bounding box center [329, 273] width 20 height 18
click at [523, 241] on div at bounding box center [523, 222] width 3 height 62
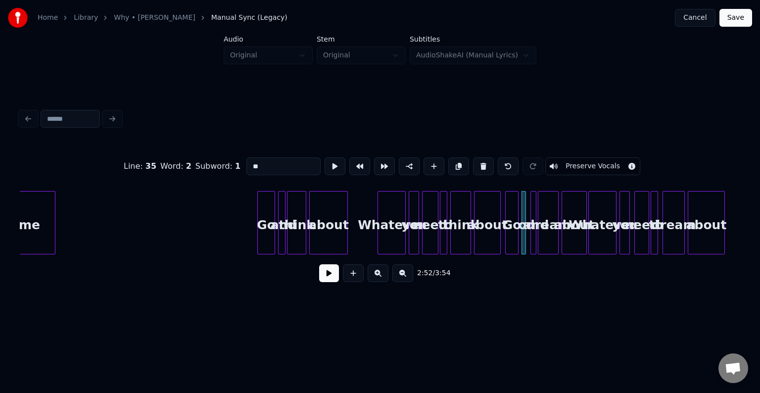
click at [529, 231] on div "on" at bounding box center [527, 224] width 10 height 67
click at [540, 230] on div at bounding box center [539, 222] width 3 height 62
click at [536, 230] on div "and" at bounding box center [536, 224] width 10 height 67
type input "***"
click at [330, 272] on button at bounding box center [329, 273] width 20 height 18
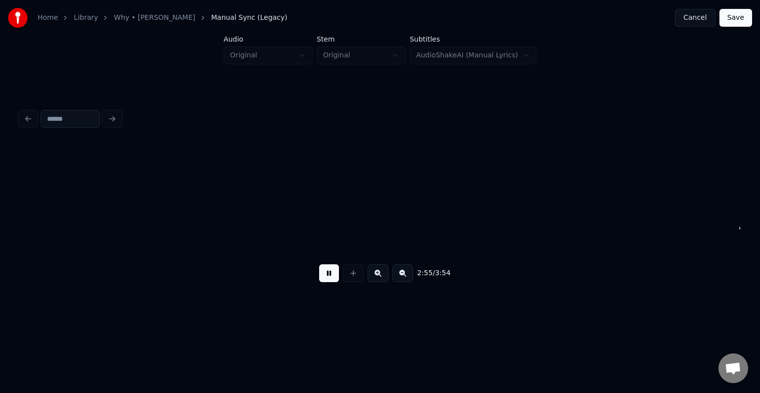
scroll to position [0, 12990]
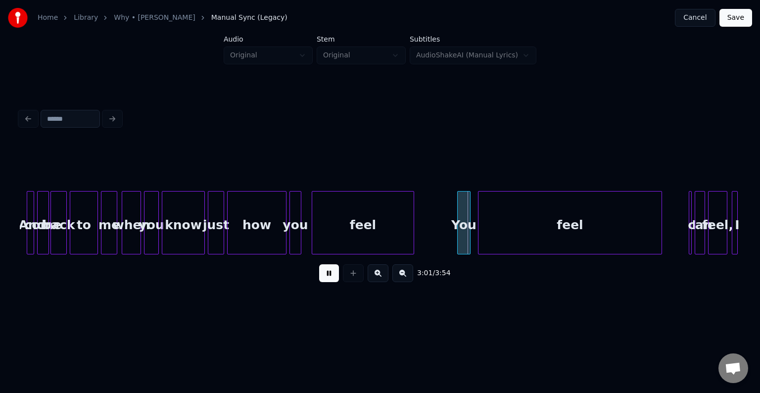
click at [330, 272] on button at bounding box center [329, 273] width 20 height 18
click at [335, 270] on button at bounding box center [329, 273] width 20 height 18
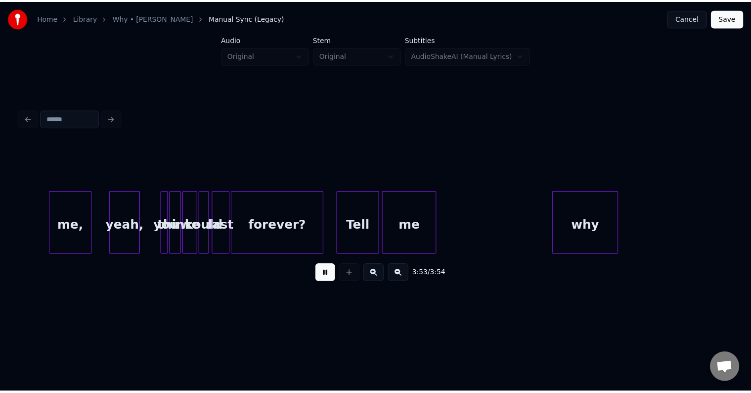
scroll to position [0, 16658]
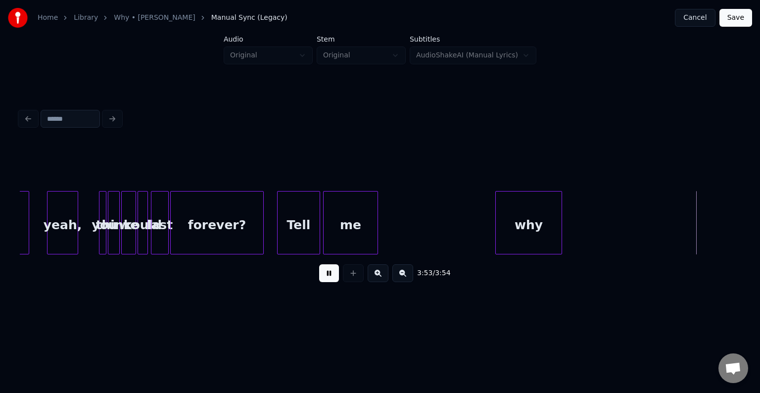
click at [740, 16] on button "Save" at bounding box center [735, 18] width 33 height 18
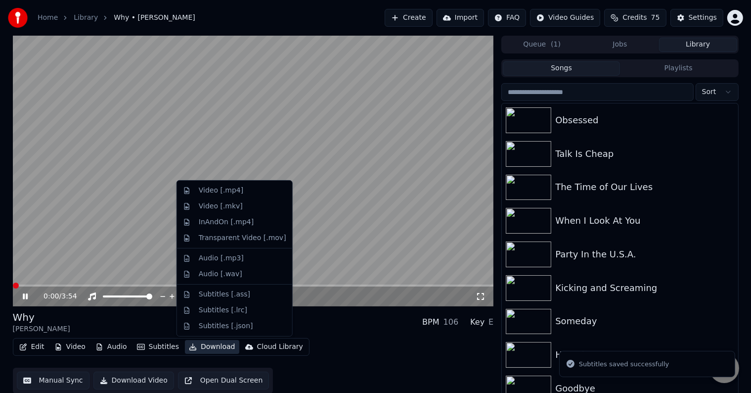
click at [202, 341] on button "Download" at bounding box center [212, 347] width 54 height 14
click at [196, 184] on div "Video [.mp4]" at bounding box center [234, 191] width 111 height 16
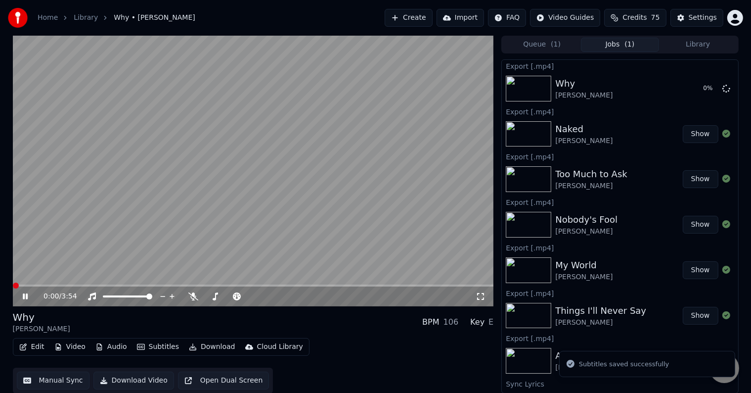
click at [26, 293] on icon at bounding box center [32, 296] width 23 height 8
click at [723, 42] on button "Library" at bounding box center [698, 45] width 78 height 14
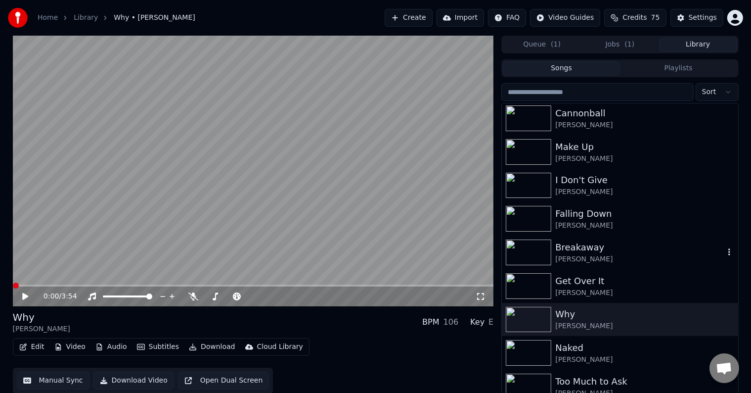
scroll to position [13869, 0]
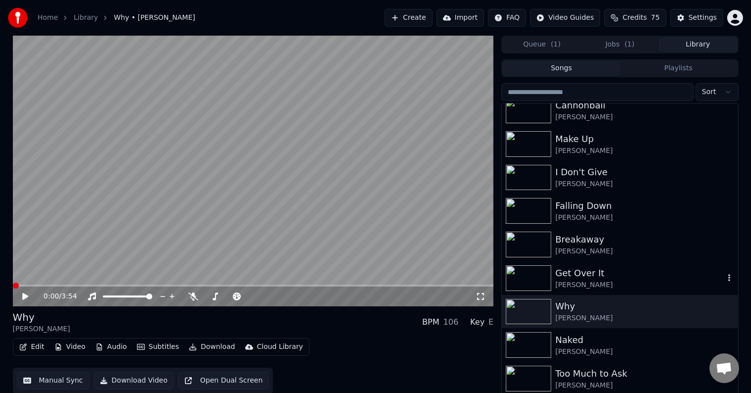
click at [627, 270] on div "Get Over It" at bounding box center [640, 273] width 169 height 14
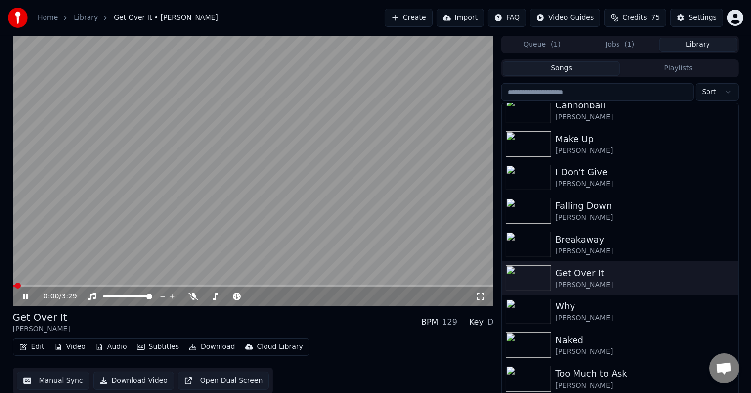
click at [22, 296] on icon at bounding box center [32, 296] width 23 height 8
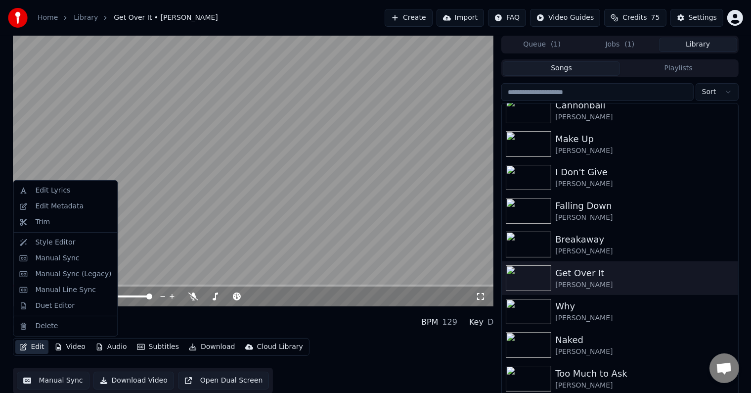
click at [36, 350] on button "Edit" at bounding box center [31, 347] width 33 height 14
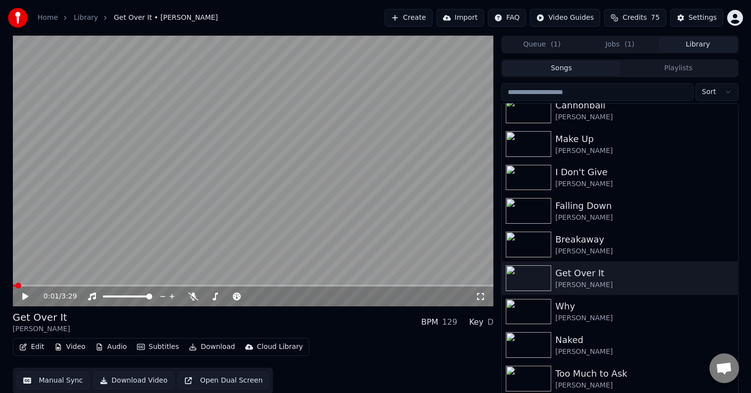
click at [317, 352] on div "Edit Video Audio Subtitles Download Cloud Library Manual Sync Download Video Op…" at bounding box center [253, 365] width 481 height 55
